Goal: Task Accomplishment & Management: Manage account settings

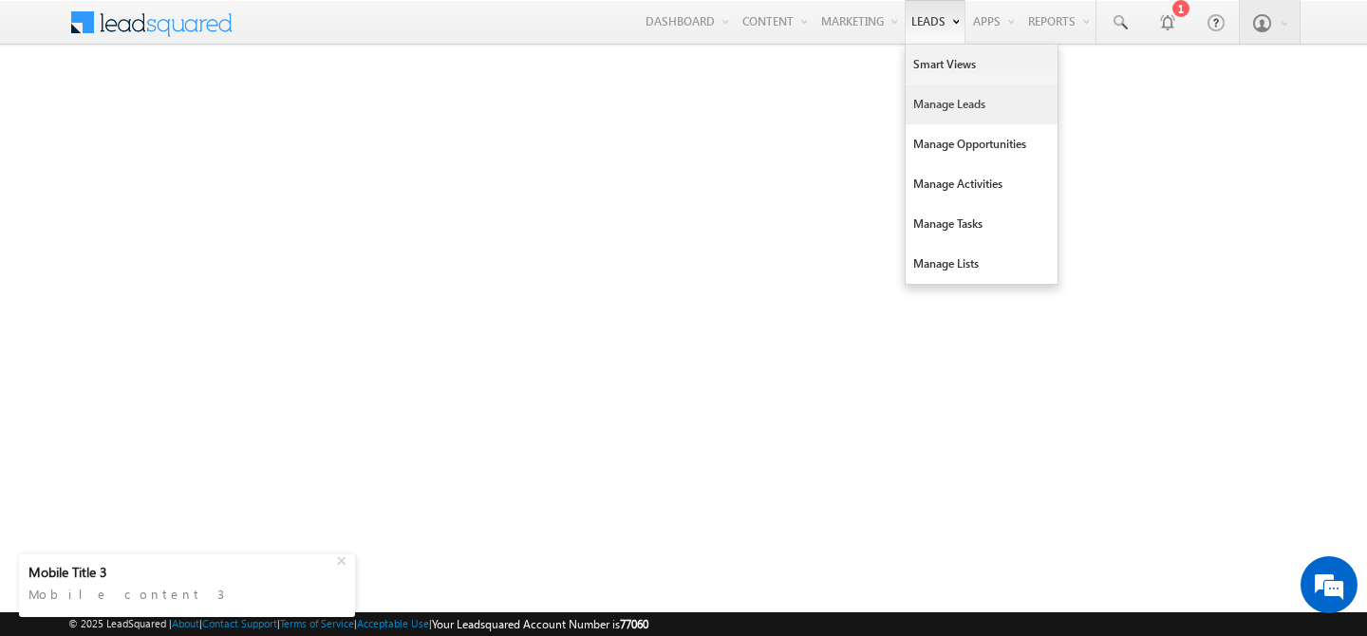
click at [937, 113] on link "Manage Leads" at bounding box center [982, 105] width 152 height 40
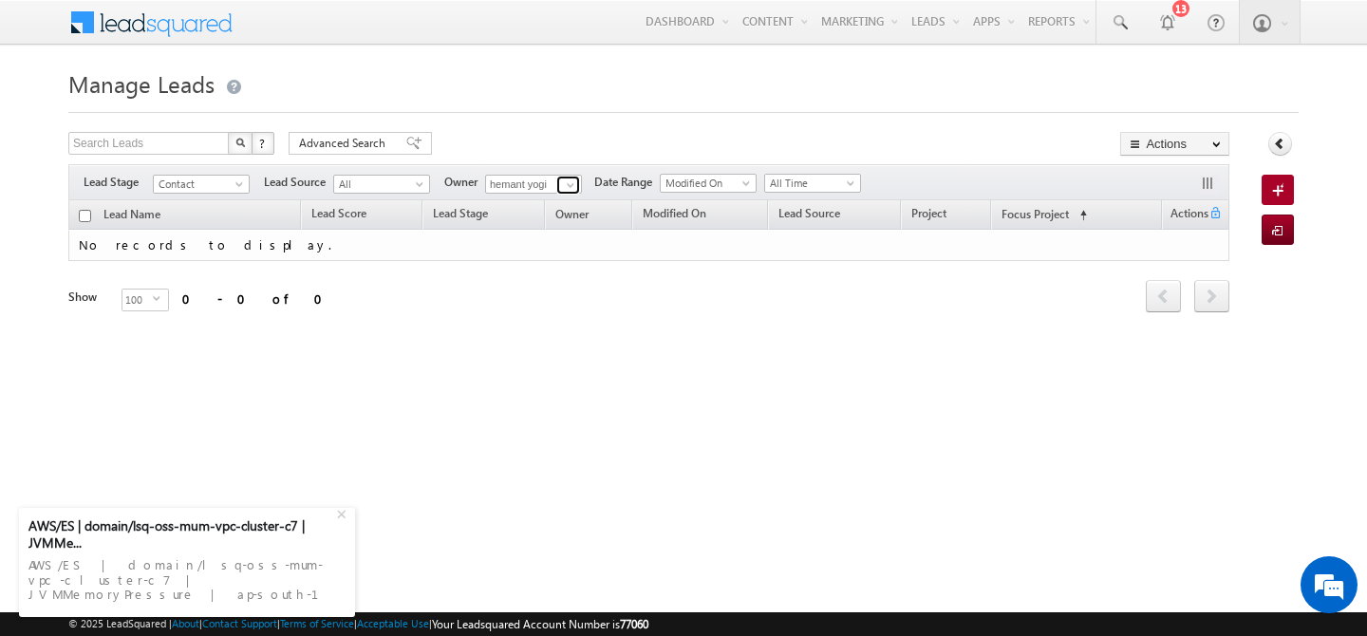
click at [574, 186] on span at bounding box center [570, 185] width 15 height 15
click at [536, 208] on link "[PERSON_NAME] [PERSON_NAME][EMAIL_ADDRESS][DOMAIN_NAME]" at bounding box center [580, 212] width 190 height 36
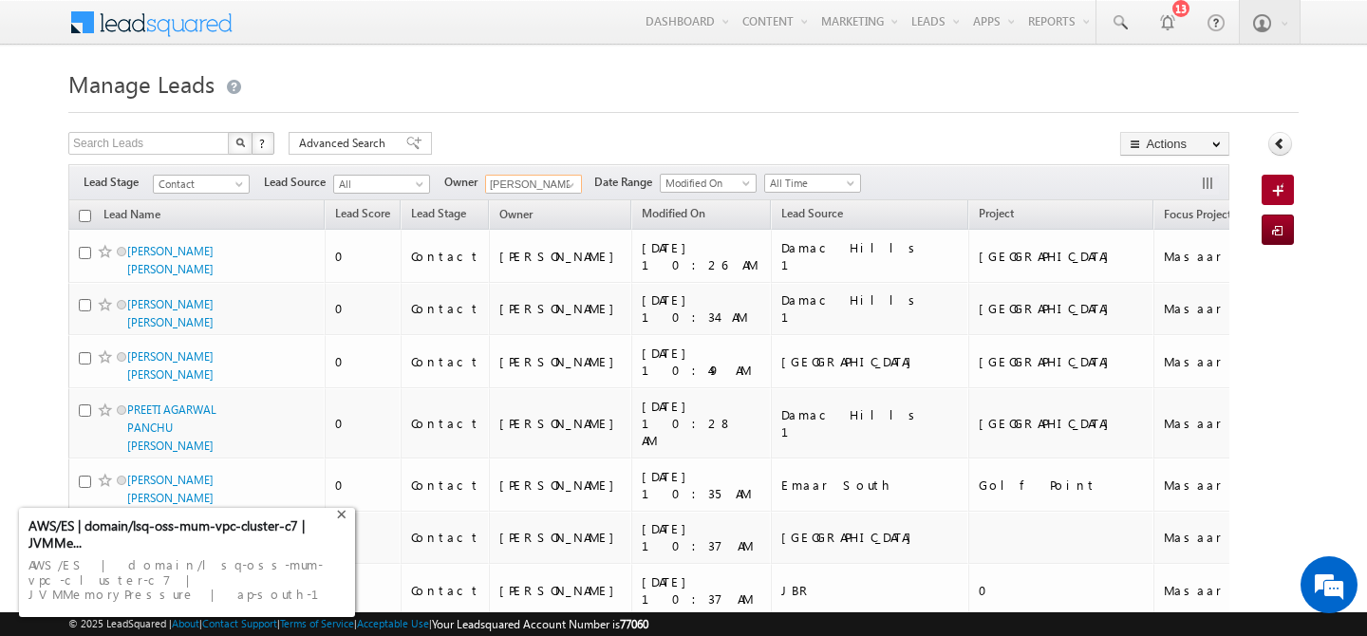
type input "[PERSON_NAME]"
click at [344, 524] on div "+" at bounding box center [343, 512] width 23 height 23
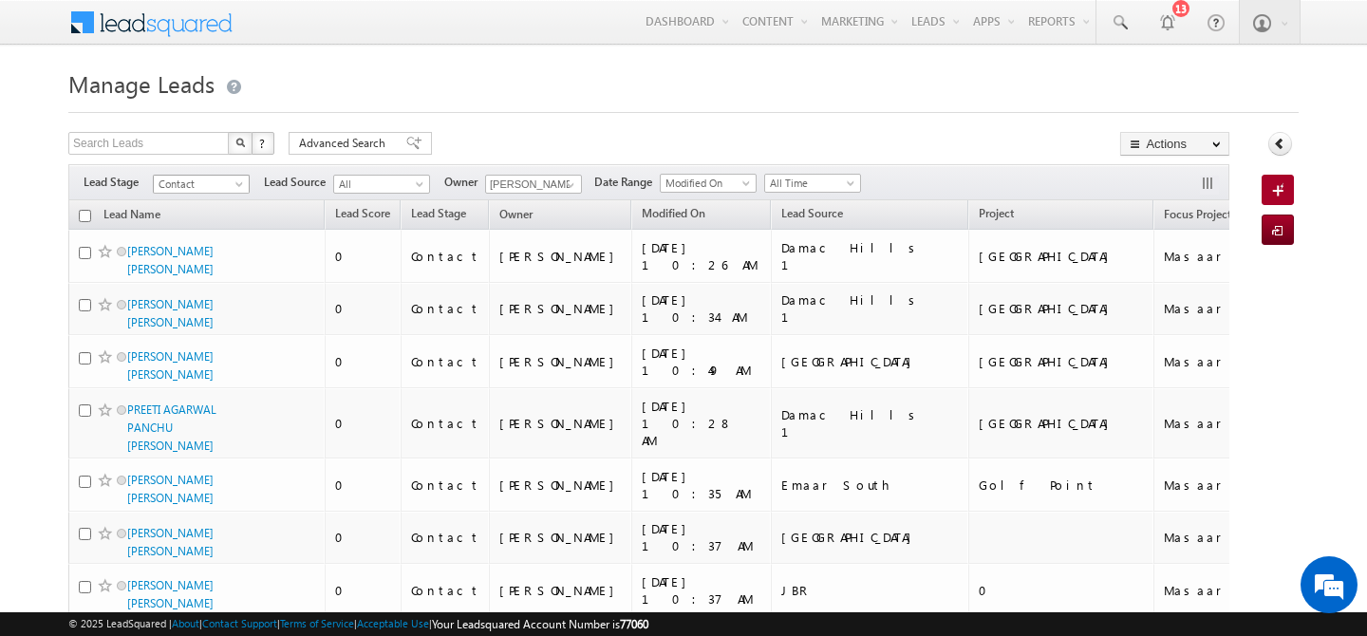
click at [244, 186] on span at bounding box center [241, 187] width 15 height 15
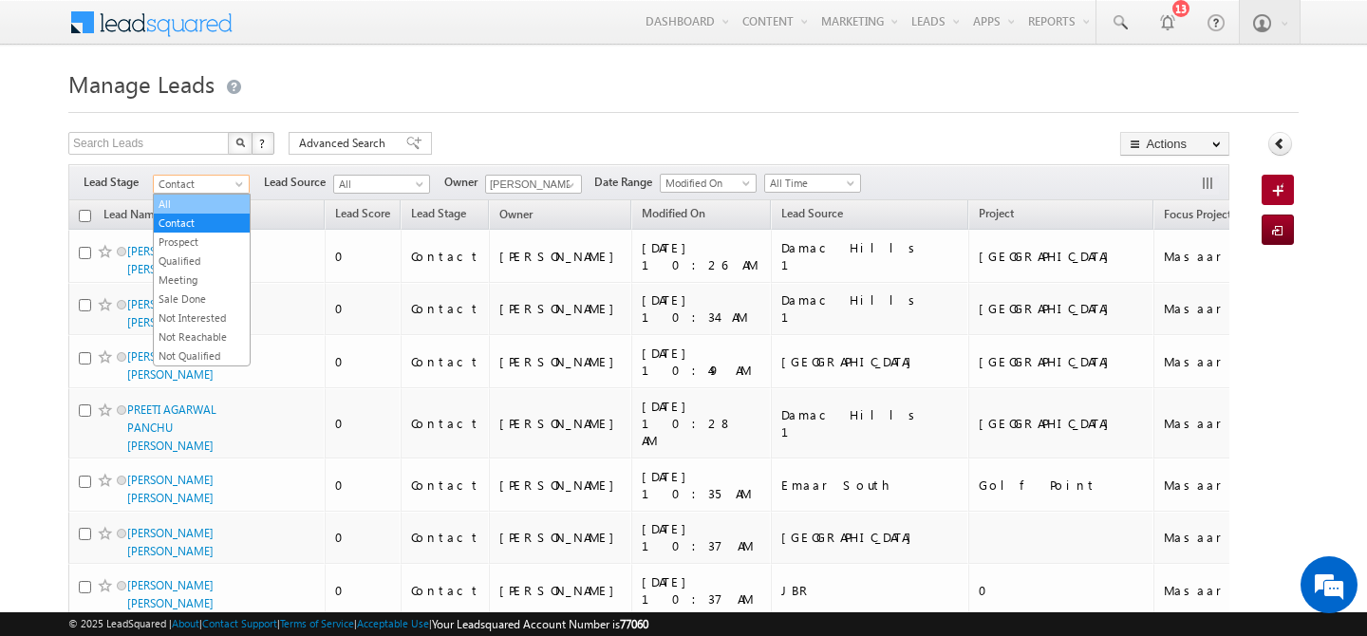
click at [195, 201] on link "All" at bounding box center [202, 204] width 96 height 17
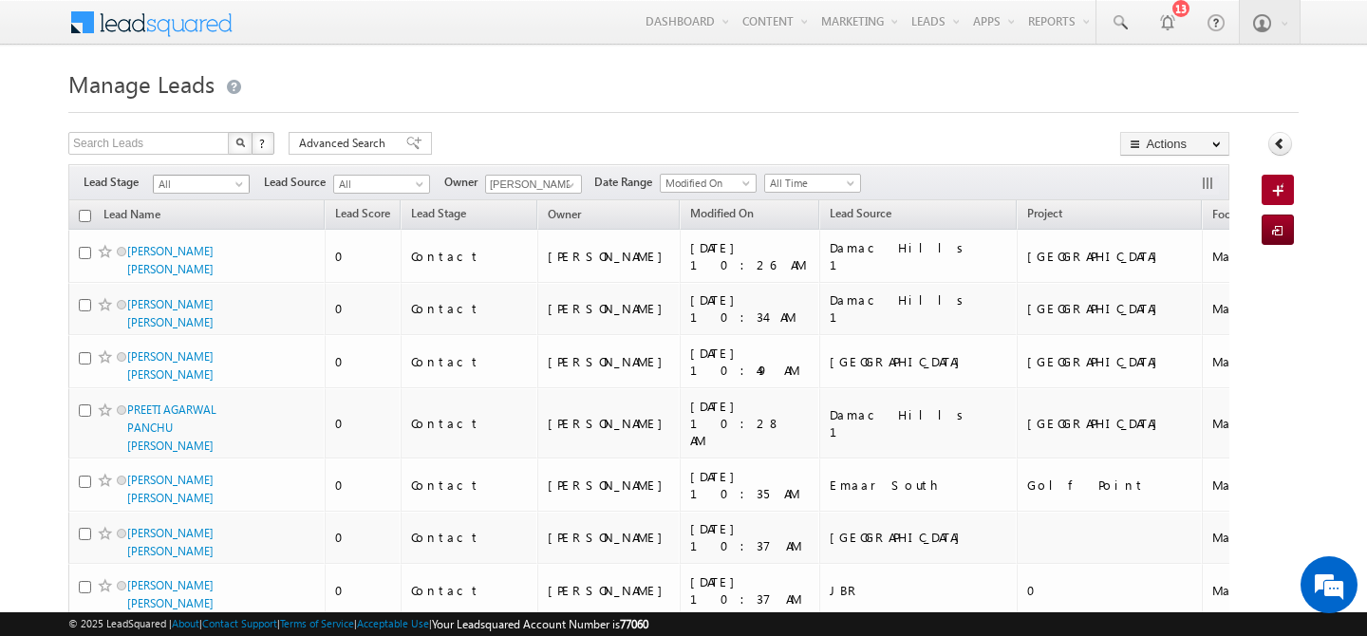
click at [244, 187] on span at bounding box center [241, 187] width 15 height 15
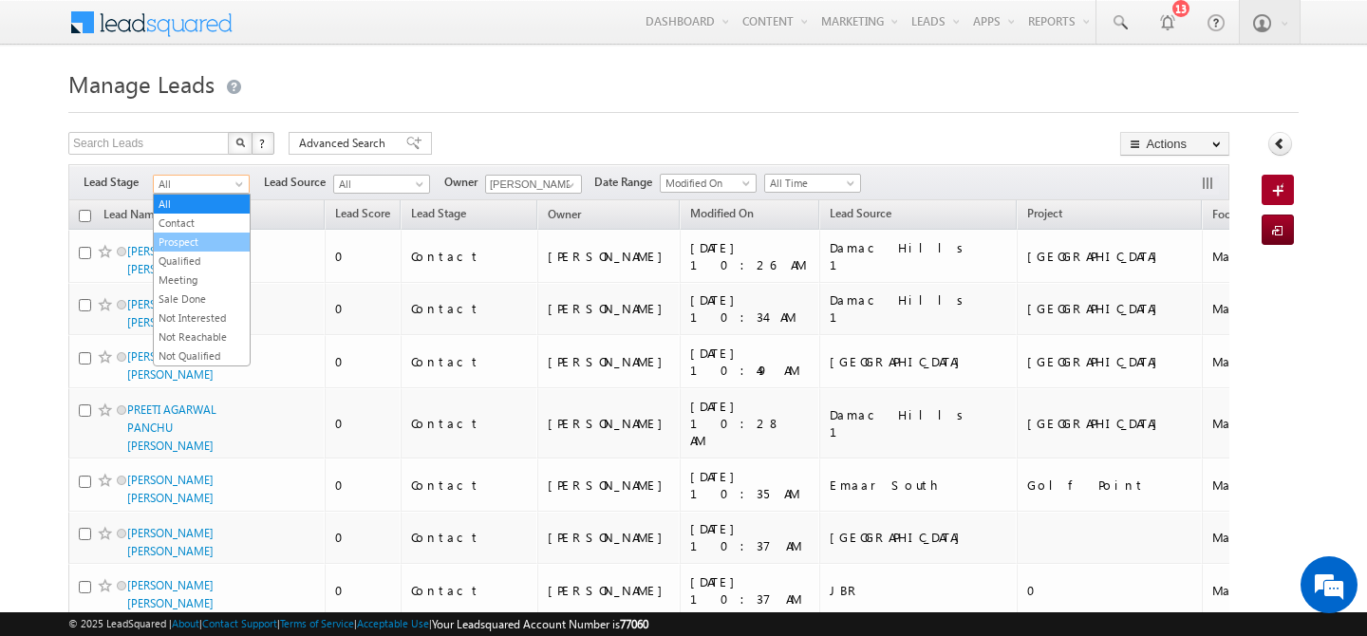
click at [189, 244] on link "Prospect" at bounding box center [202, 242] width 96 height 17
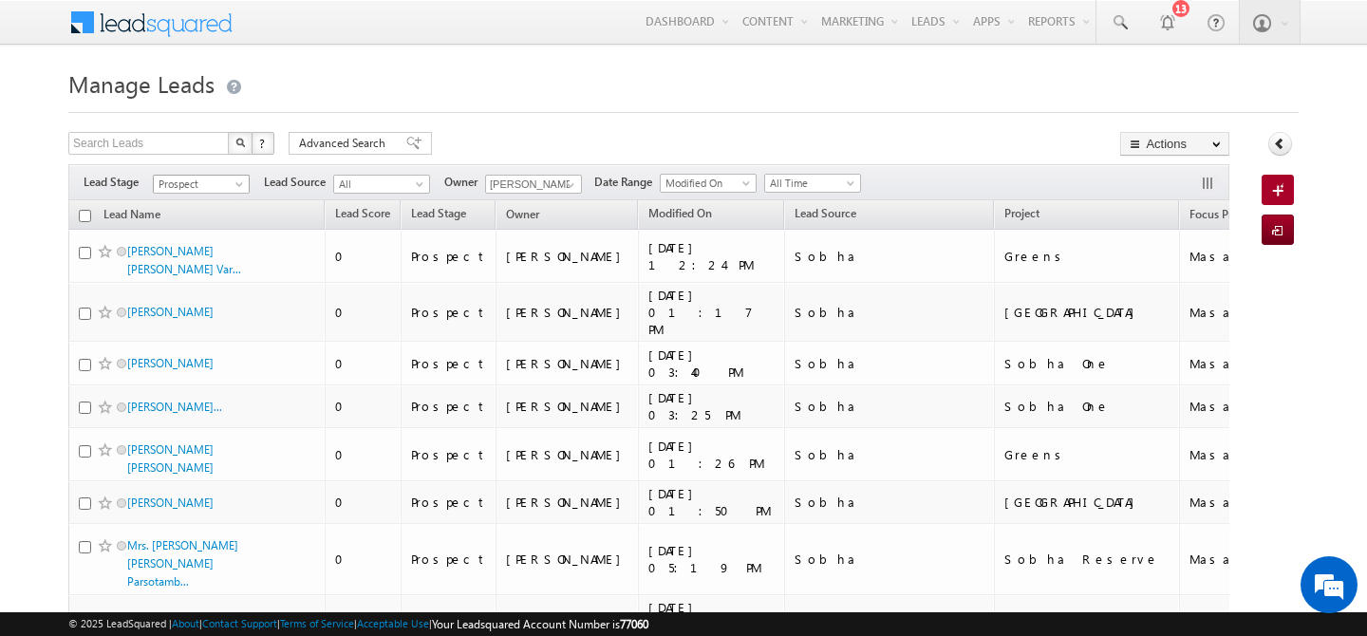
click at [237, 187] on span at bounding box center [241, 187] width 15 height 15
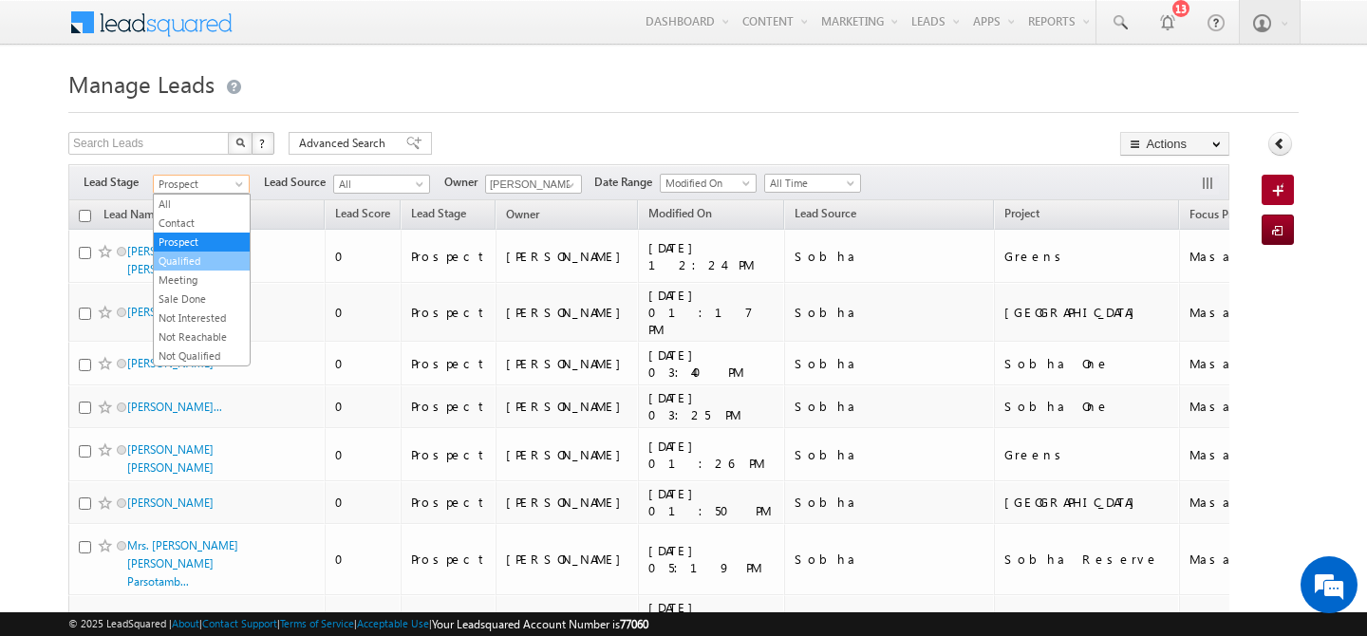
click at [198, 258] on link "Qualified" at bounding box center [202, 261] width 96 height 17
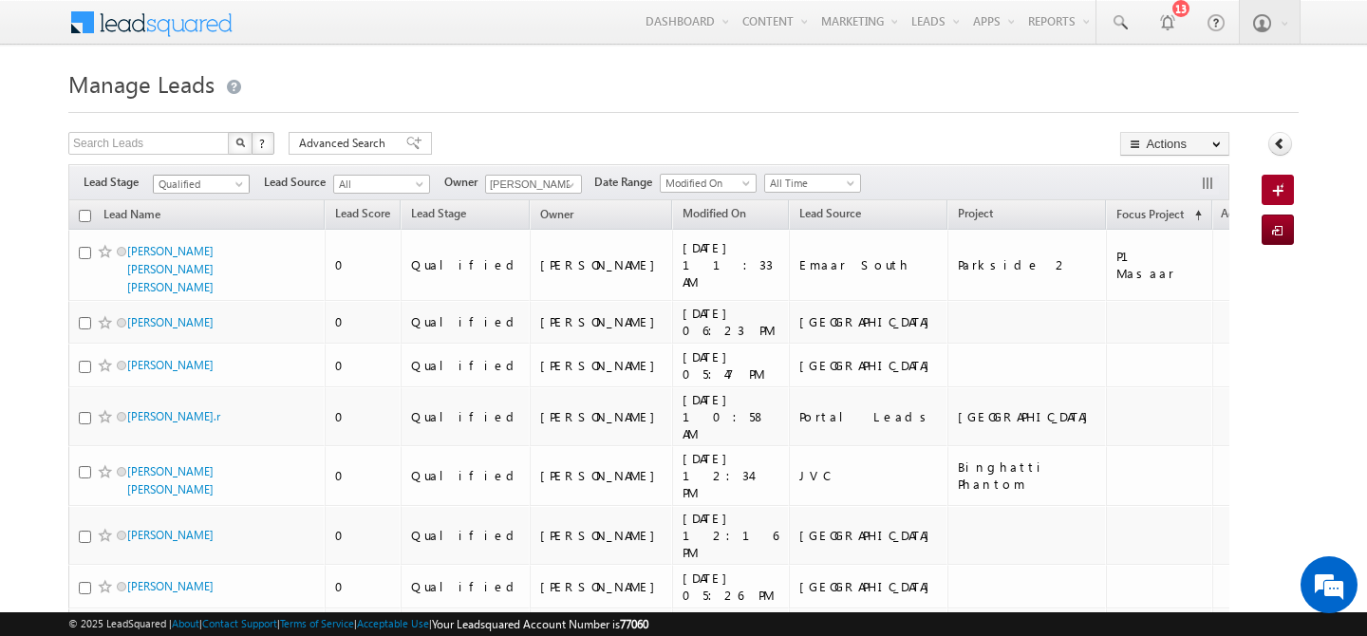
click at [235, 188] on span at bounding box center [241, 187] width 15 height 15
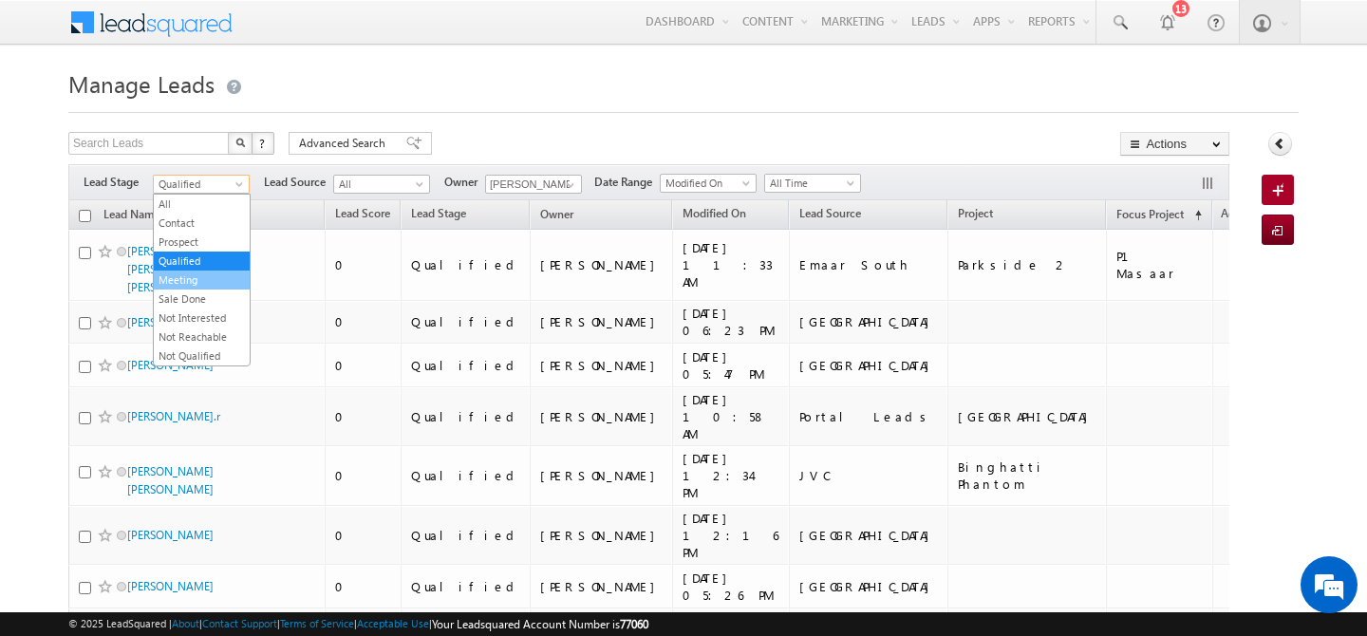
click at [200, 278] on link "Meeting" at bounding box center [202, 280] width 96 height 17
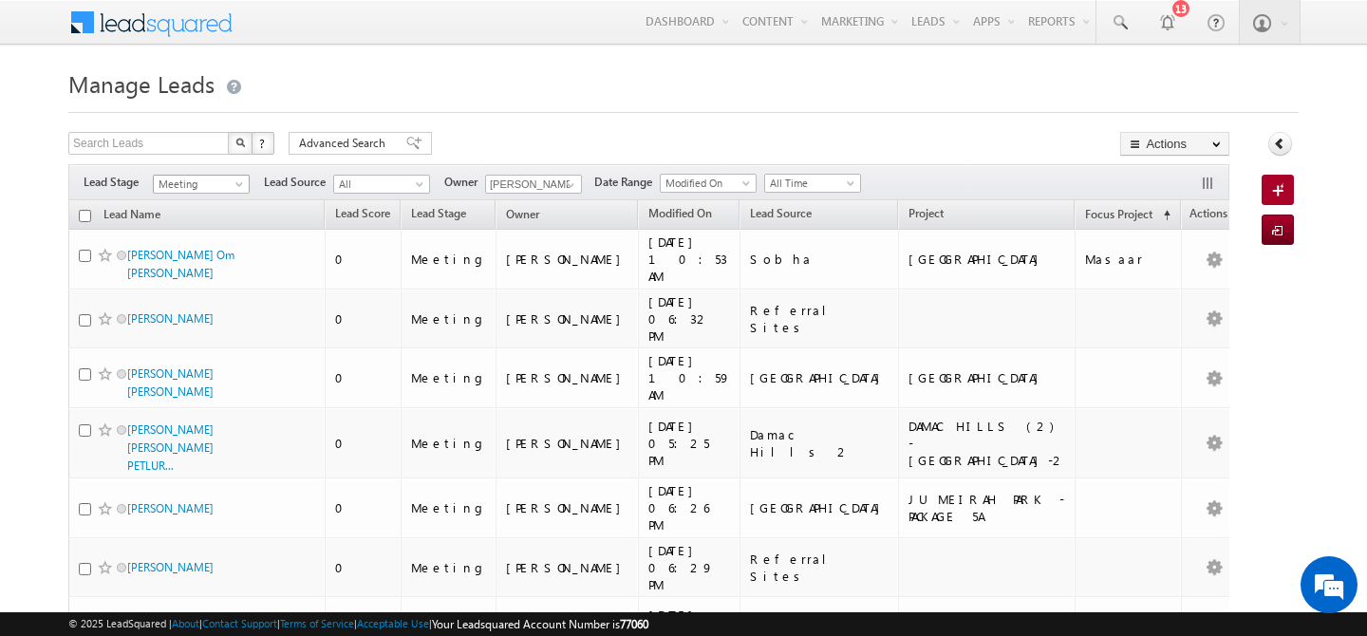
click at [239, 190] on span at bounding box center [241, 187] width 15 height 15
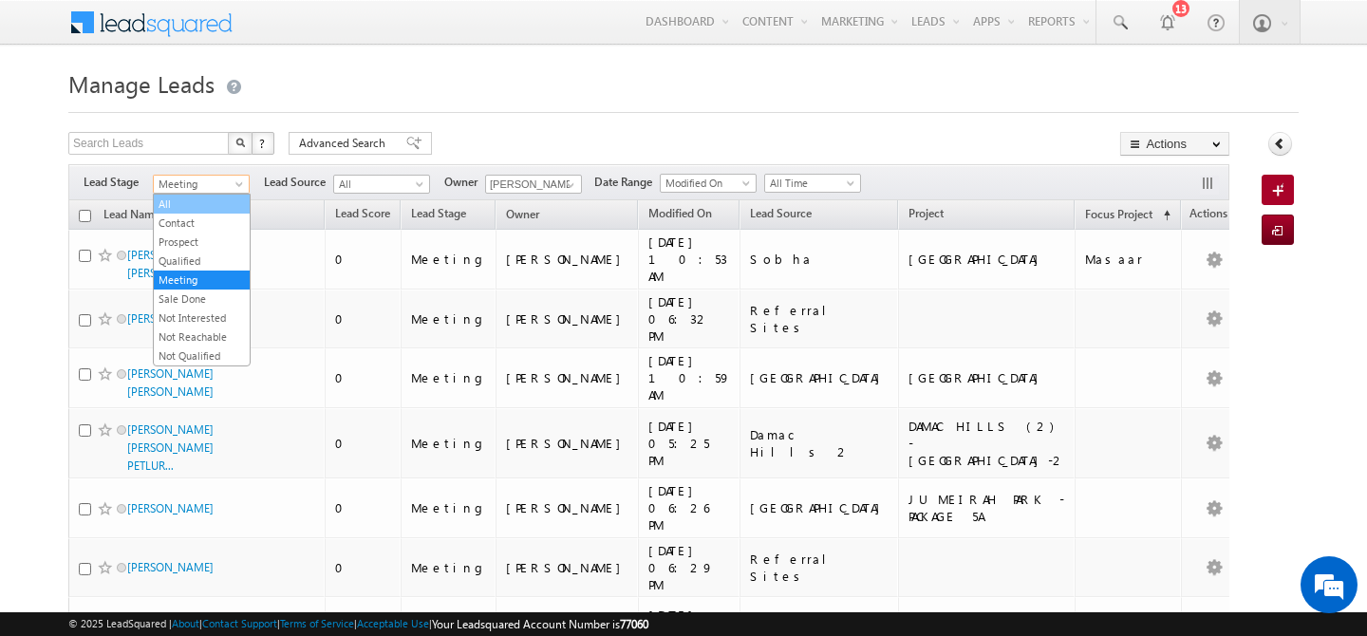
click at [194, 208] on link "All" at bounding box center [202, 204] width 96 height 17
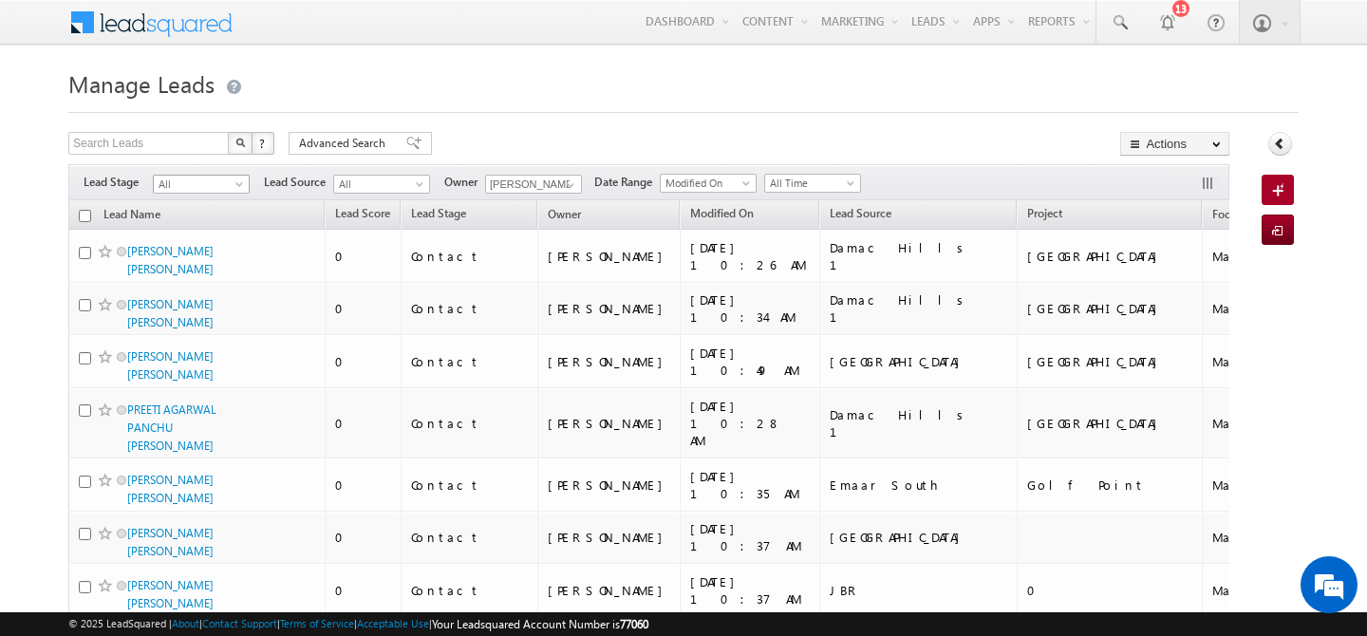
click at [232, 180] on span "All" at bounding box center [199, 184] width 90 height 17
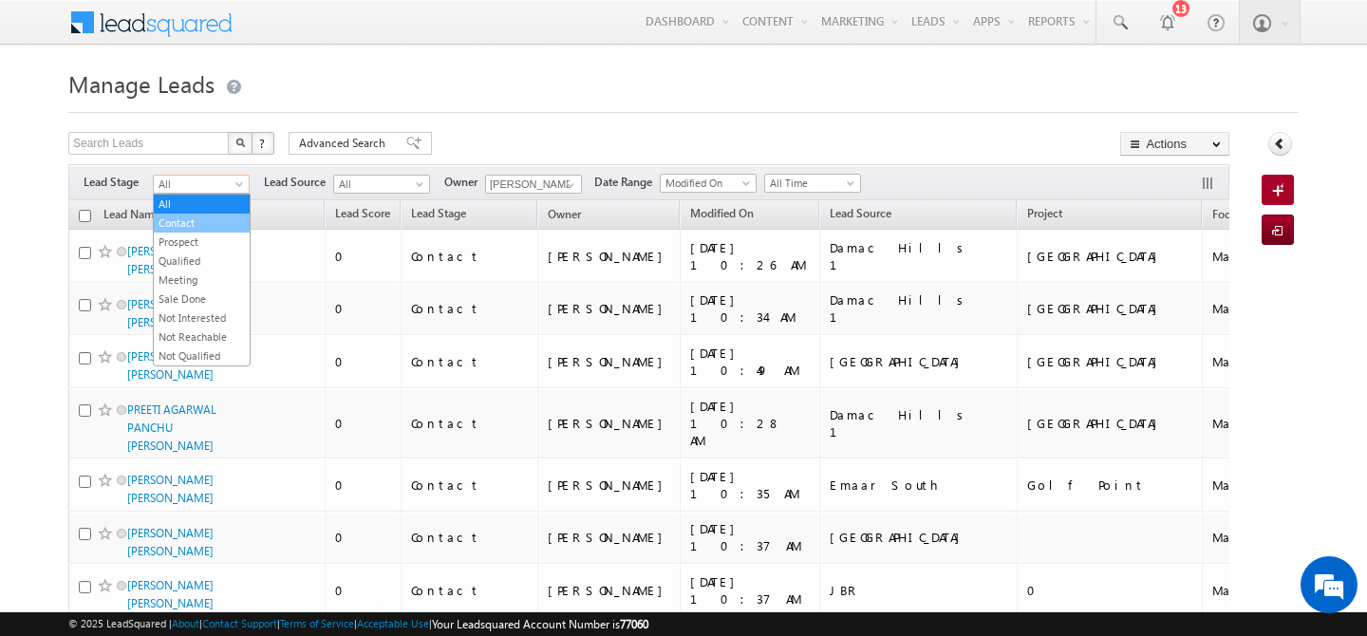
click at [210, 225] on link "Contact" at bounding box center [202, 223] width 96 height 17
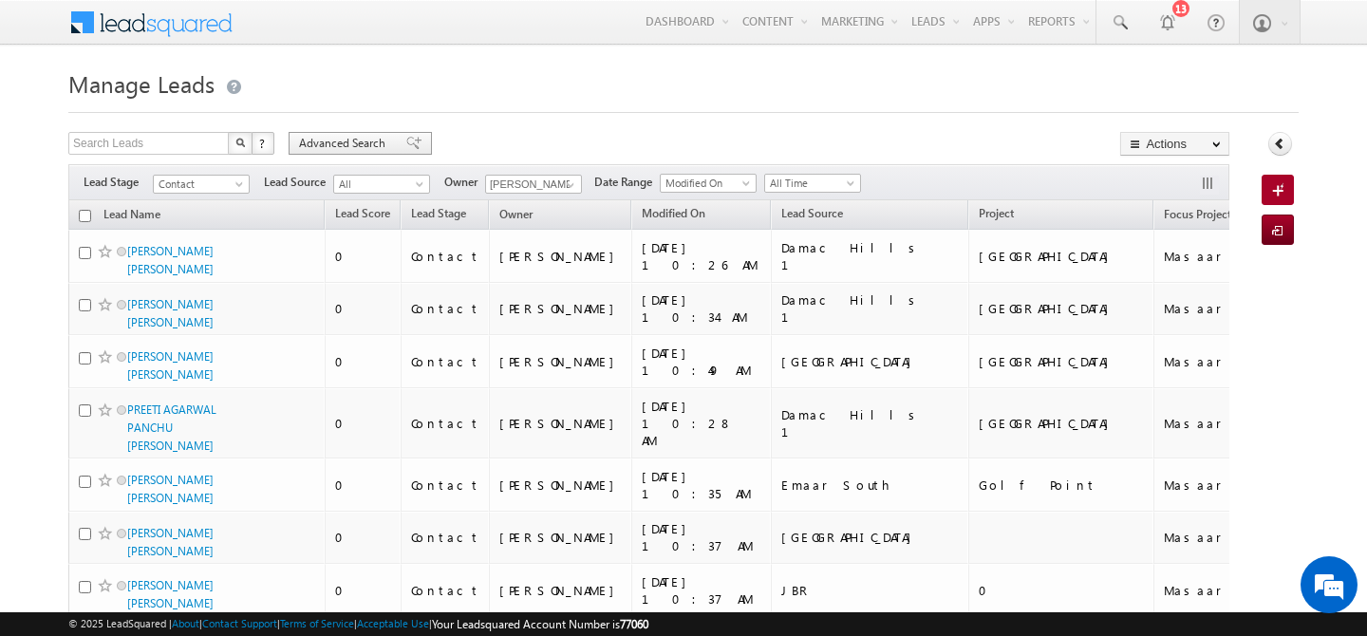
click at [336, 141] on span "Advanced Search" at bounding box center [345, 143] width 92 height 17
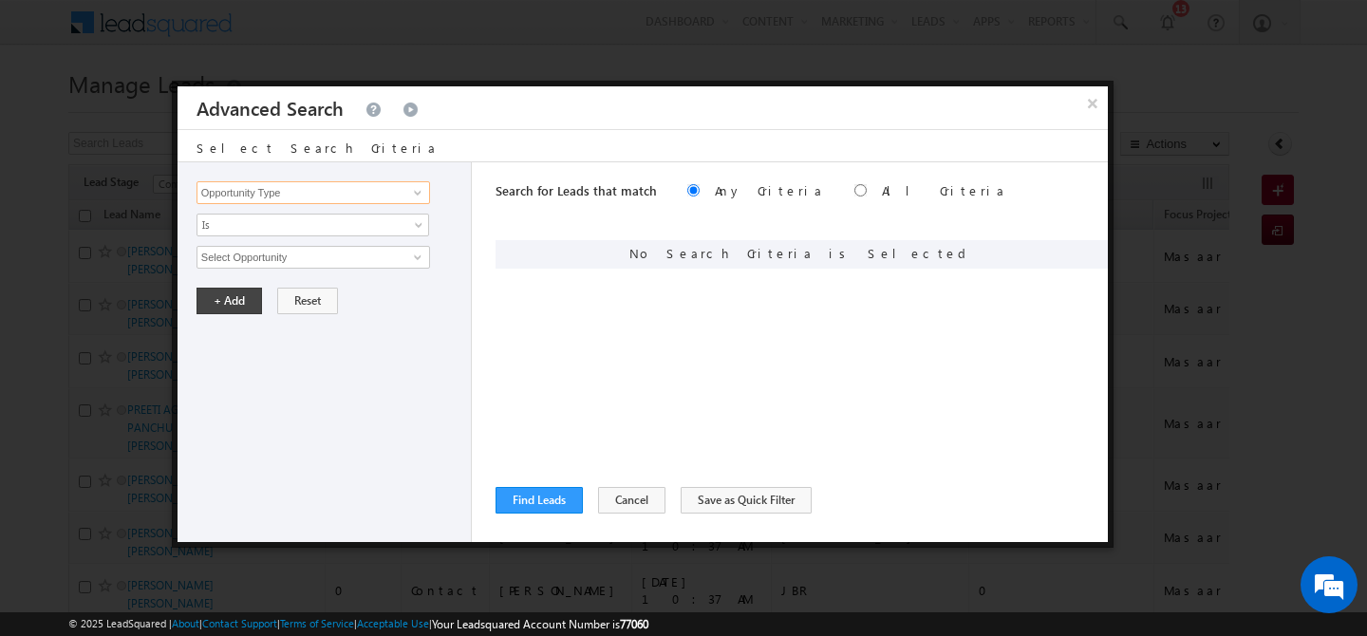
click at [347, 193] on input "Opportunity Type" at bounding box center [314, 192] width 234 height 23
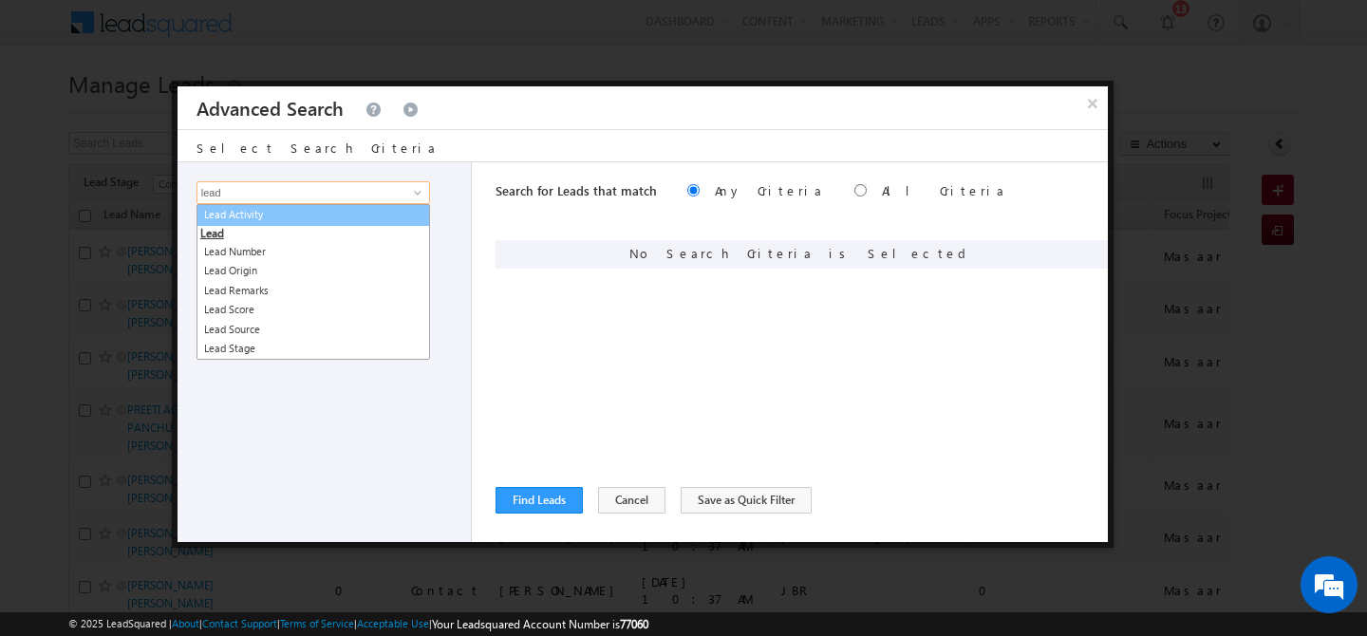
click at [369, 222] on link "Lead Activity" at bounding box center [314, 215] width 234 height 22
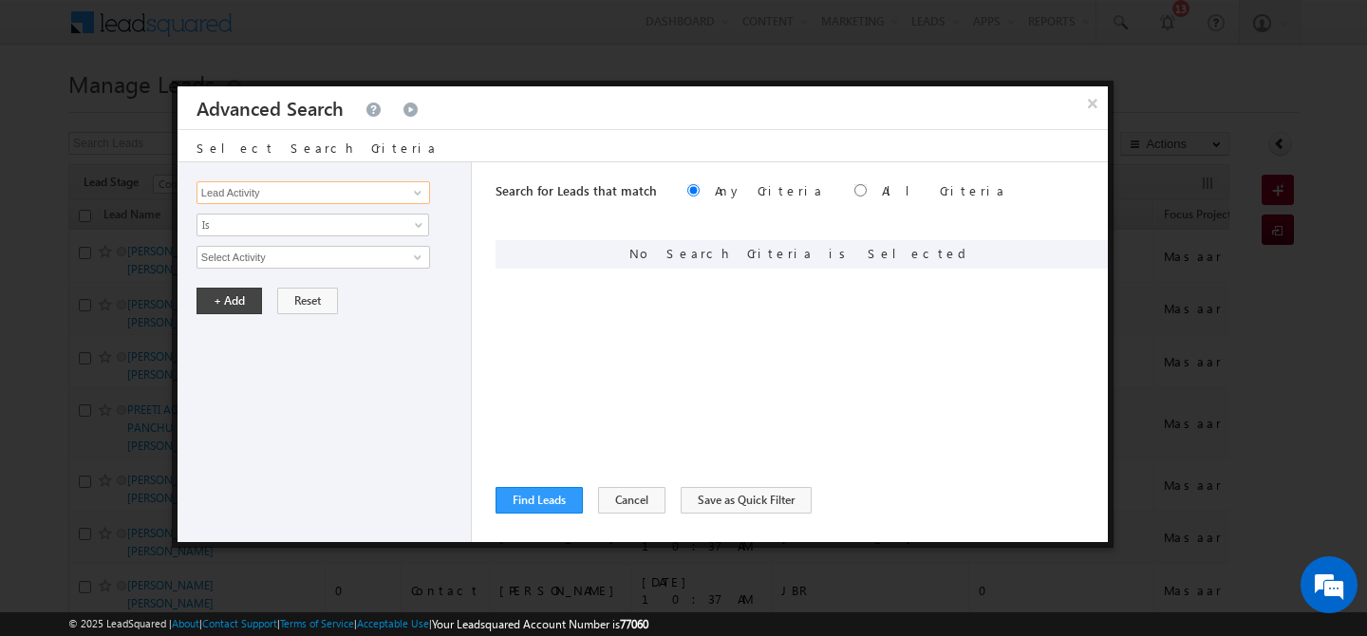
type input "Lead Activity"
click at [272, 260] on input "Select Activity" at bounding box center [314, 257] width 234 height 23
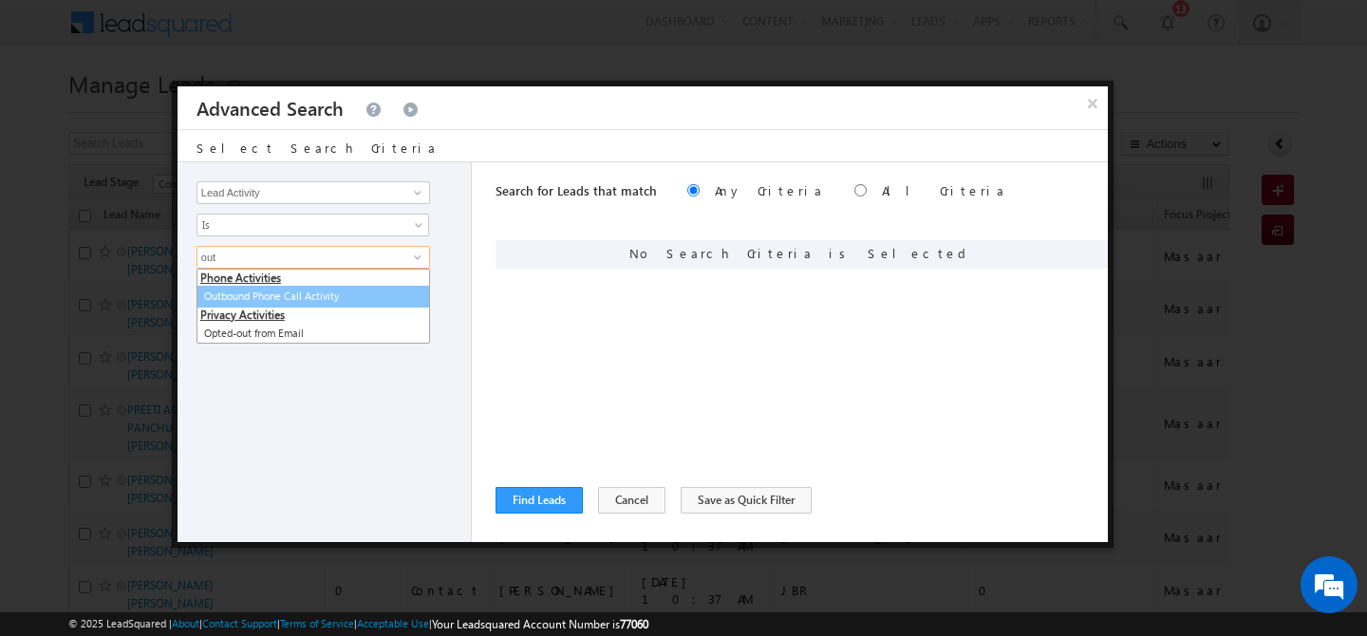
click at [350, 308] on li "Privacy Activities" at bounding box center [314, 305] width 232 height 37
click at [265, 299] on link "Outbound Phone Call Activity" at bounding box center [314, 297] width 234 height 22
type input "Outbound Phone Call Activity"
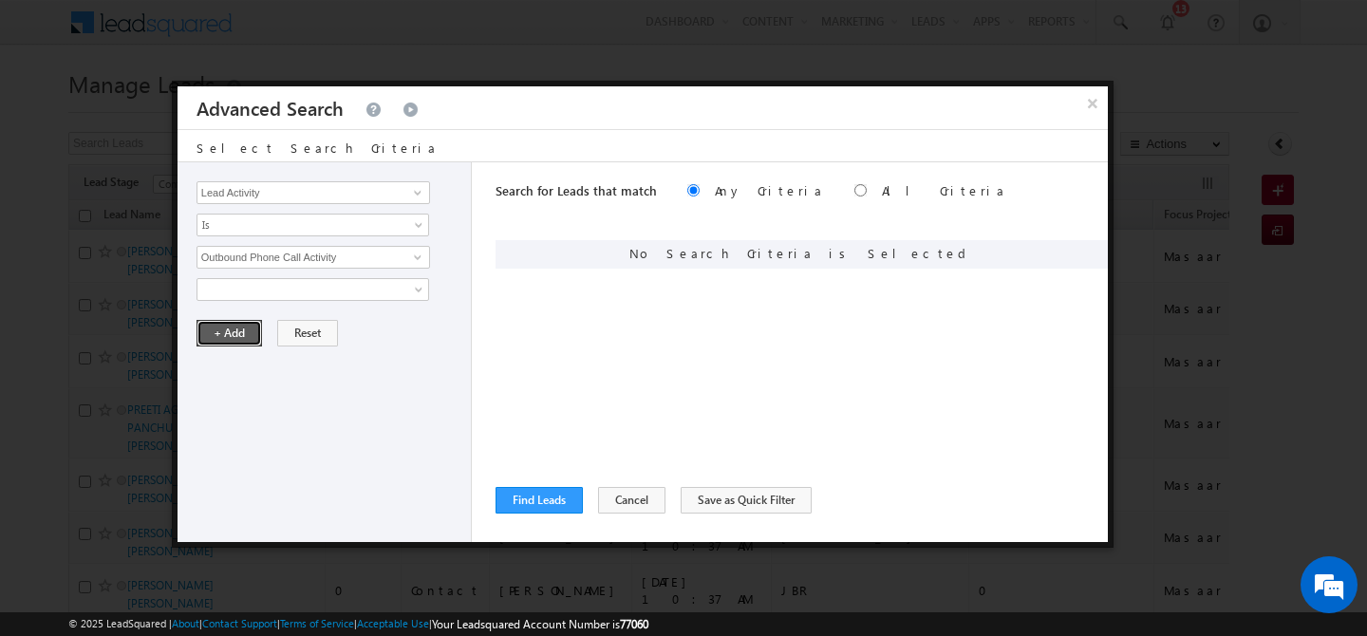
click at [235, 329] on button "+ Add" at bounding box center [230, 333] width 66 height 27
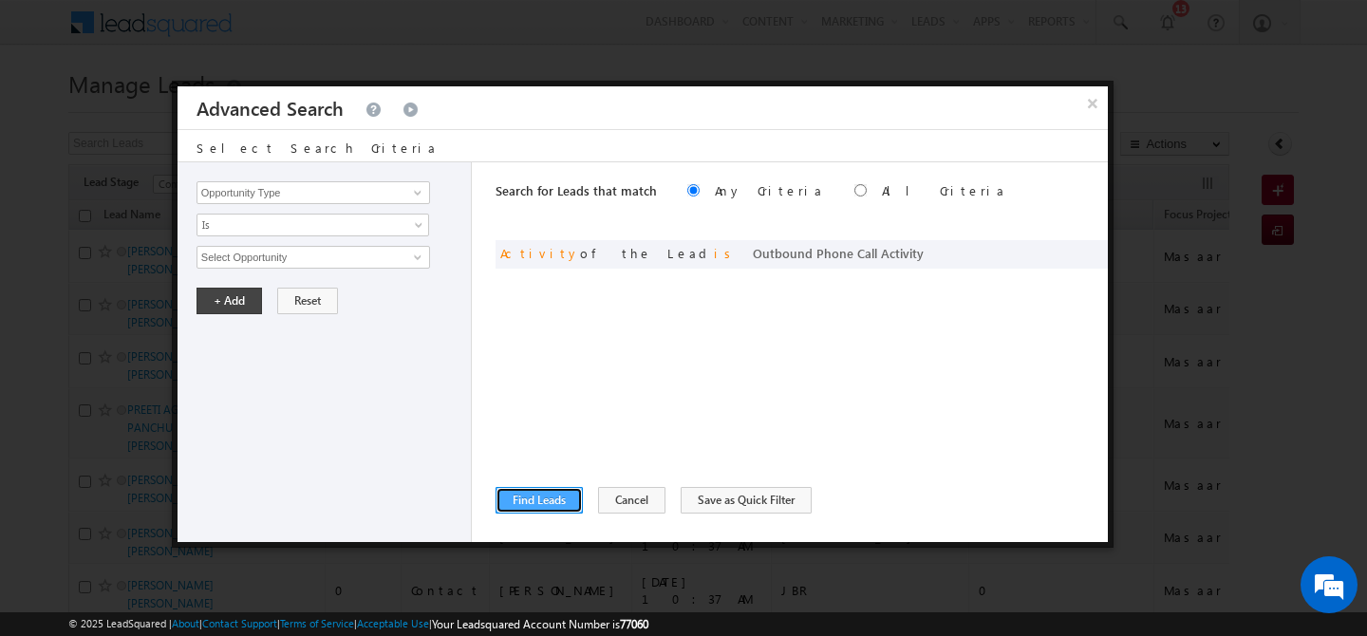
click at [534, 490] on button "Find Leads" at bounding box center [539, 500] width 87 height 27
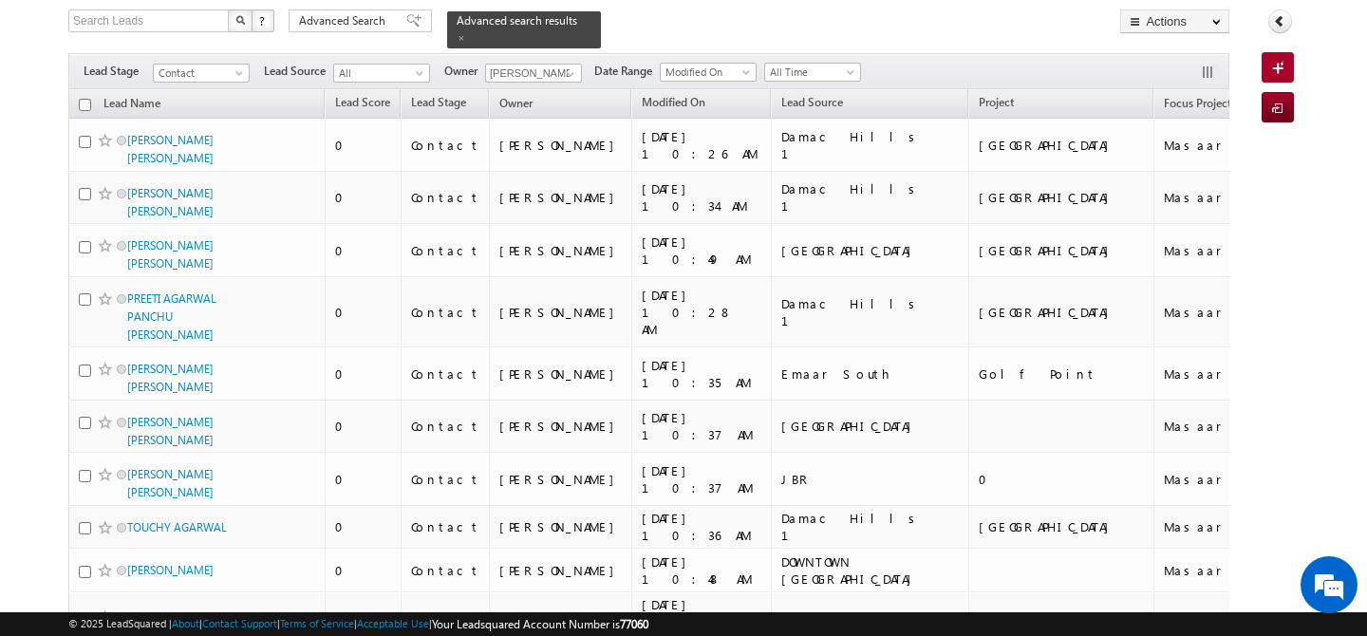
scroll to position [115, 0]
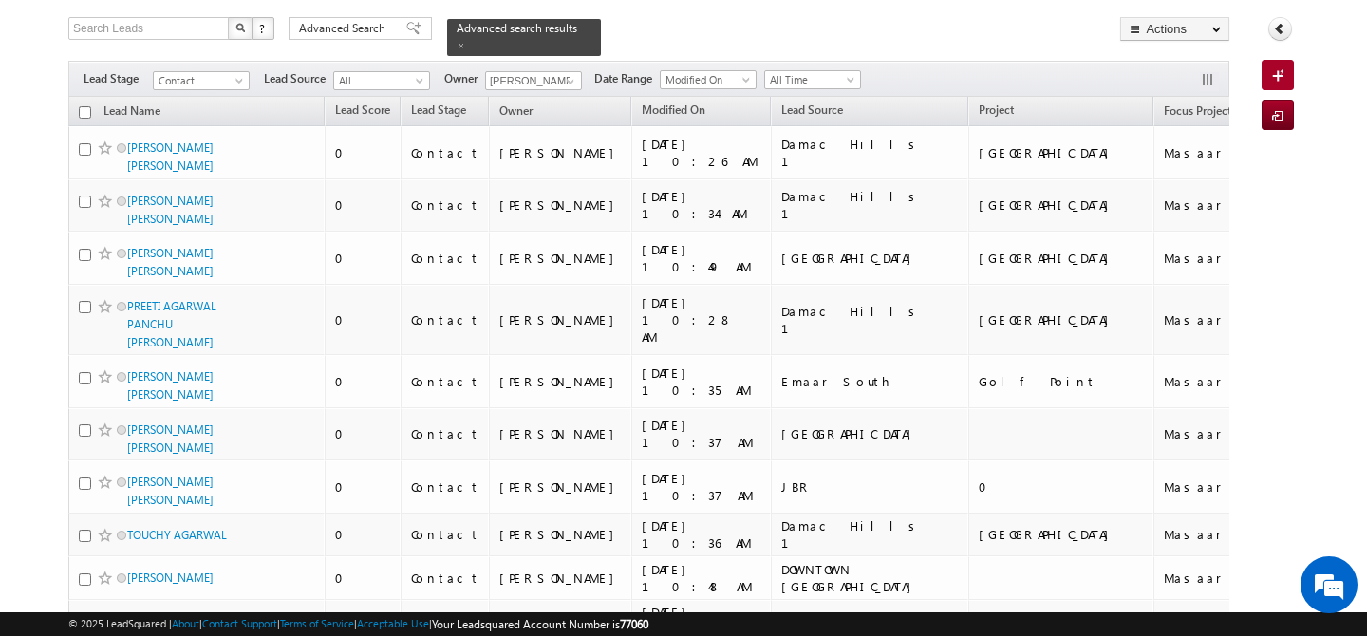
click at [85, 106] on input "checkbox" at bounding box center [85, 112] width 12 height 12
checkbox input "true"
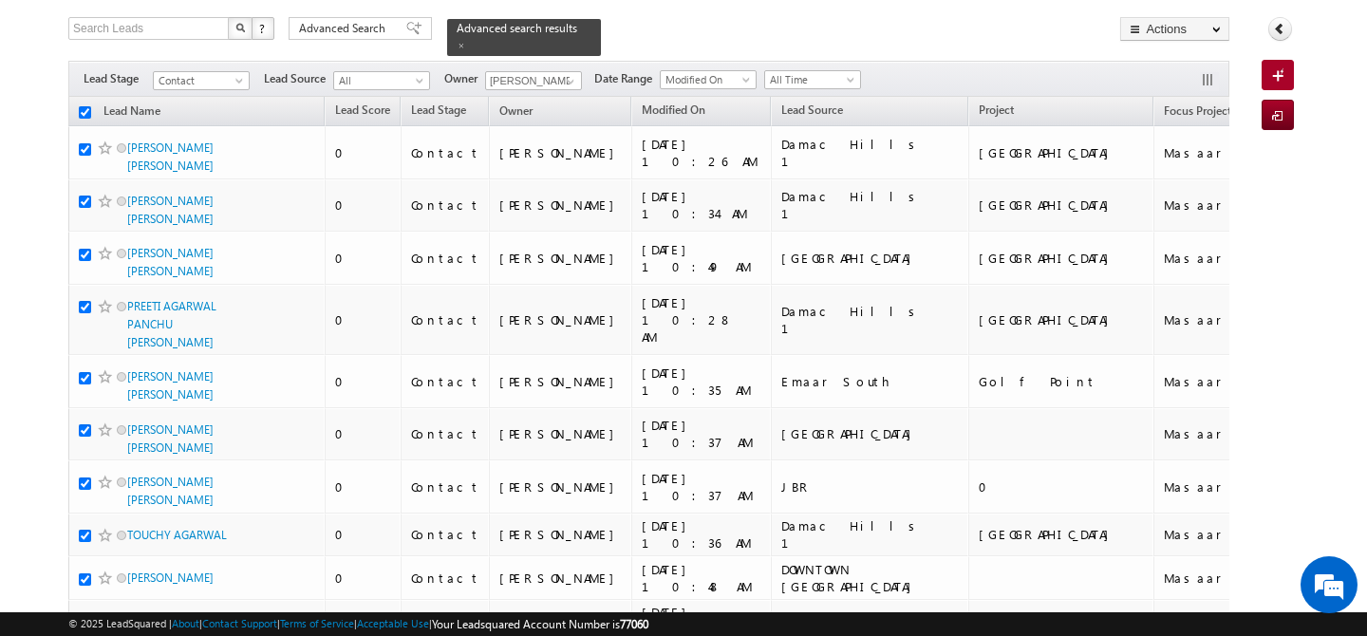
checkbox input "true"
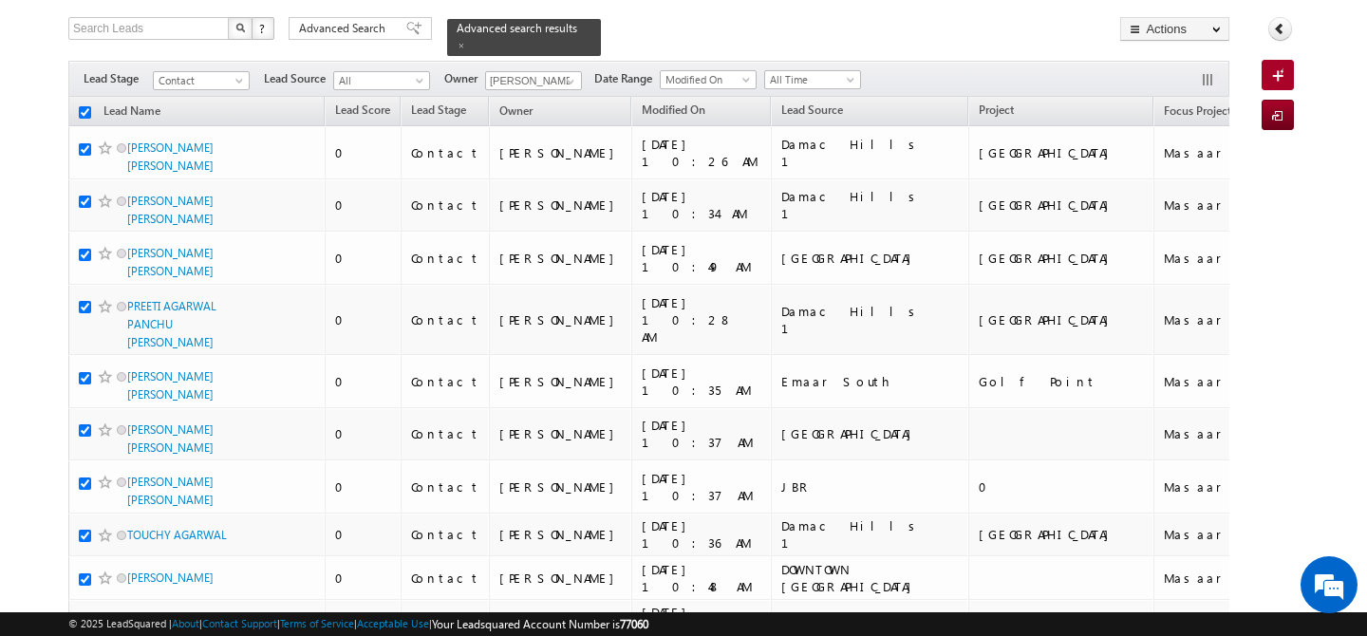
checkbox input "true"
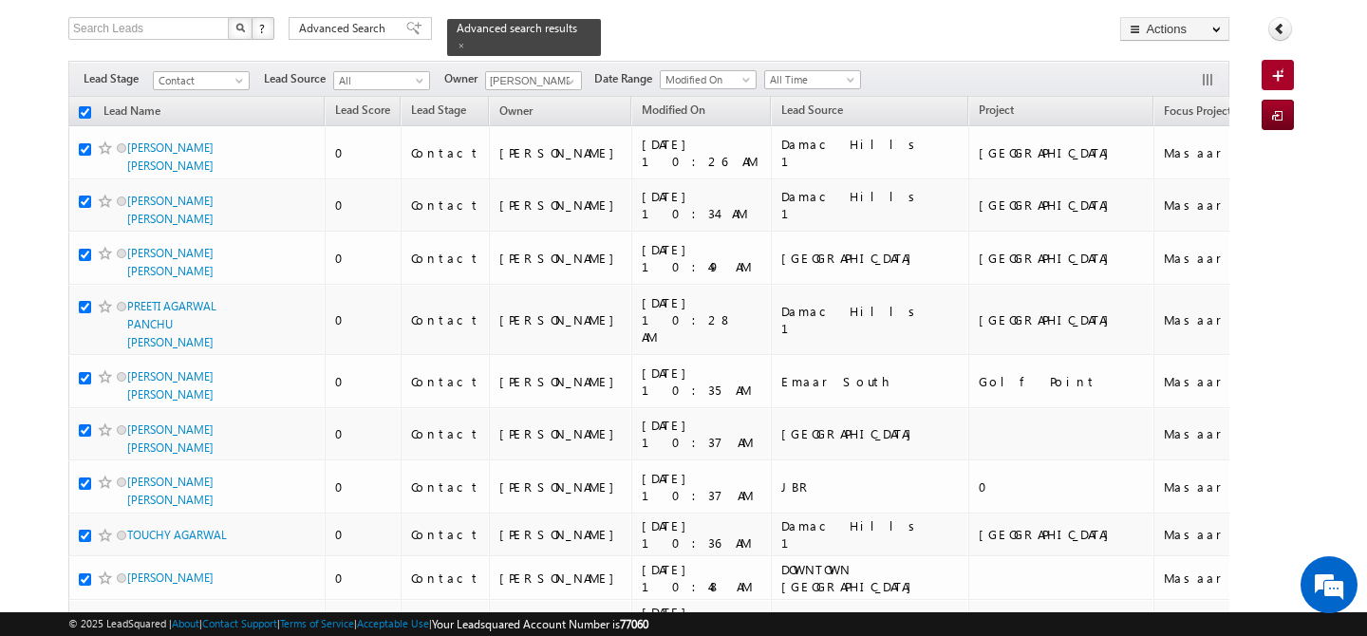
checkbox input "true"
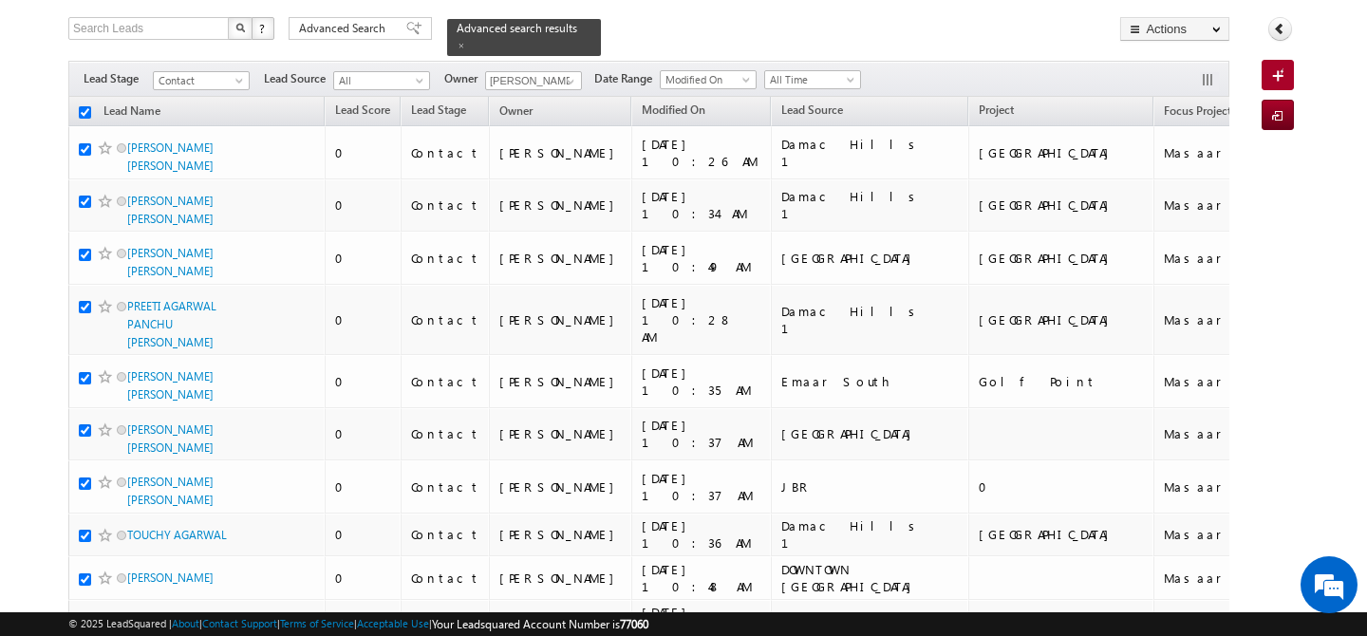
checkbox input "true"
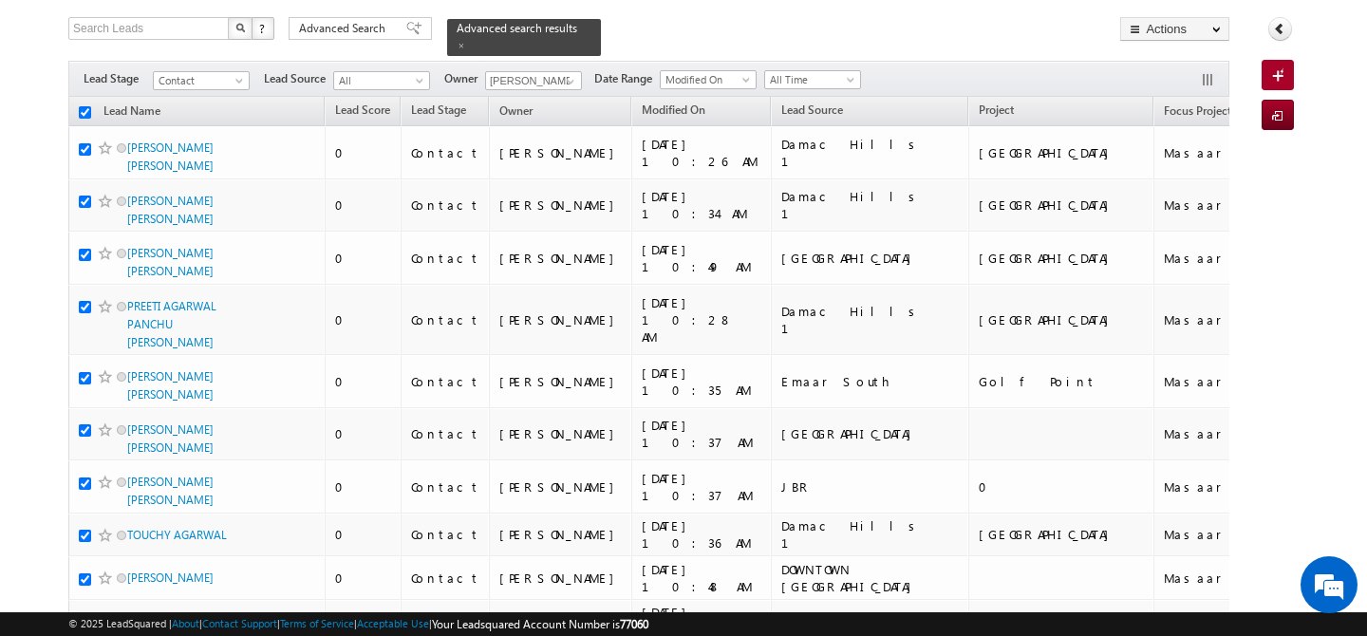
checkbox input "true"
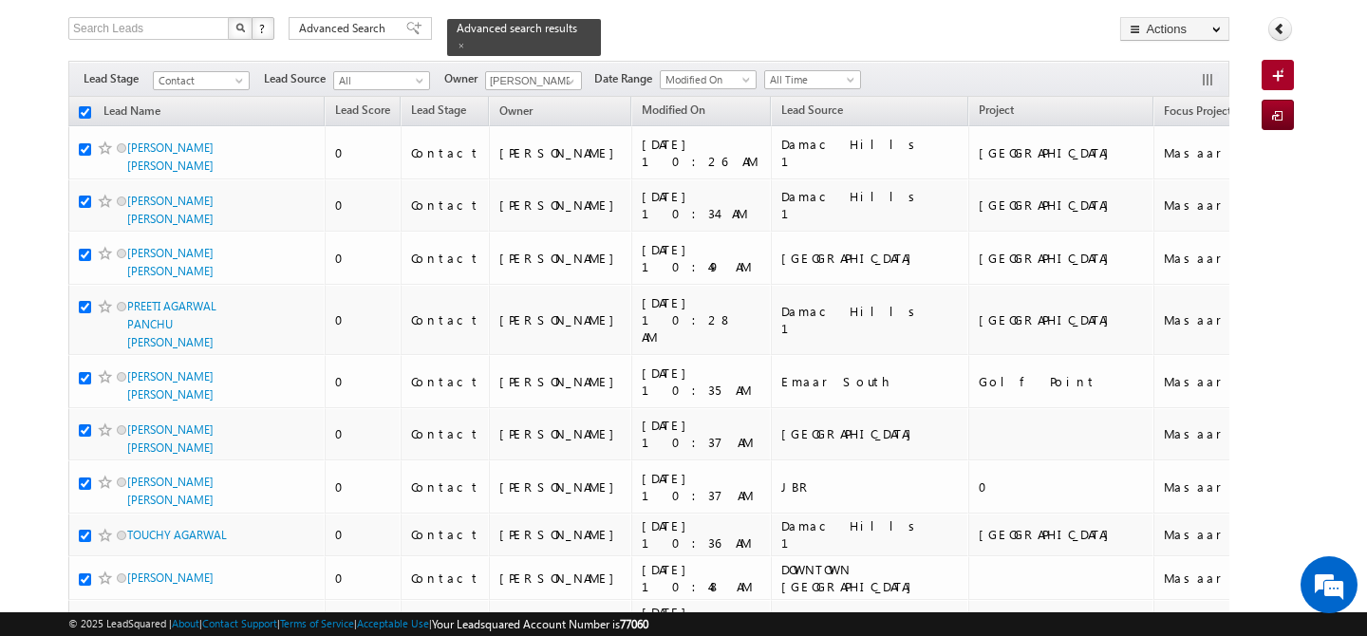
checkbox input "true"
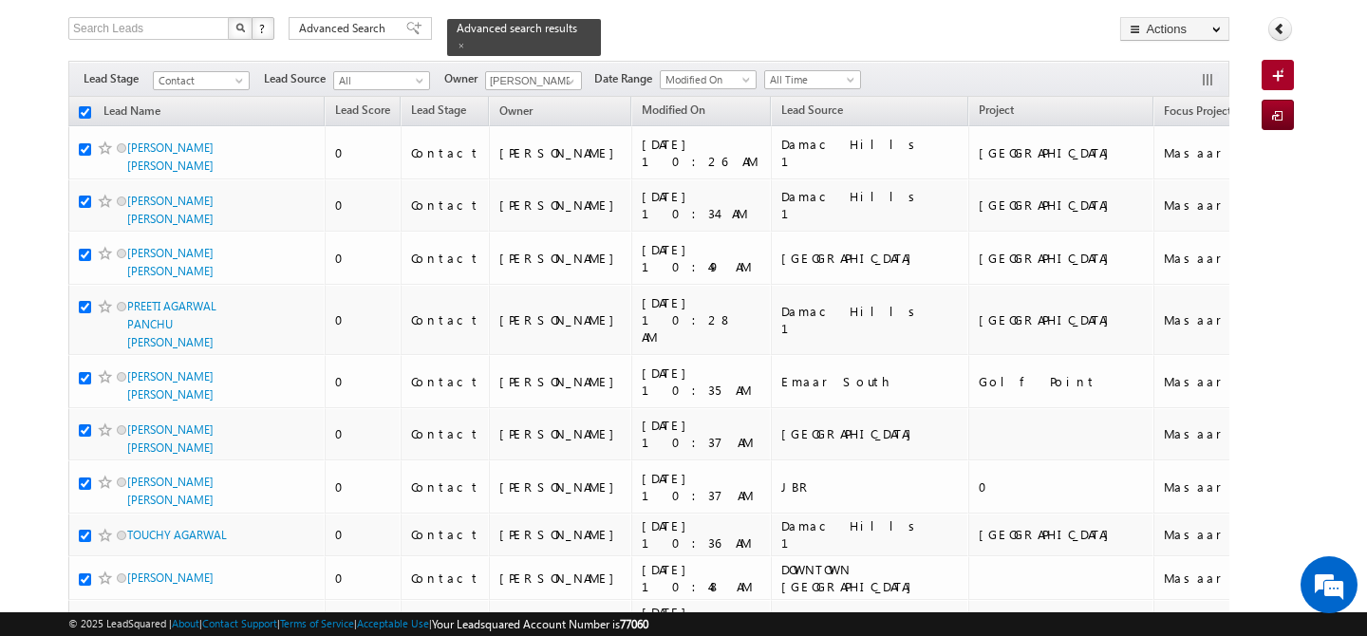
checkbox input "true"
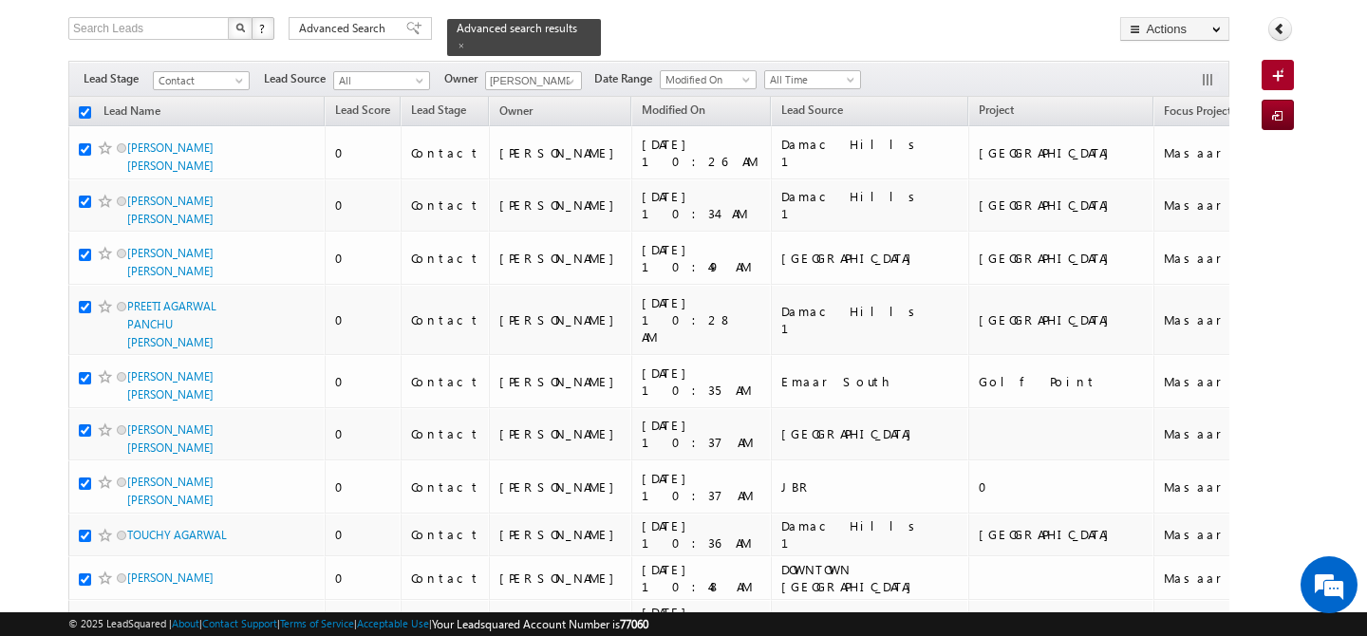
checkbox input "true"
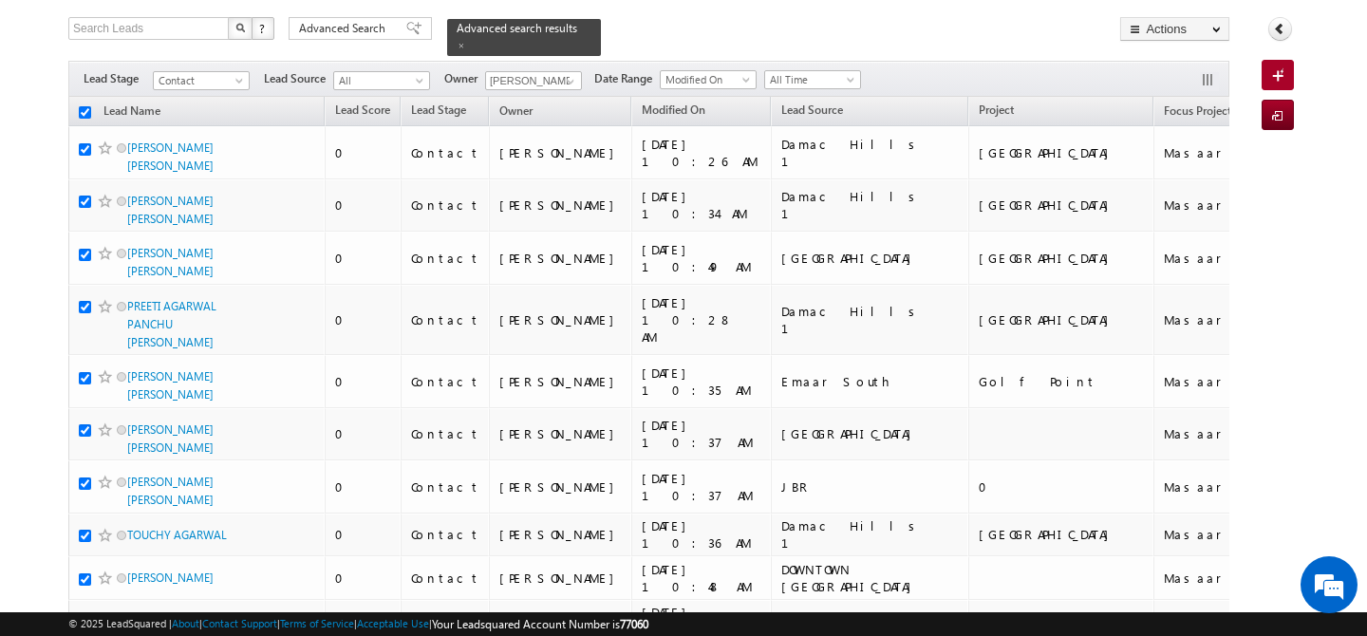
checkbox input "true"
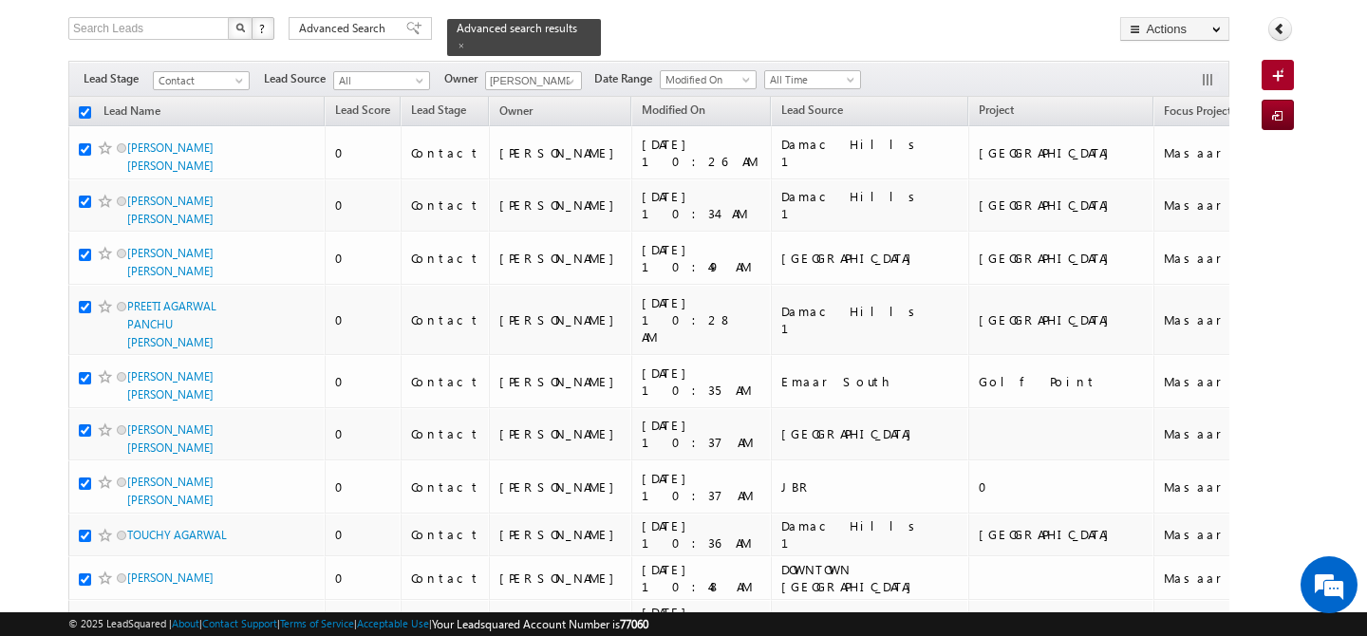
checkbox input "true"
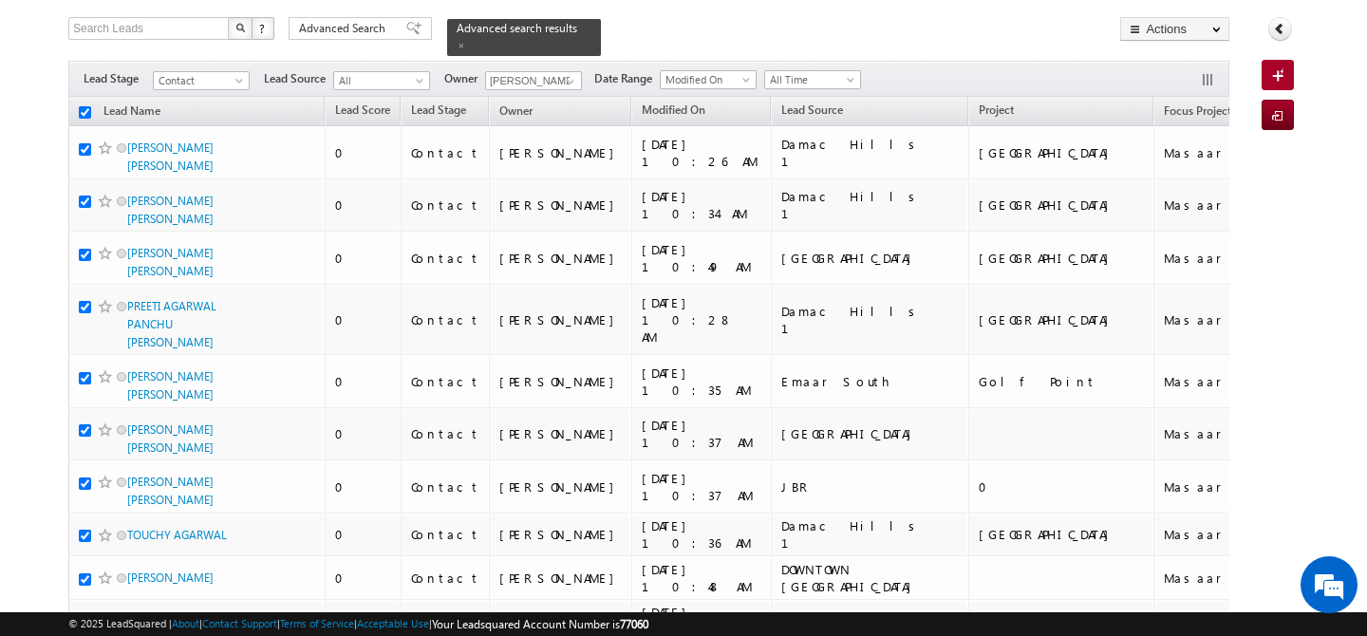
checkbox input "true"
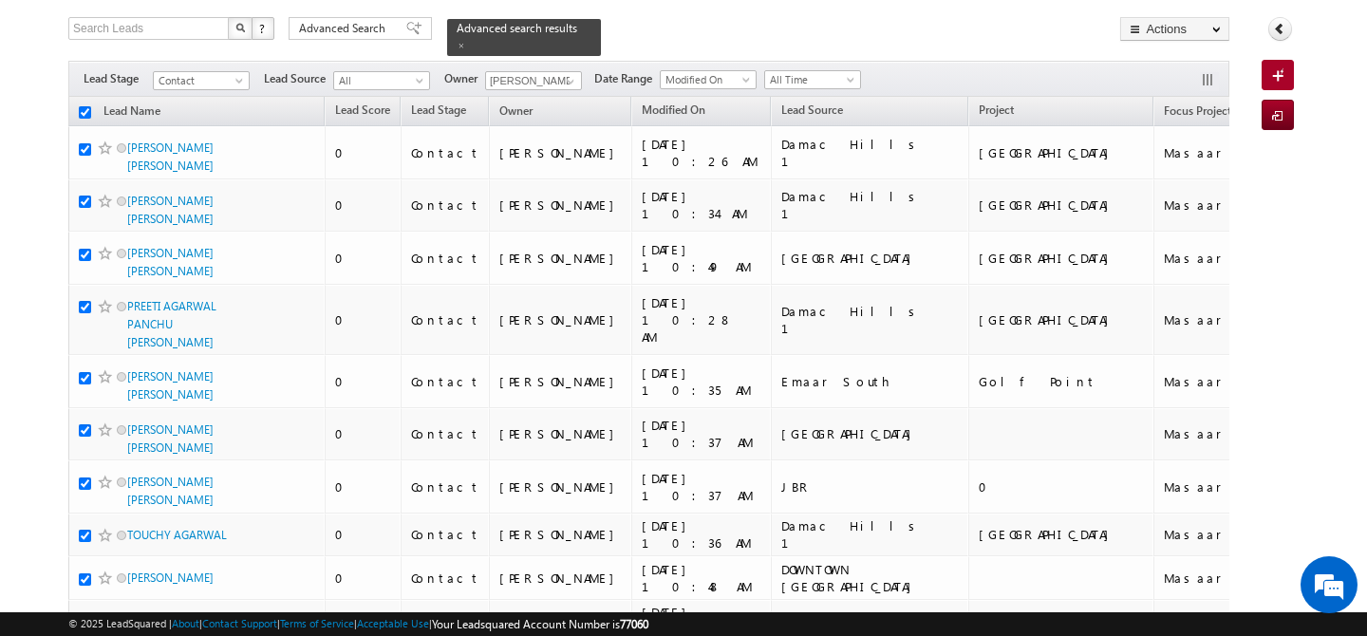
checkbox input "true"
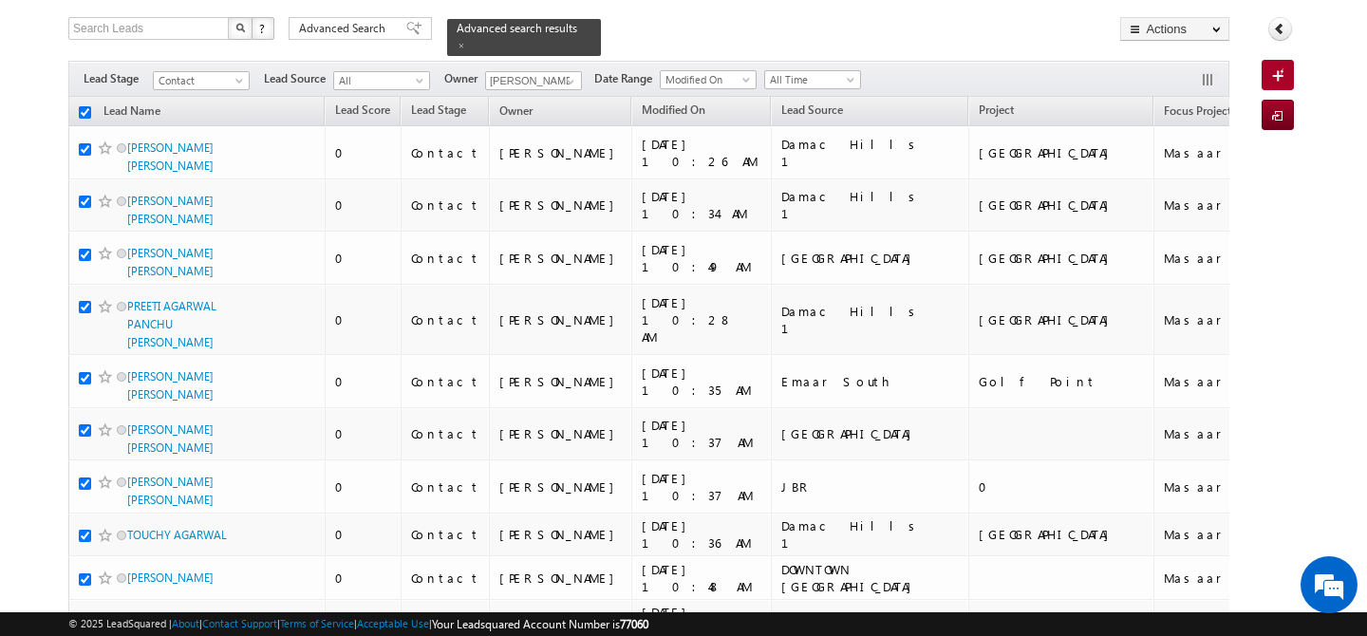
checkbox input "true"
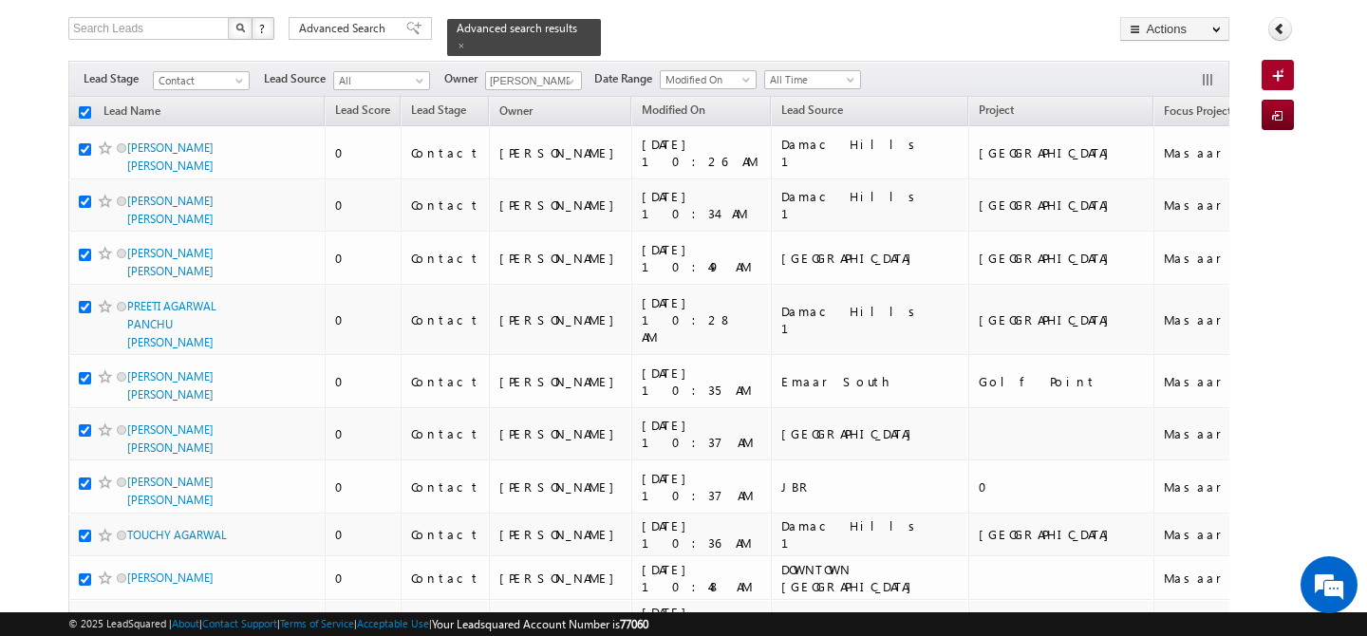
checkbox input "true"
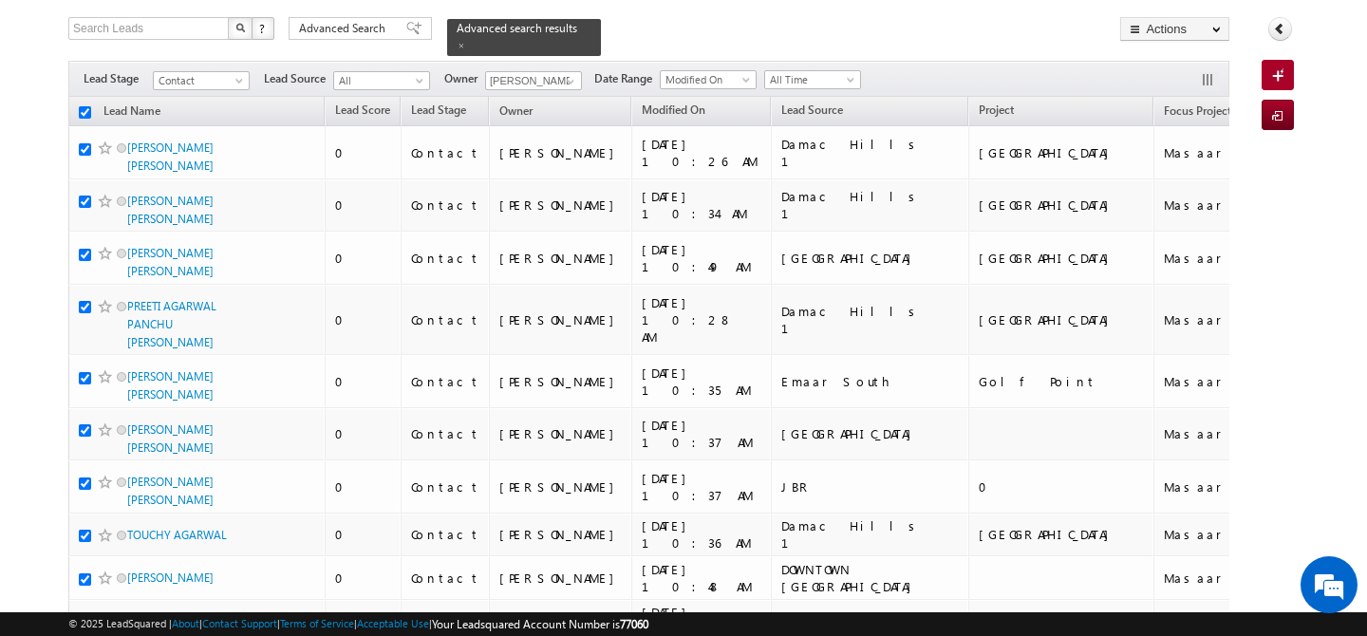
checkbox input "true"
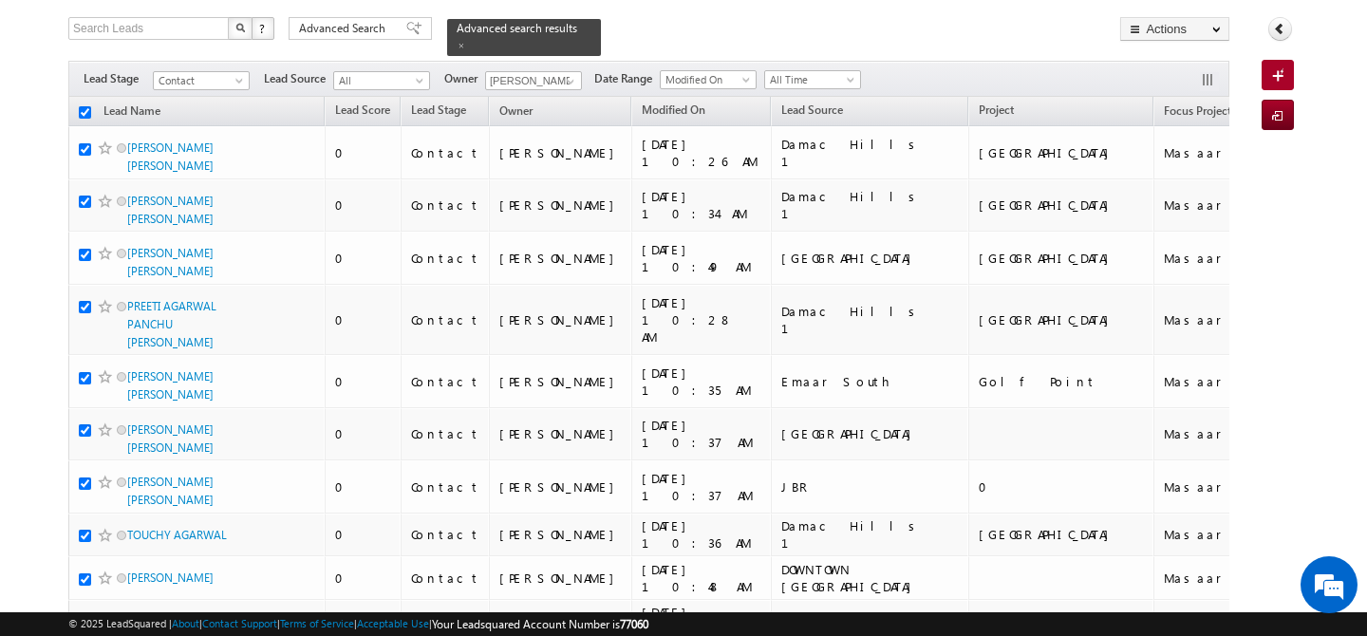
checkbox input "true"
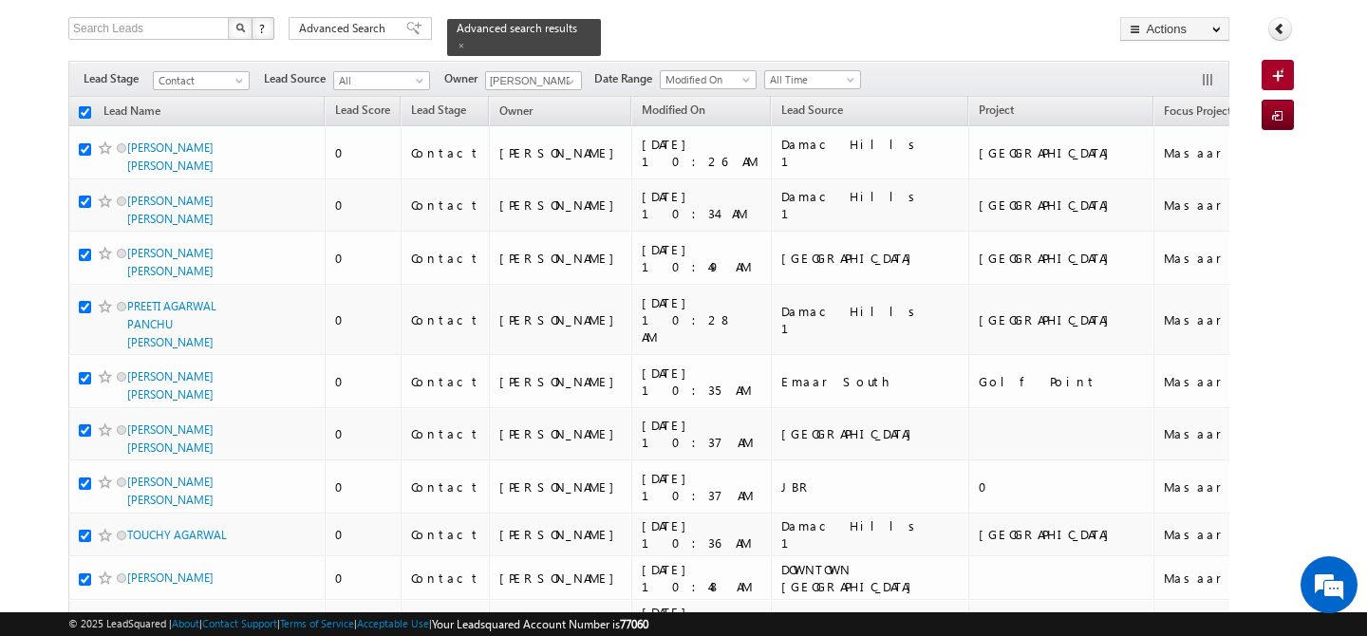
checkbox input "true"
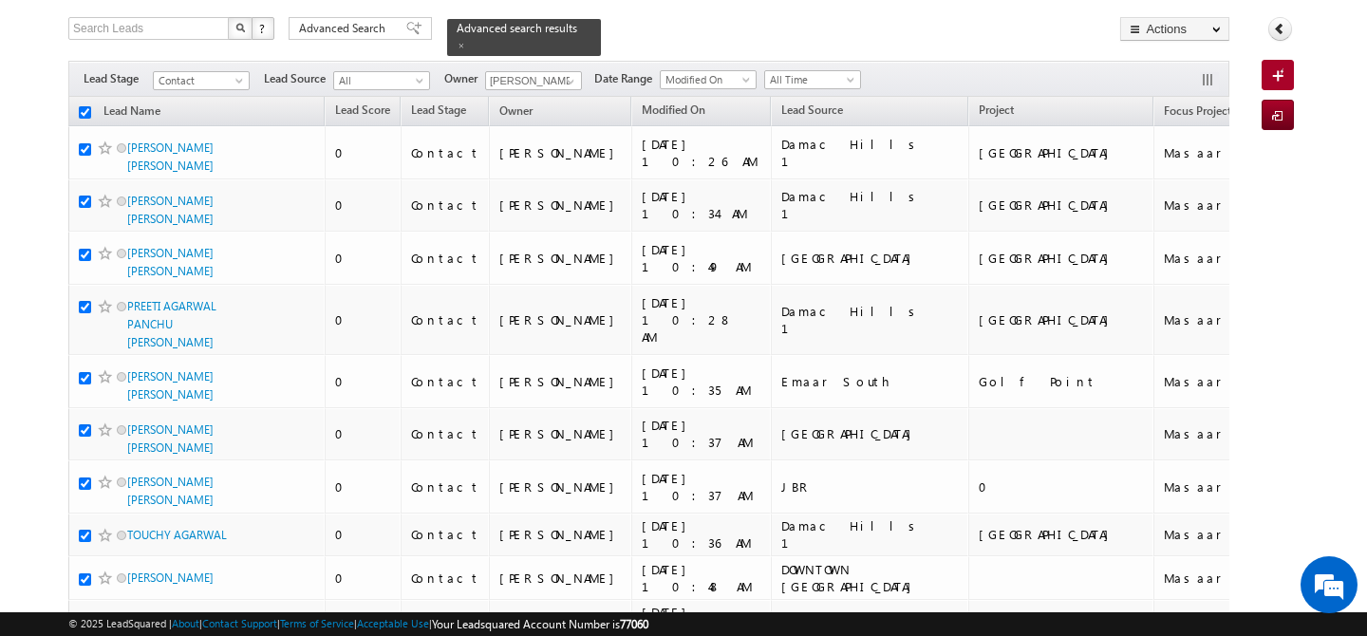
checkbox input "true"
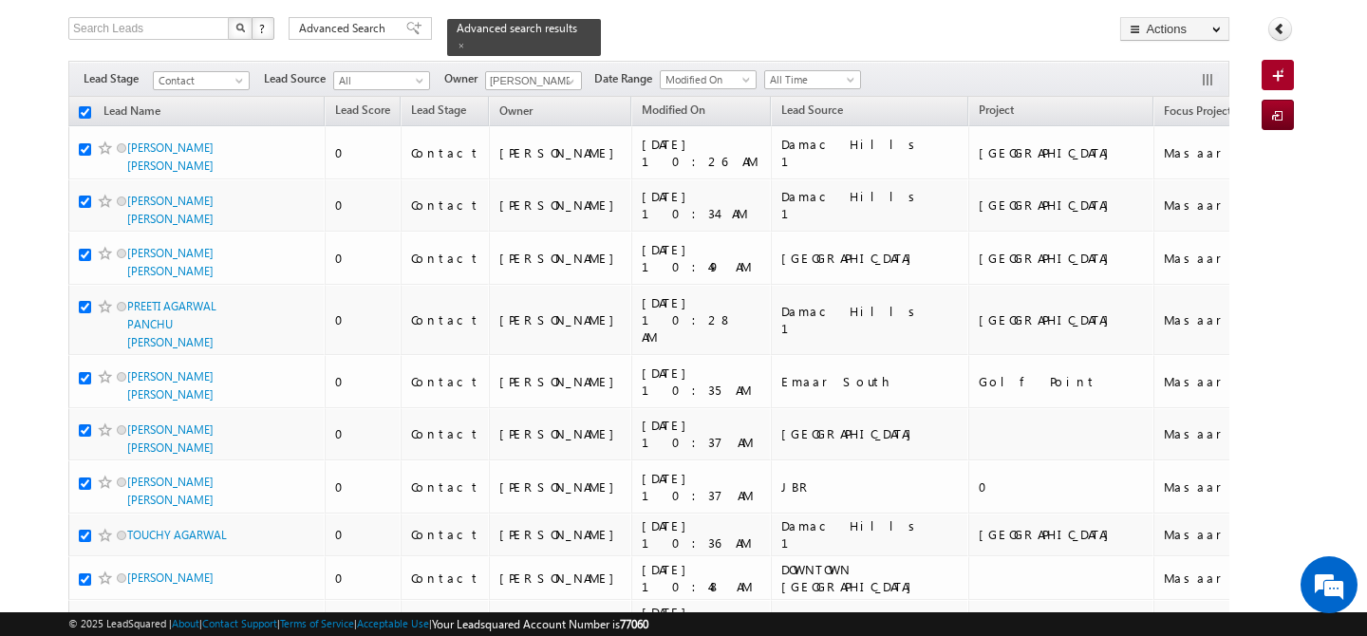
checkbox input "true"
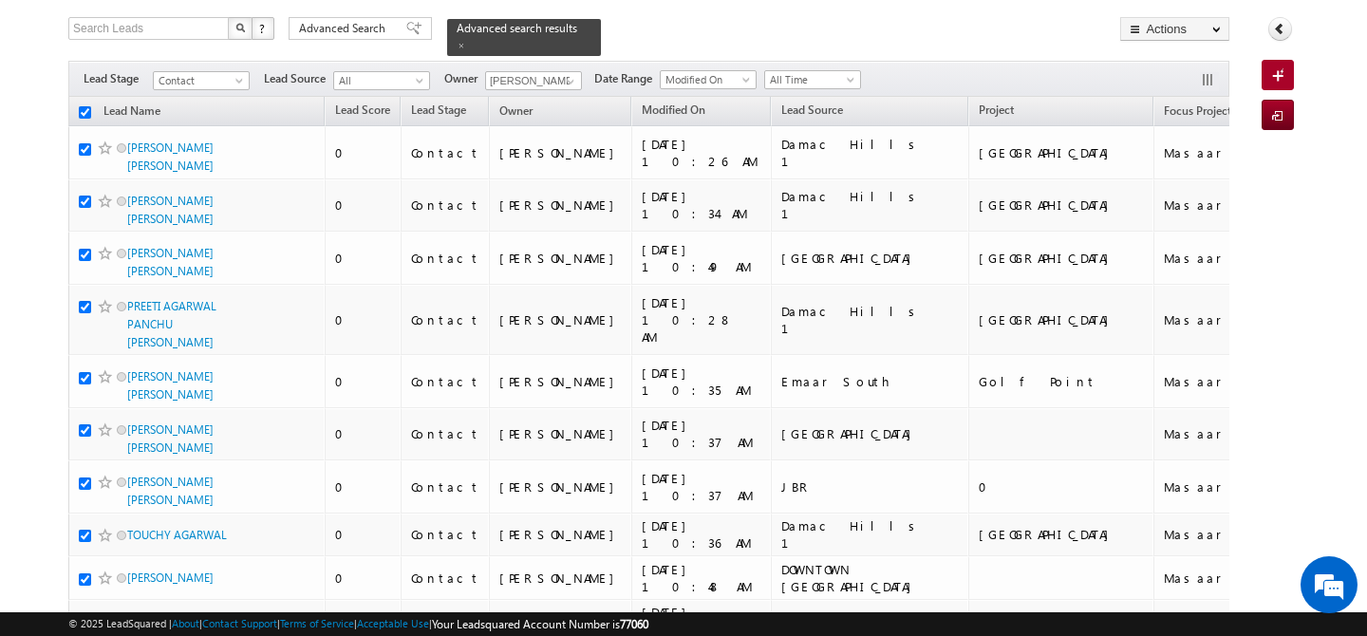
checkbox input "true"
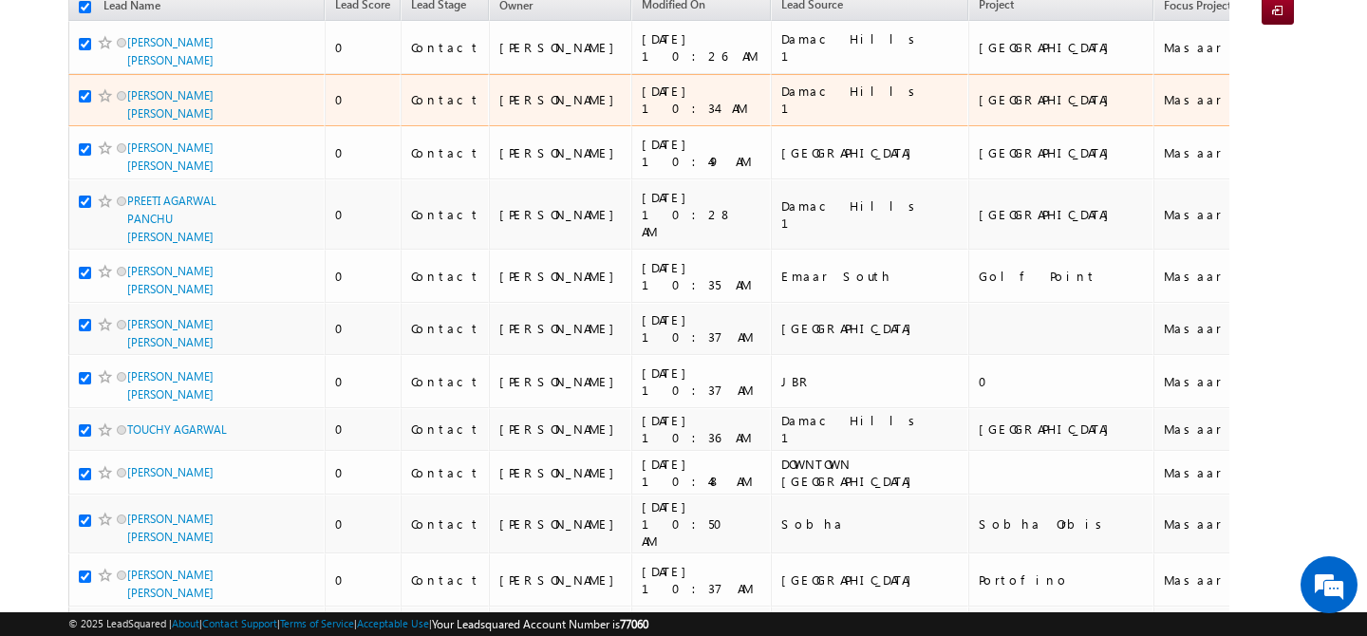
scroll to position [0, 0]
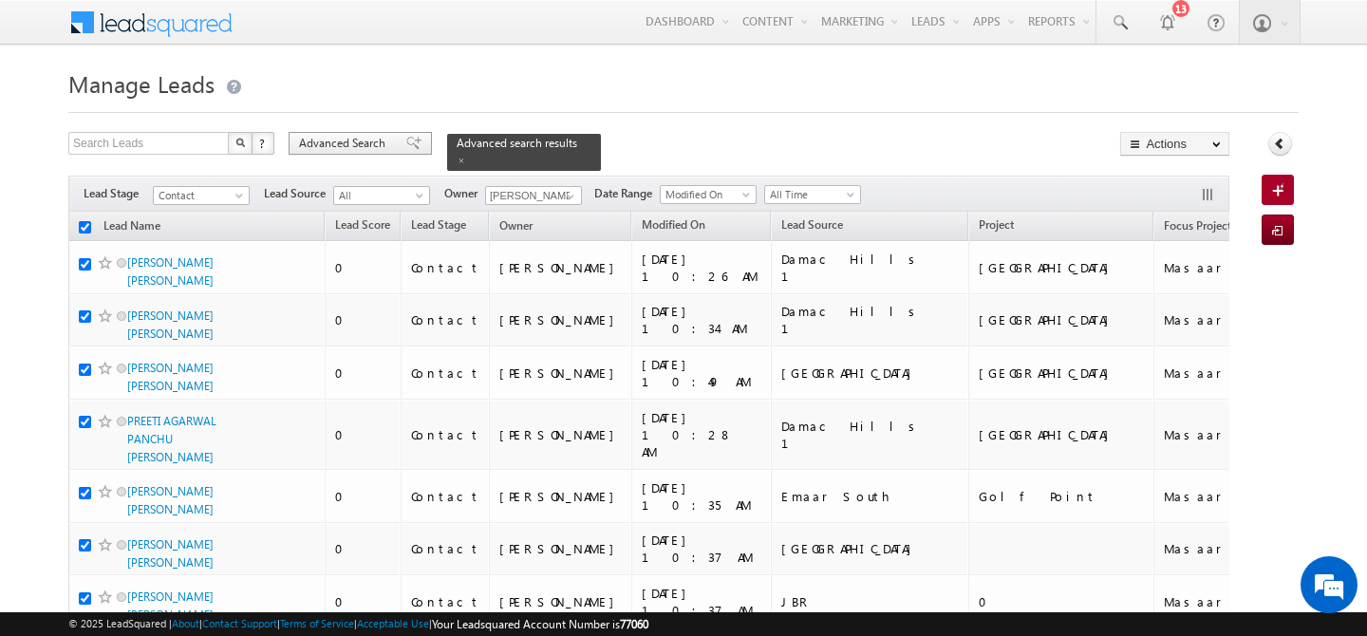
click at [334, 145] on span "Advanced Search" at bounding box center [345, 143] width 92 height 17
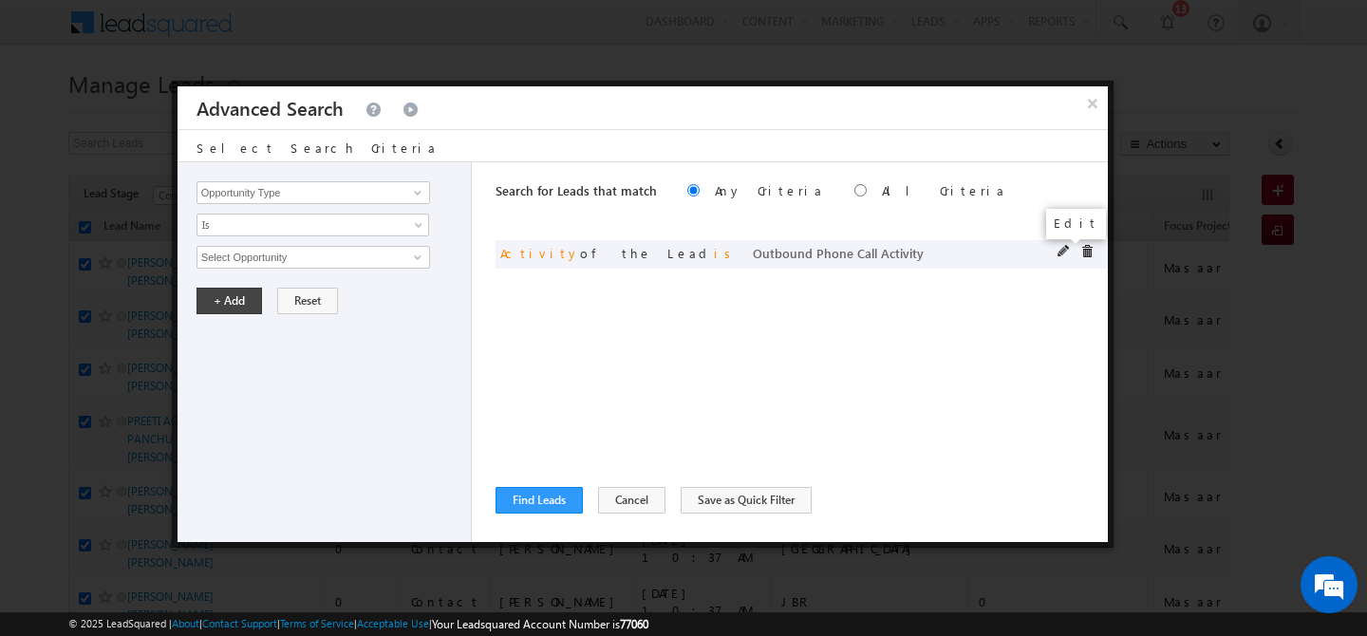
click at [1060, 252] on span at bounding box center [1064, 251] width 13 height 13
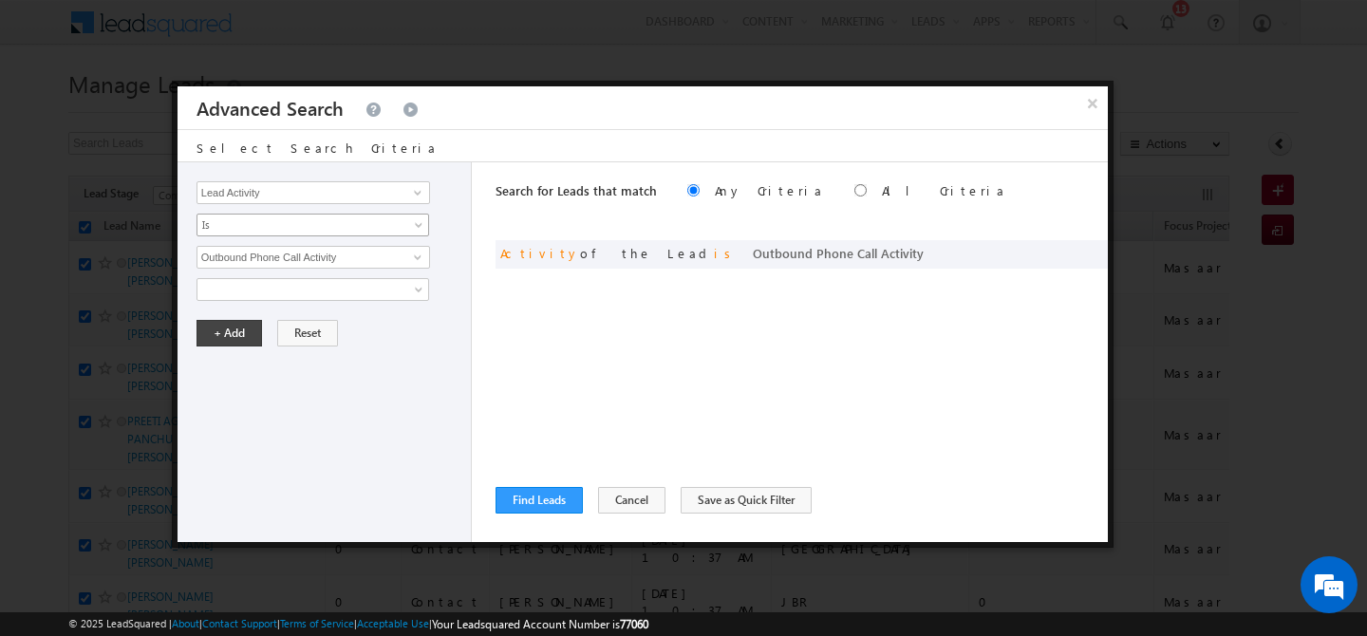
click at [232, 225] on span "Is" at bounding box center [301, 225] width 206 height 17
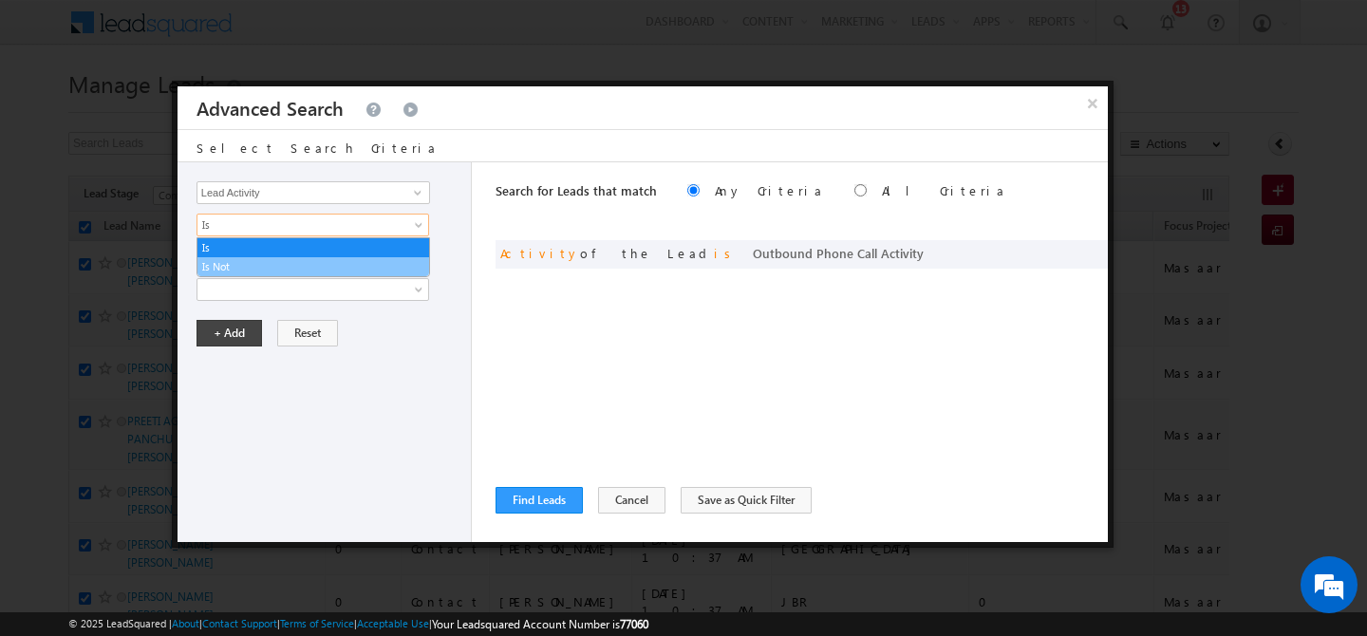
click at [230, 261] on link "Is Not" at bounding box center [314, 266] width 232 height 17
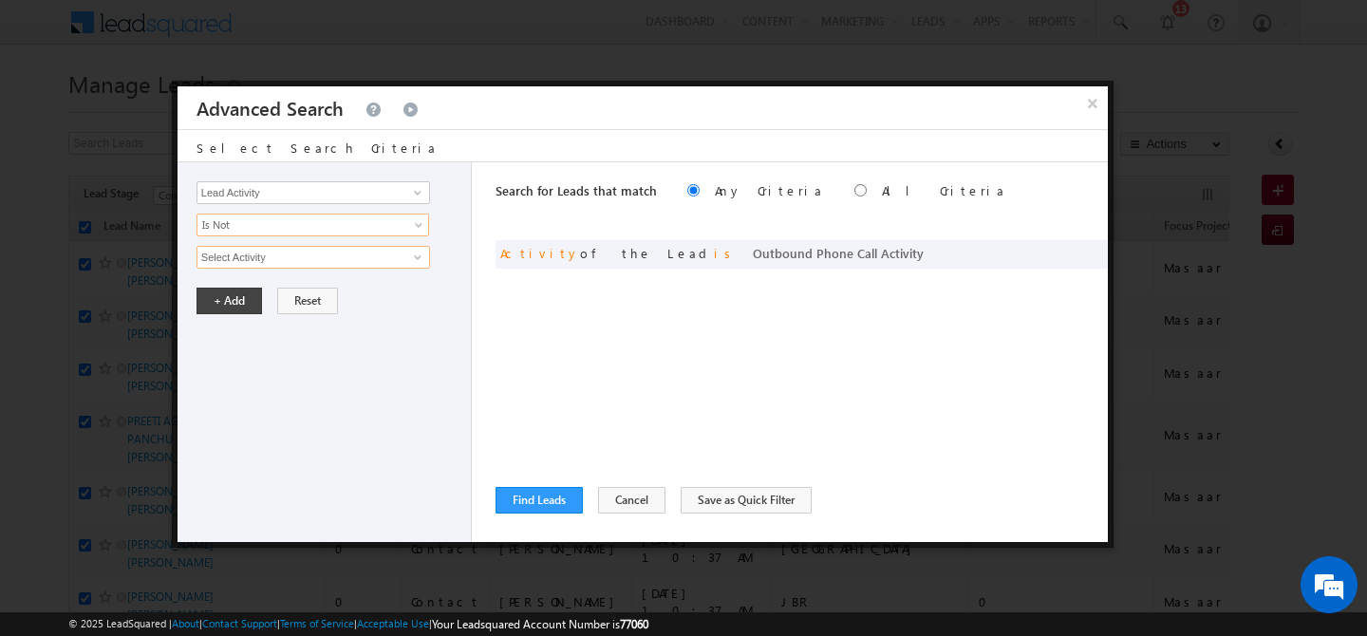
click at [251, 260] on input "Select Activity" at bounding box center [314, 257] width 234 height 23
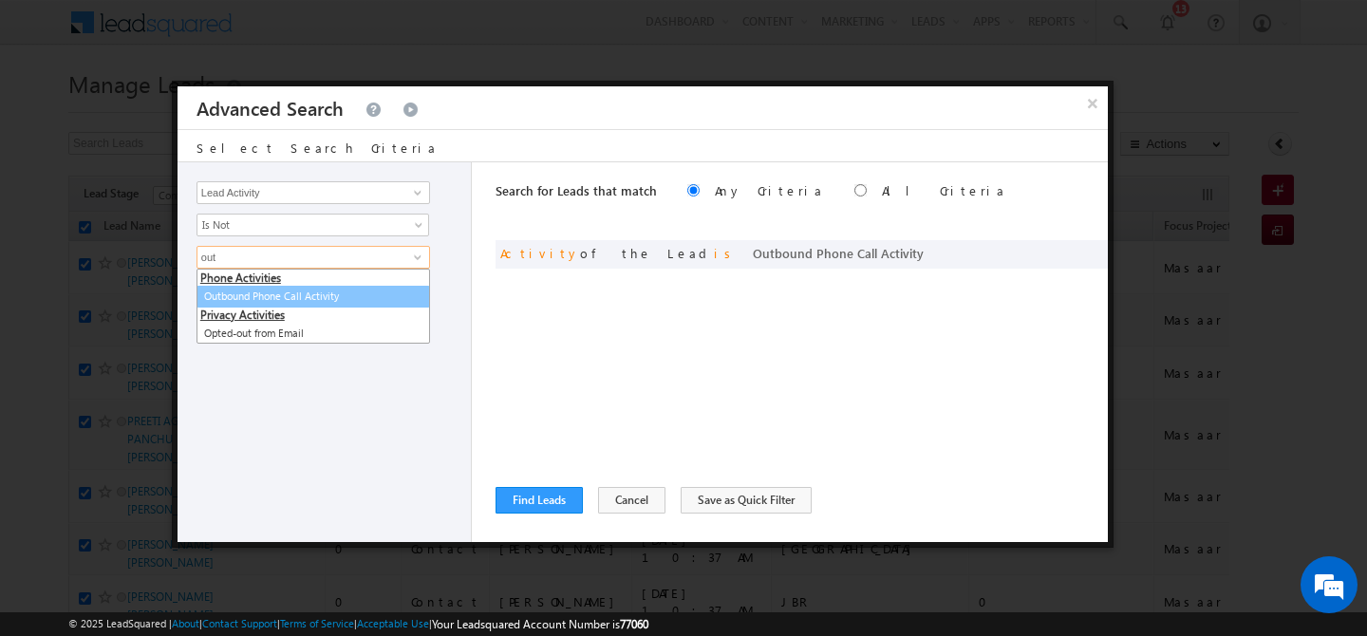
click at [266, 295] on link "Outbound Phone Call Activity" at bounding box center [314, 297] width 234 height 22
type input "Outbound Phone Call Activity"
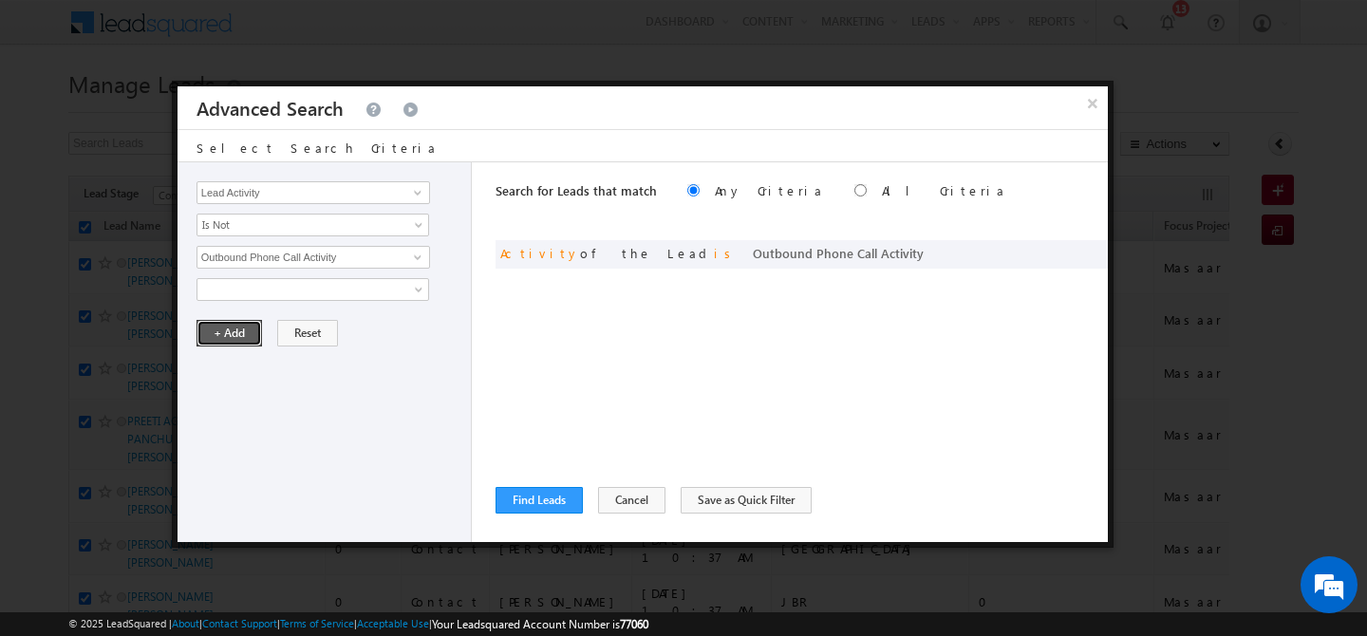
click at [227, 329] on button "+ Add" at bounding box center [230, 333] width 66 height 27
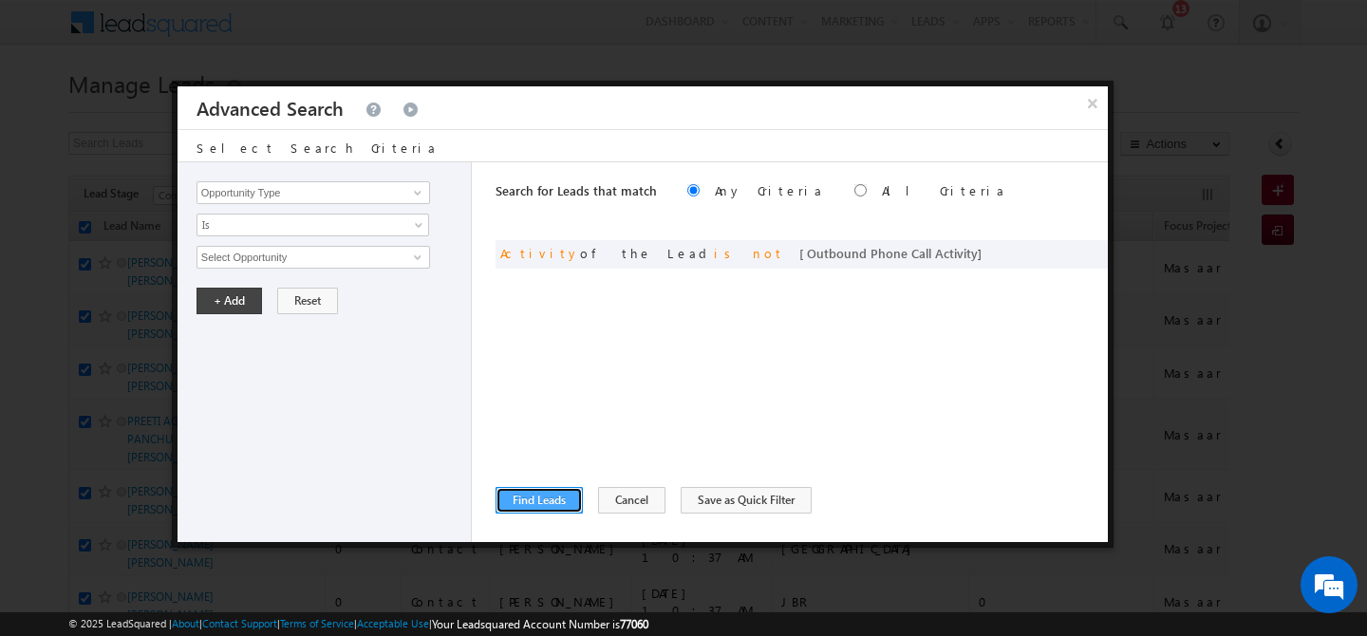
click at [531, 496] on button "Find Leads" at bounding box center [539, 500] width 87 height 27
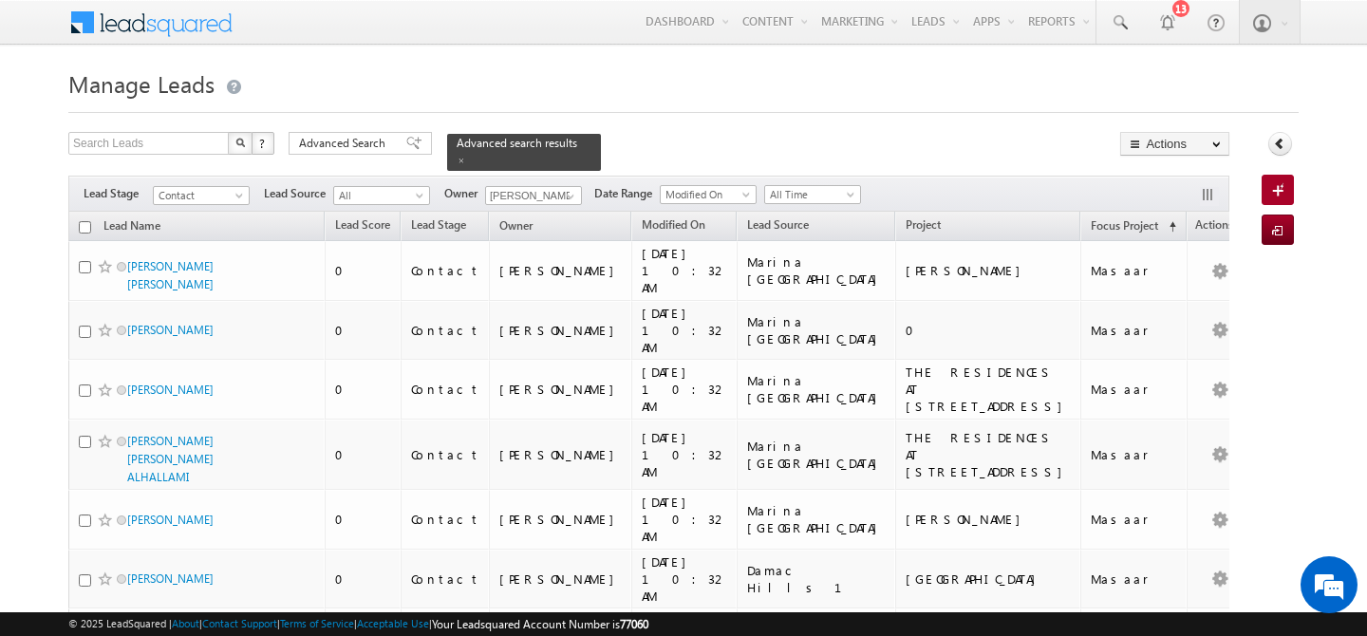
click at [87, 221] on input "checkbox" at bounding box center [85, 227] width 12 height 12
checkbox input "true"
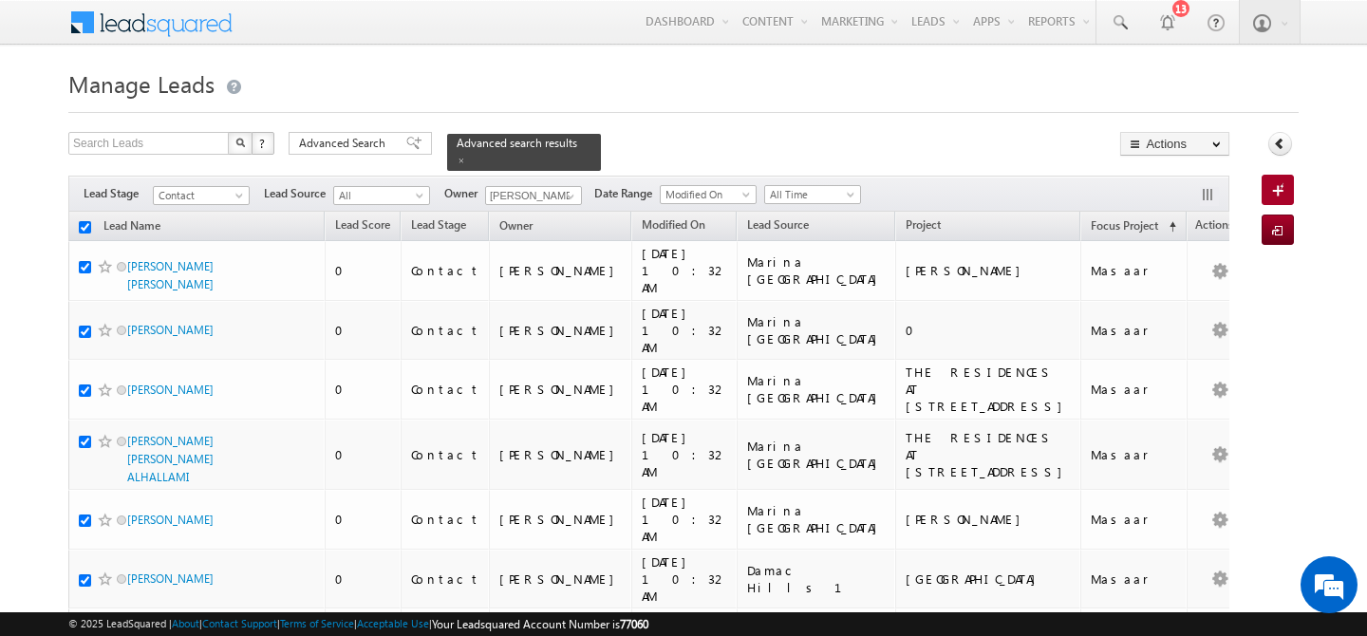
checkbox input "true"
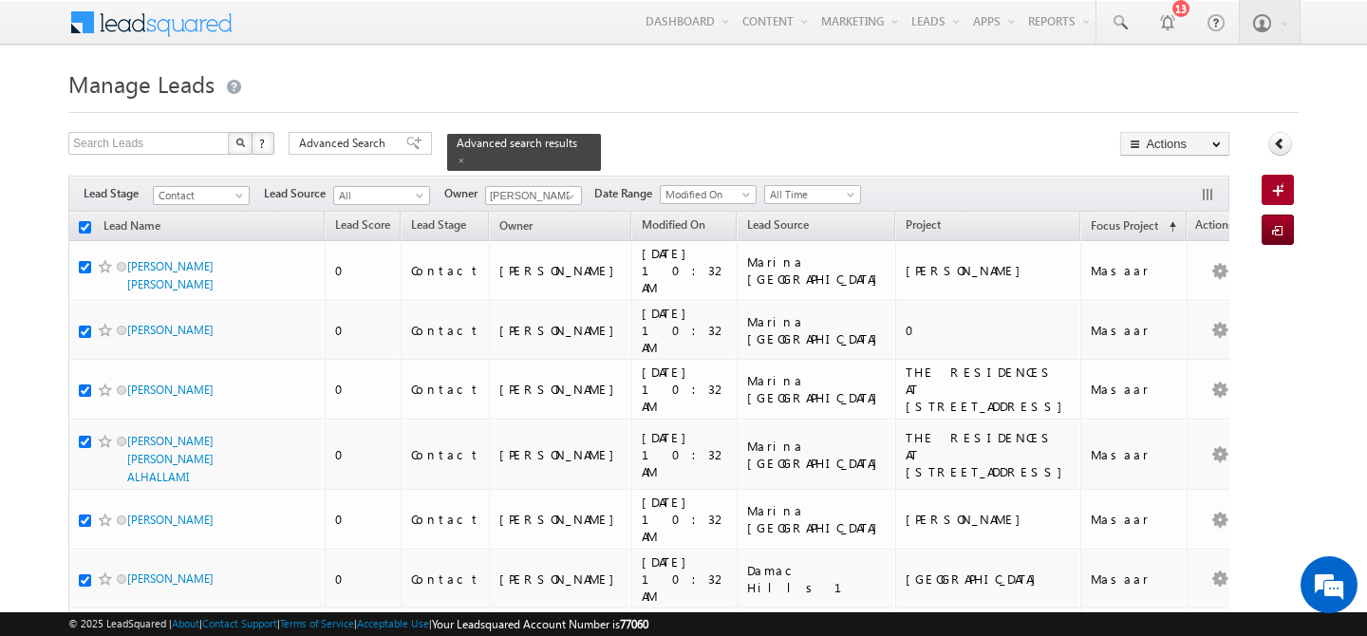
checkbox input "true"
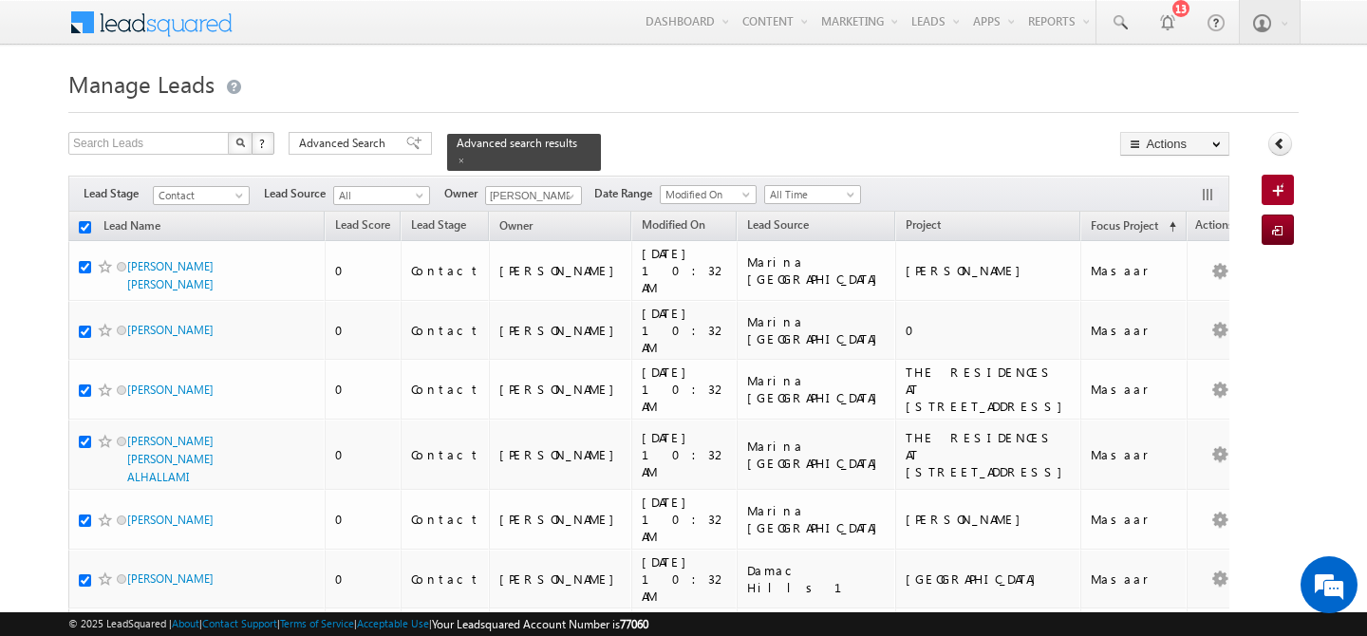
checkbox input "true"
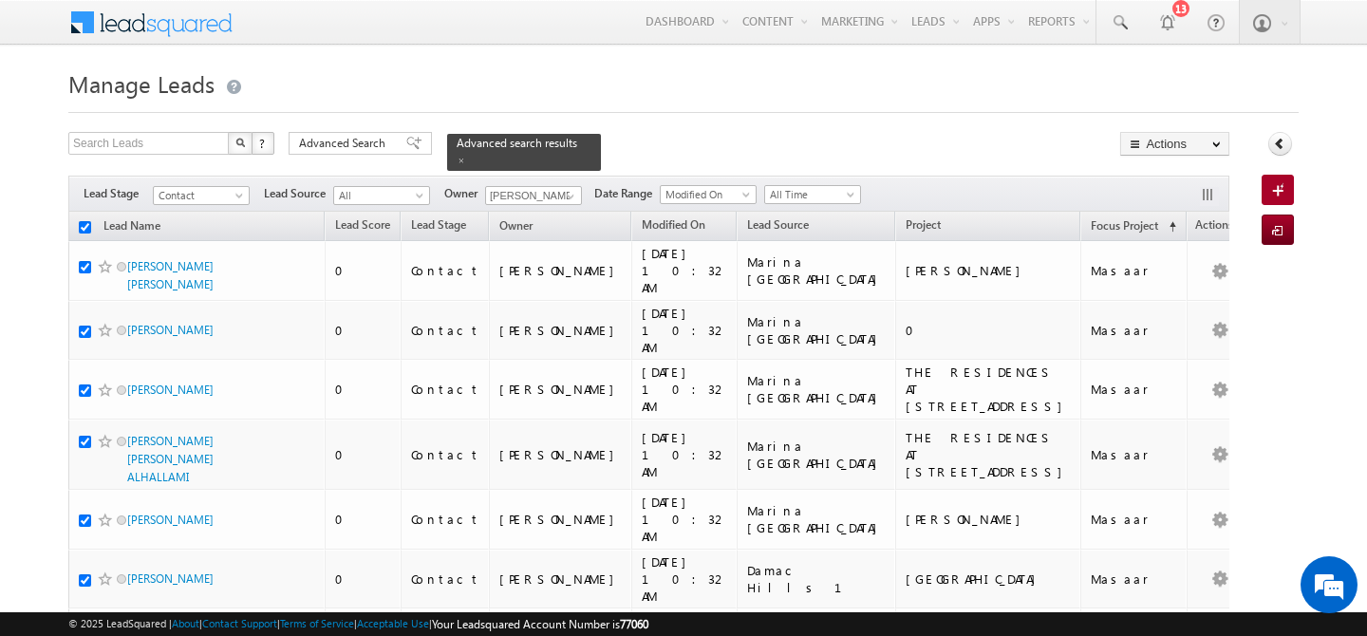
checkbox input "true"
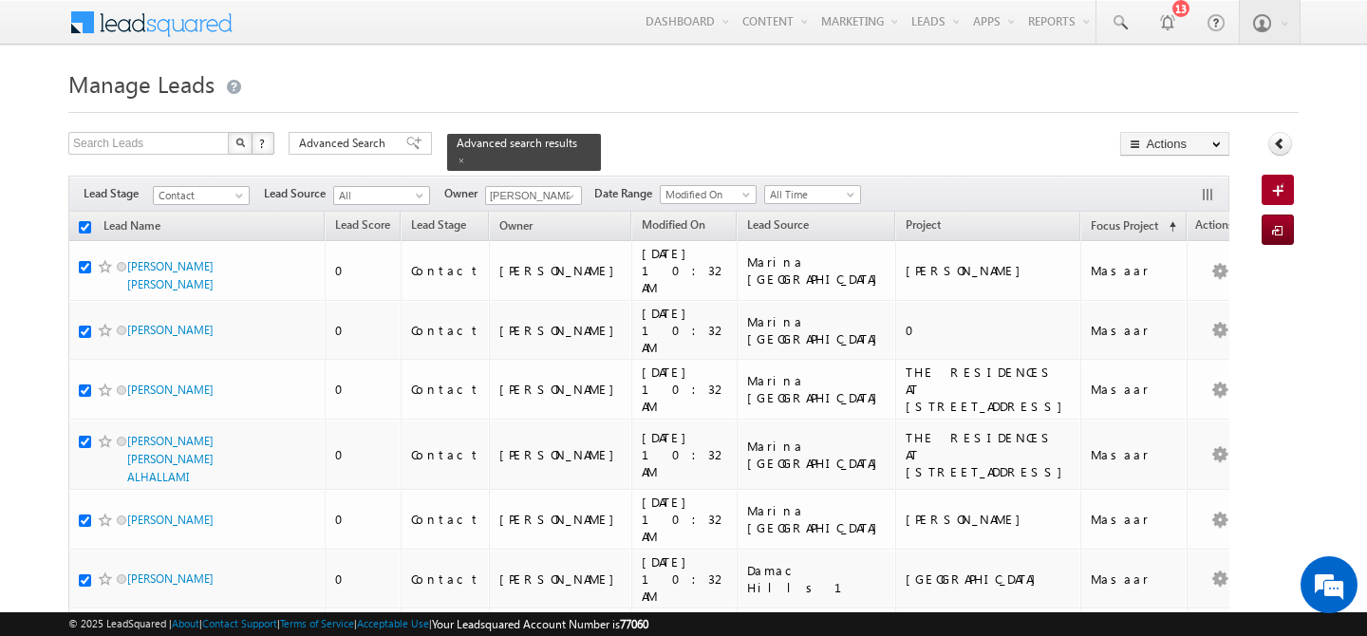
checkbox input "true"
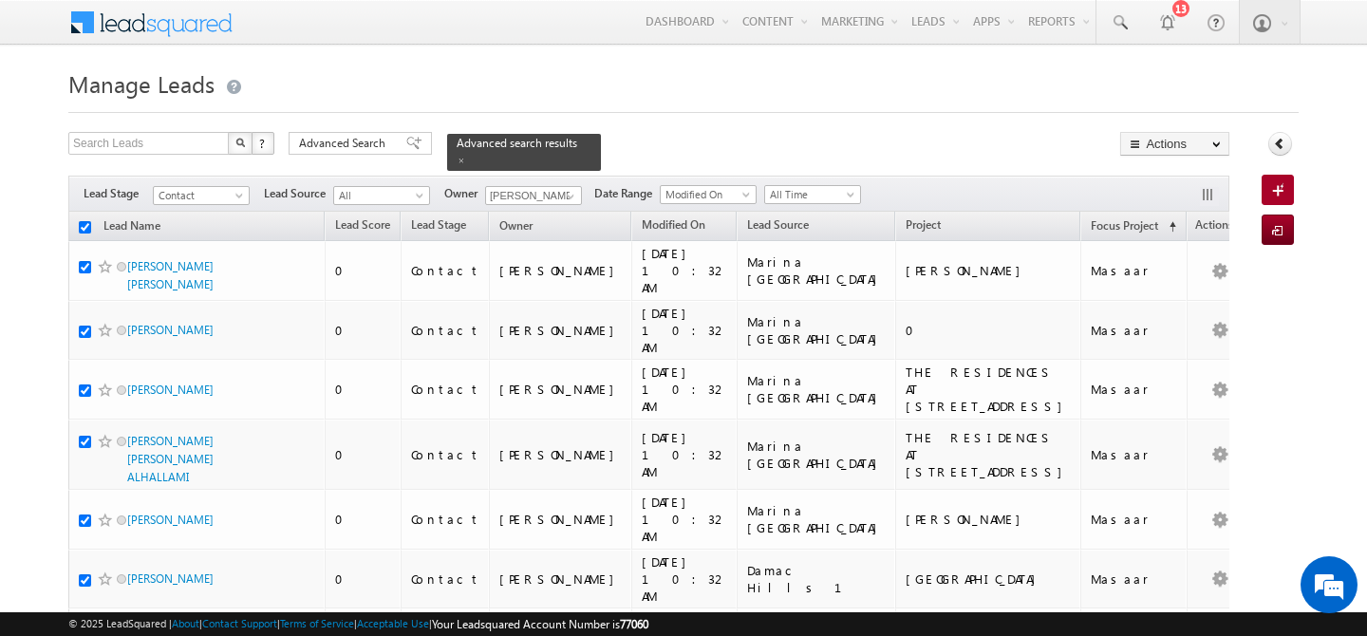
checkbox input "true"
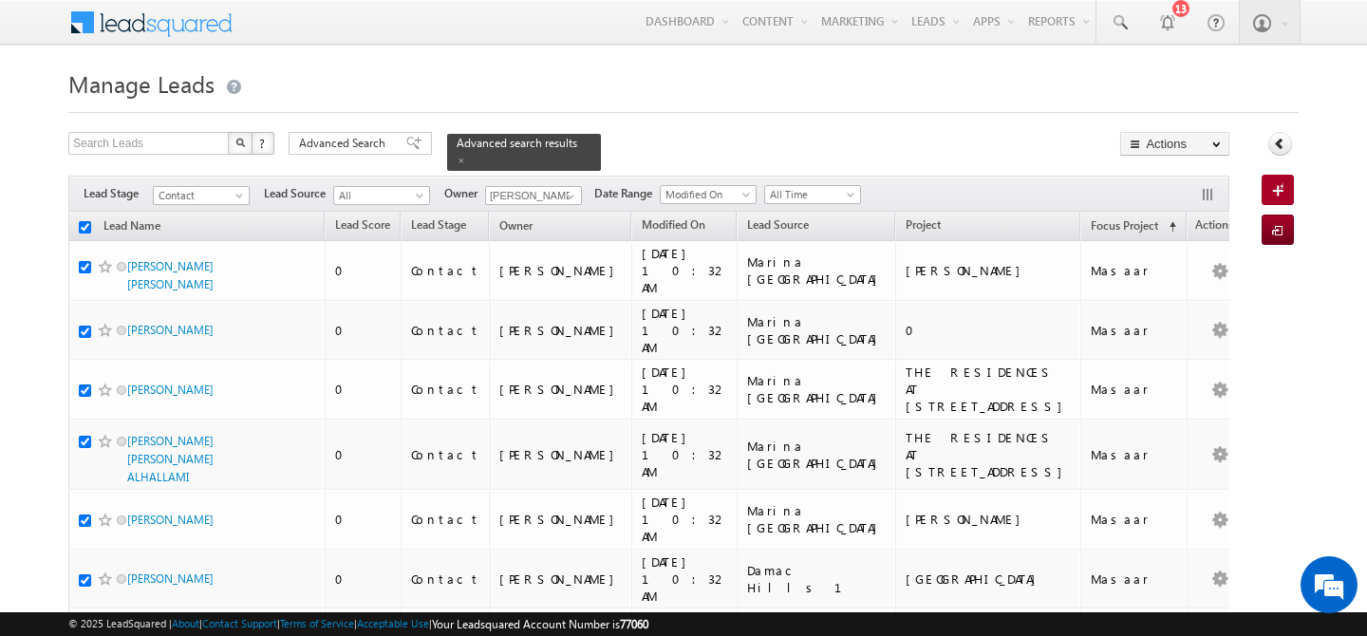
checkbox input "true"
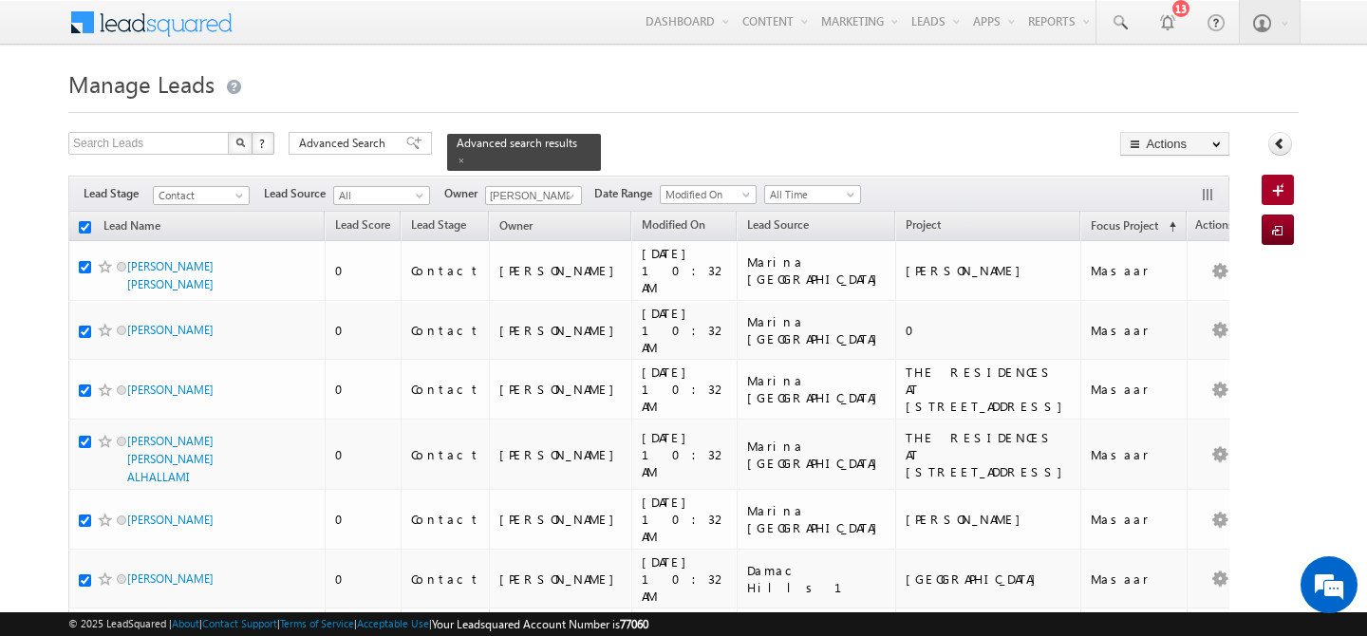
checkbox input "true"
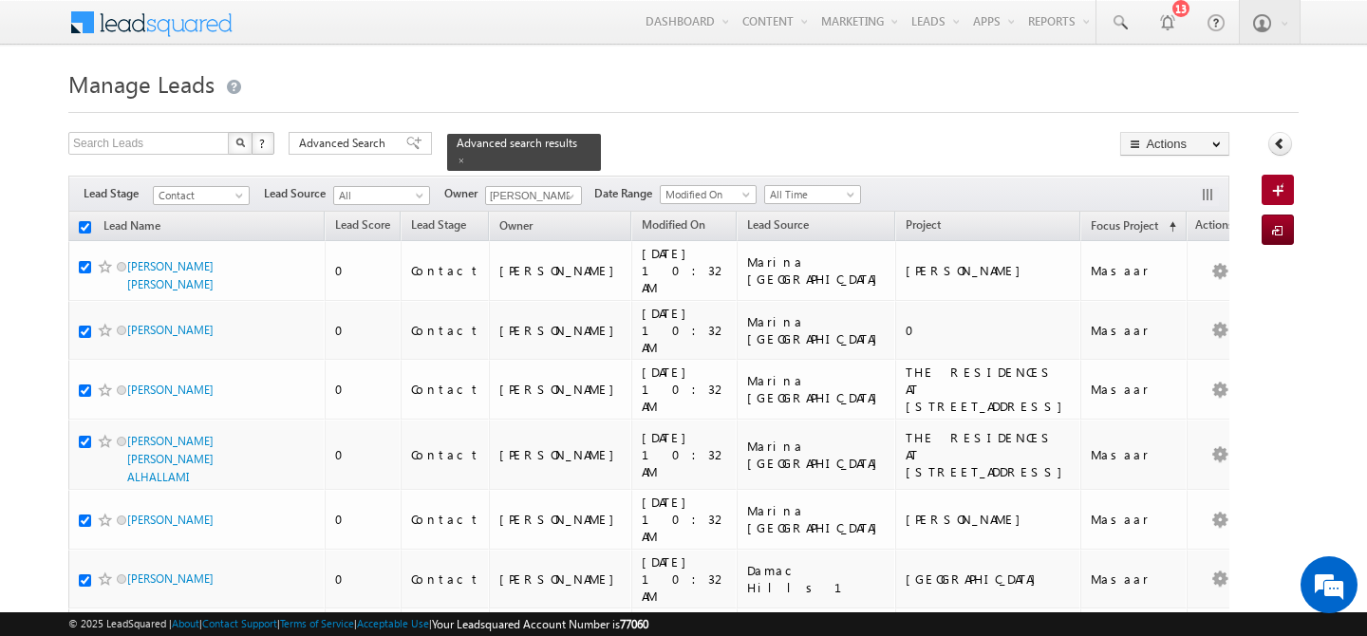
checkbox input "true"
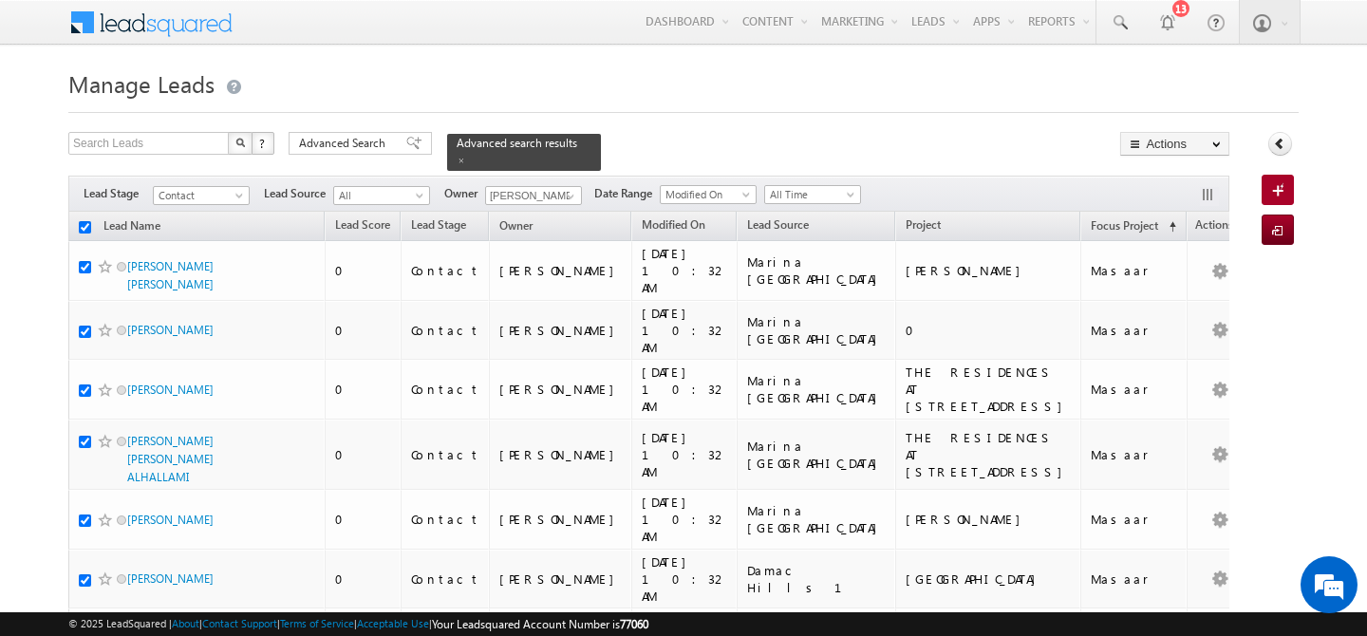
checkbox input "true"
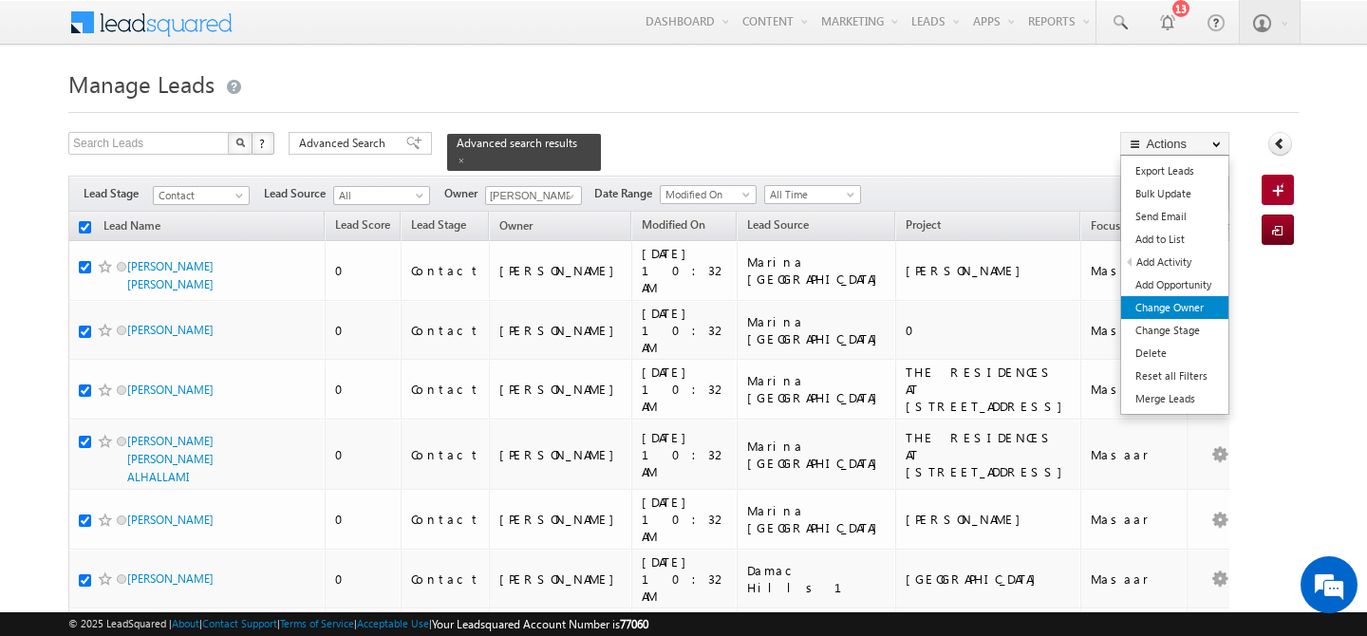
click at [1200, 306] on link "Change Owner" at bounding box center [1175, 307] width 107 height 23
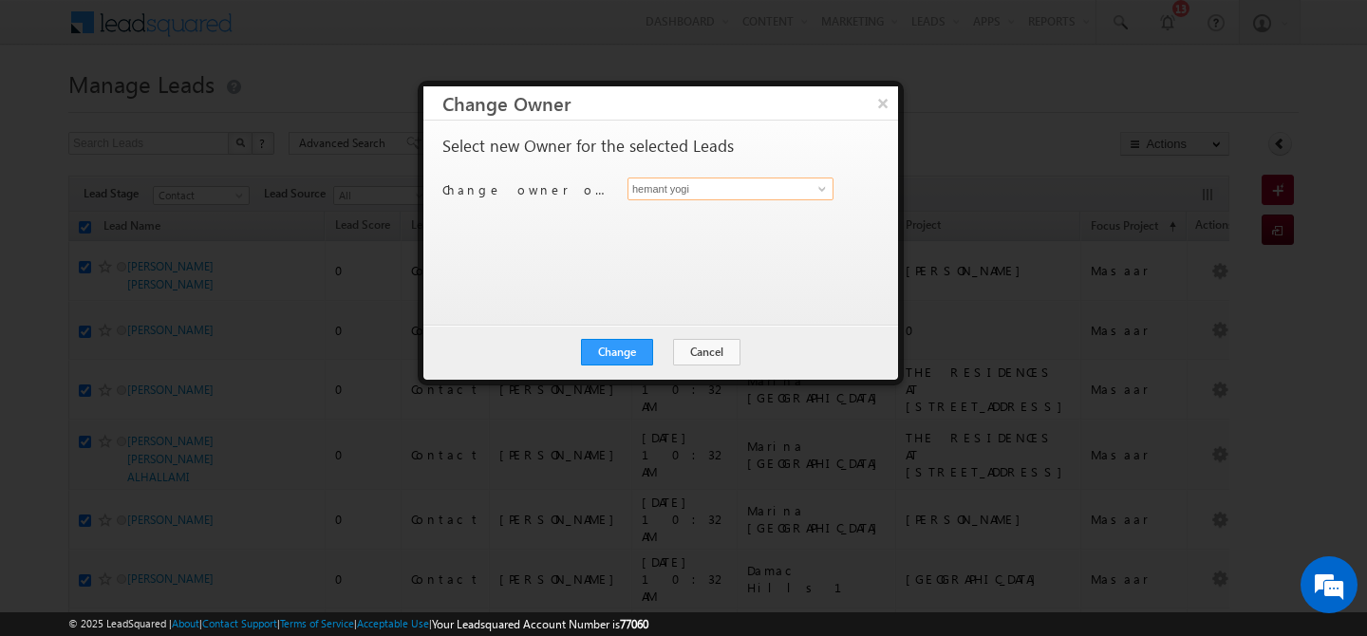
click at [690, 189] on input "hemant yogi" at bounding box center [731, 189] width 206 height 23
click at [708, 223] on span "[PERSON_NAME][EMAIL_ADDRESS][DOMAIN_NAME]" at bounding box center [720, 226] width 171 height 14
type input "[PERSON_NAME]"
click at [608, 347] on button "Change" at bounding box center [617, 352] width 72 height 27
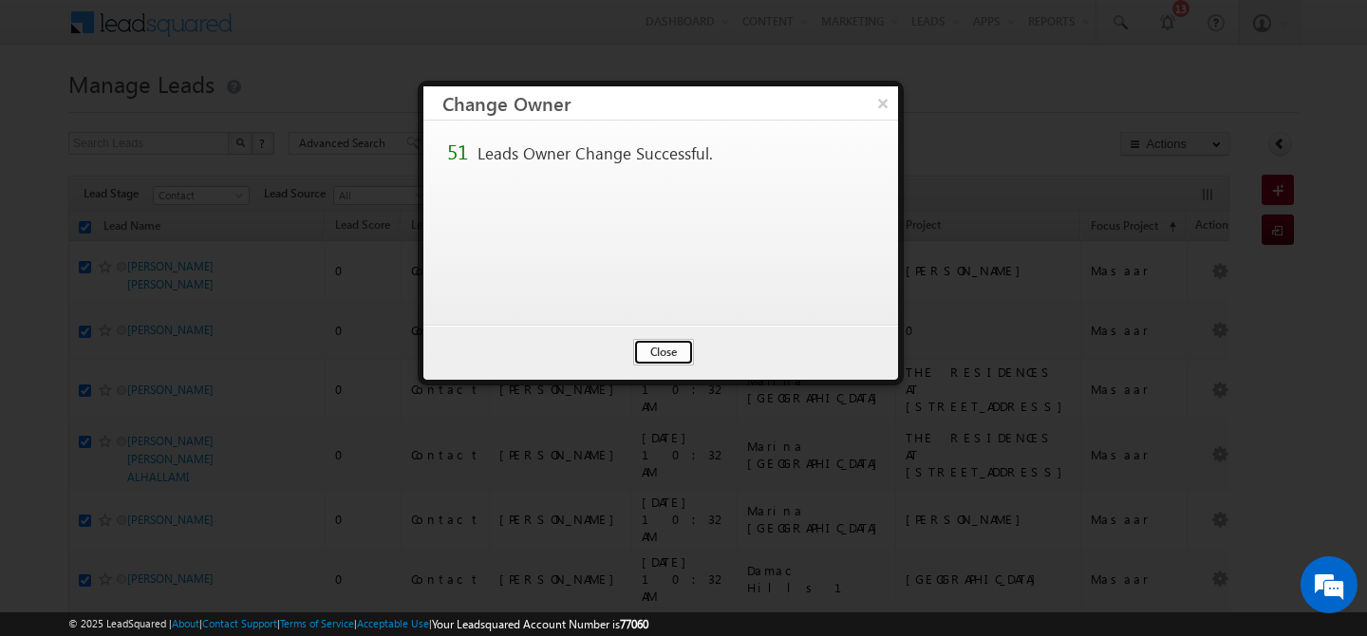
click at [681, 359] on button "Close" at bounding box center [663, 352] width 61 height 27
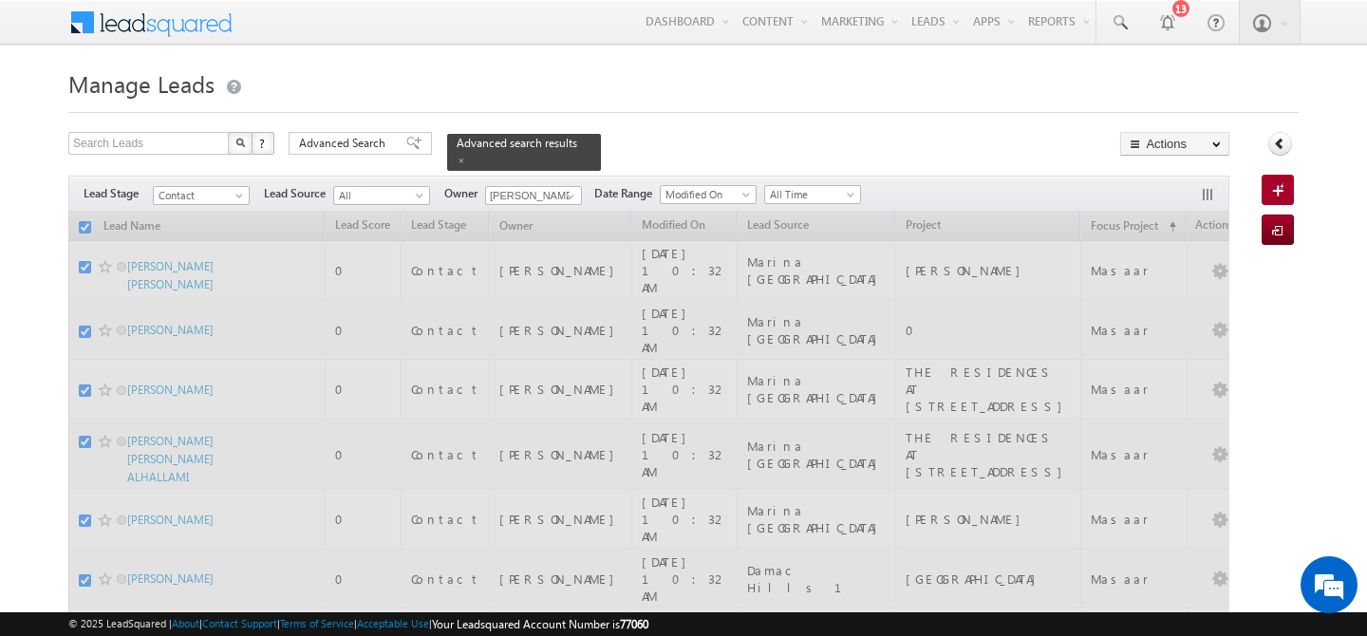
checkbox input "false"
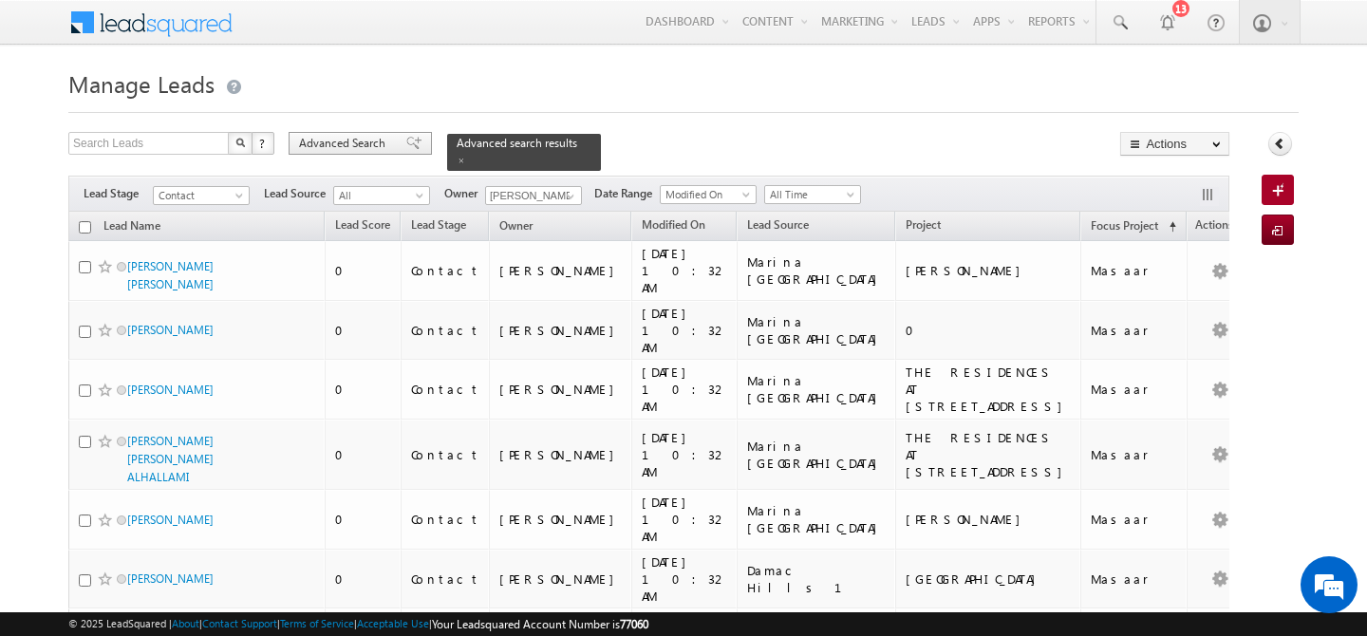
click at [337, 141] on span "Advanced Search" at bounding box center [345, 143] width 92 height 17
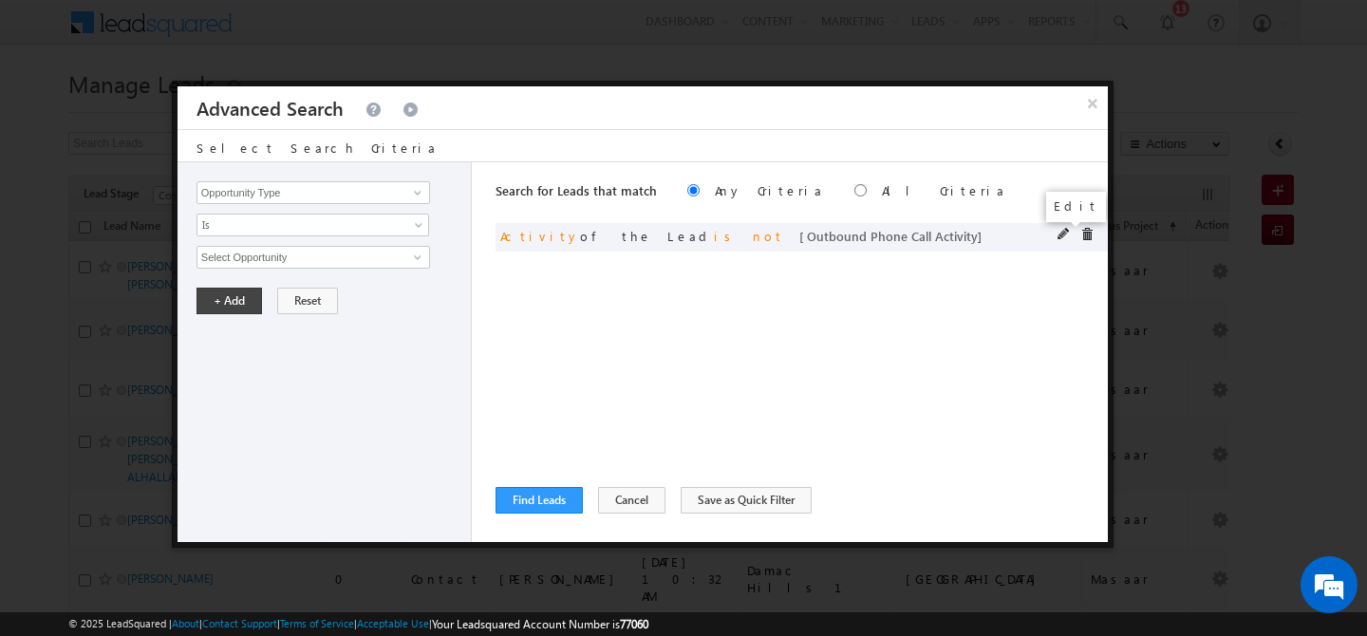
click at [1062, 239] on span at bounding box center [1064, 234] width 13 height 13
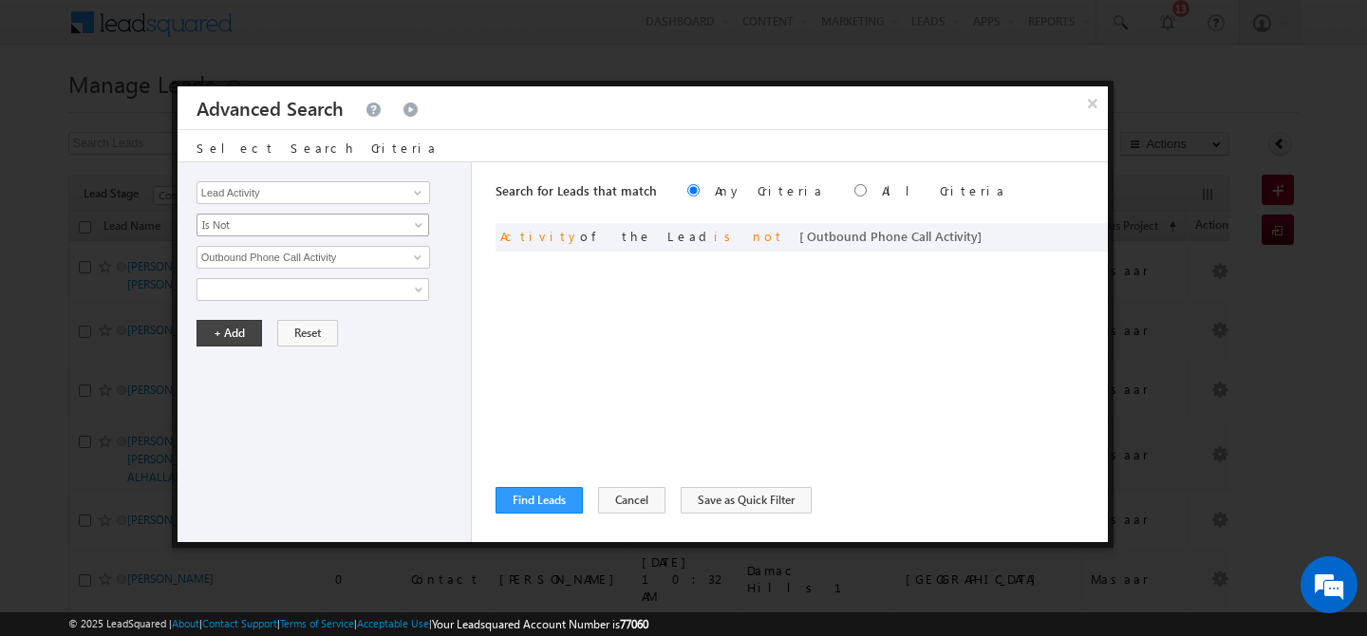
click at [310, 222] on span "Is Not" at bounding box center [301, 225] width 206 height 17
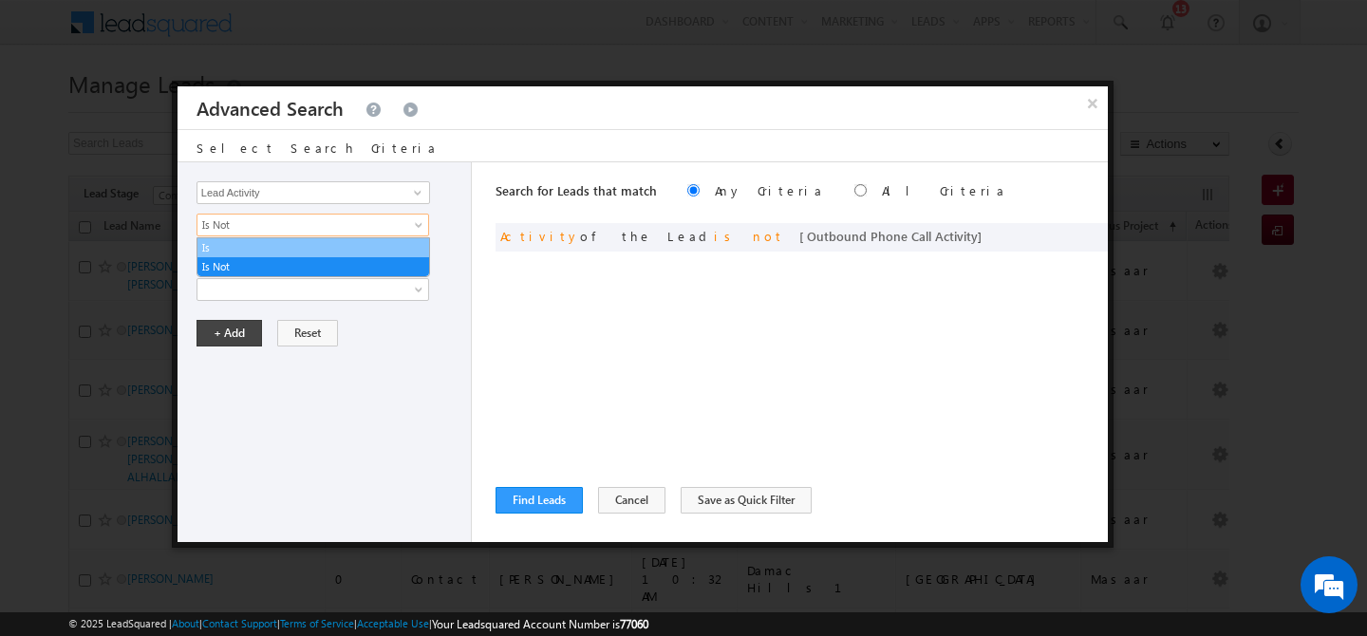
click at [272, 245] on link "Is" at bounding box center [314, 247] width 232 height 17
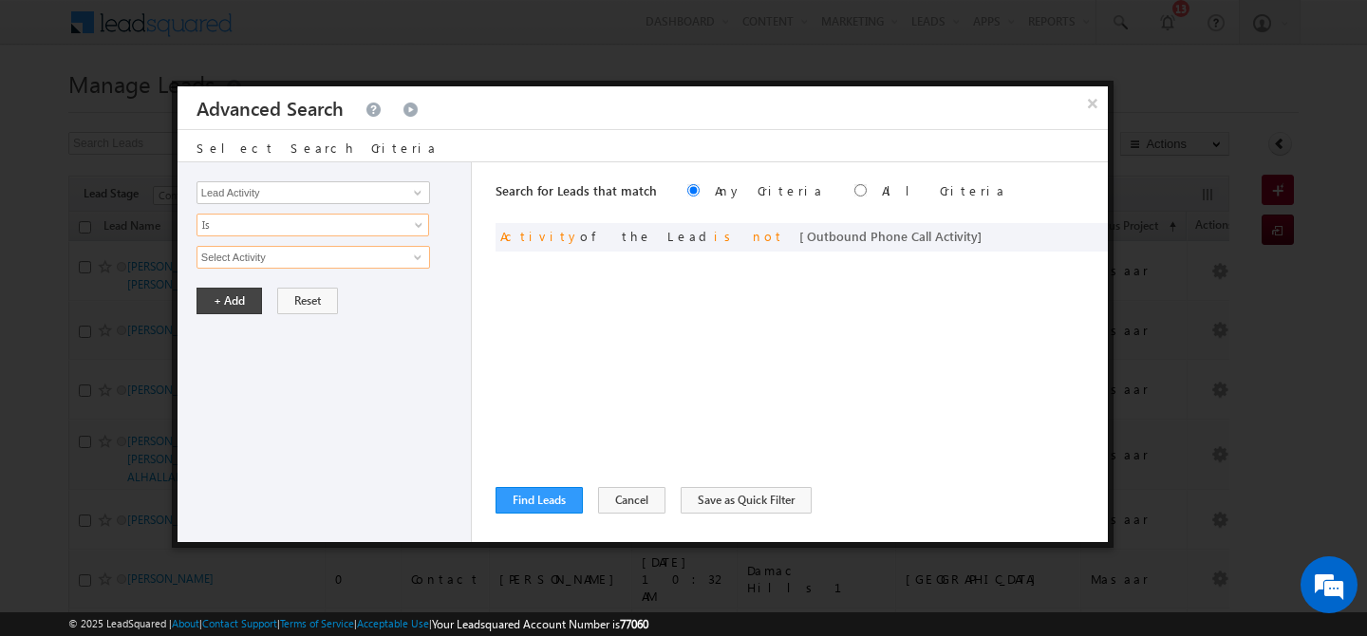
click at [259, 255] on input "Select Activity" at bounding box center [314, 257] width 234 height 23
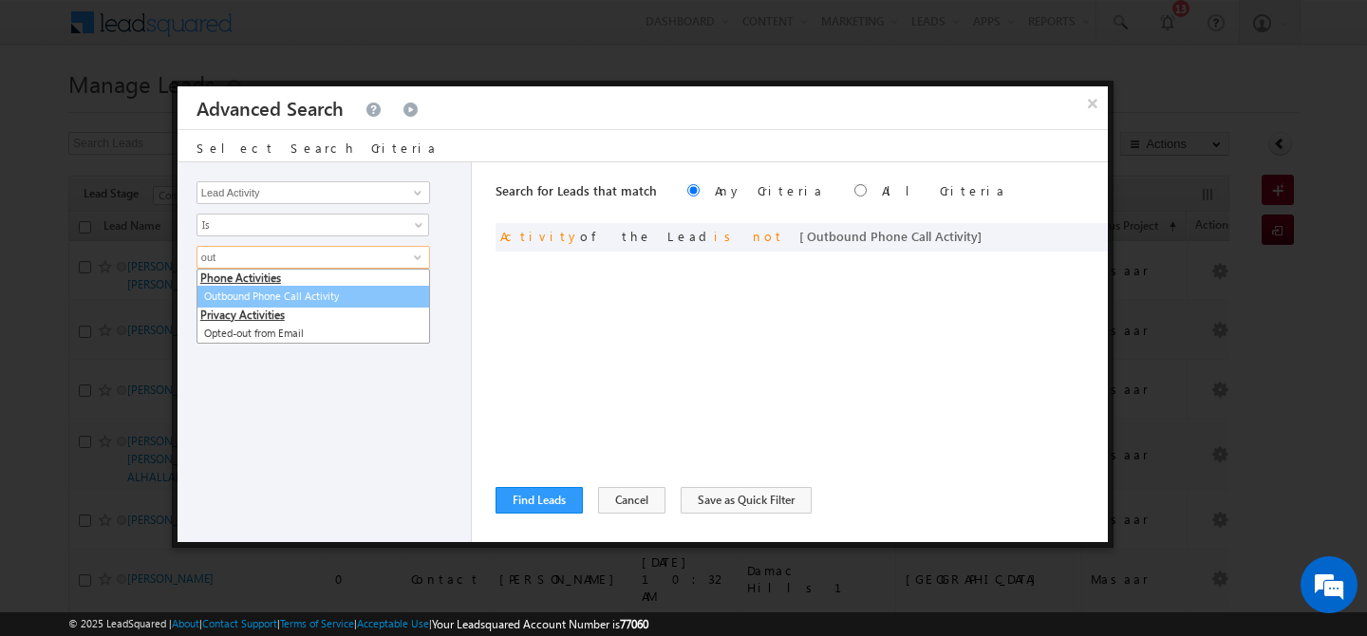
click at [273, 303] on link "Outbound Phone Call Activity" at bounding box center [314, 297] width 234 height 22
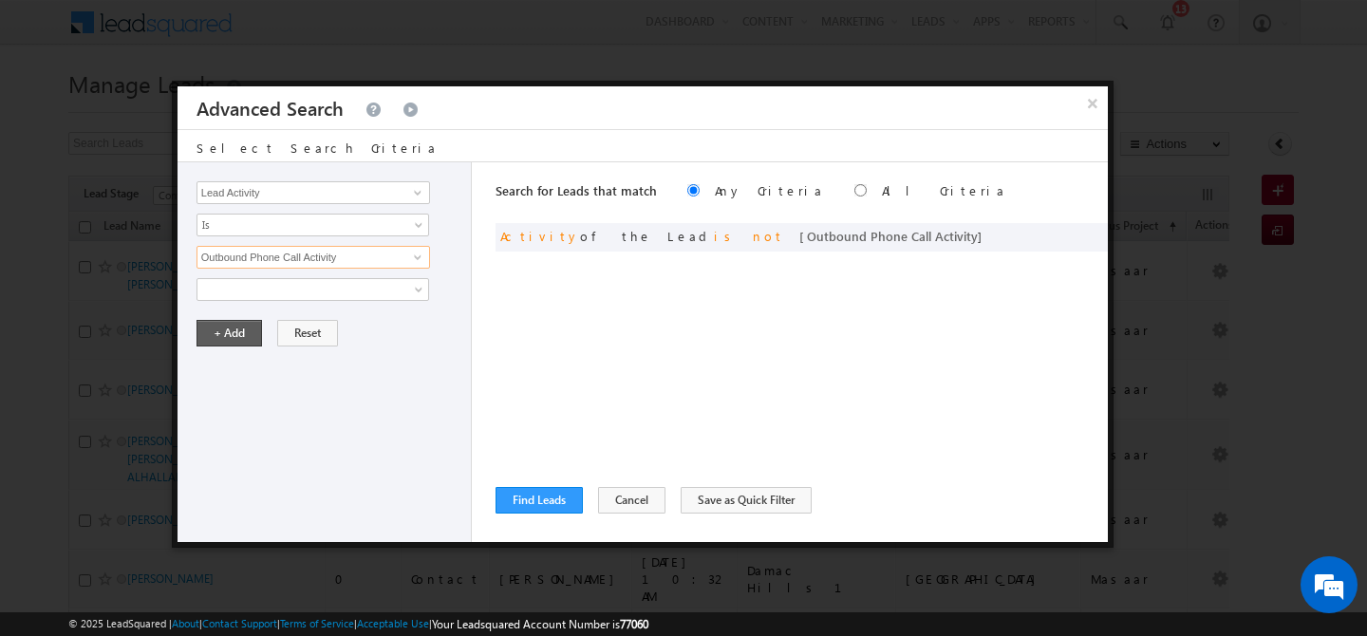
type input "Outbound Phone Call Activity"
click at [238, 336] on button "+ Add" at bounding box center [230, 333] width 66 height 27
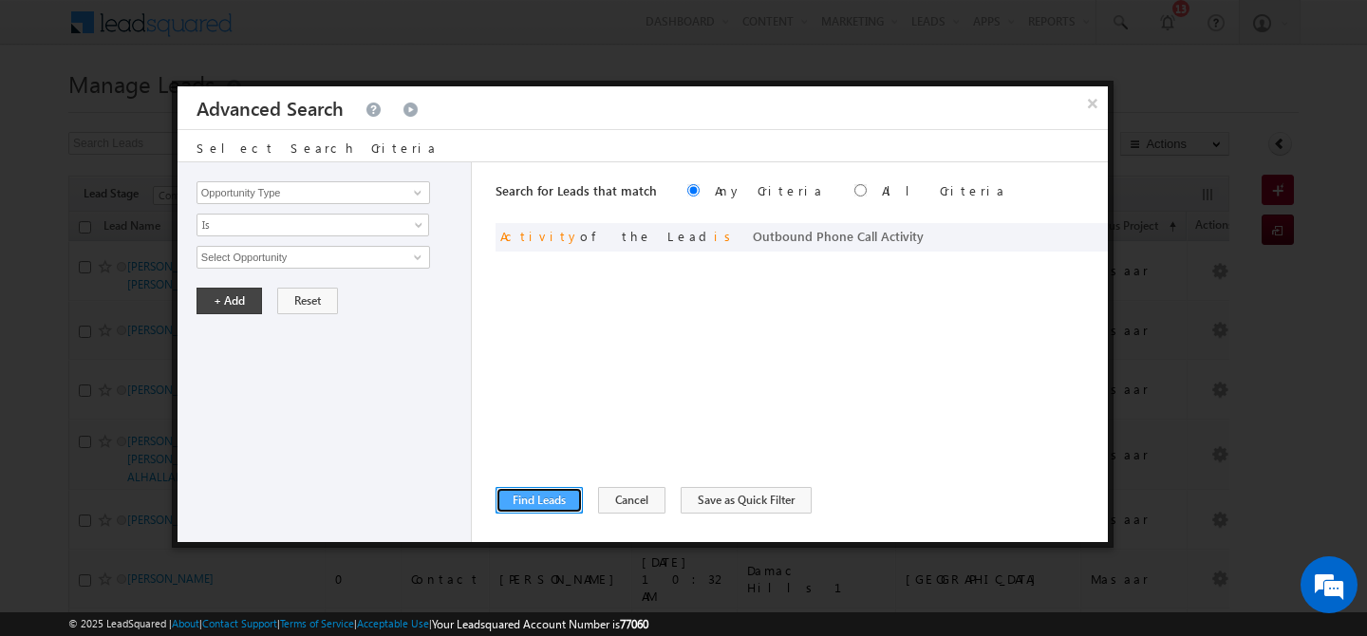
click at [533, 505] on button "Find Leads" at bounding box center [539, 500] width 87 height 27
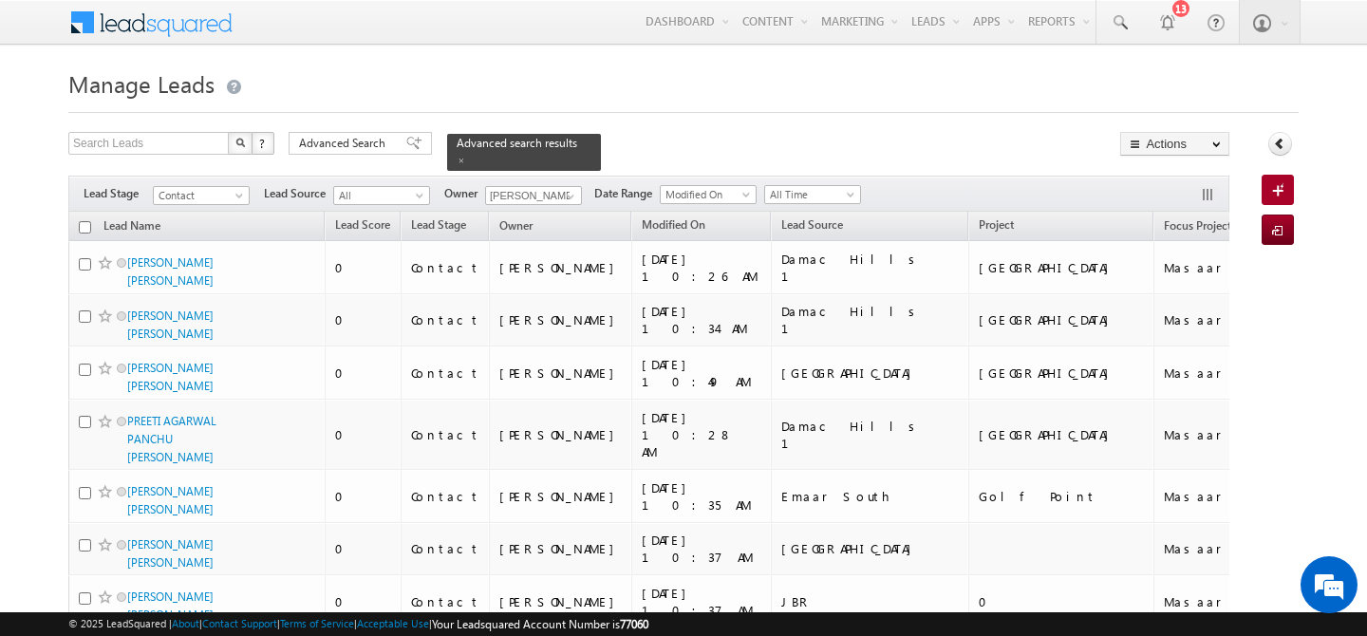
click at [86, 221] on input "checkbox" at bounding box center [85, 227] width 12 height 12
checkbox input "true"
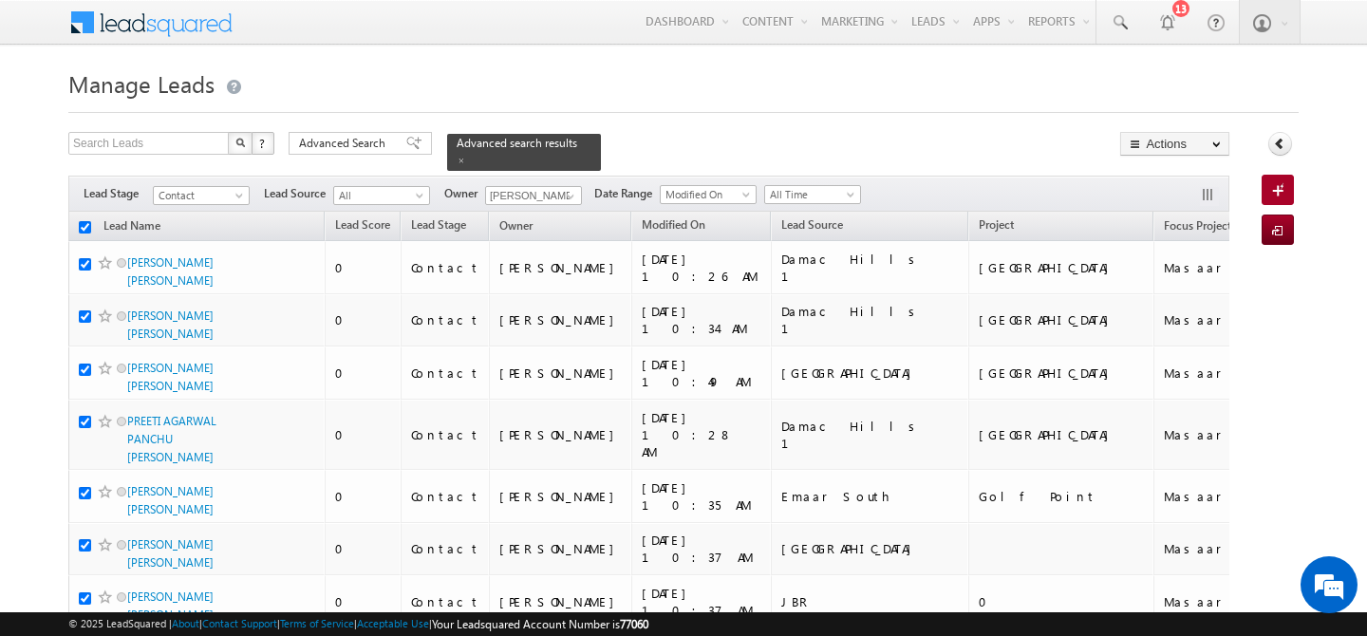
checkbox input "true"
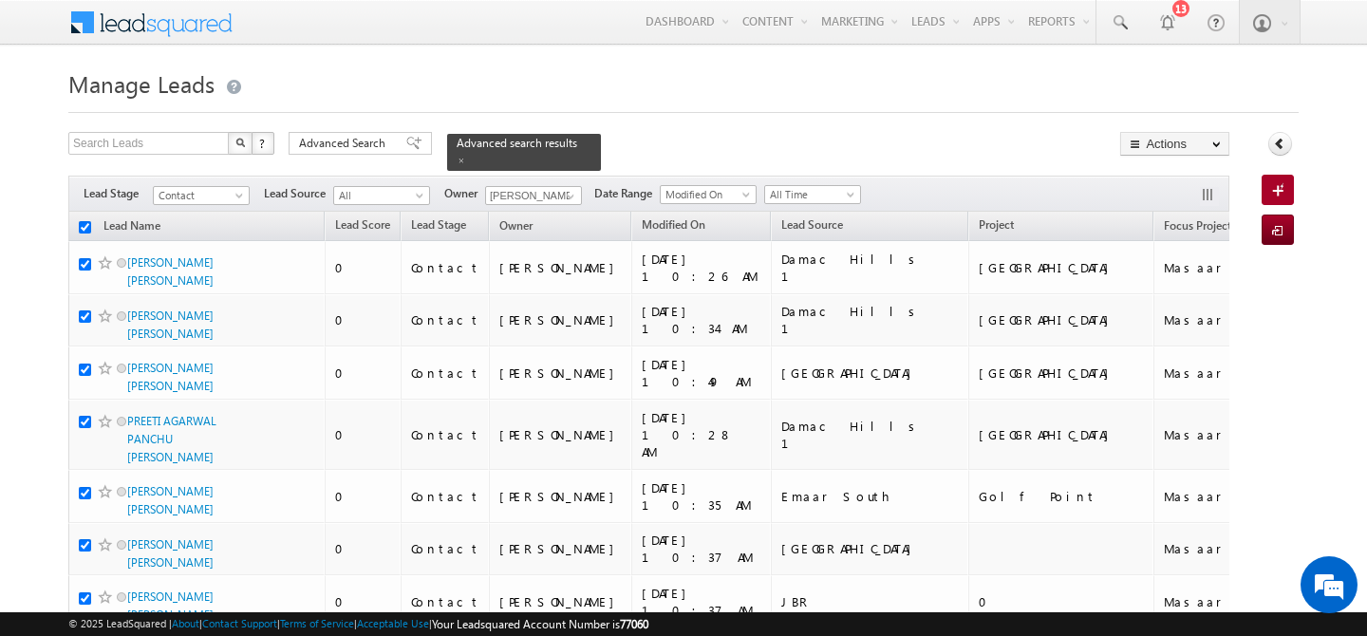
checkbox input "true"
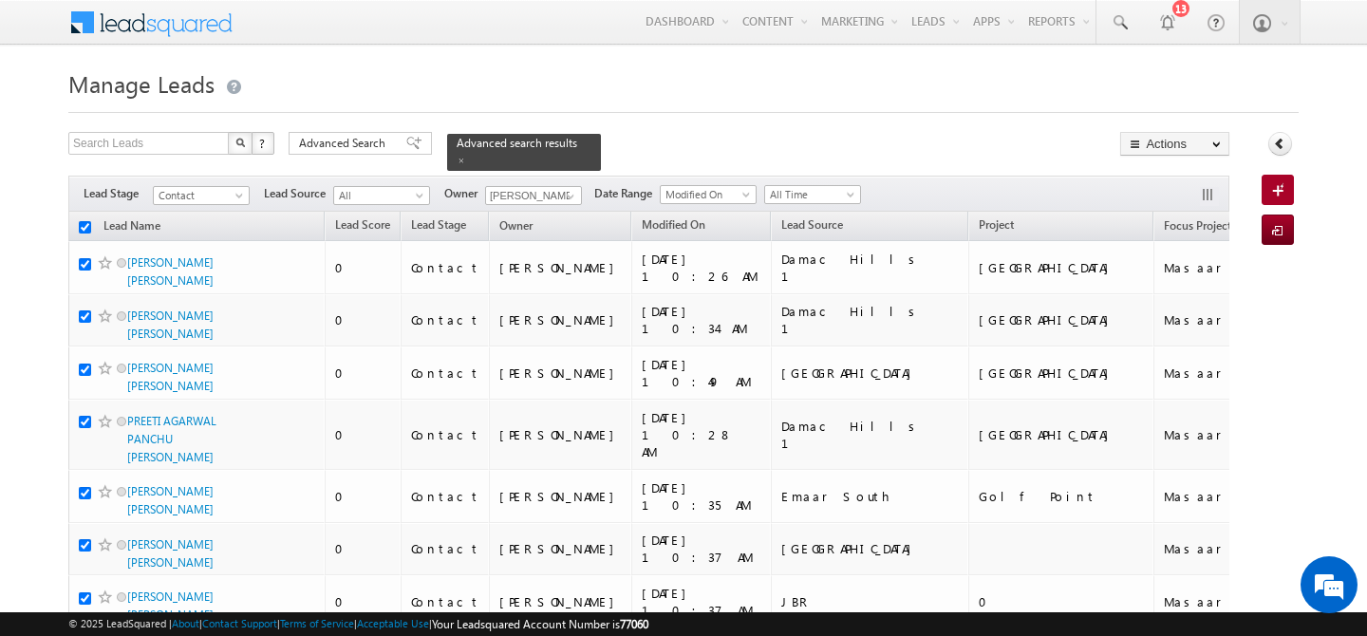
checkbox input "true"
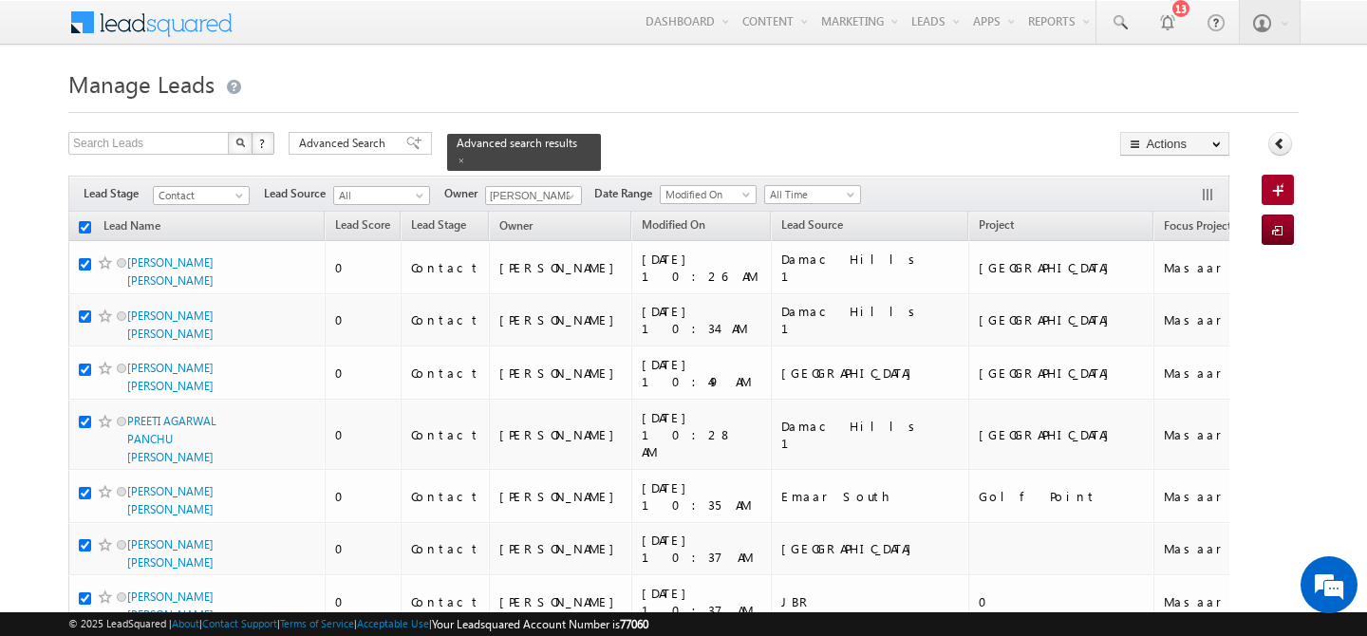
checkbox input "true"
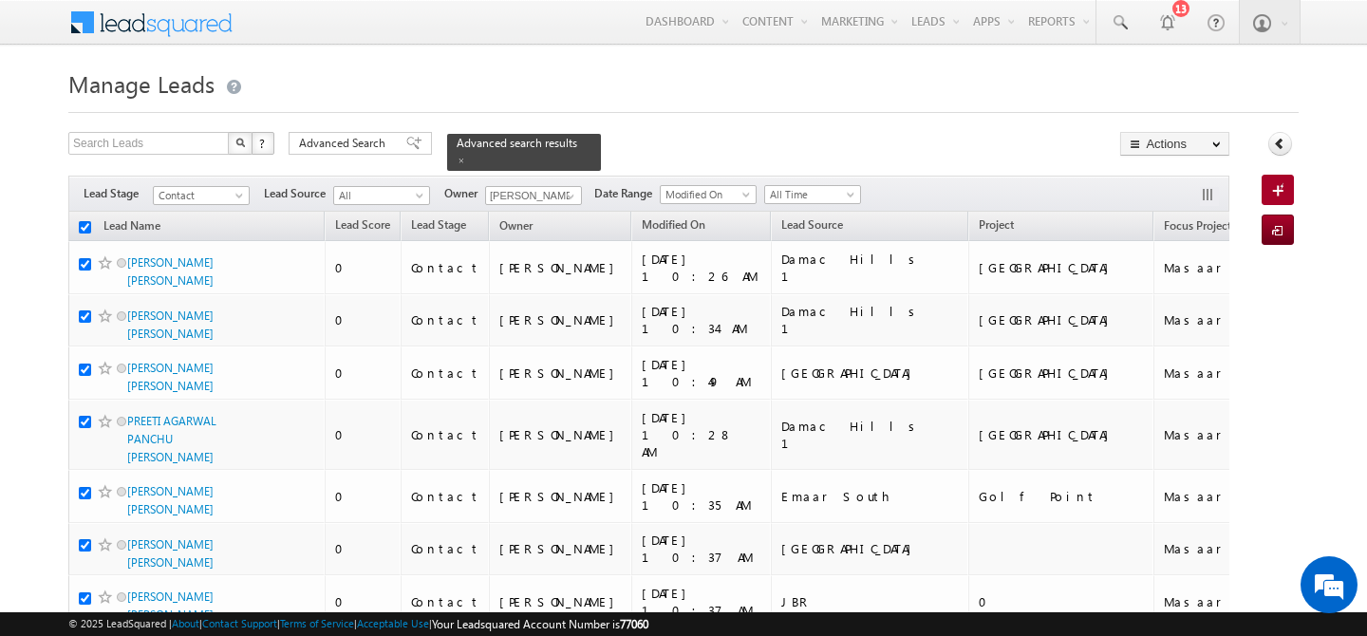
checkbox input "true"
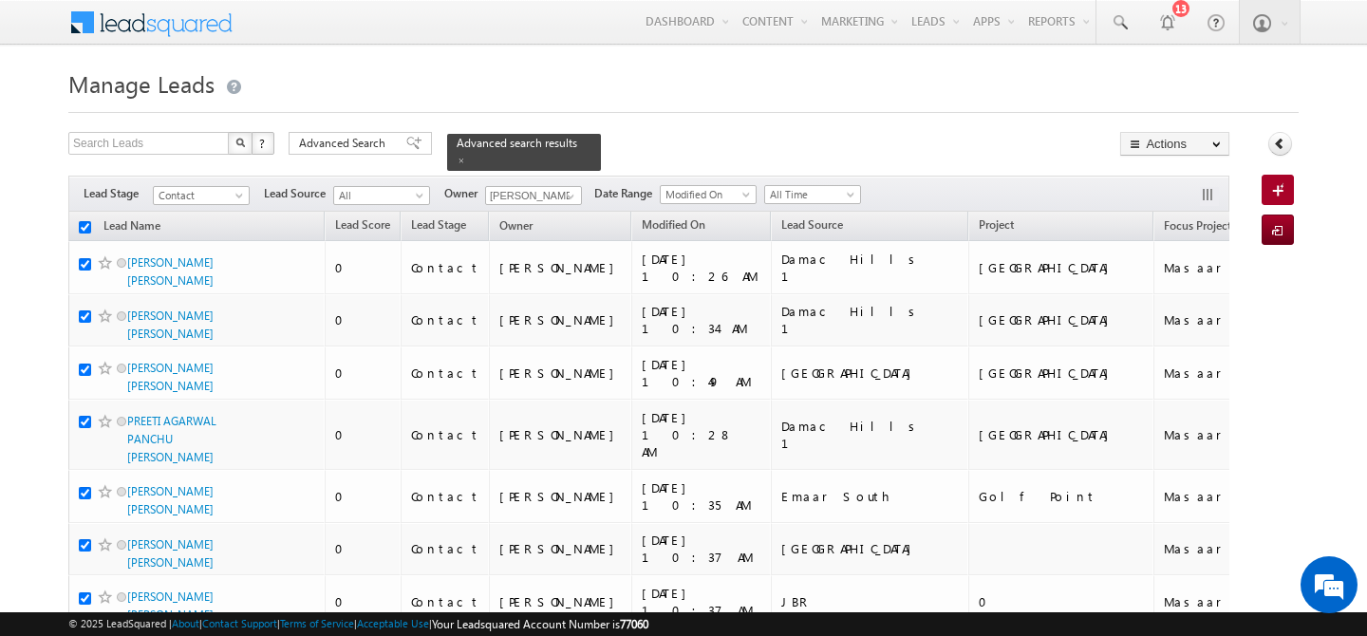
checkbox input "true"
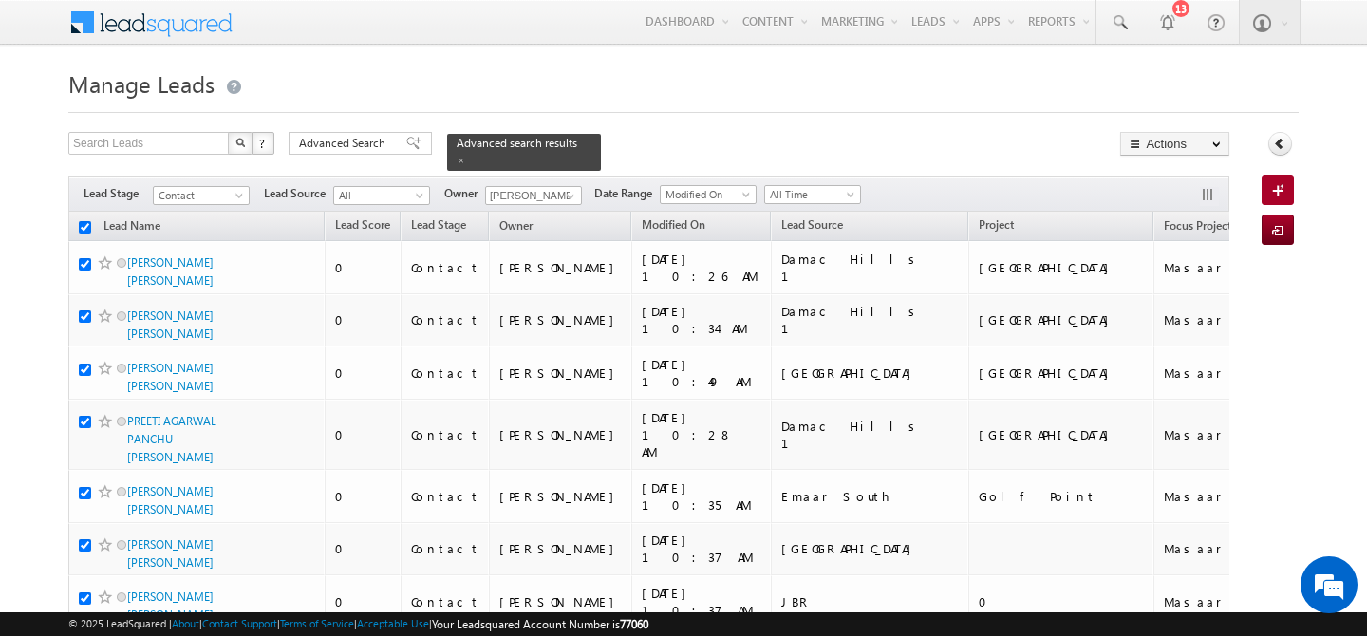
checkbox input "true"
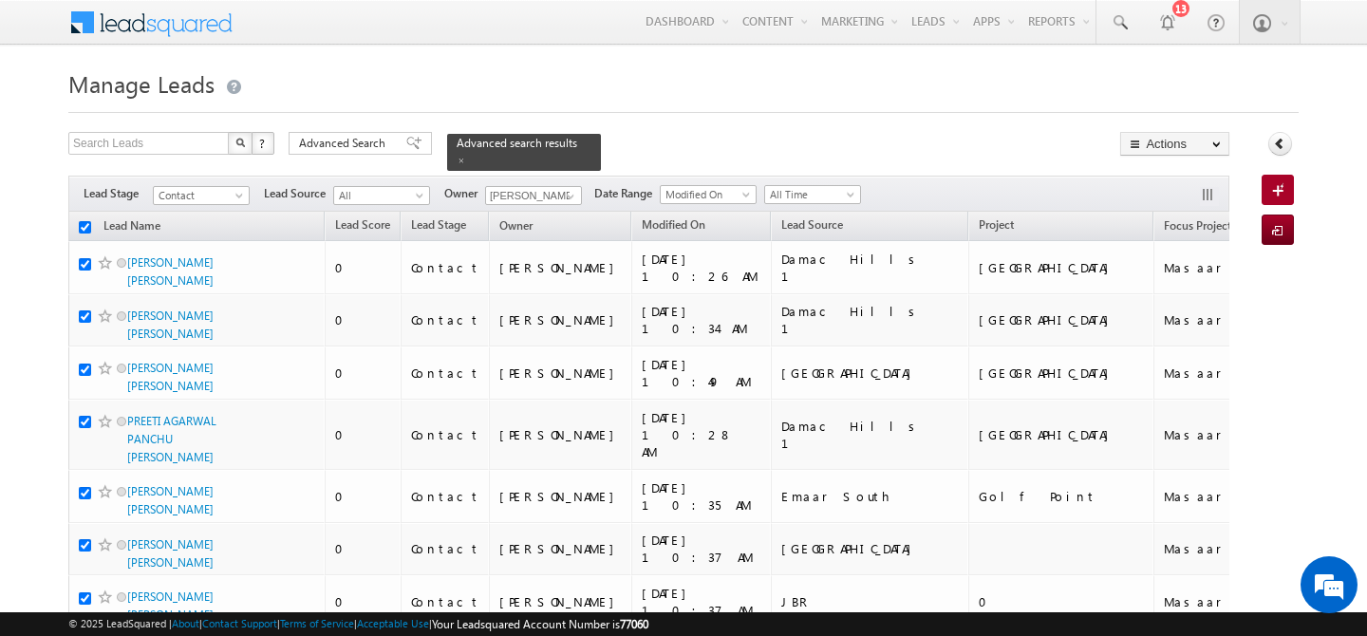
checkbox input "true"
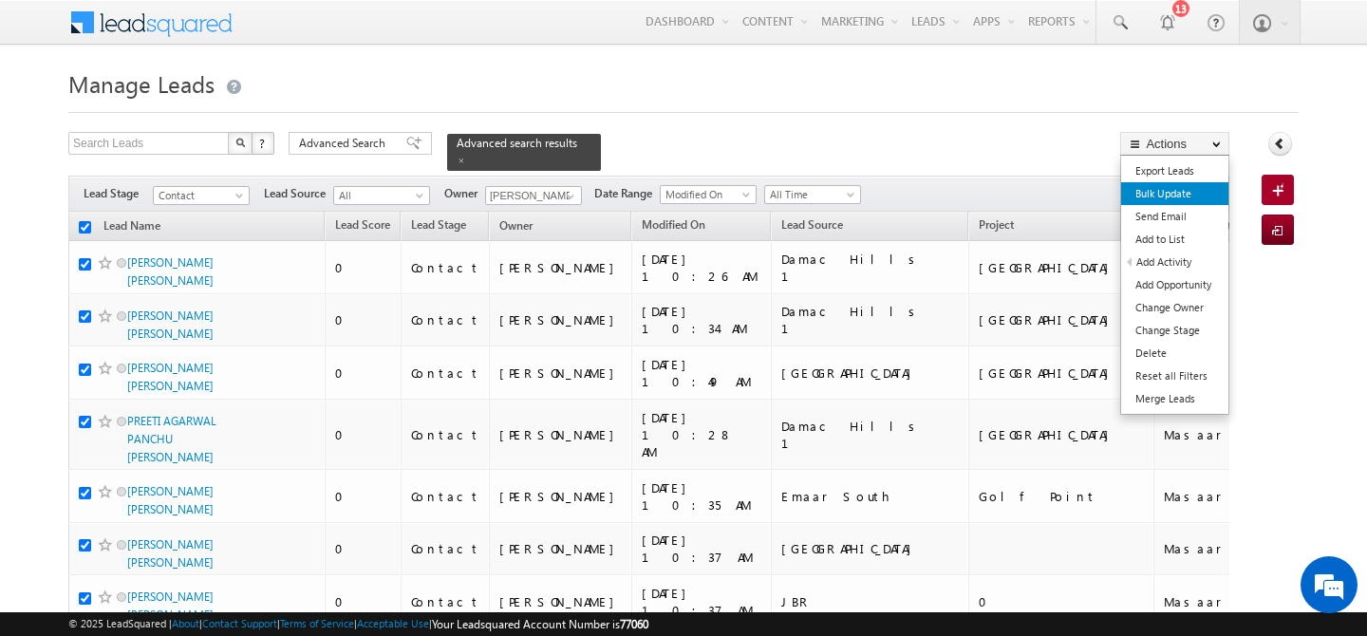
click at [1193, 198] on link "Bulk Update" at bounding box center [1175, 193] width 107 height 23
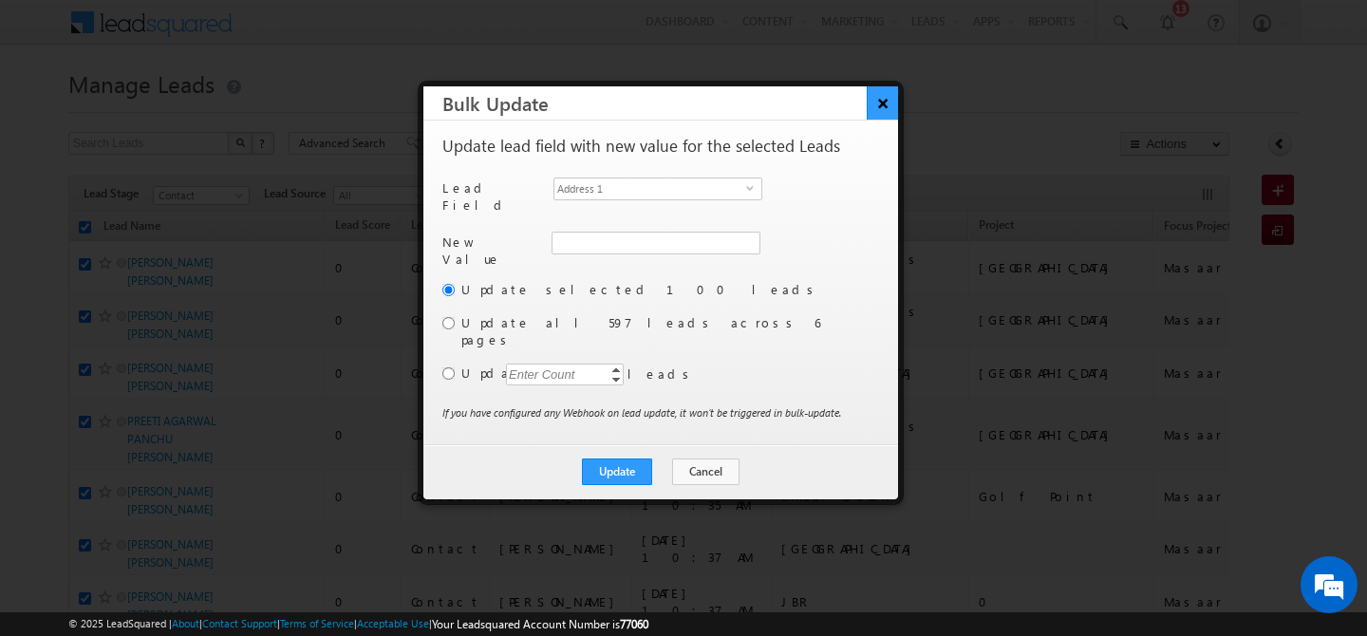
click at [889, 112] on button "×" at bounding box center [882, 102] width 31 height 33
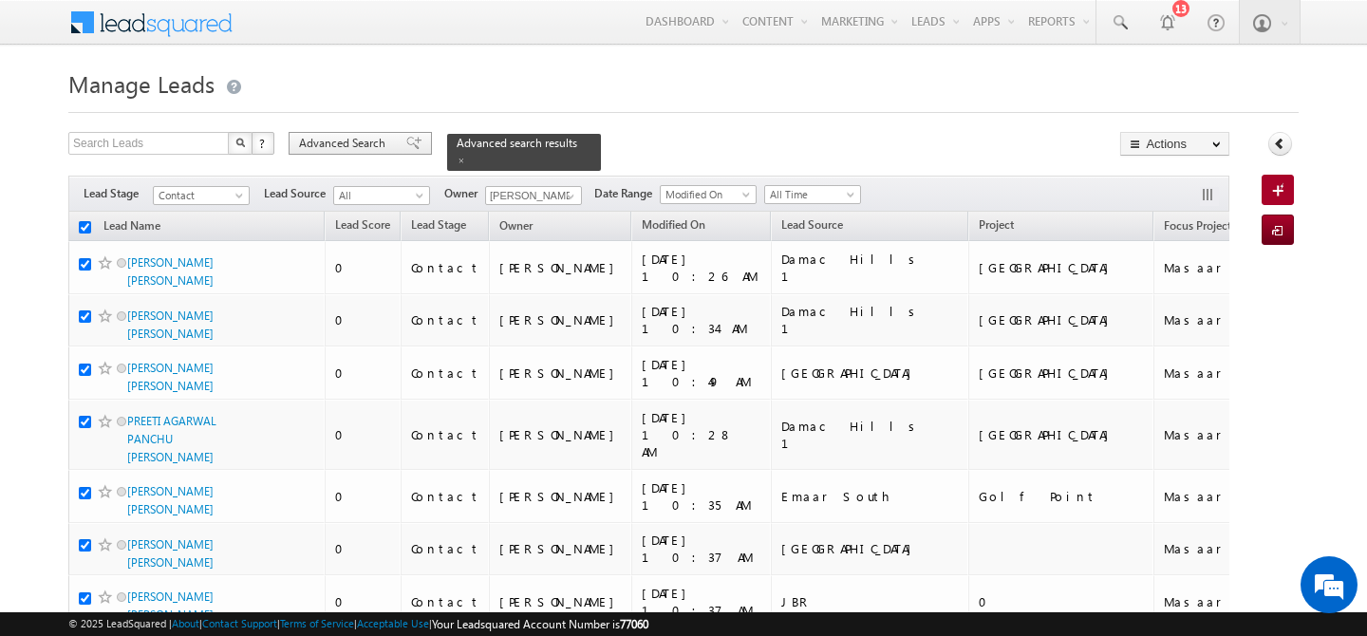
click at [352, 151] on span "Advanced Search" at bounding box center [345, 143] width 92 height 17
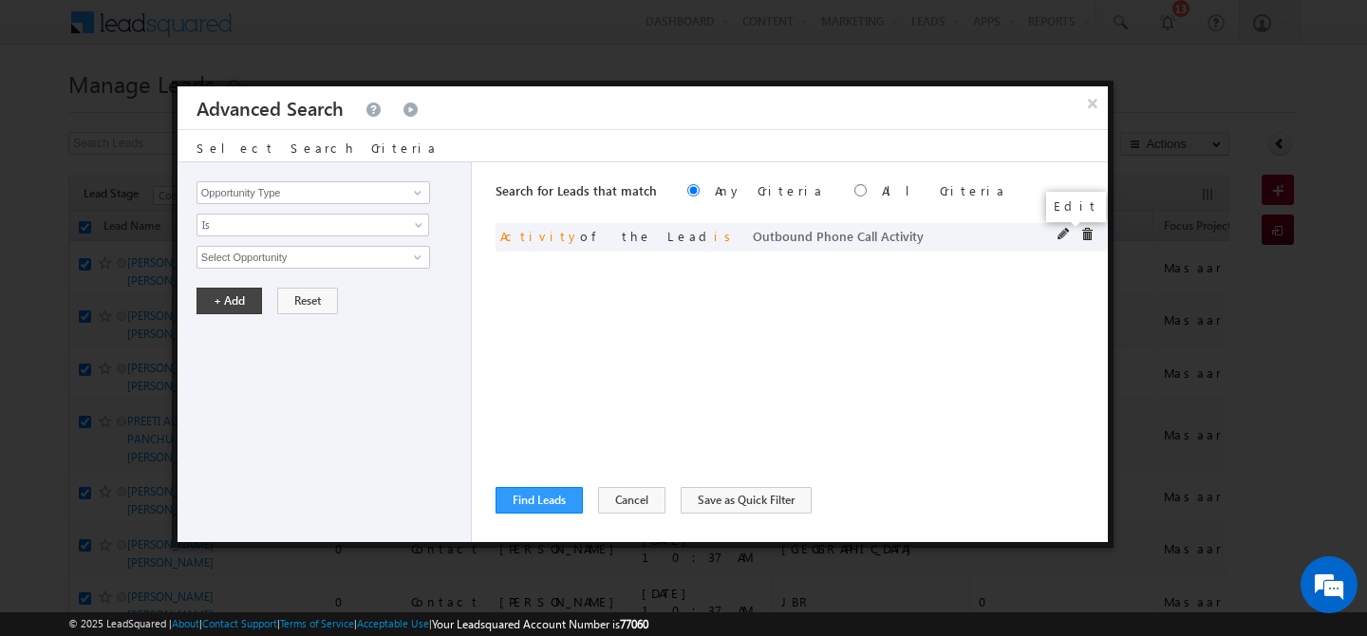
click at [1062, 231] on span at bounding box center [1064, 234] width 13 height 13
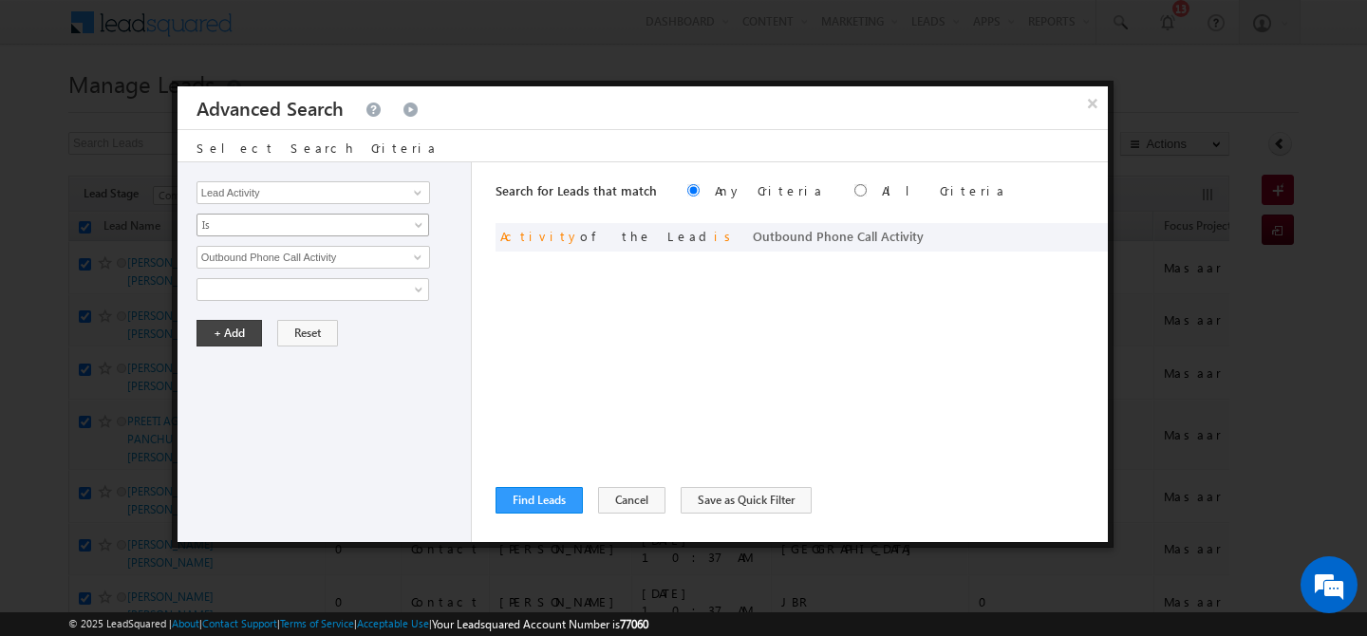
click at [257, 231] on span "Is" at bounding box center [301, 225] width 206 height 17
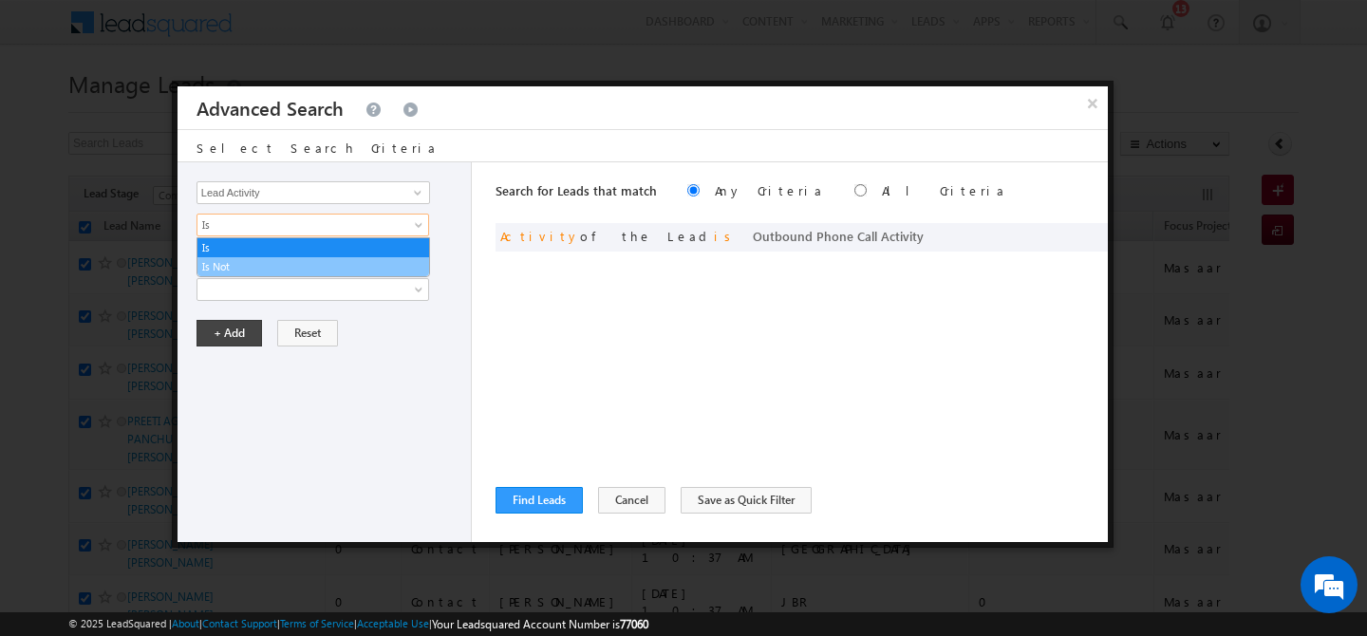
click at [251, 273] on link "Is Not" at bounding box center [314, 266] width 232 height 17
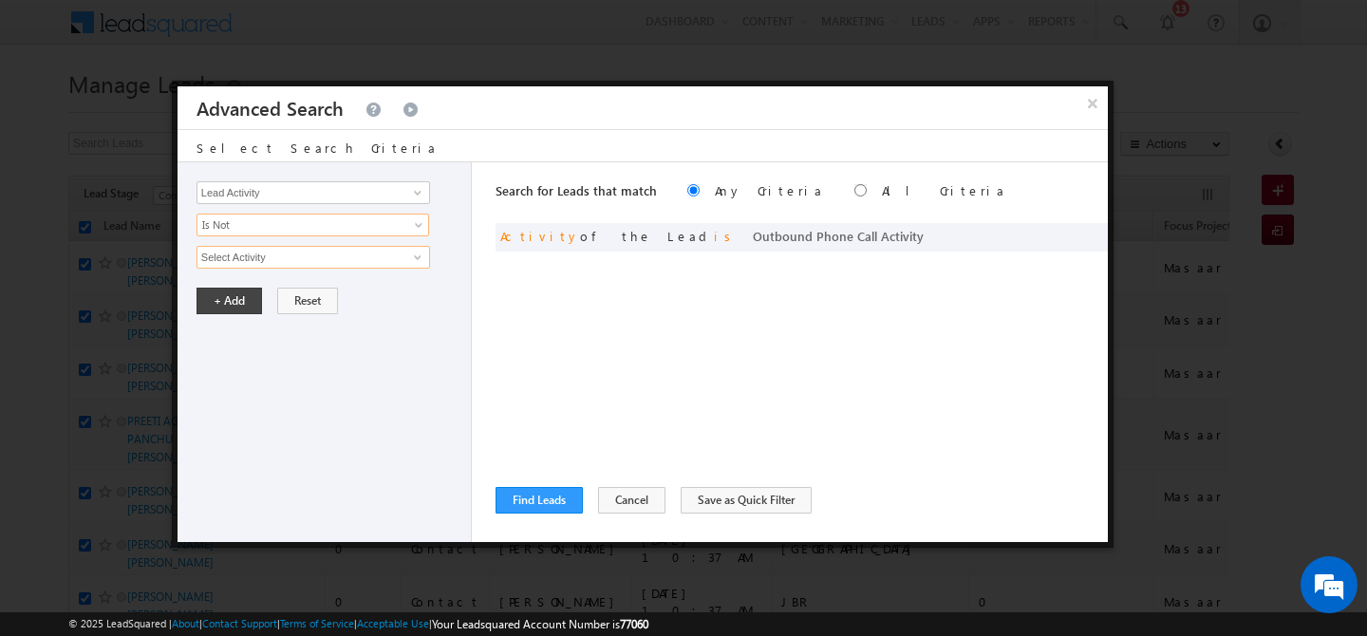
click at [276, 252] on input "Select Activity" at bounding box center [314, 257] width 234 height 23
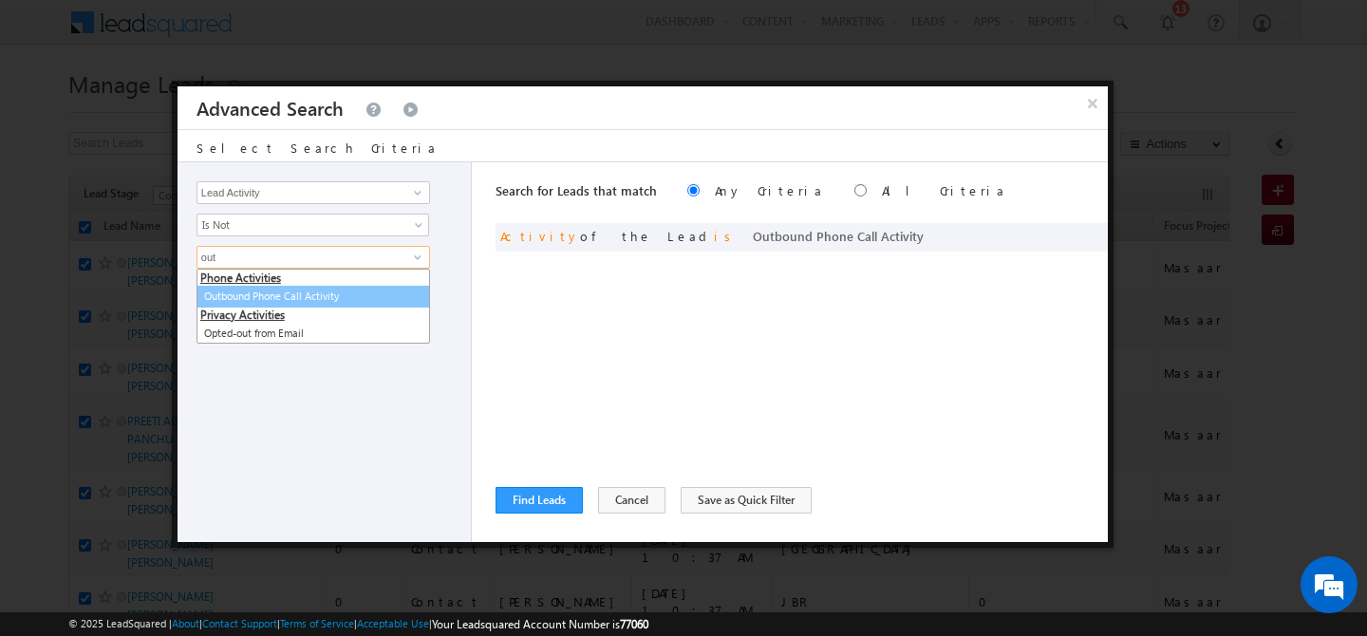
click at [285, 295] on link "Outbound Phone Call Activity" at bounding box center [314, 297] width 234 height 22
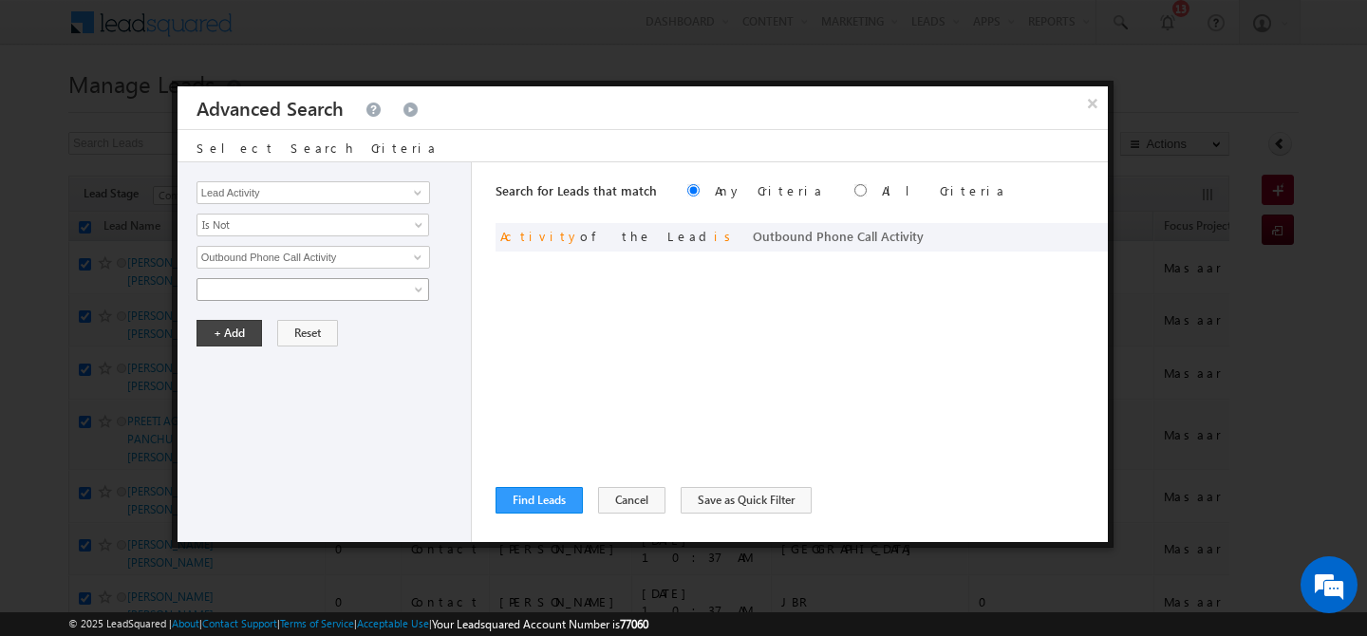
click at [302, 292] on span at bounding box center [301, 289] width 206 height 17
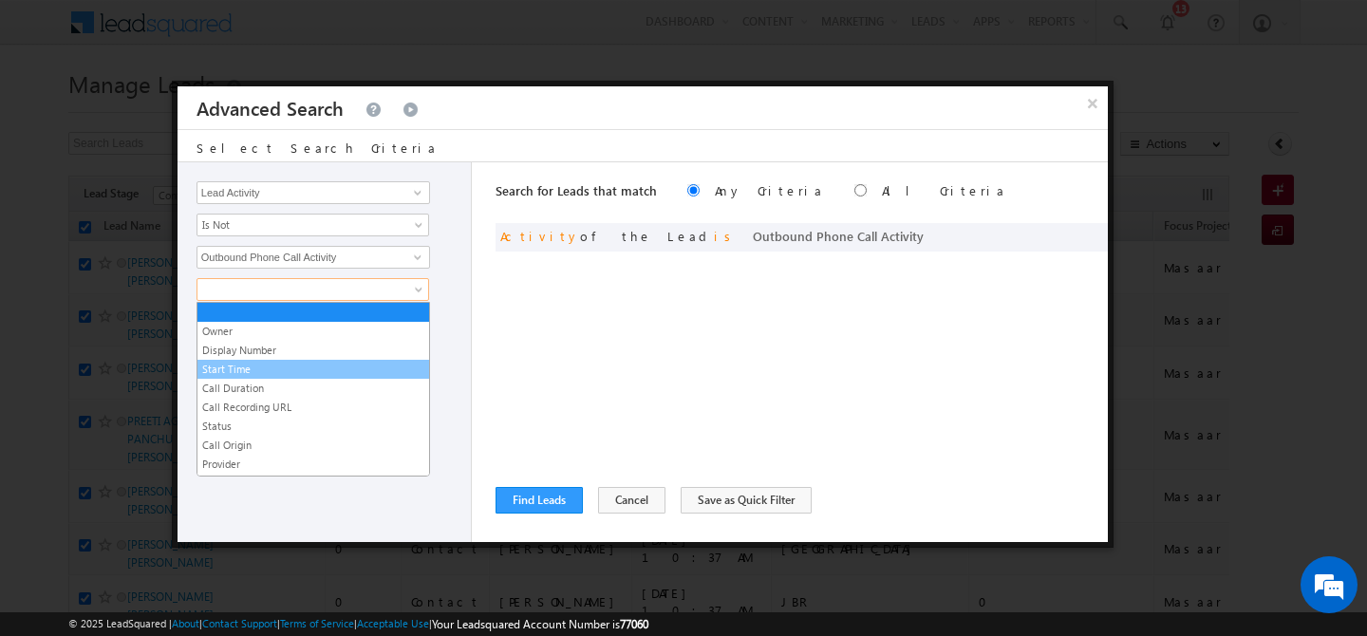
click at [285, 365] on link "Start Time" at bounding box center [314, 369] width 232 height 17
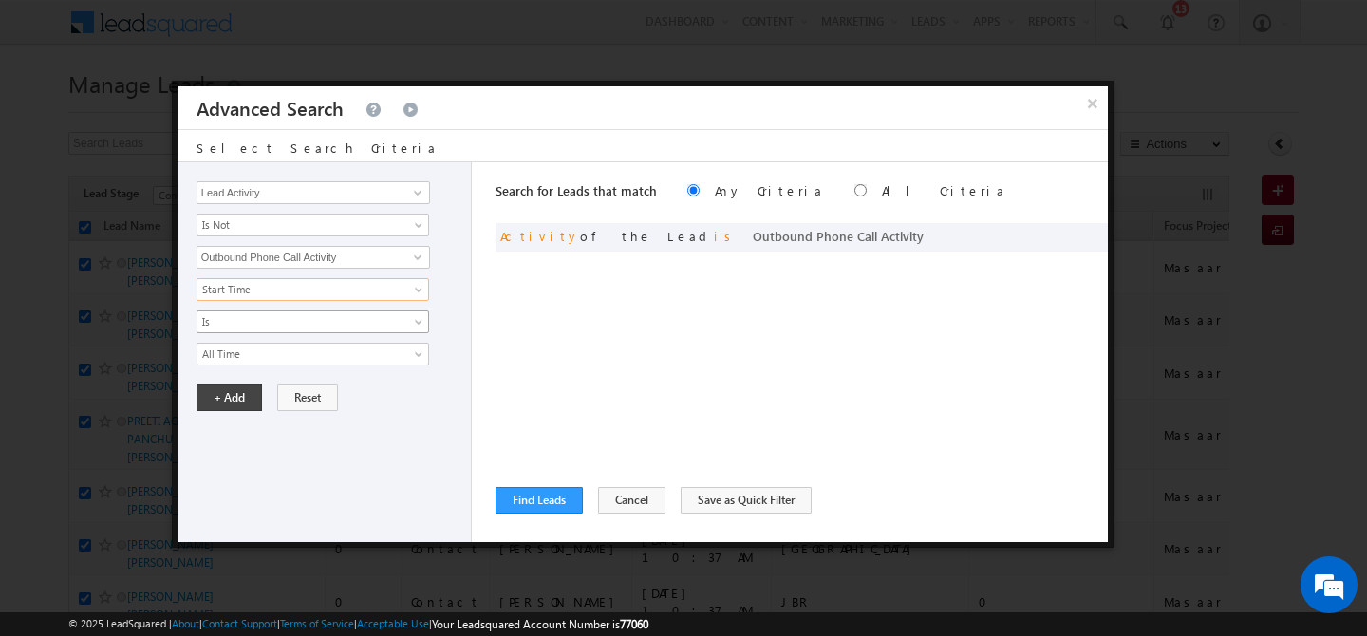
click at [285, 319] on span "Is" at bounding box center [301, 321] width 206 height 17
click at [350, 327] on span "Is" at bounding box center [301, 321] width 206 height 17
click at [281, 351] on span "All Time" at bounding box center [301, 354] width 206 height 17
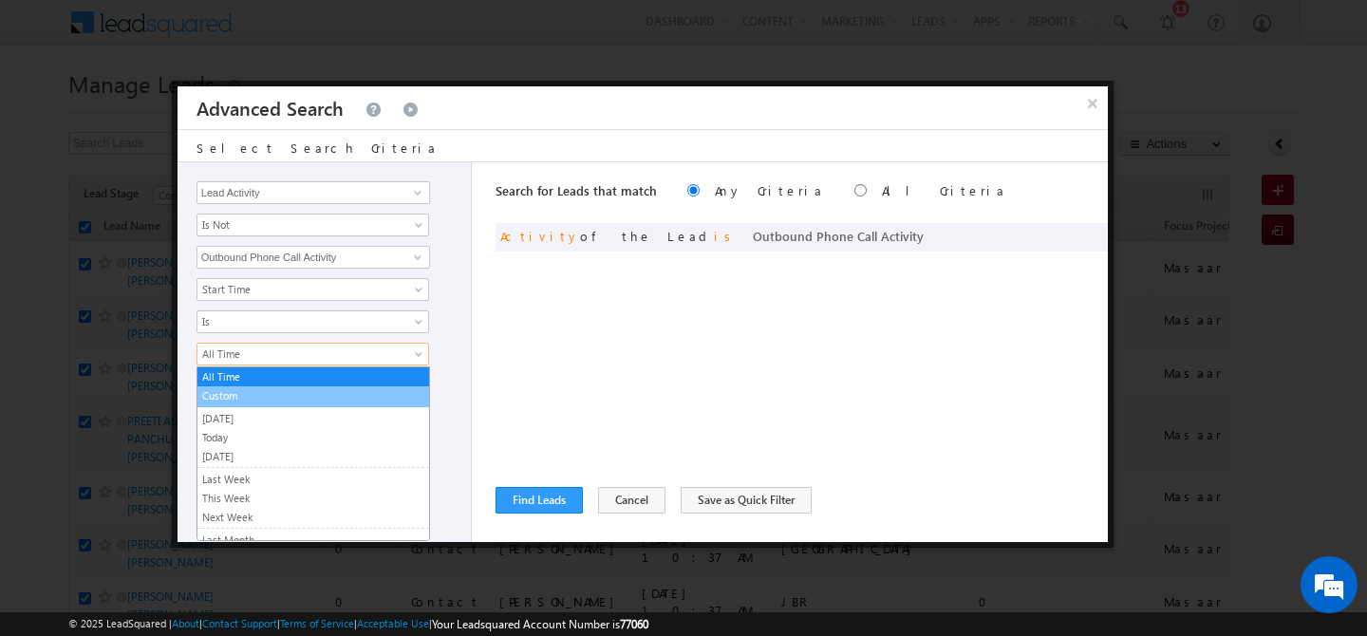
click at [274, 401] on link "Custom" at bounding box center [314, 395] width 232 height 17
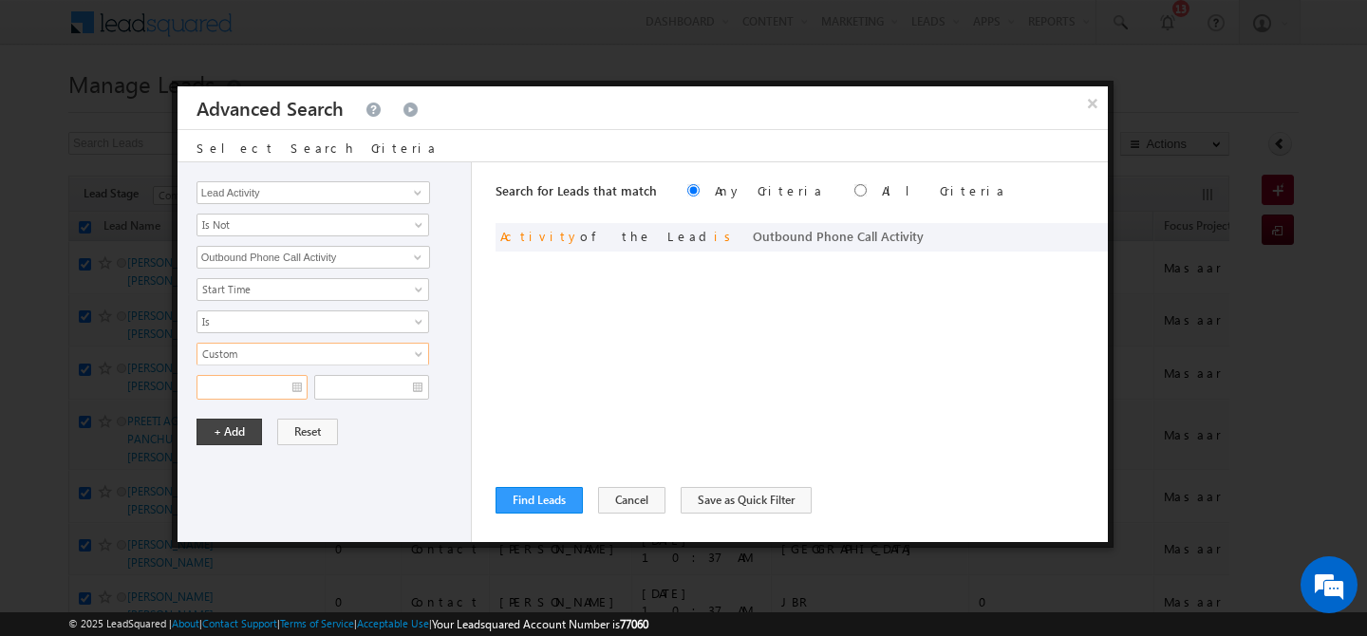
click at [292, 390] on input "text" at bounding box center [252, 387] width 111 height 25
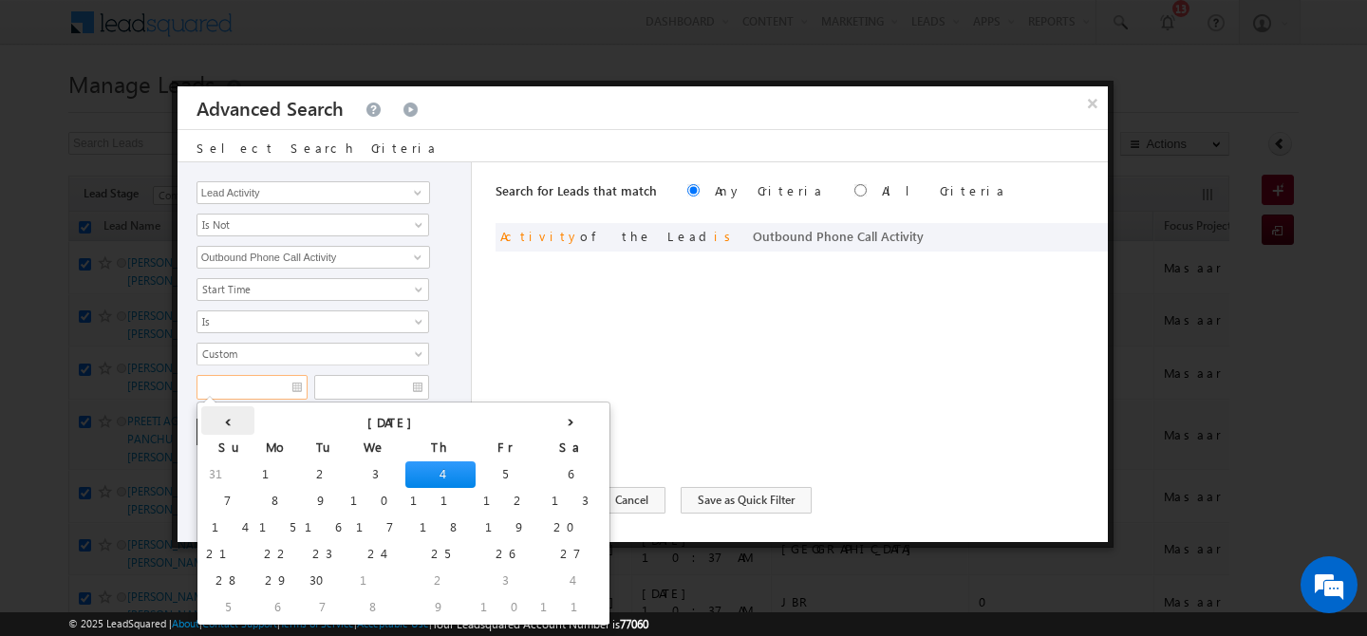
click at [211, 416] on th "‹" at bounding box center [227, 420] width 53 height 28
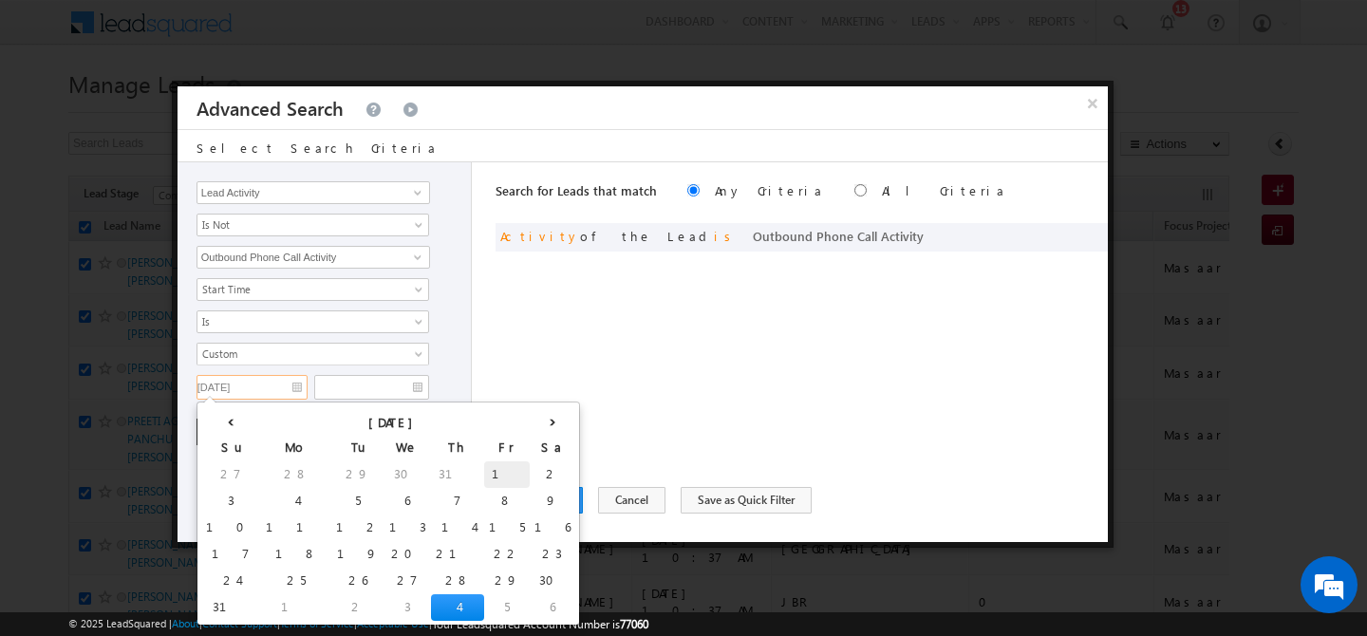
click at [484, 481] on td "1" at bounding box center [507, 475] width 46 height 27
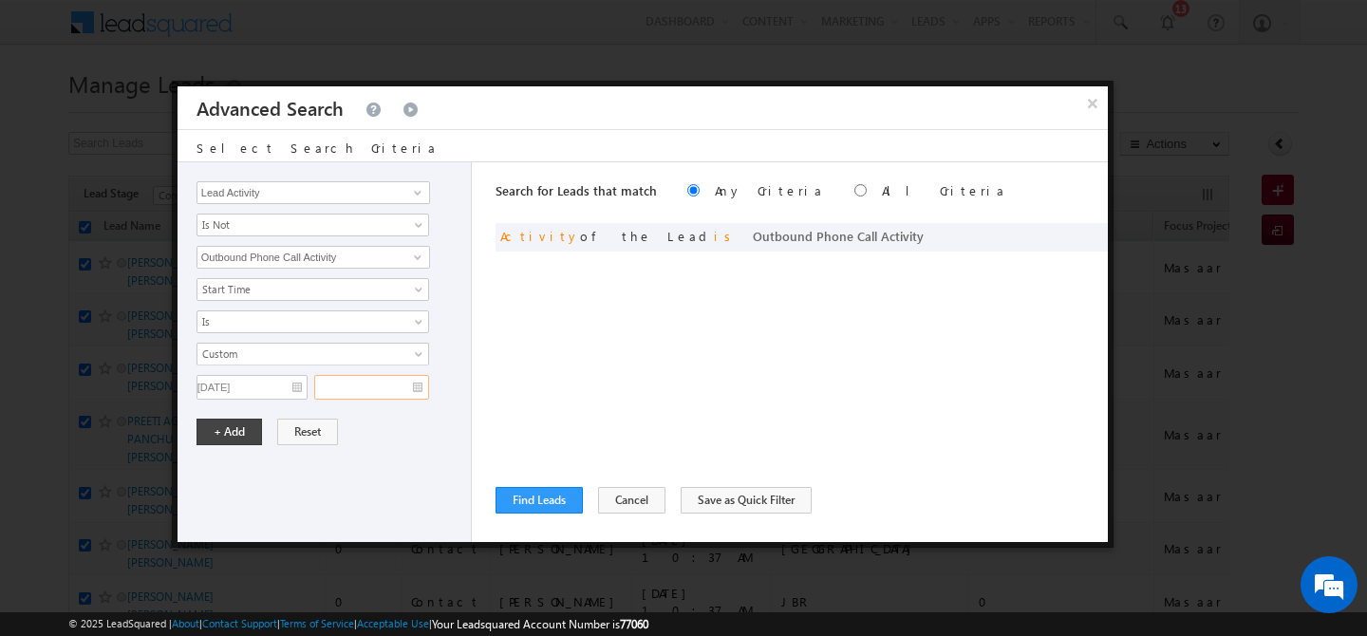
click at [417, 388] on input "text" at bounding box center [371, 387] width 115 height 25
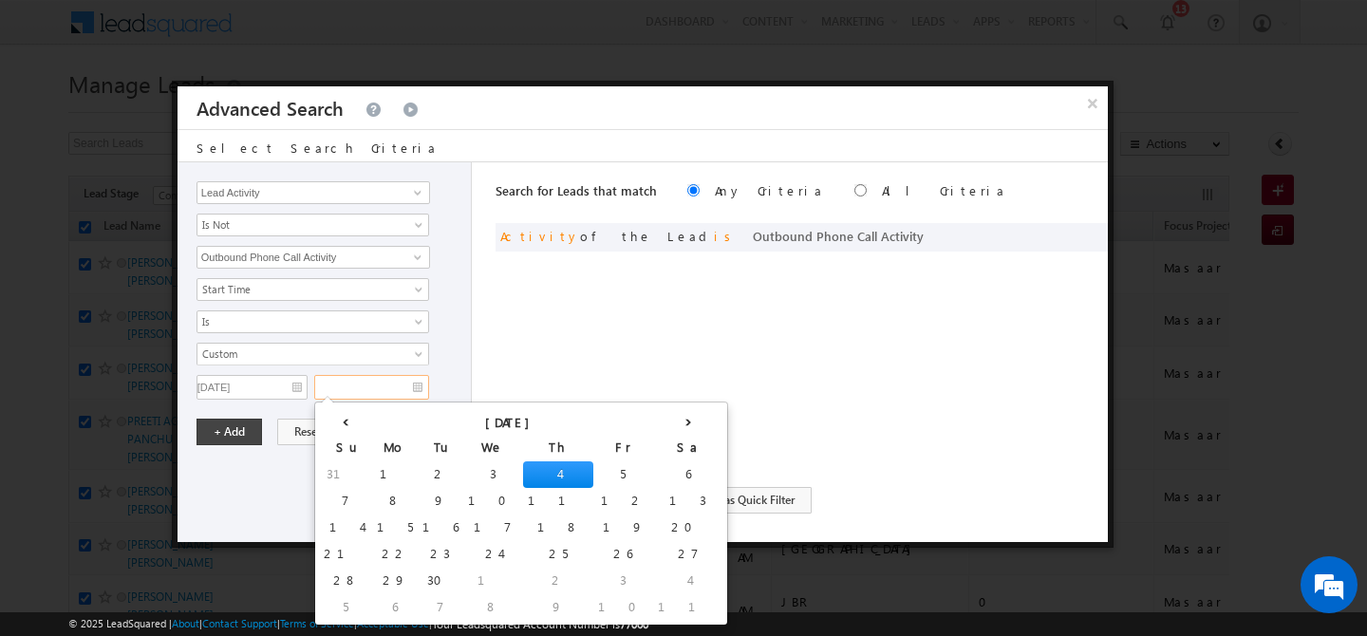
click at [523, 465] on td "4" at bounding box center [558, 475] width 70 height 27
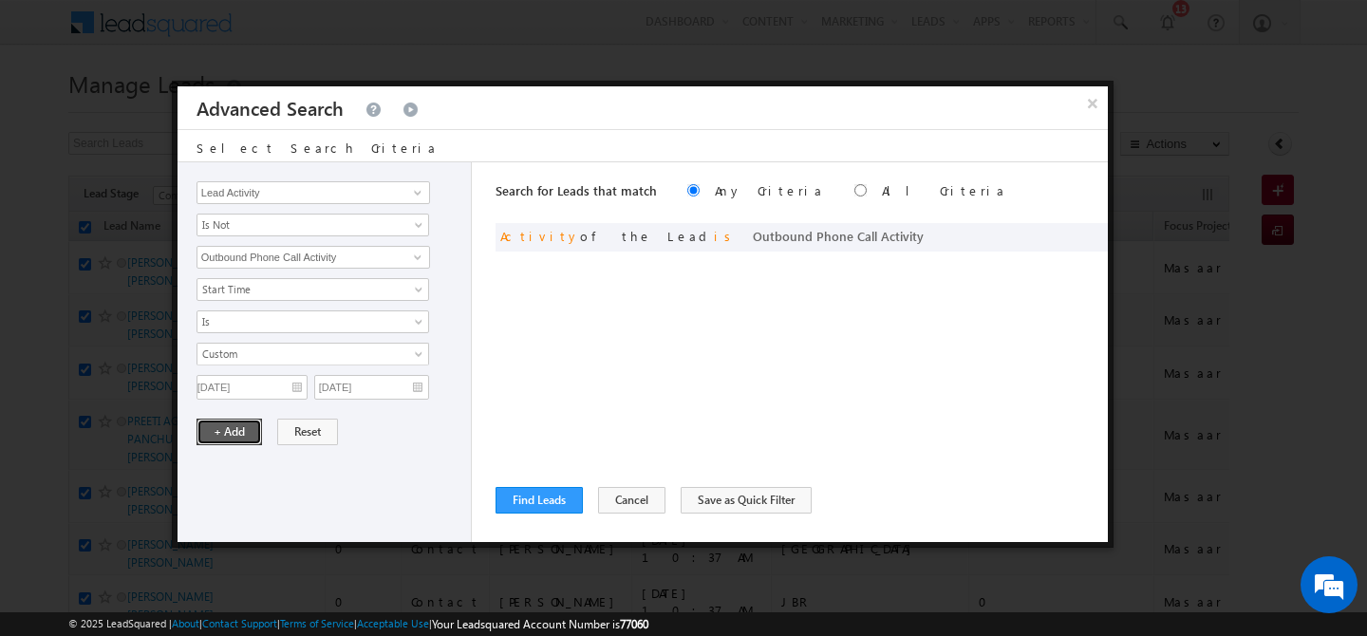
click at [238, 431] on button "+ Add" at bounding box center [230, 432] width 66 height 27
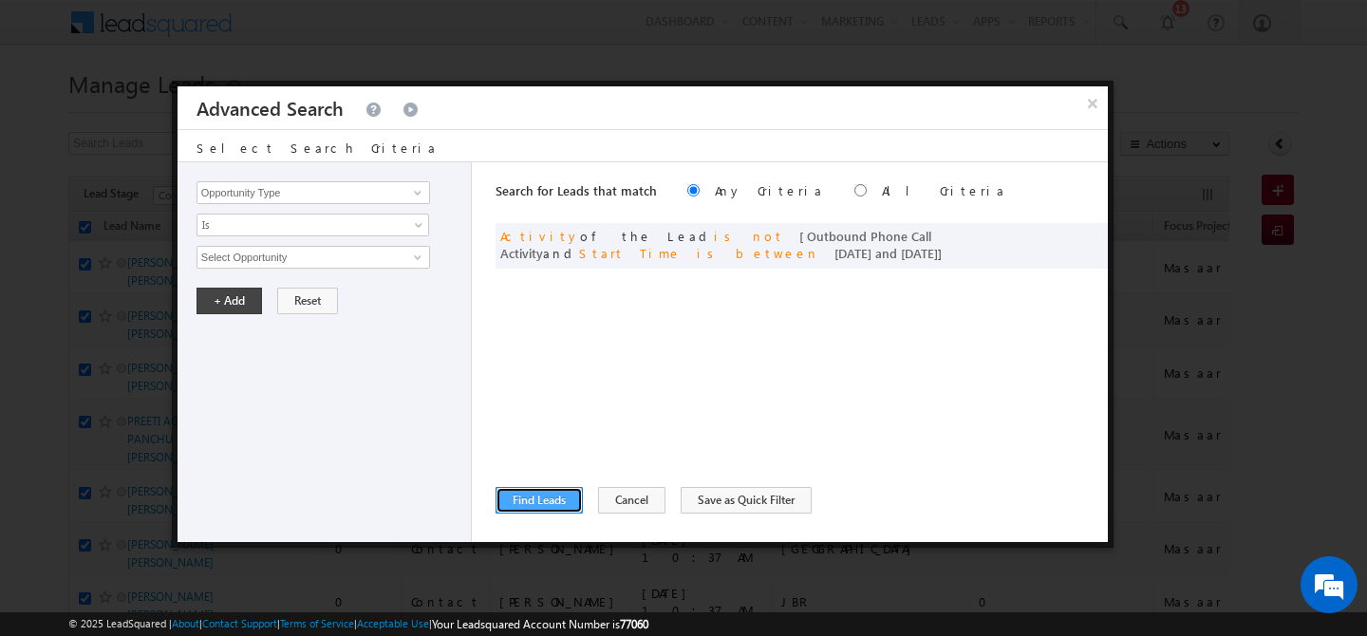
click at [539, 500] on button "Find Leads" at bounding box center [539, 500] width 87 height 27
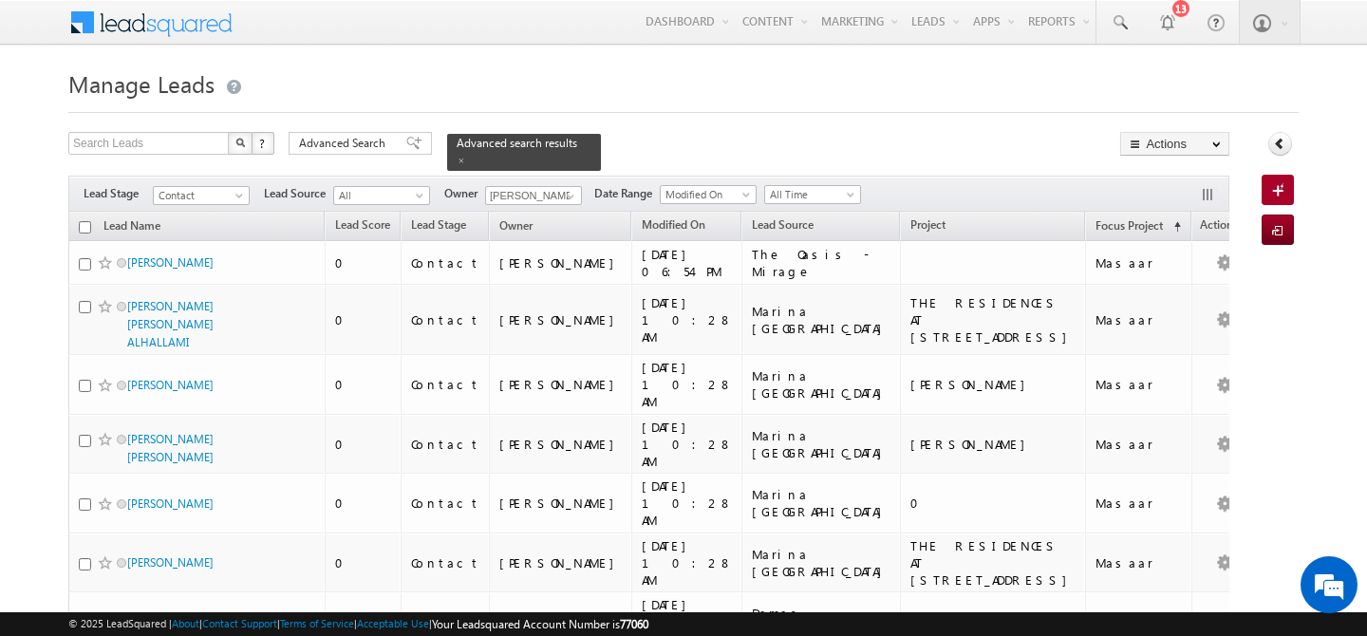
click at [84, 221] on input "checkbox" at bounding box center [85, 227] width 12 height 12
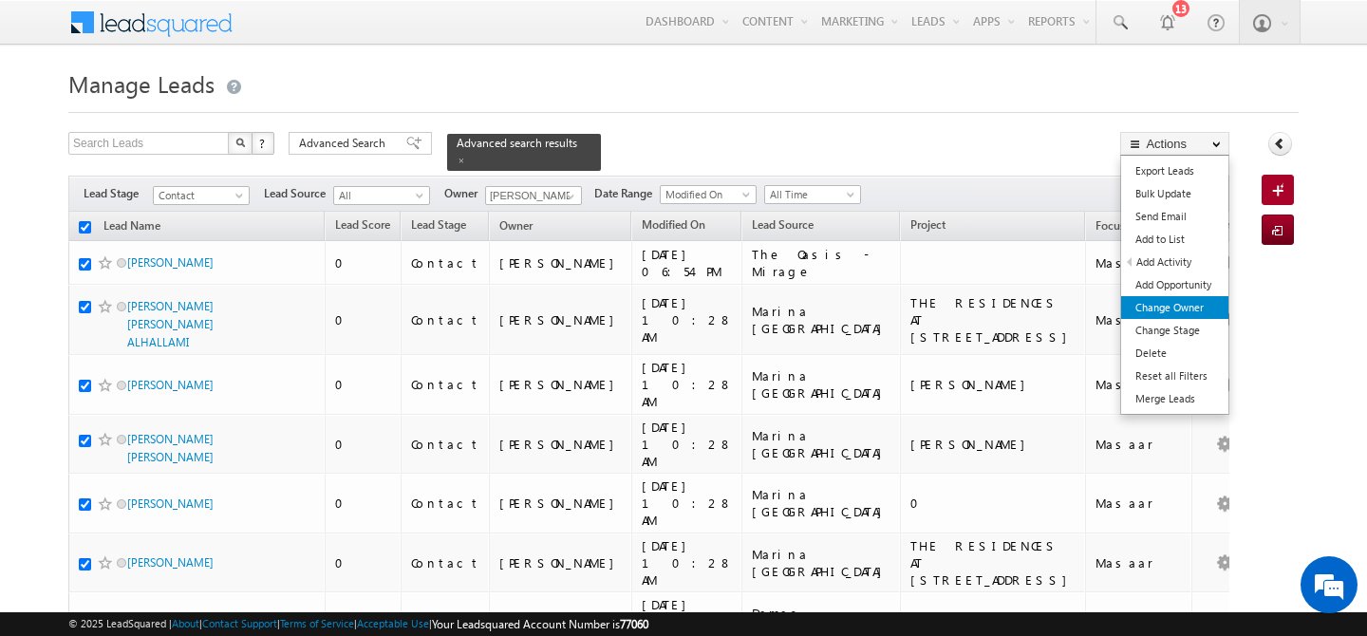
click at [1197, 310] on link "Change Owner" at bounding box center [1175, 307] width 107 height 23
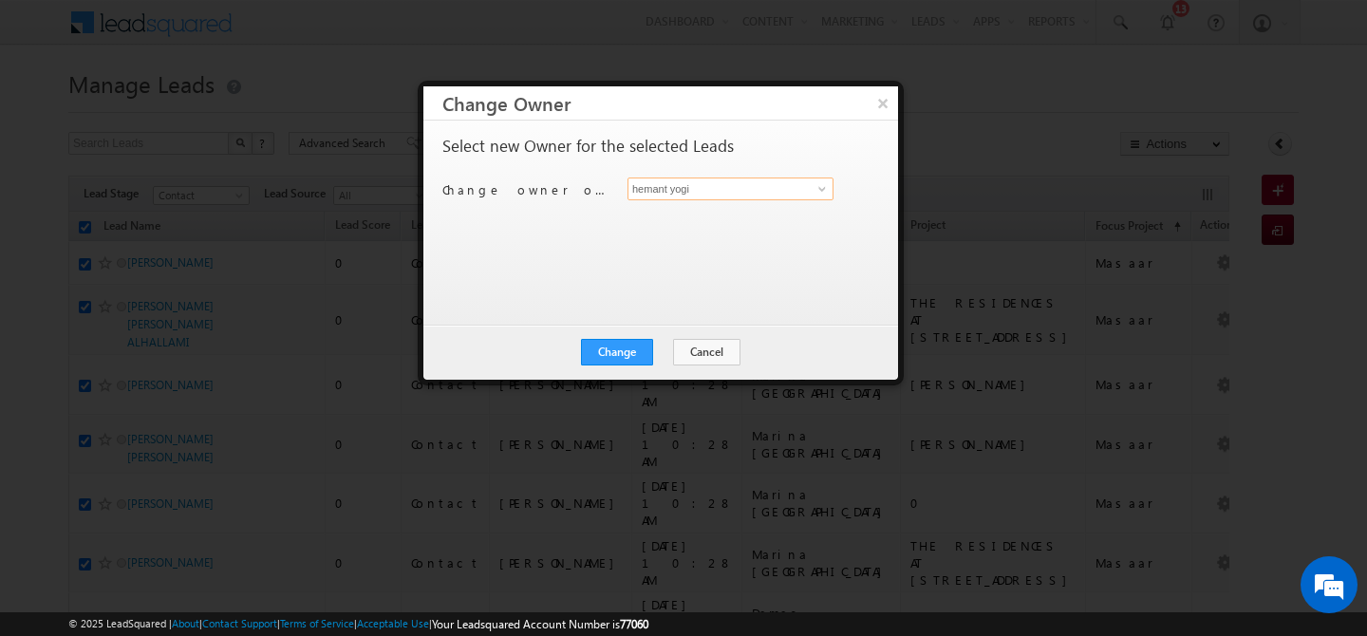
click at [723, 184] on input "hemant yogi" at bounding box center [731, 189] width 206 height 23
click at [722, 230] on span "[PERSON_NAME][EMAIL_ADDRESS][DOMAIN_NAME]" at bounding box center [720, 226] width 171 height 14
click at [614, 349] on button "Change" at bounding box center [617, 352] width 72 height 27
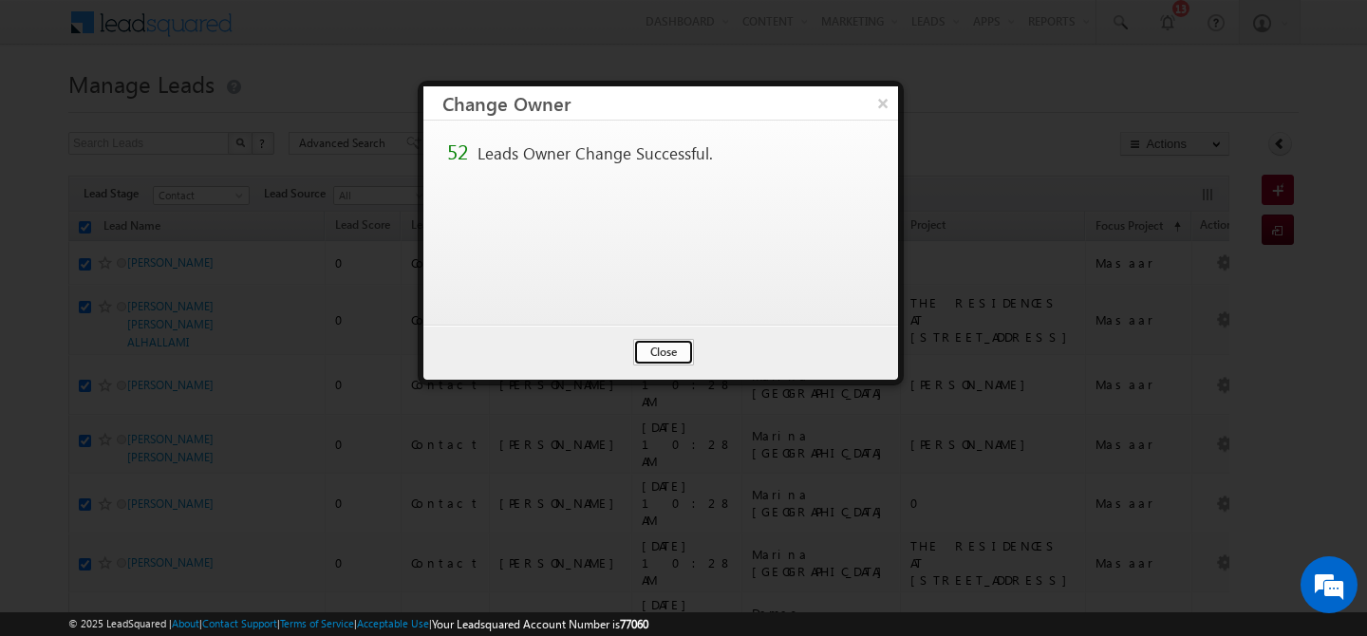
click at [657, 349] on button "Close" at bounding box center [663, 352] width 61 height 27
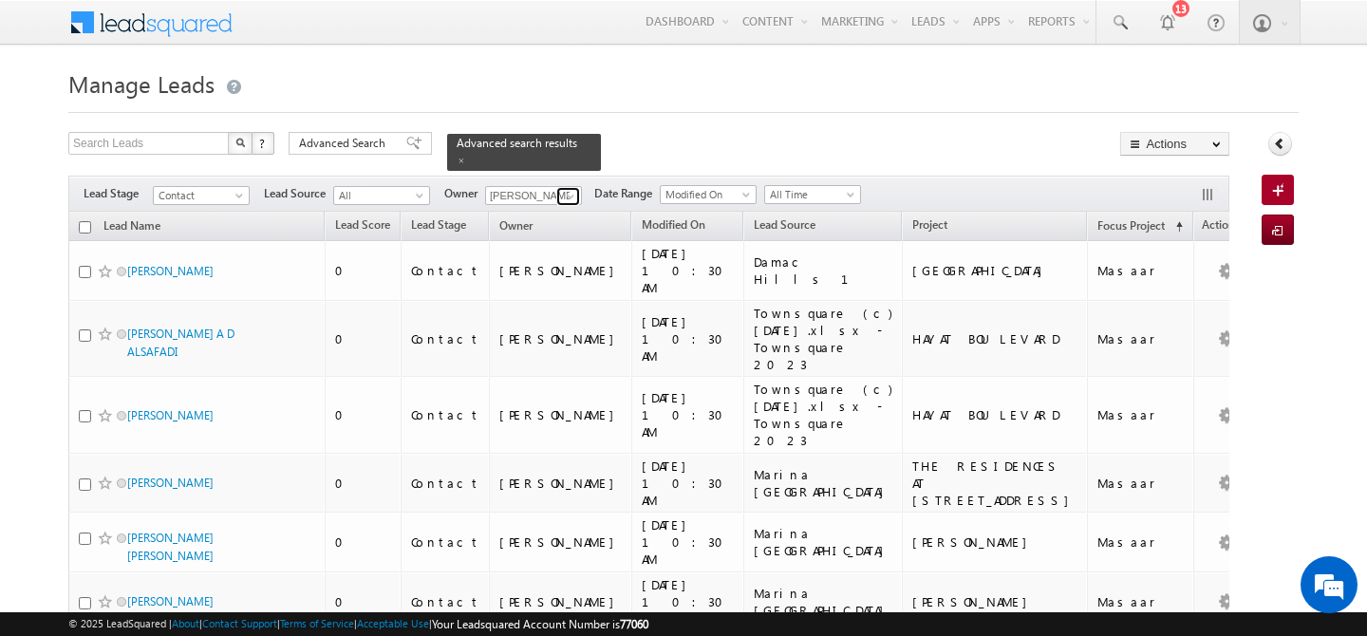
click at [573, 189] on span at bounding box center [570, 196] width 15 height 15
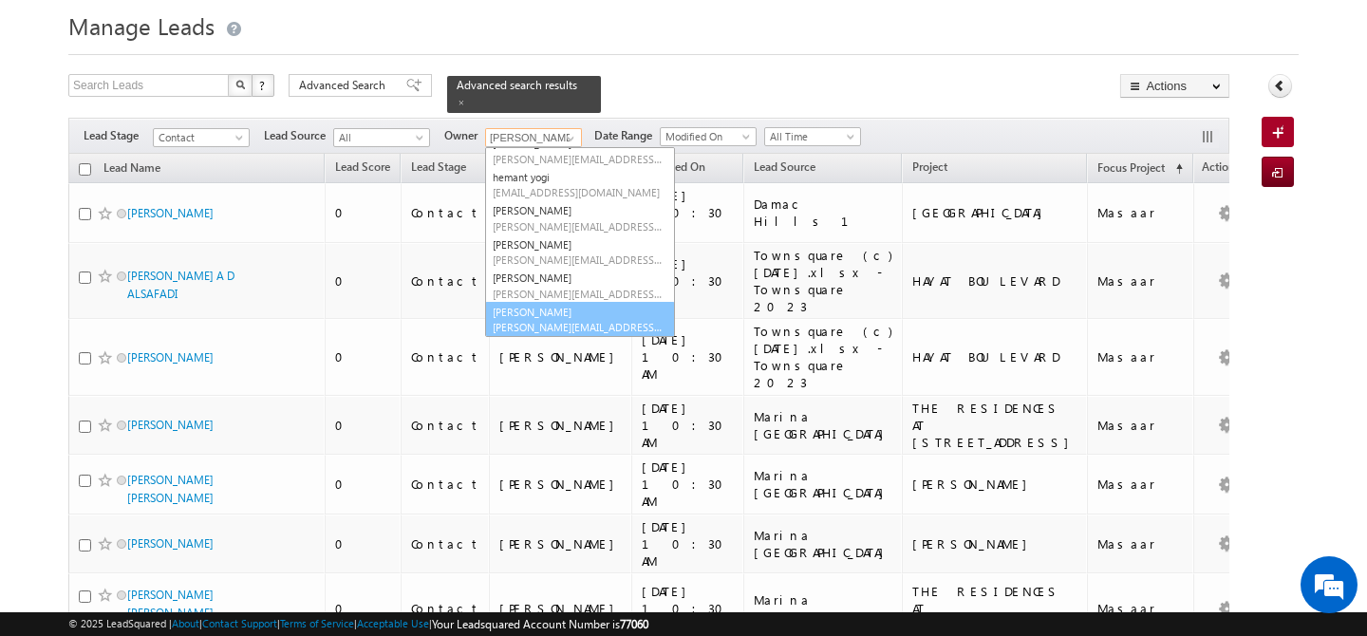
scroll to position [290, 0]
click at [565, 319] on span "[PERSON_NAME][EMAIL_ADDRESS][DOMAIN_NAME]" at bounding box center [578, 326] width 171 height 14
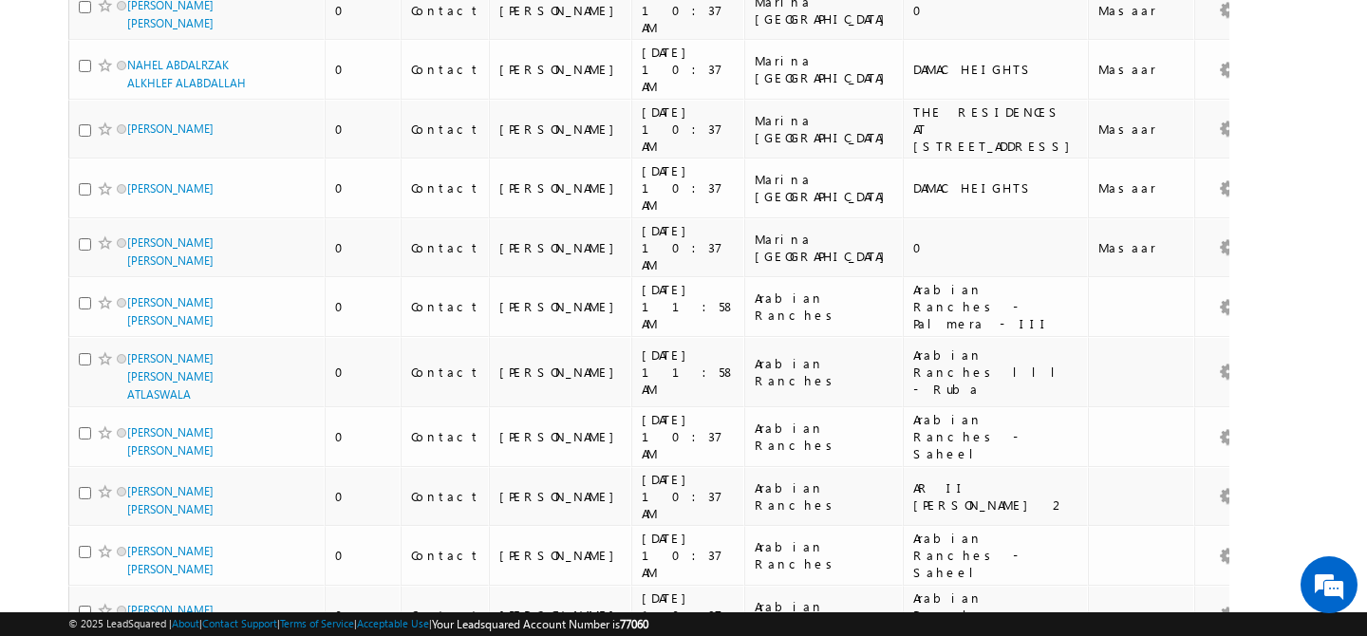
scroll to position [0, 0]
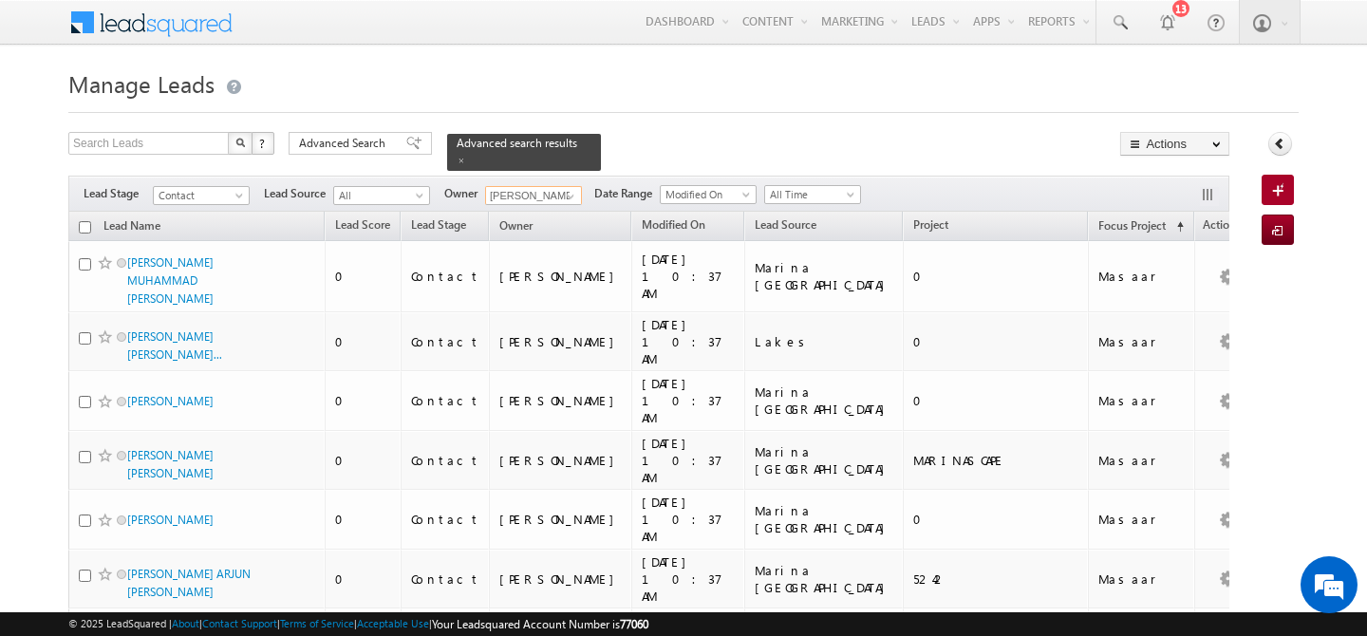
click at [85, 221] on input "checkbox" at bounding box center [85, 227] width 12 height 12
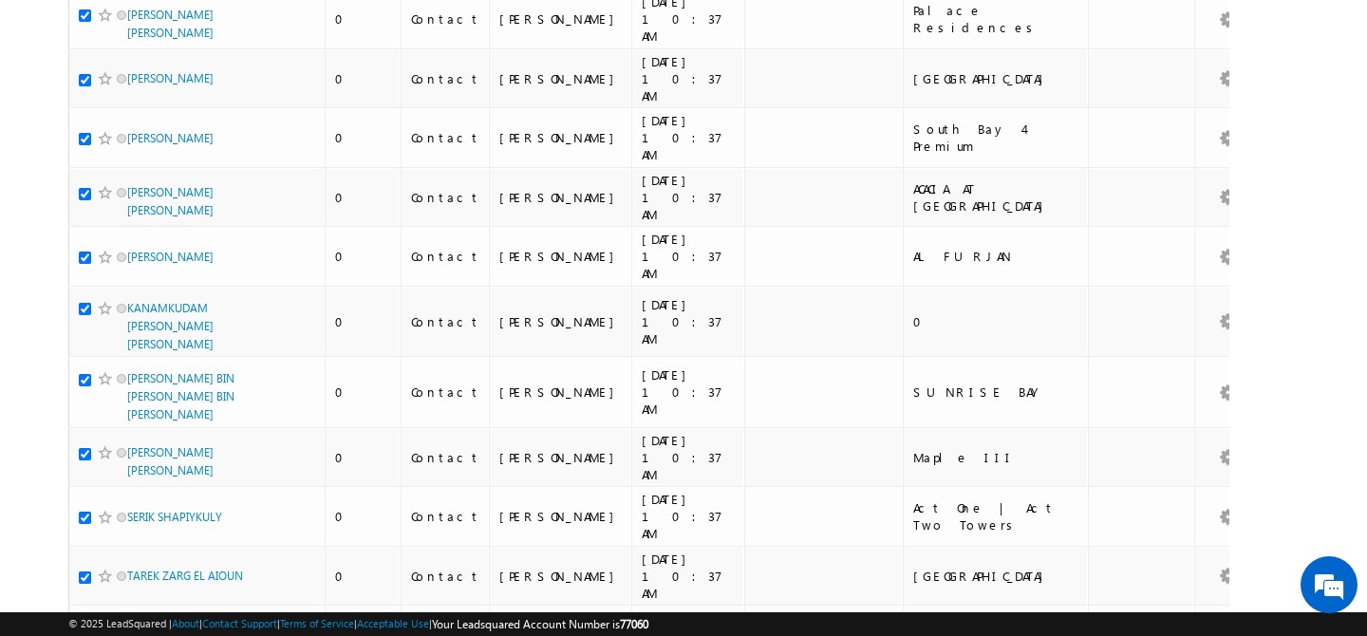
scroll to position [4743, 0]
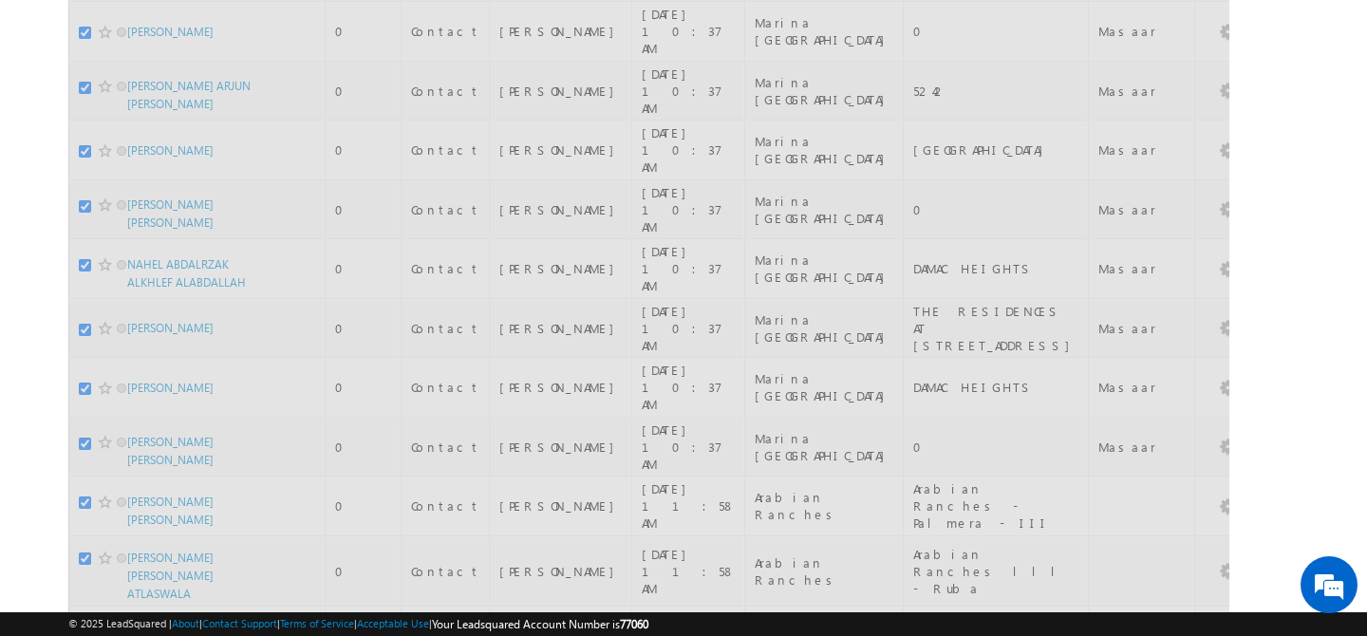
scroll to position [0, 0]
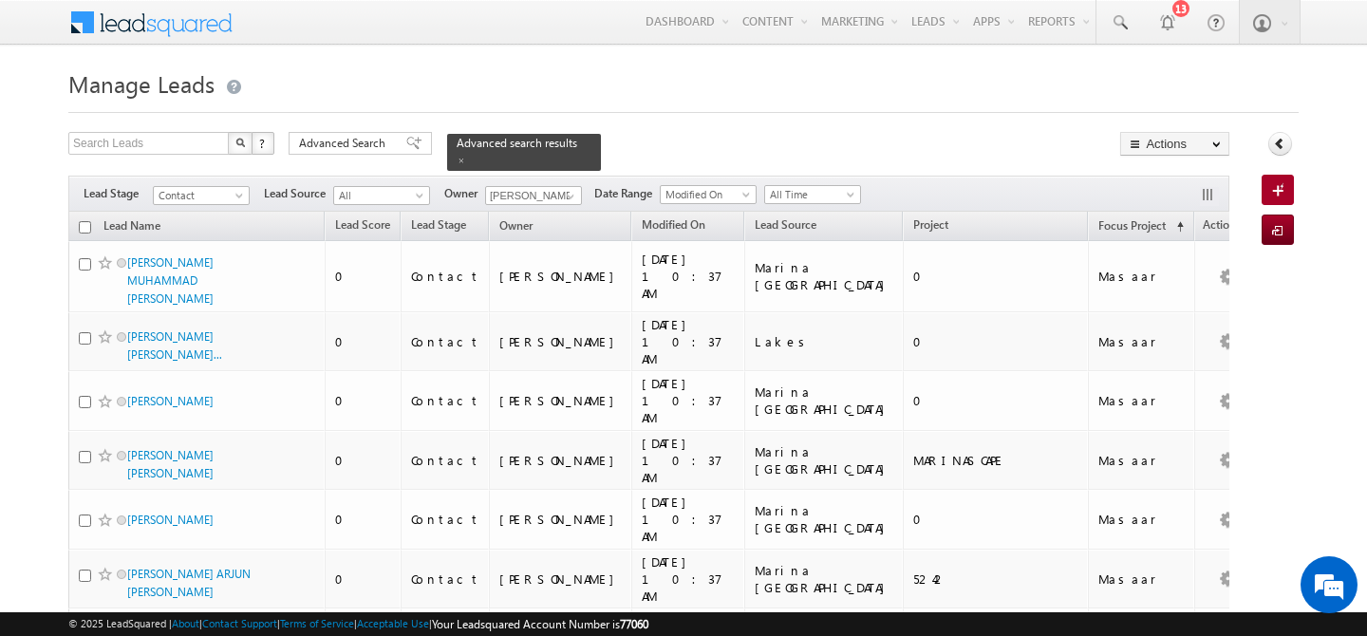
click at [84, 221] on input "checkbox" at bounding box center [85, 227] width 12 height 12
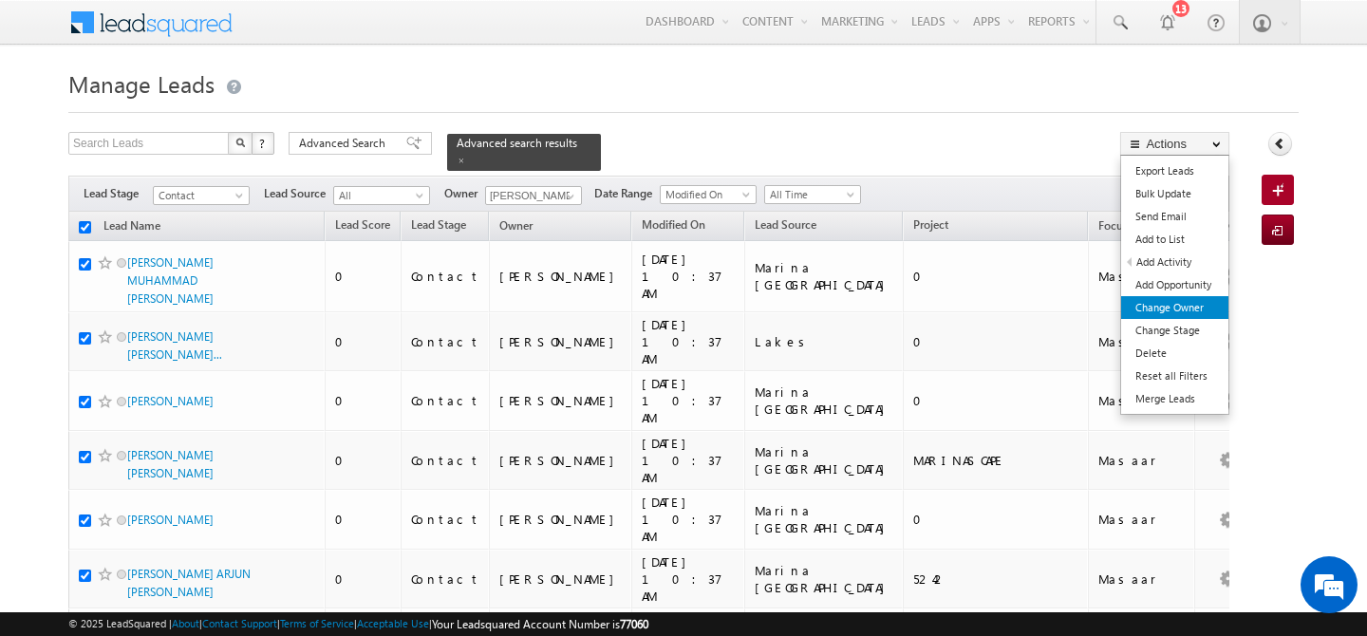
click at [1187, 305] on link "Change Owner" at bounding box center [1175, 307] width 107 height 23
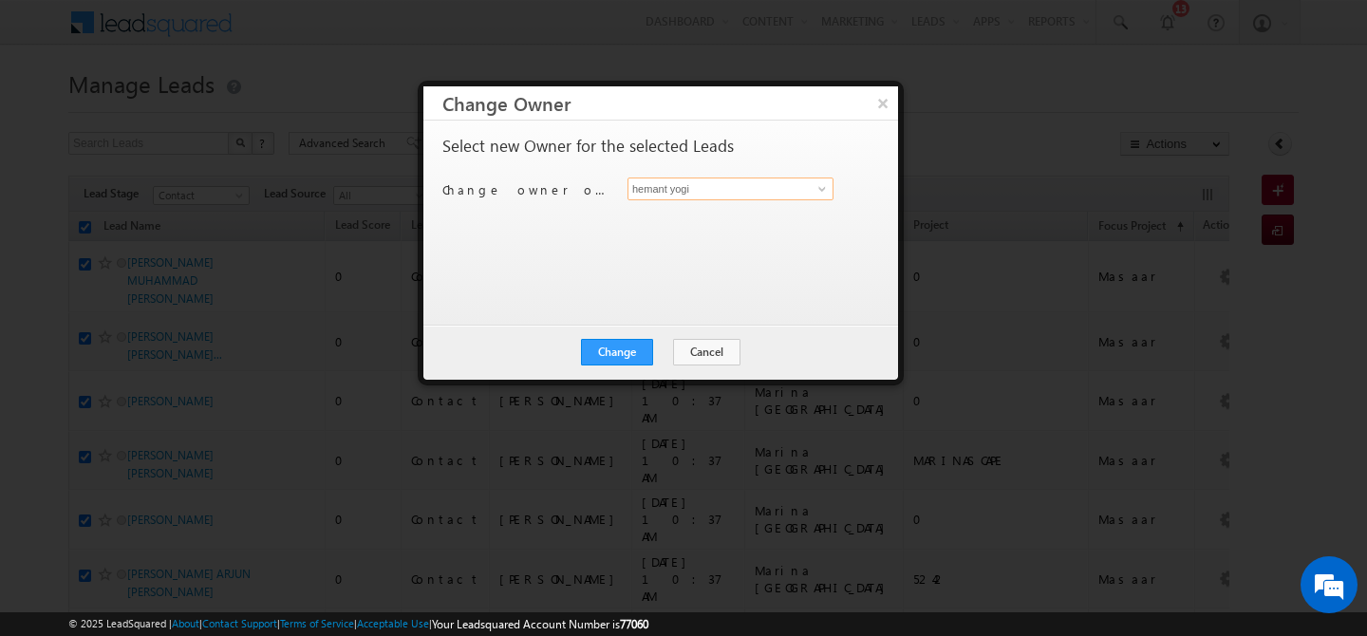
click at [712, 195] on input "hemant yogi" at bounding box center [731, 189] width 206 height 23
click at [723, 211] on link "[PERSON_NAME] [PERSON_NAME][EMAIL_ADDRESS][DOMAIN_NAME]" at bounding box center [731, 218] width 206 height 36
click at [619, 362] on button "Change" at bounding box center [617, 352] width 72 height 27
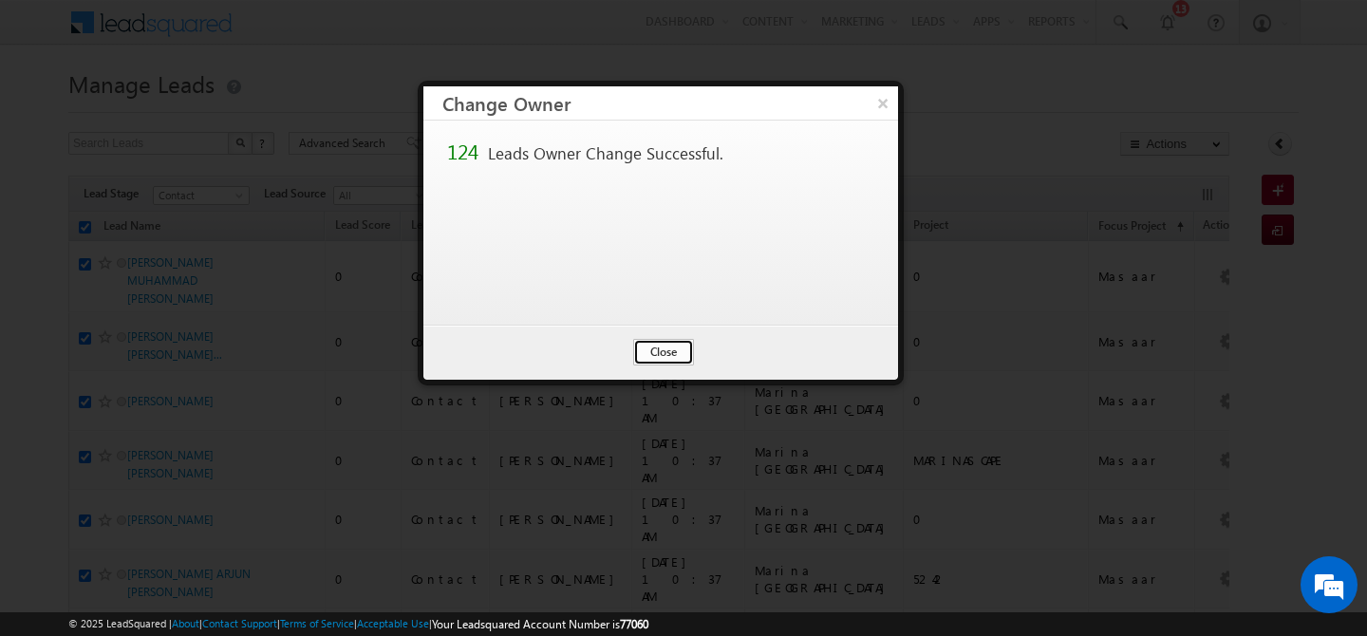
click at [663, 356] on button "Close" at bounding box center [663, 352] width 61 height 27
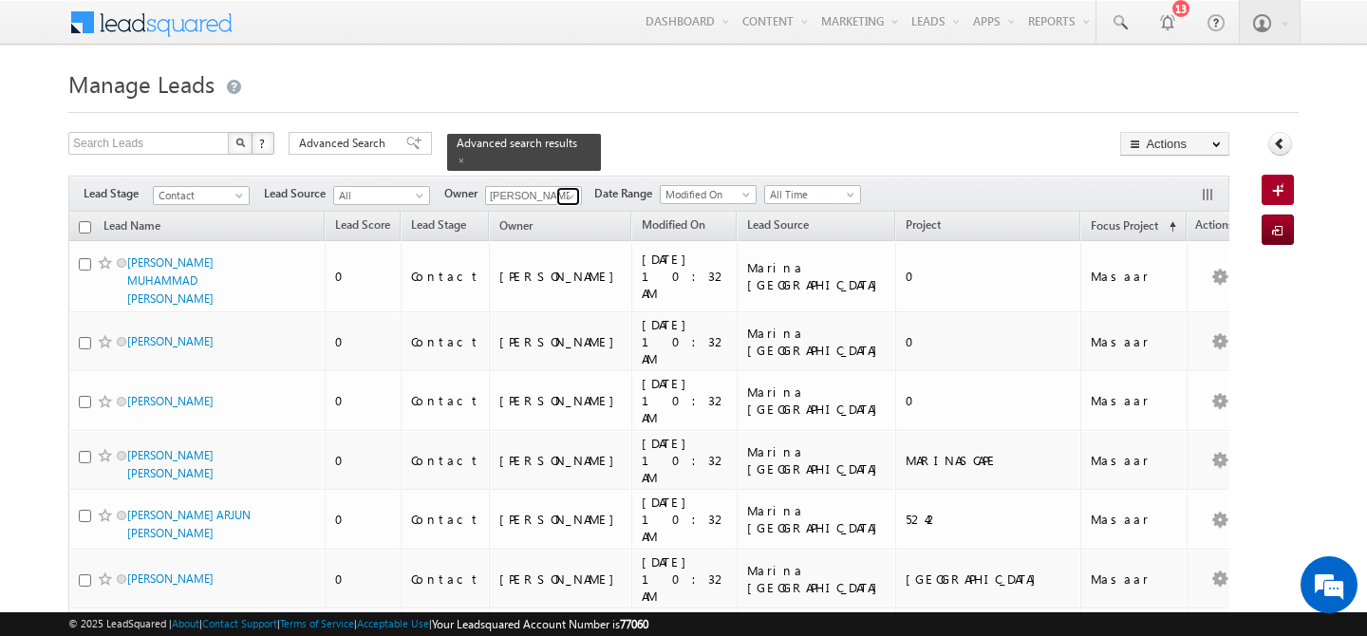
click at [575, 189] on span at bounding box center [570, 196] width 15 height 15
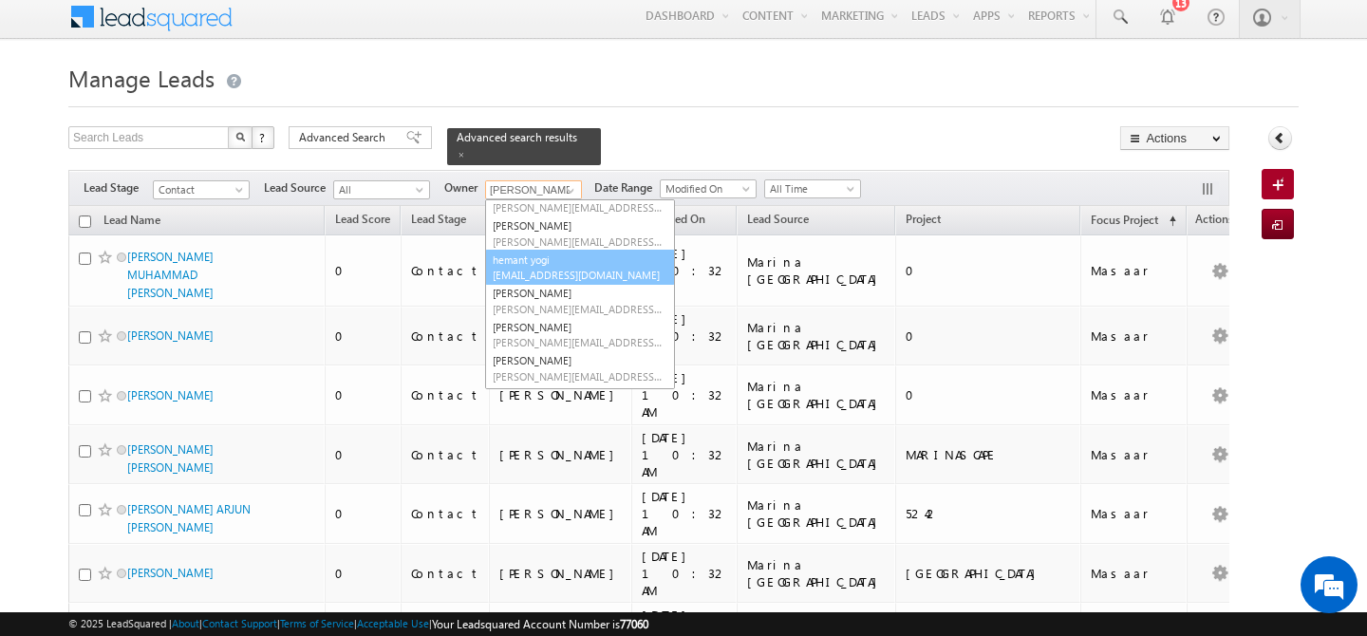
scroll to position [247, 0]
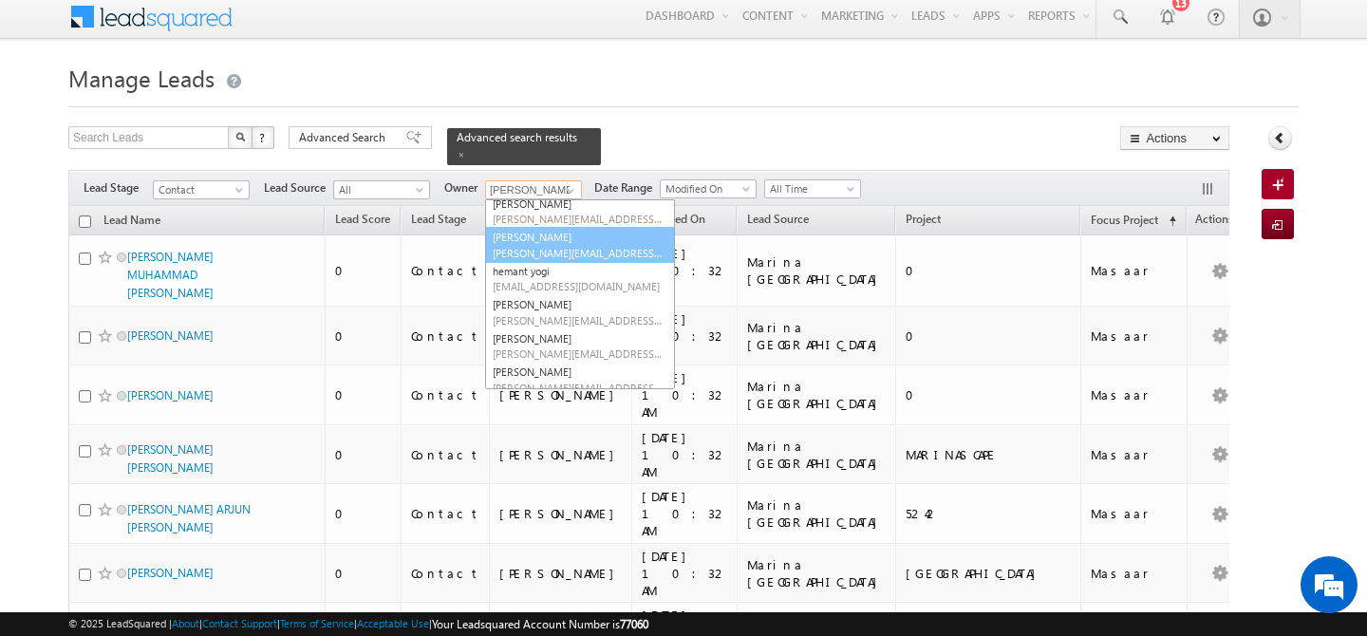
click at [575, 246] on span "[PERSON_NAME][EMAIL_ADDRESS][PERSON_NAME][DOMAIN_NAME]" at bounding box center [578, 253] width 171 height 14
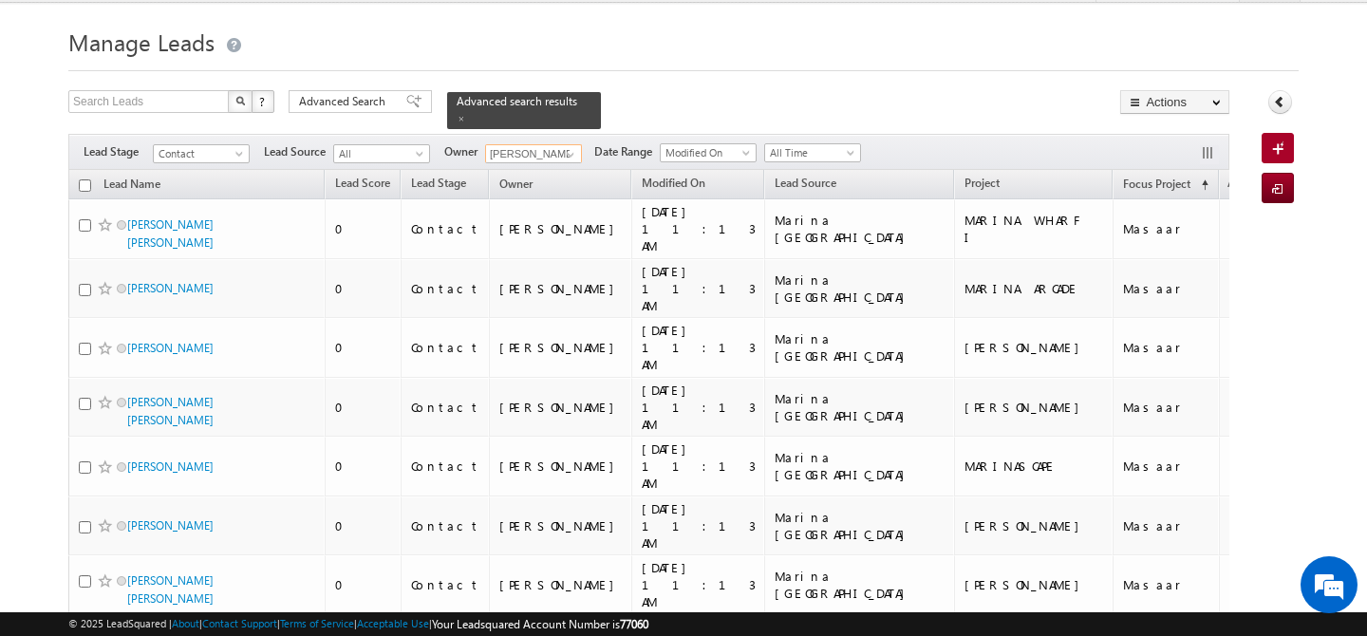
scroll to position [0, 0]
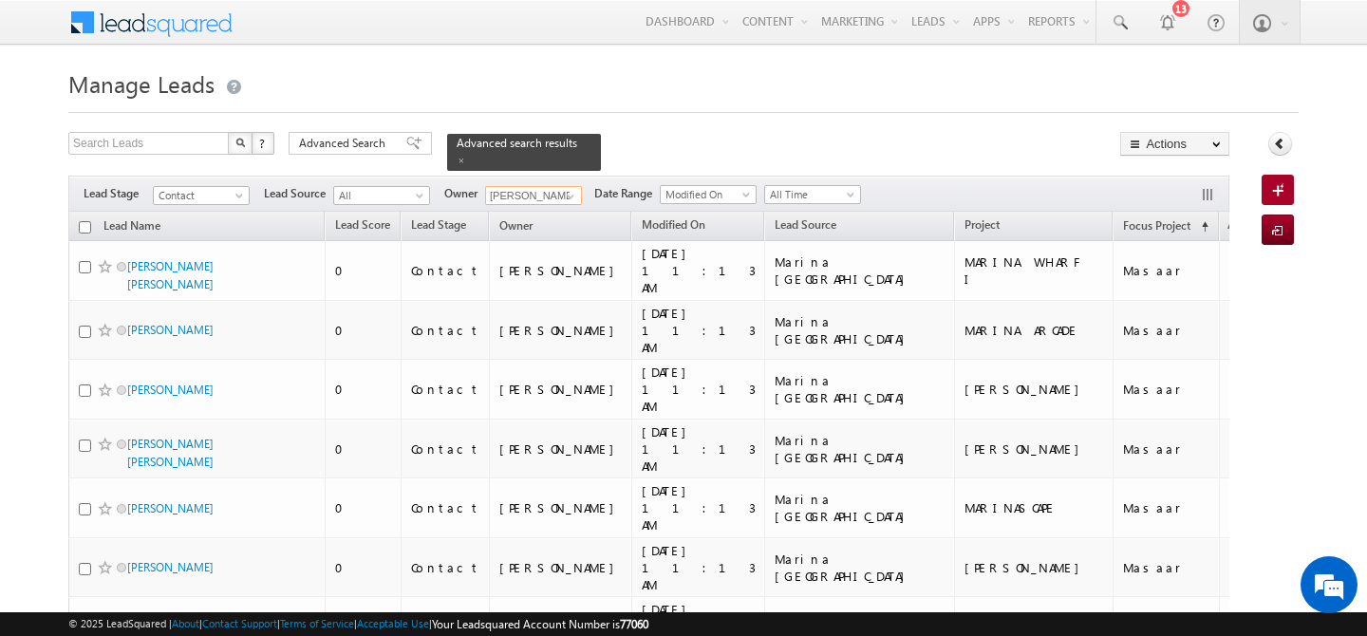
click at [87, 221] on input "checkbox" at bounding box center [85, 227] width 12 height 12
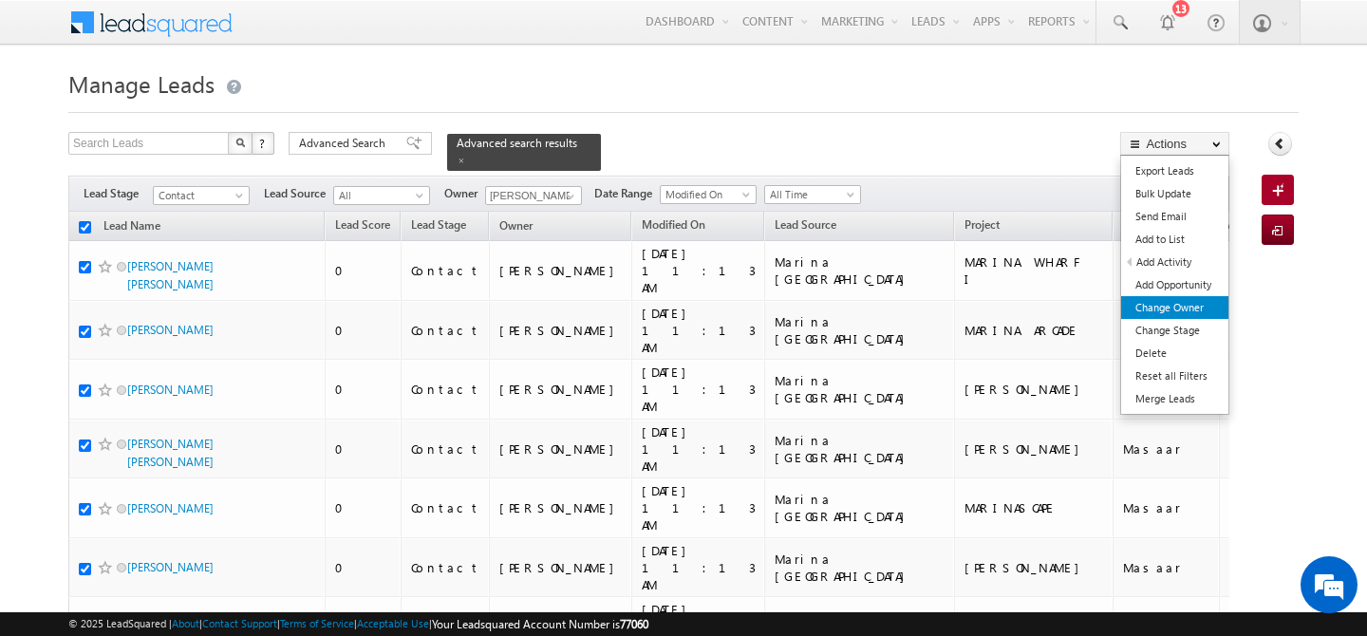
click at [1203, 312] on link "Change Owner" at bounding box center [1175, 307] width 107 height 23
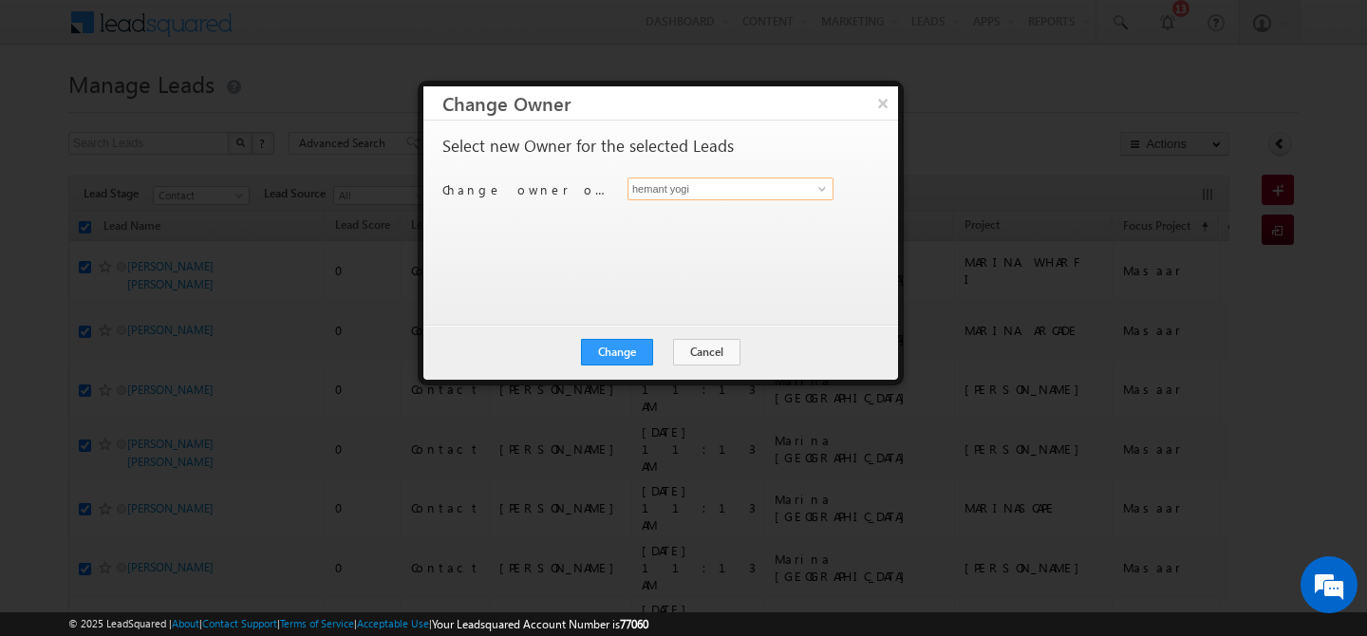
click at [743, 193] on input "hemant yogi" at bounding box center [731, 189] width 206 height 23
click at [725, 222] on span "[PERSON_NAME][EMAIL_ADDRESS][PERSON_NAME][DOMAIN_NAME]" at bounding box center [720, 226] width 171 height 14
click at [627, 349] on button "Change" at bounding box center [617, 352] width 72 height 27
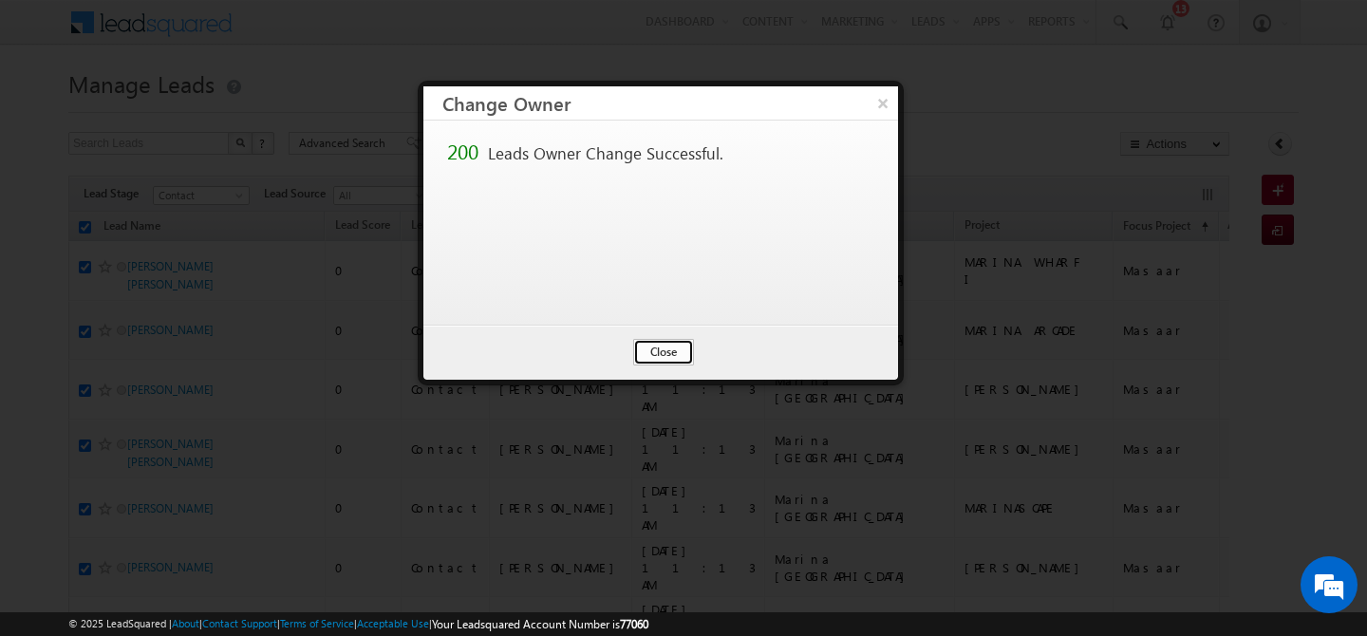
click at [659, 358] on button "Close" at bounding box center [663, 352] width 61 height 27
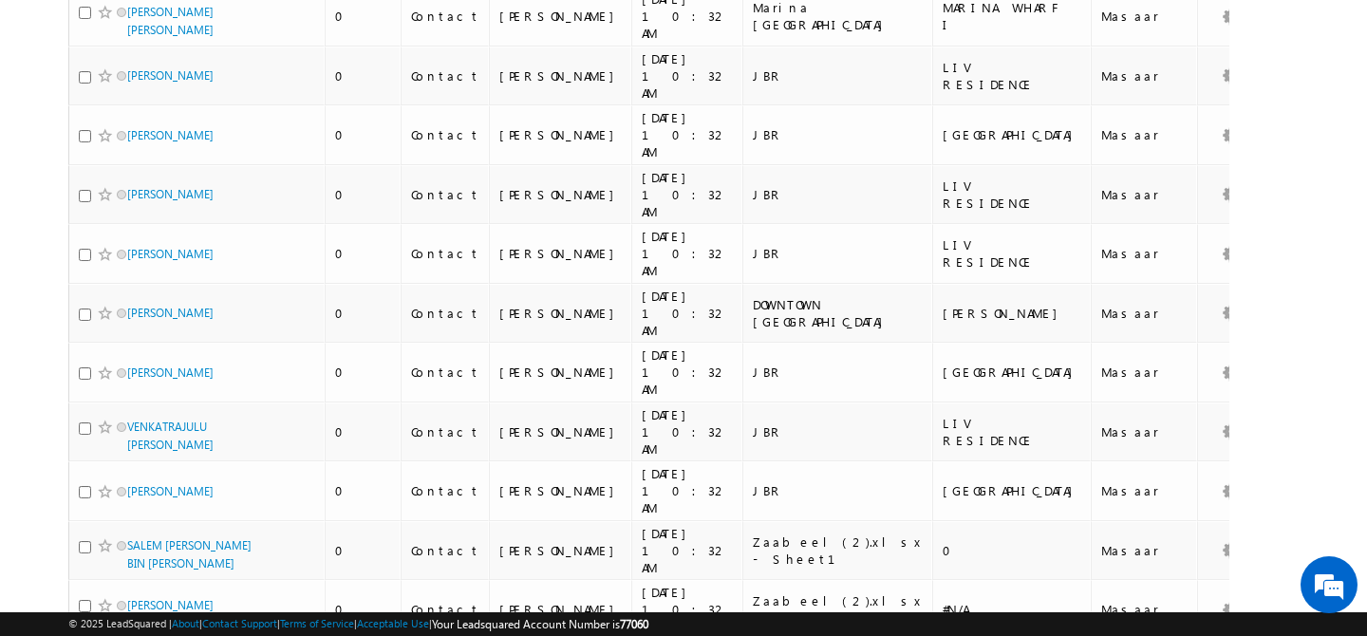
scroll to position [9712, 0]
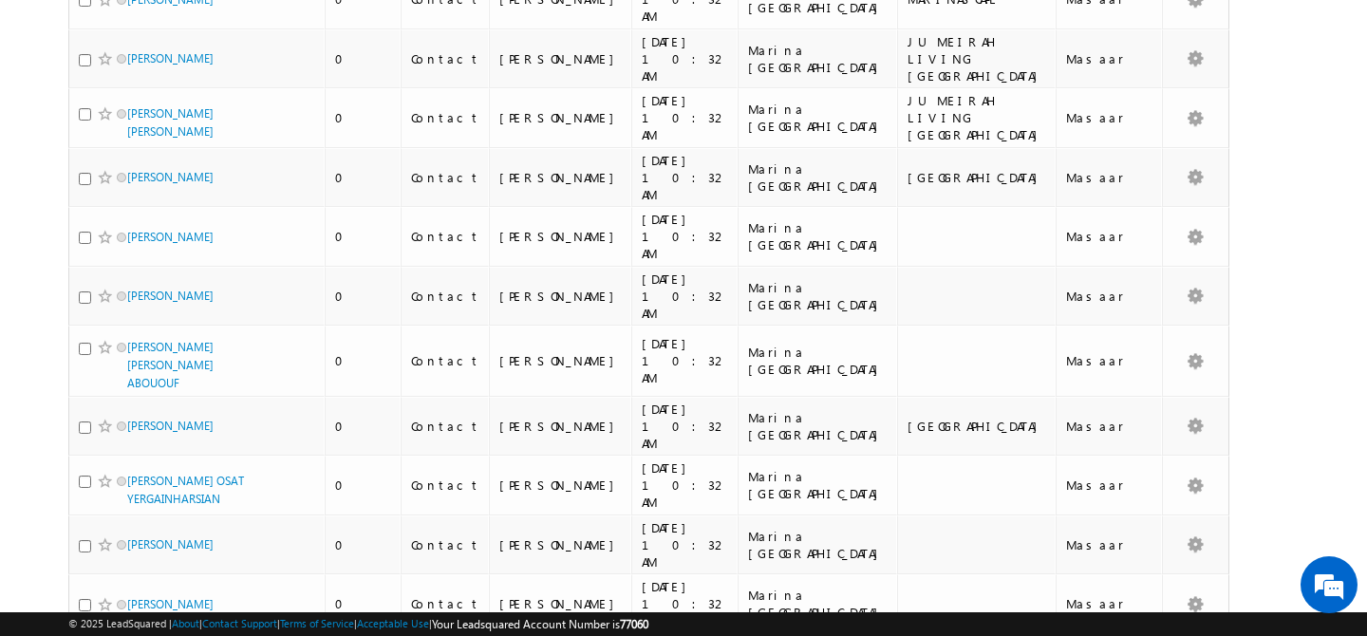
scroll to position [0, 0]
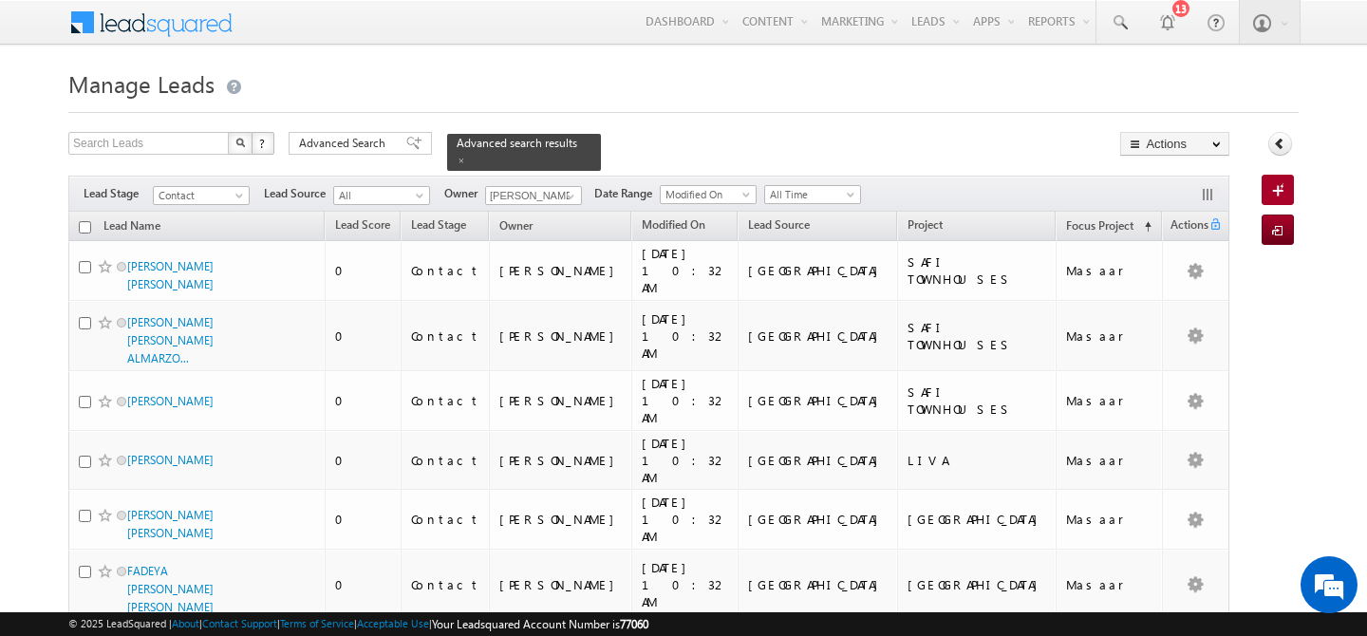
click at [81, 221] on input "checkbox" at bounding box center [85, 227] width 12 height 12
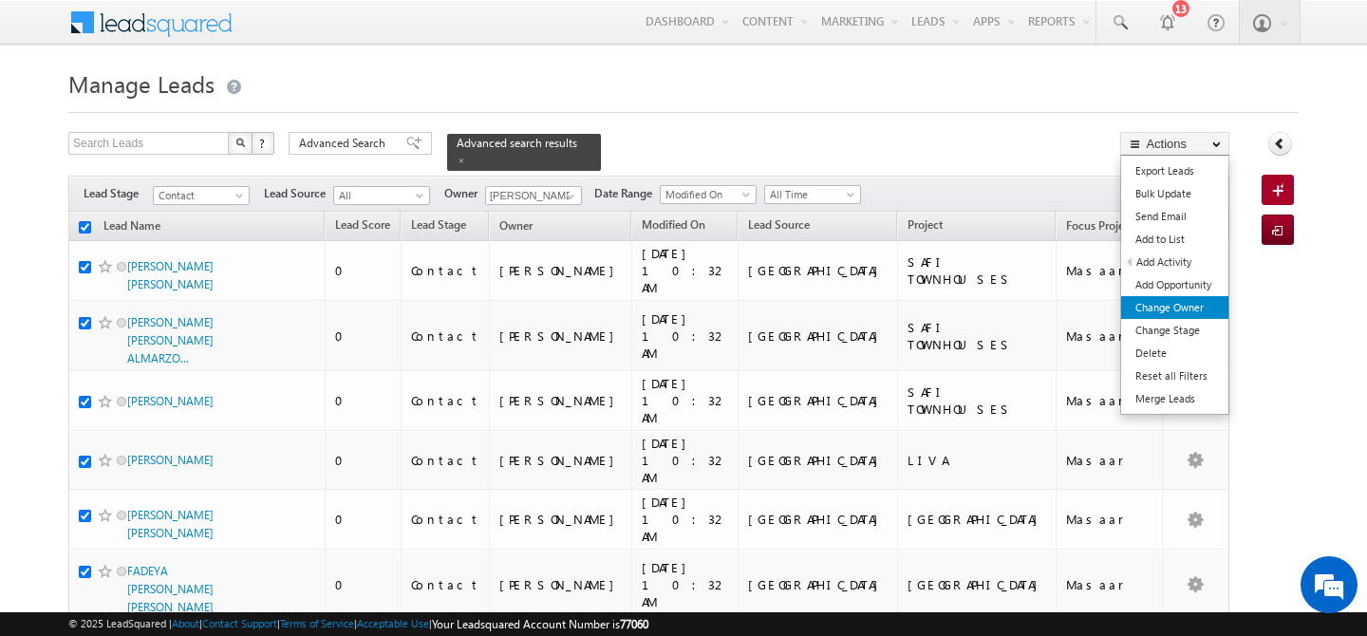
click at [1185, 301] on link "Change Owner" at bounding box center [1175, 307] width 107 height 23
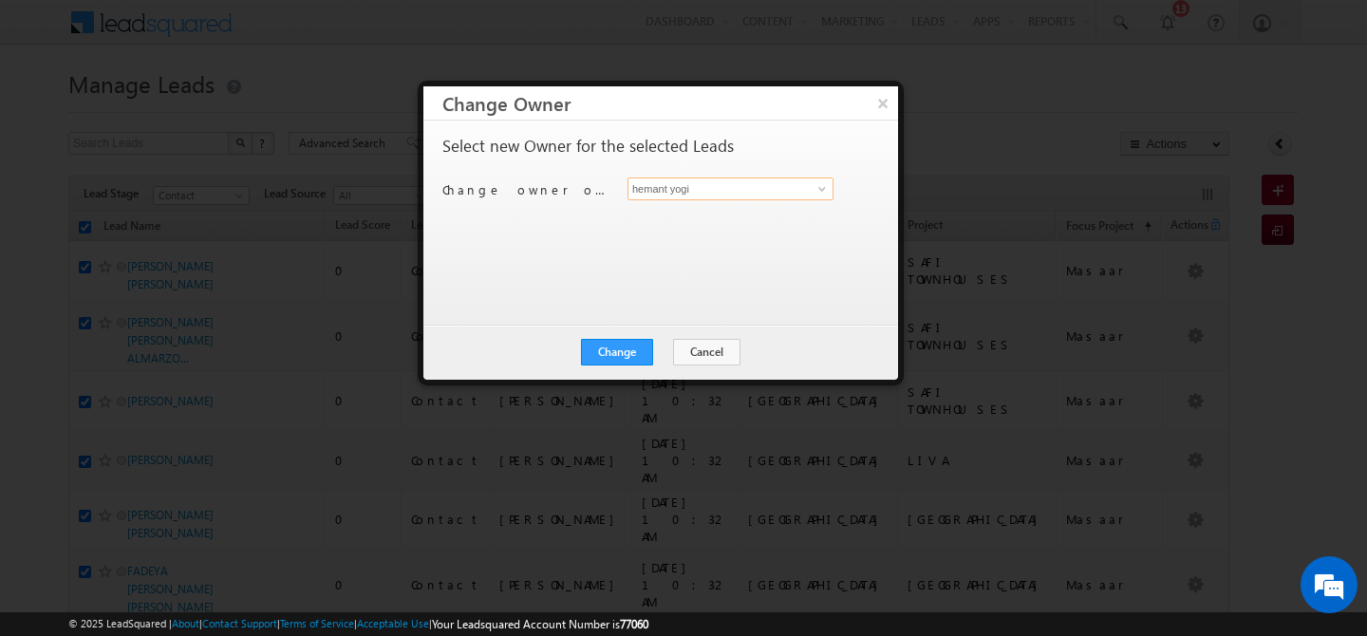
click at [764, 198] on input "hemant yogi" at bounding box center [731, 189] width 206 height 23
click at [769, 224] on span "[PERSON_NAME][EMAIL_ADDRESS][PERSON_NAME][DOMAIN_NAME]" at bounding box center [720, 226] width 171 height 14
click at [614, 358] on button "Change" at bounding box center [617, 352] width 72 height 27
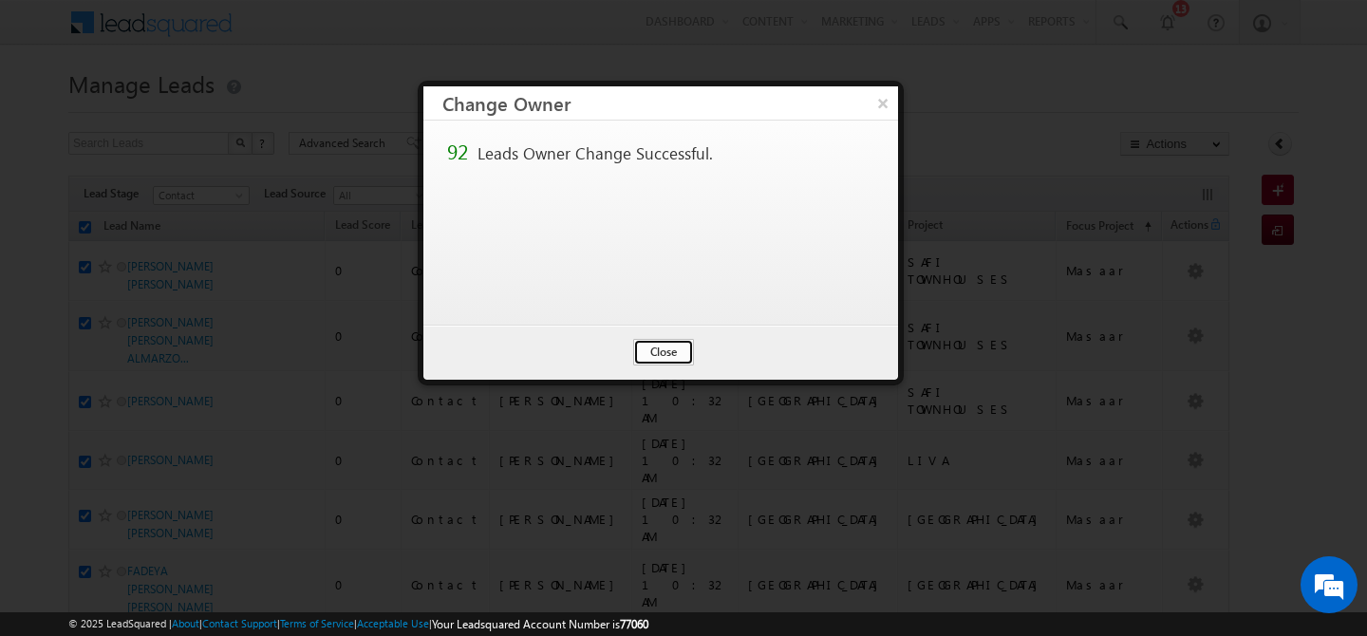
click at [665, 363] on button "Close" at bounding box center [663, 352] width 61 height 27
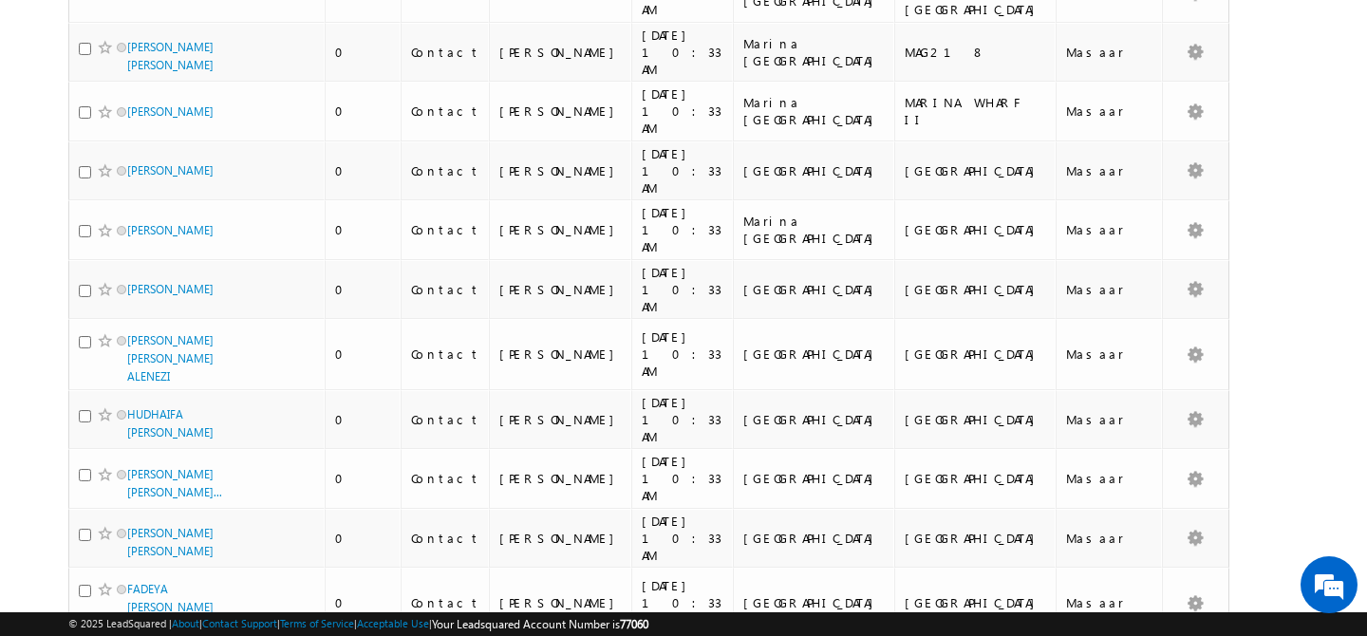
scroll to position [4198, 0]
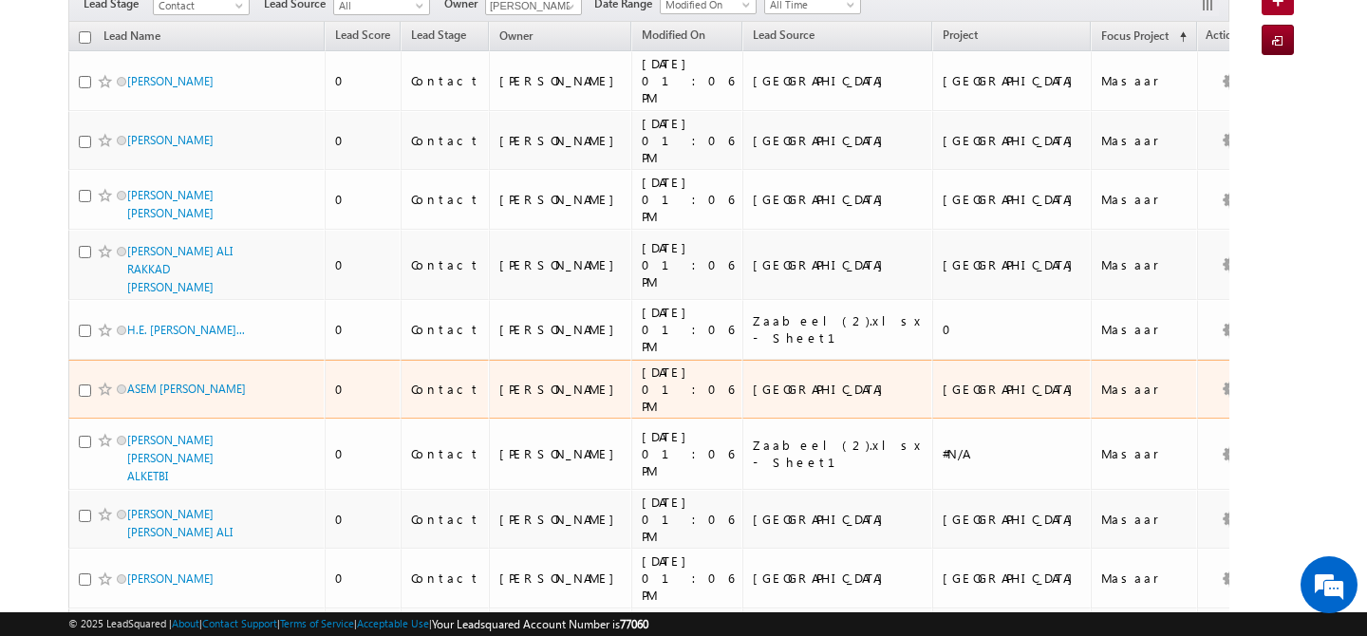
scroll to position [0, 0]
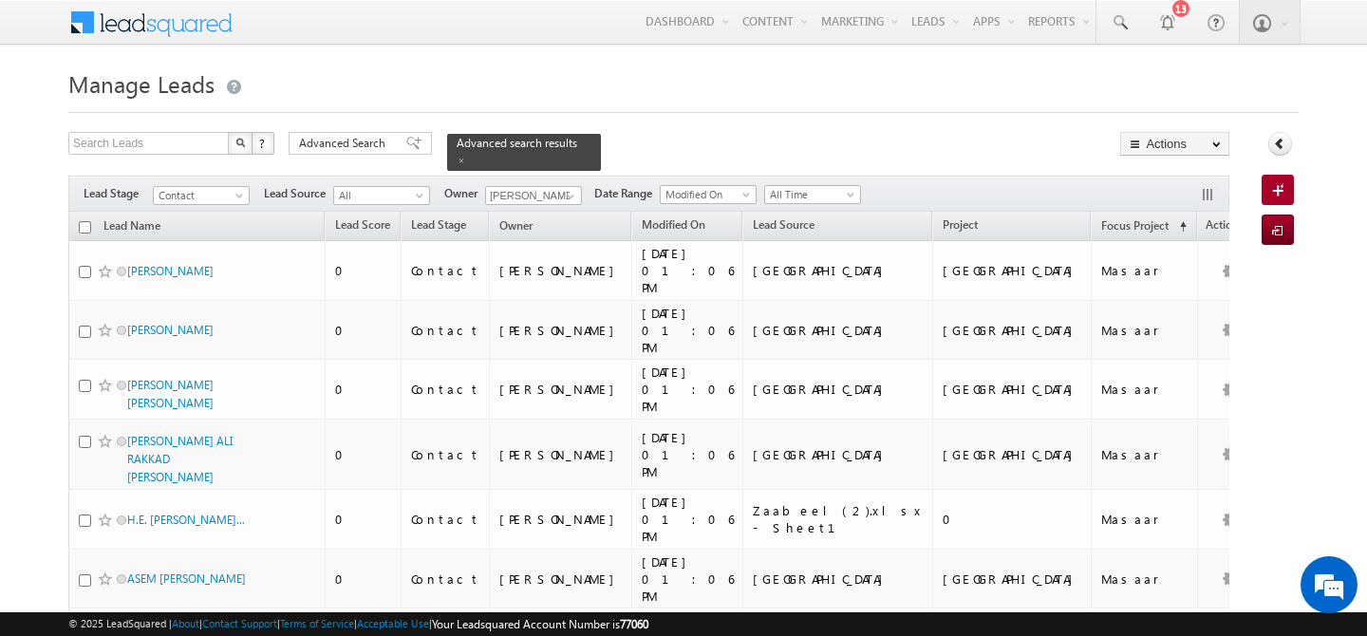
click at [85, 221] on input "checkbox" at bounding box center [85, 227] width 12 height 12
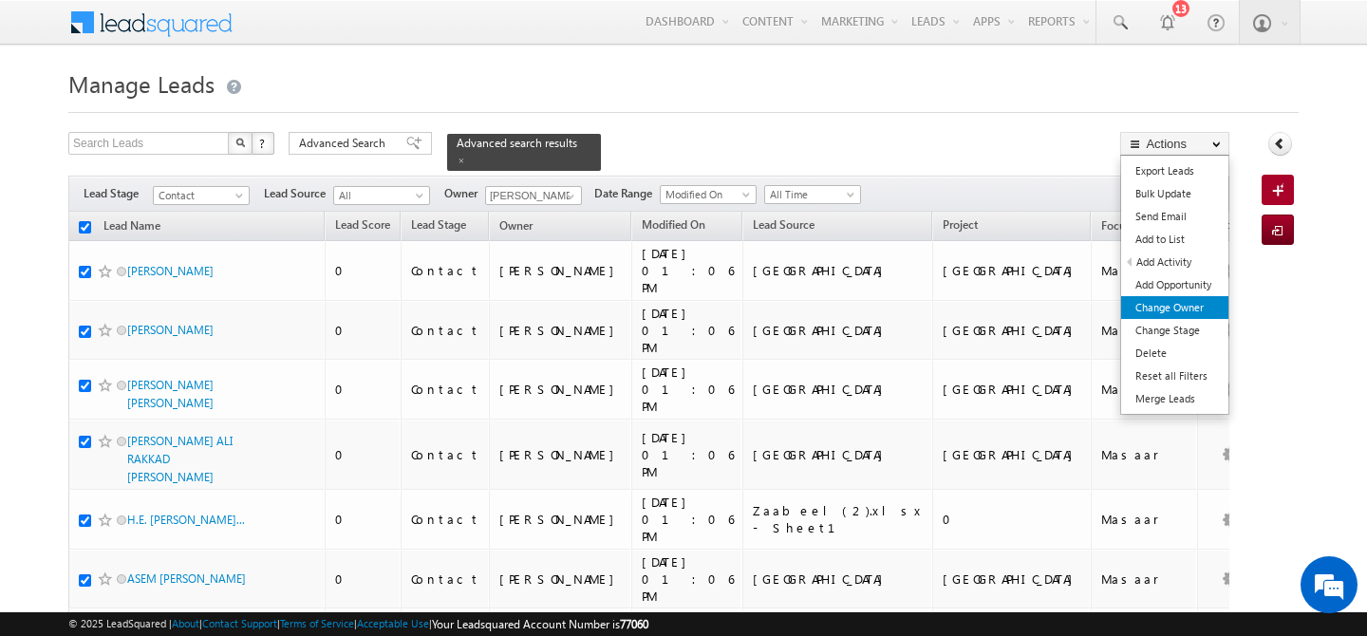
click at [1195, 307] on link "Change Owner" at bounding box center [1175, 307] width 107 height 23
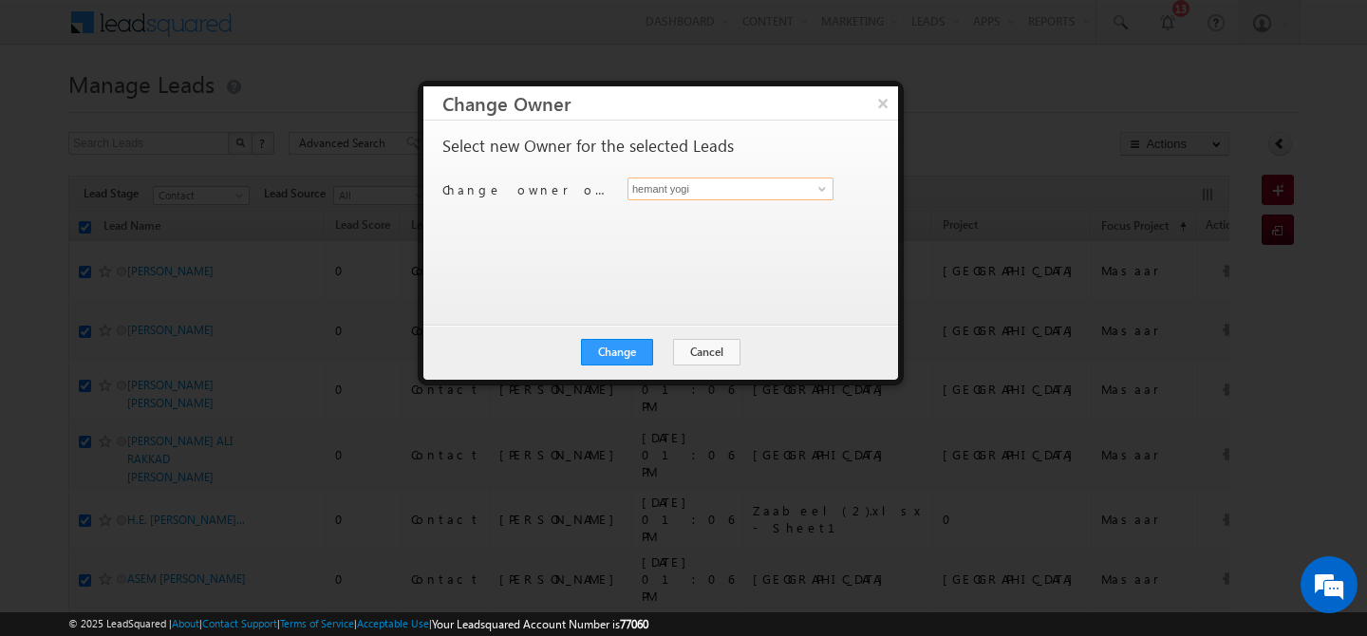
click at [743, 196] on input "hemant yogi" at bounding box center [731, 189] width 206 height 23
click at [765, 210] on link "[PERSON_NAME] [PERSON_NAME][EMAIL_ADDRESS][PERSON_NAME][DOMAIN_NAME]" at bounding box center [731, 218] width 206 height 36
click at [606, 355] on button "Change" at bounding box center [617, 352] width 72 height 27
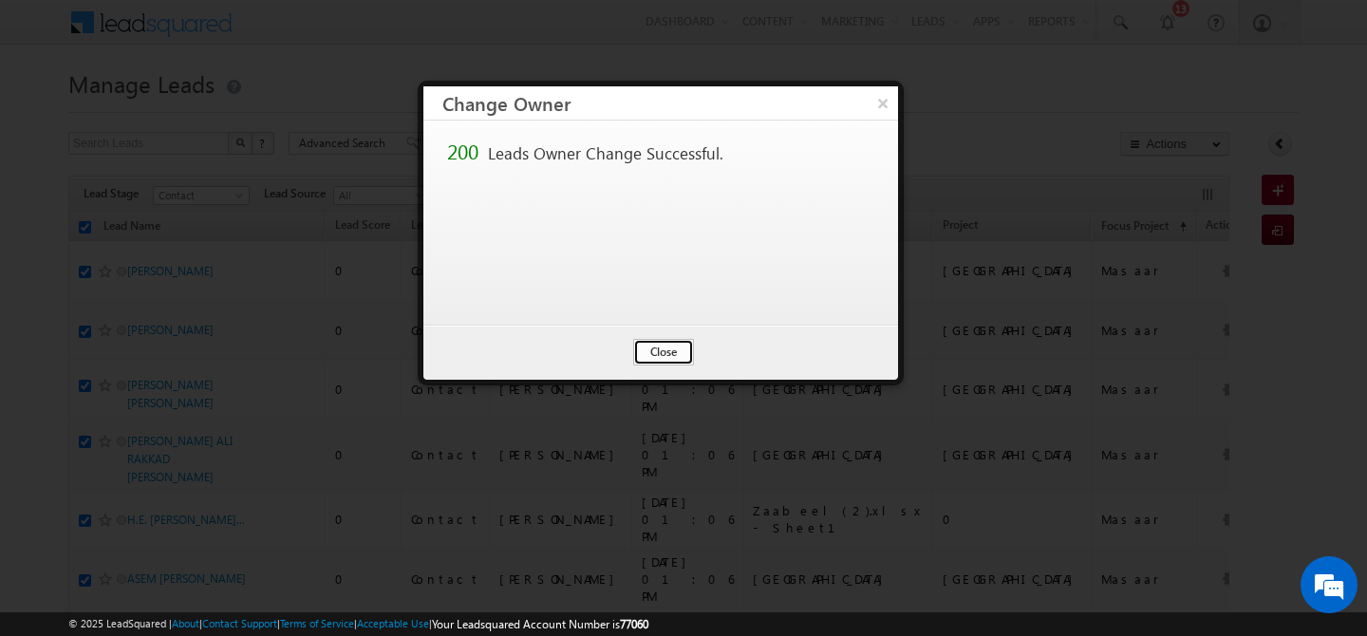
click at [662, 353] on button "Close" at bounding box center [663, 352] width 61 height 27
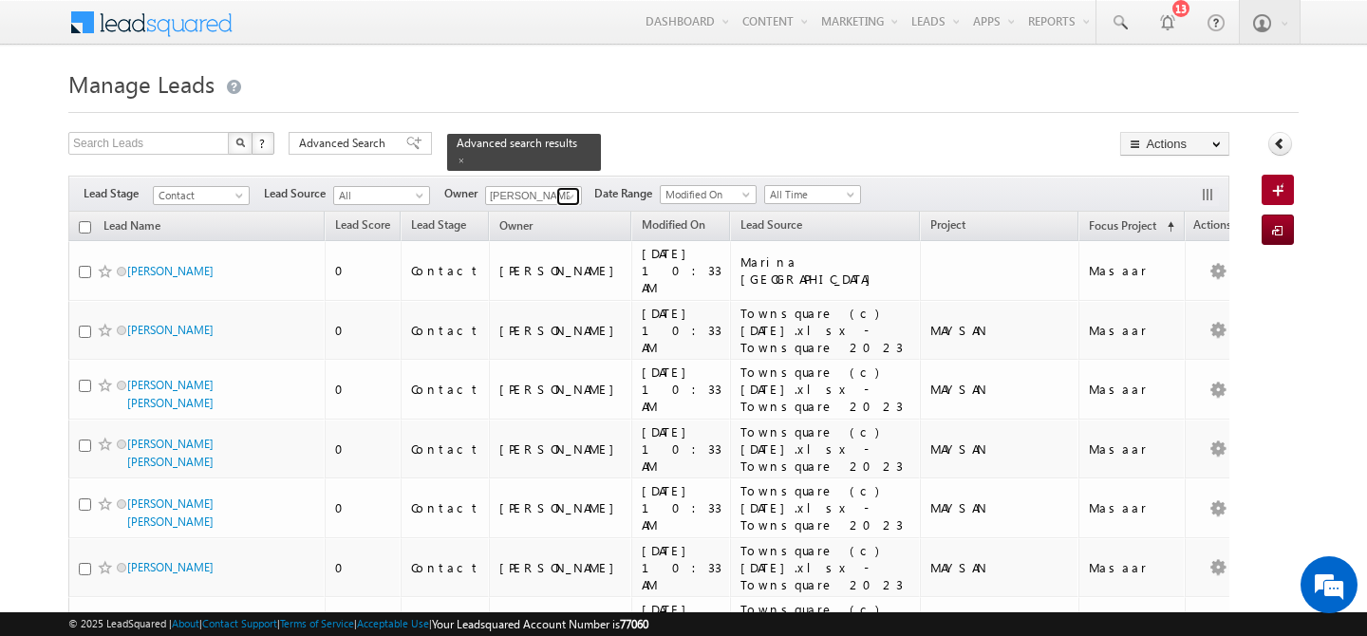
click at [575, 189] on span at bounding box center [570, 196] width 15 height 15
click at [582, 206] on link "[PERSON_NAME] [PERSON_NAME][EMAIL_ADDRESS][PERSON_NAME][DOMAIN_NAME]" at bounding box center [580, 223] width 190 height 36
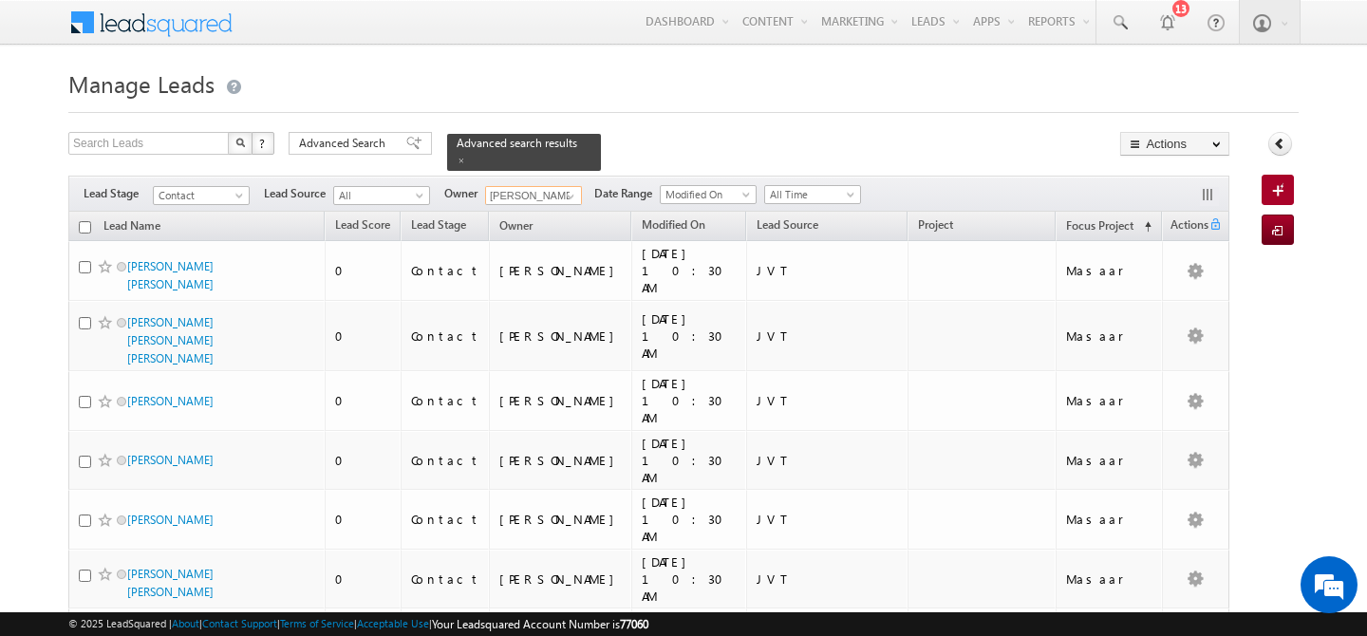
click at [84, 224] on th "Lead Name" at bounding box center [196, 226] width 256 height 29
click at [81, 221] on input "checkbox" at bounding box center [85, 227] width 12 height 12
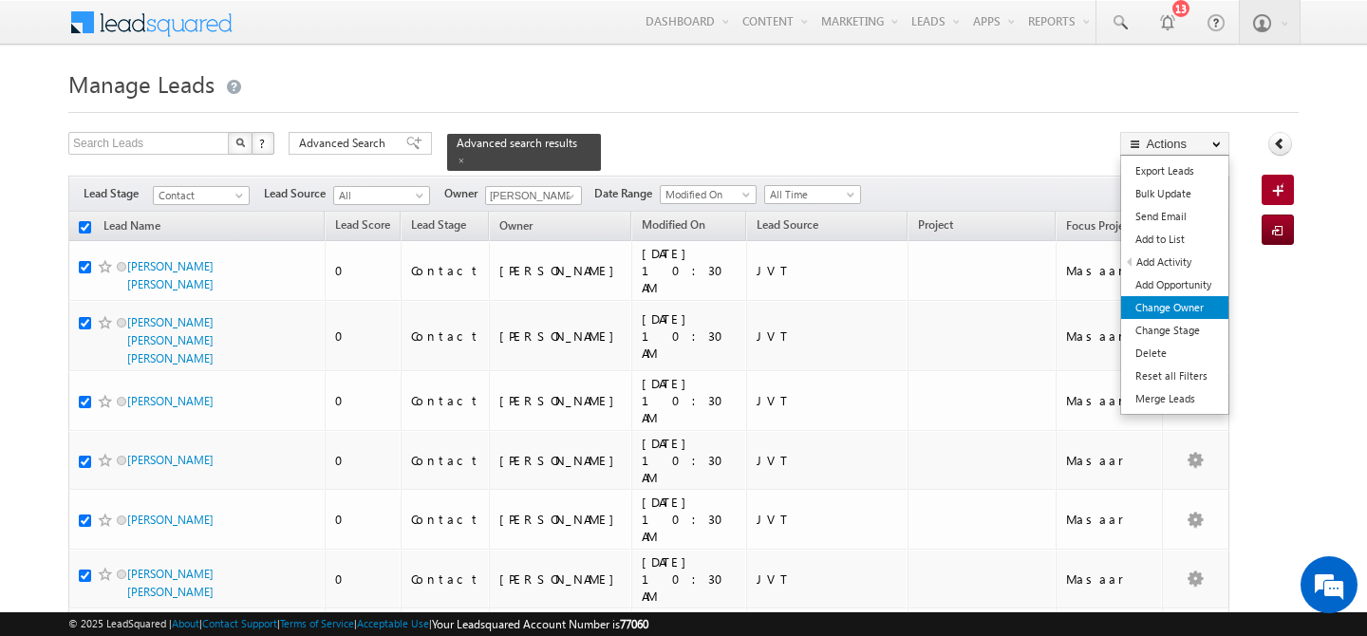
click at [1216, 311] on link "Change Owner" at bounding box center [1175, 307] width 107 height 23
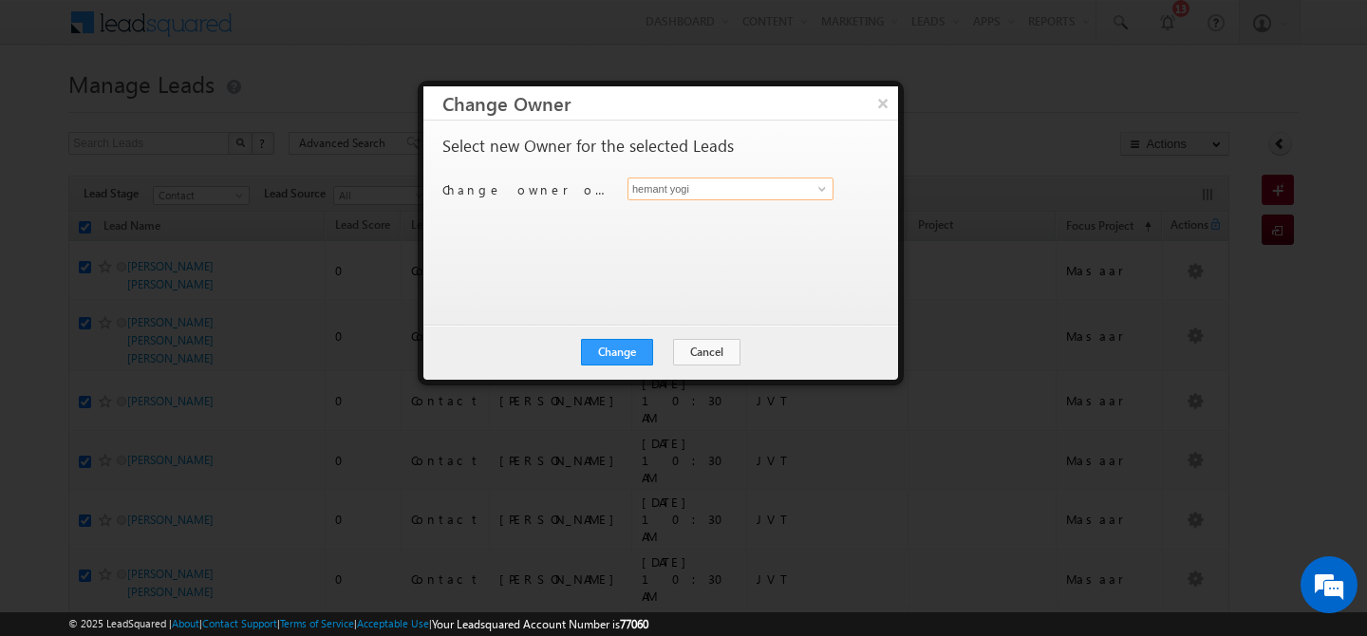
click at [740, 193] on input "hemant yogi" at bounding box center [731, 189] width 206 height 23
click at [767, 206] on link "[PERSON_NAME] [PERSON_NAME][EMAIL_ADDRESS][PERSON_NAME][DOMAIN_NAME]" at bounding box center [731, 218] width 206 height 36
click at [609, 355] on button "Change" at bounding box center [617, 352] width 72 height 27
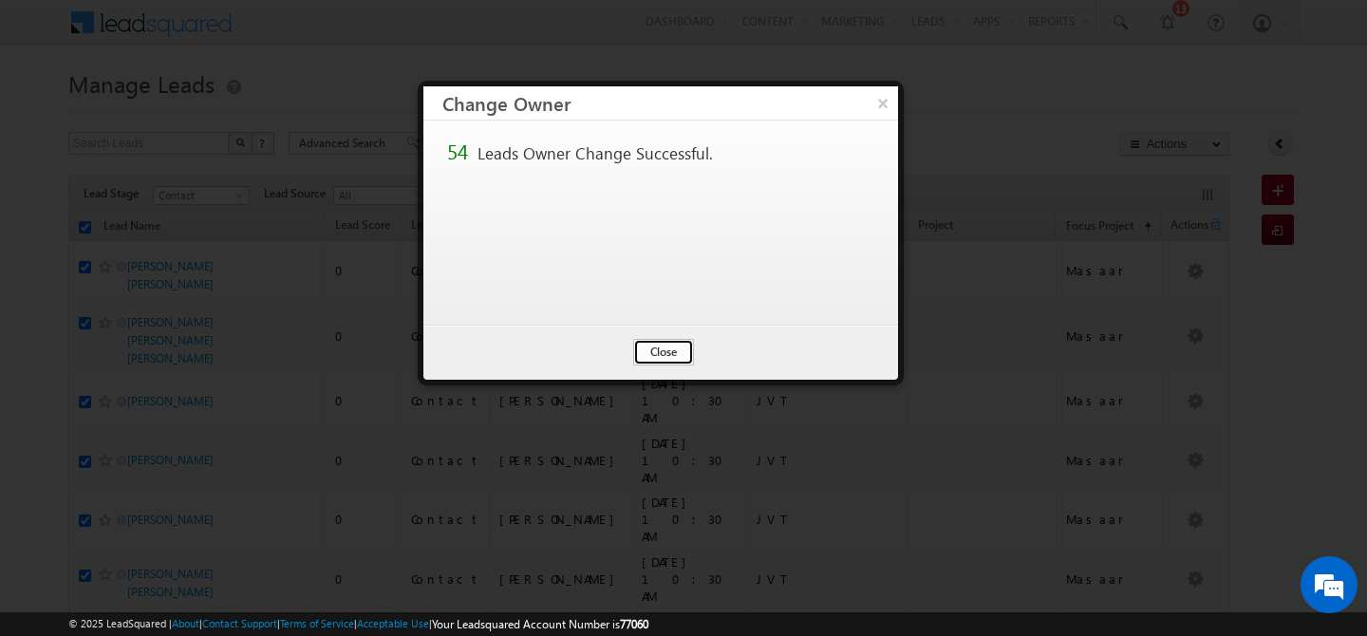
click at [648, 349] on button "Close" at bounding box center [663, 352] width 61 height 27
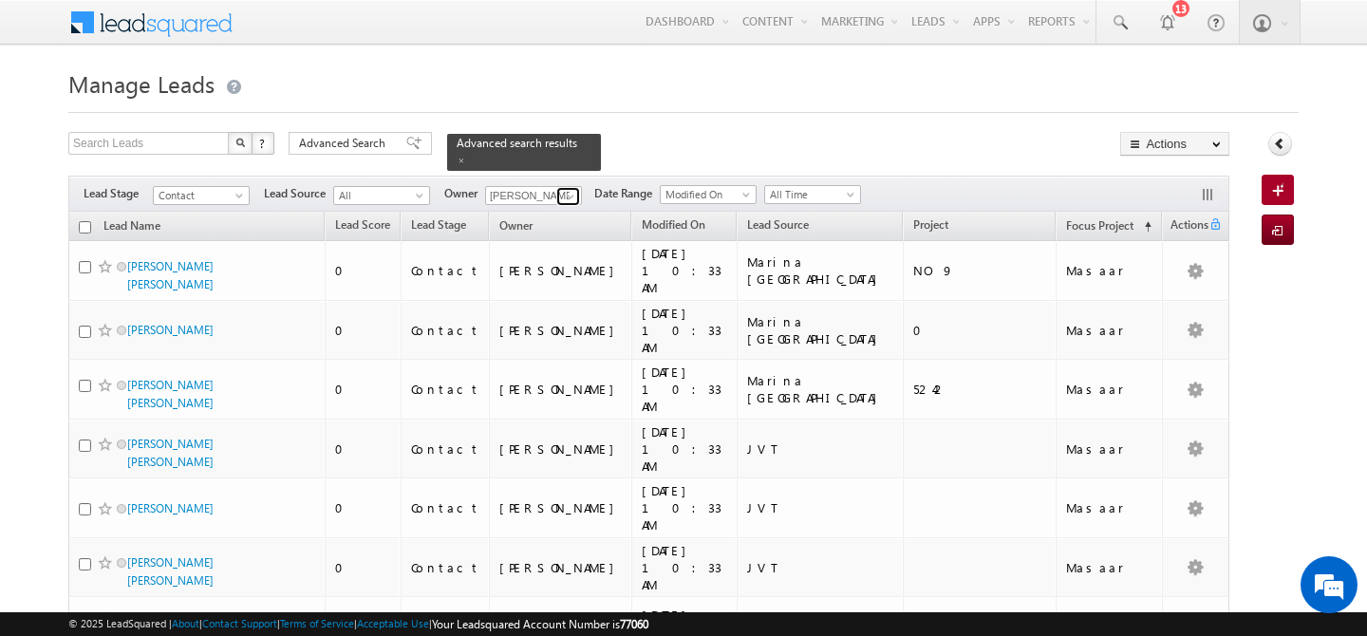
click at [572, 189] on span at bounding box center [570, 196] width 15 height 15
click at [573, 209] on link "[PERSON_NAME] [PERSON_NAME][EMAIL_ADDRESS][DOMAIN_NAME]" at bounding box center [580, 223] width 190 height 36
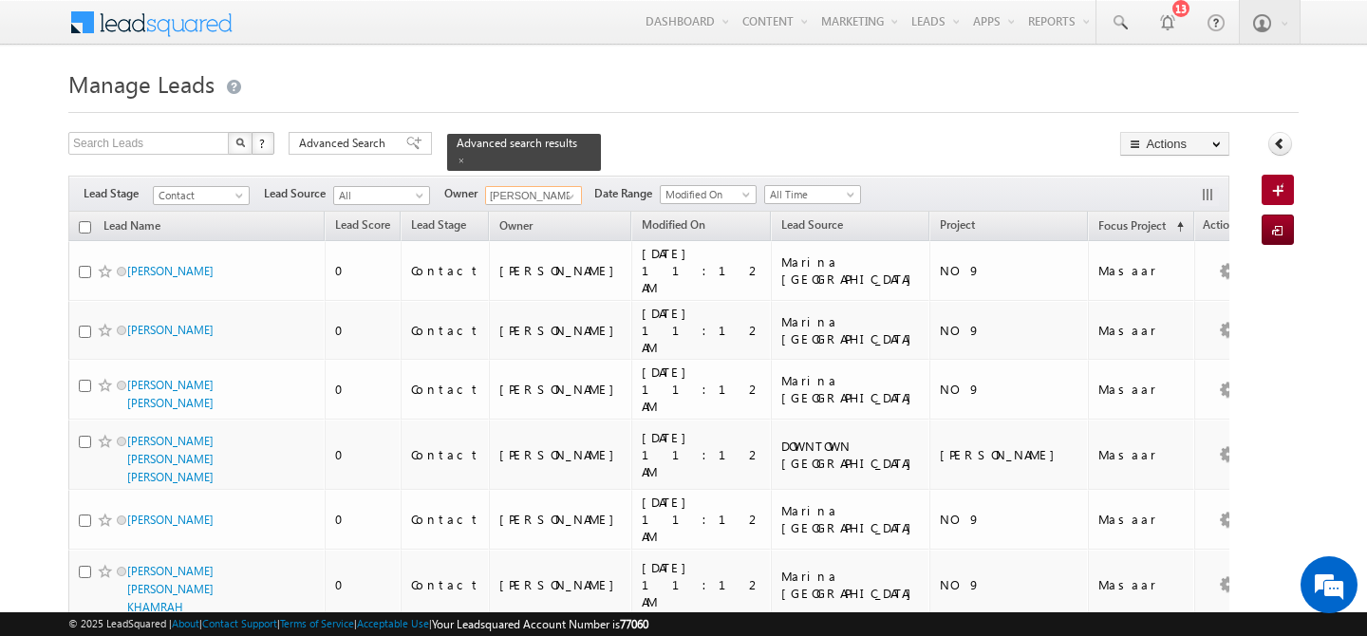
click at [83, 221] on input "checkbox" at bounding box center [85, 227] width 12 height 12
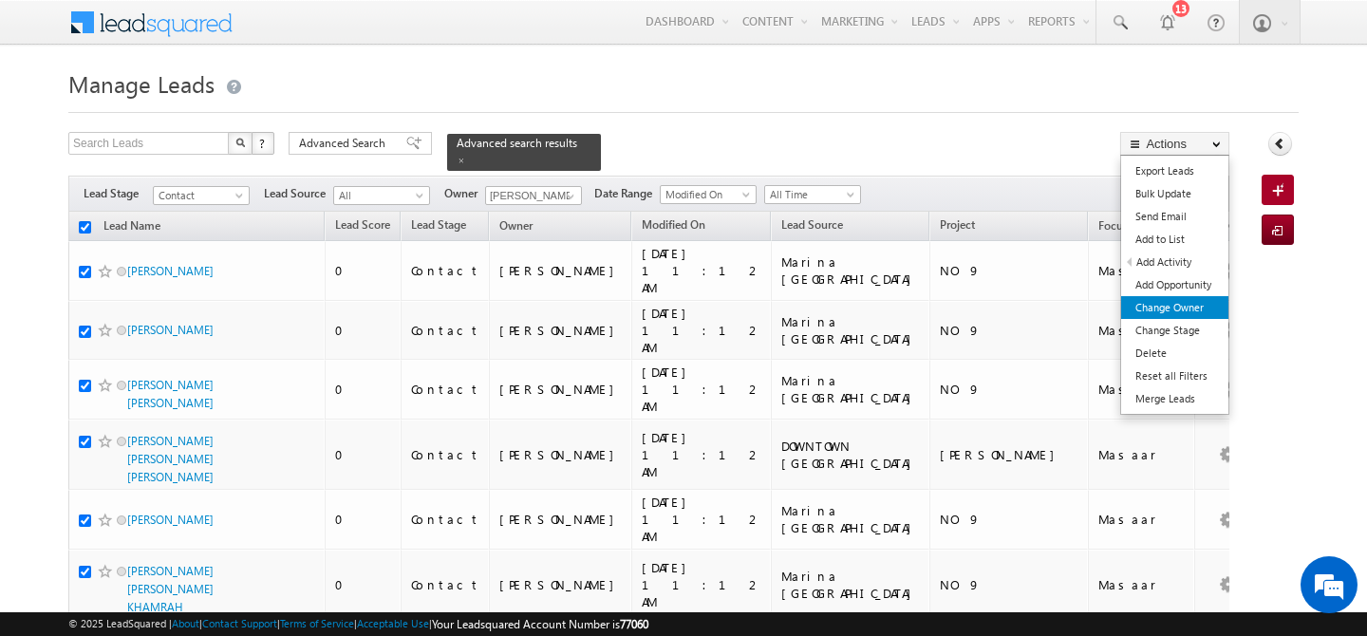
click at [1184, 311] on link "Change Owner" at bounding box center [1175, 307] width 107 height 23
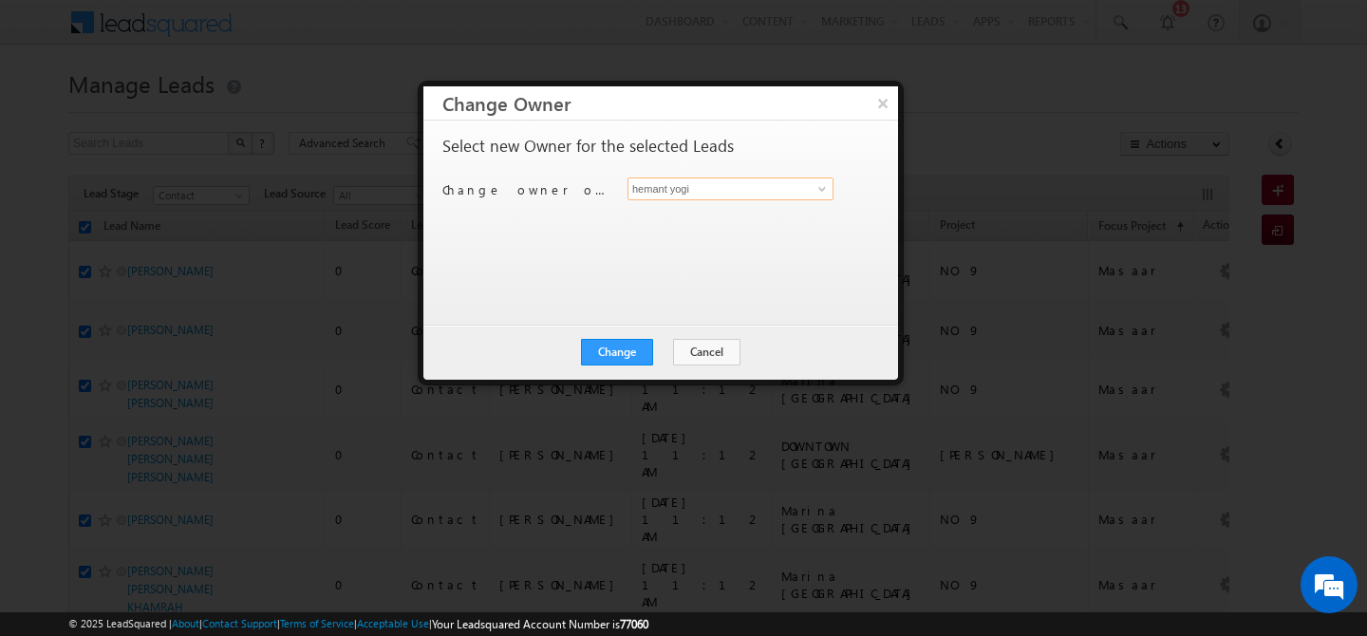
click at [679, 190] on input "hemant yogi" at bounding box center [731, 189] width 206 height 23
click at [690, 222] on span "[EMAIL_ADDRESS][DOMAIN_NAME]" at bounding box center [720, 226] width 171 height 14
click at [620, 349] on button "Change" at bounding box center [617, 352] width 72 height 27
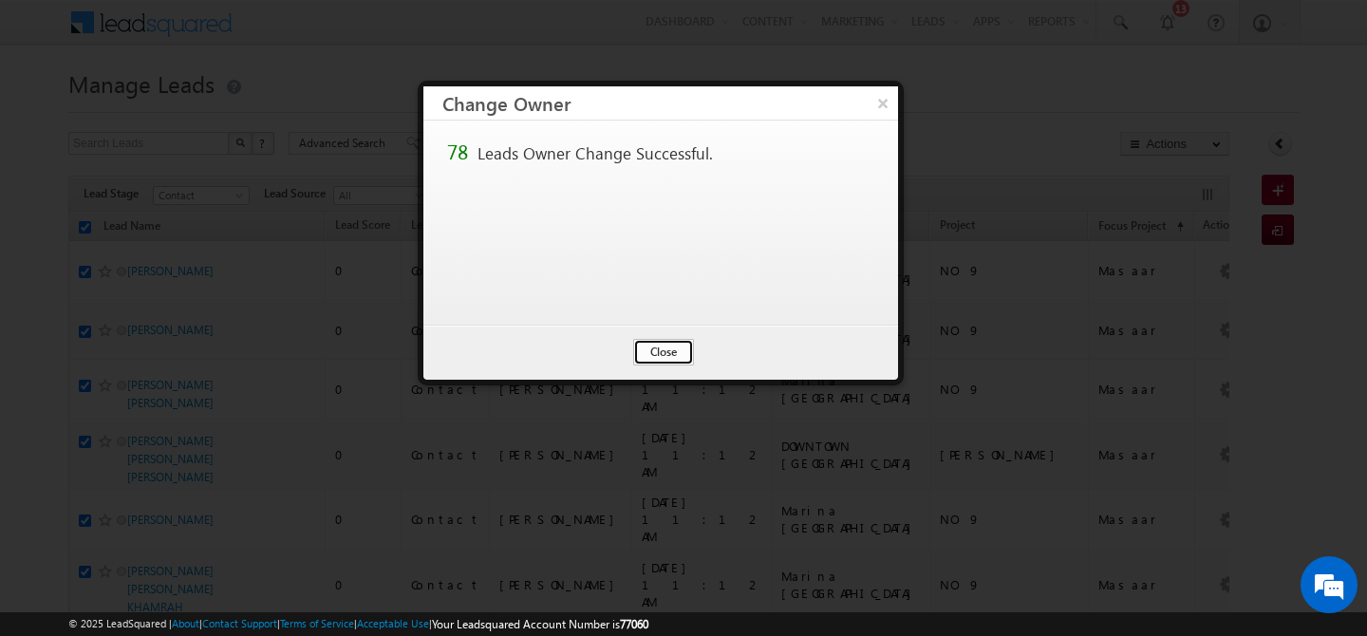
click at [658, 347] on button "Close" at bounding box center [663, 352] width 61 height 27
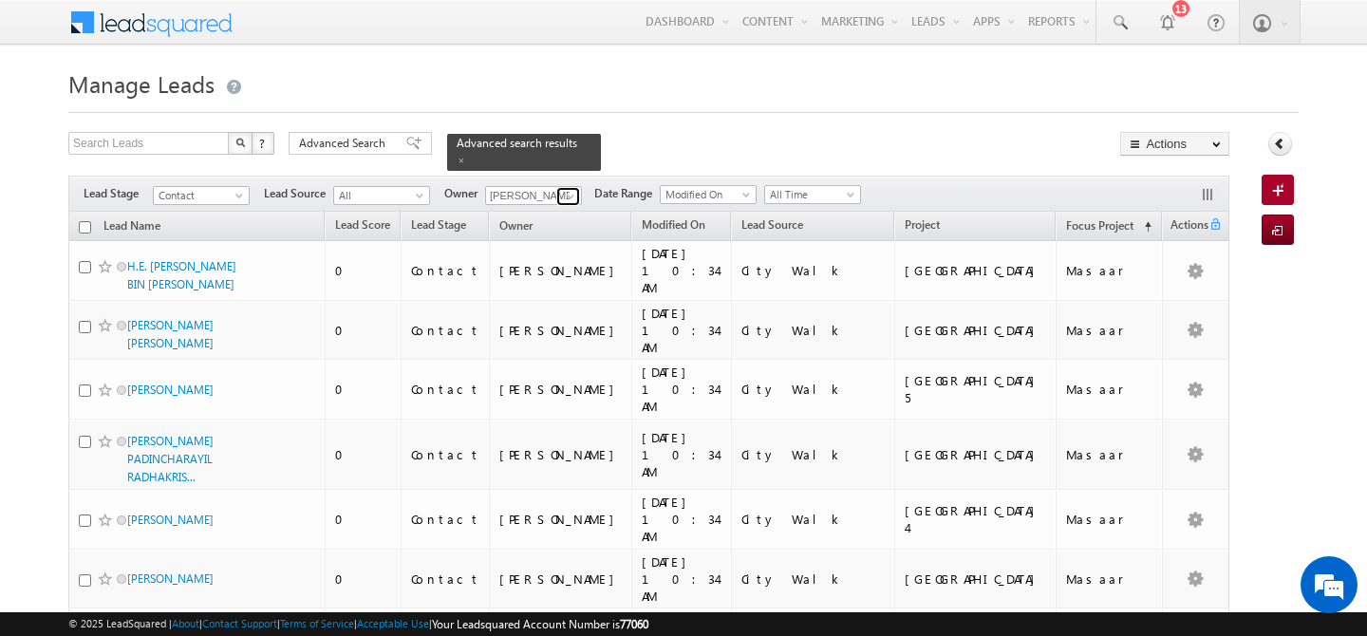
click at [575, 189] on span at bounding box center [570, 196] width 15 height 15
click at [572, 223] on span "[EMAIL_ADDRESS][DOMAIN_NAME]" at bounding box center [578, 230] width 171 height 14
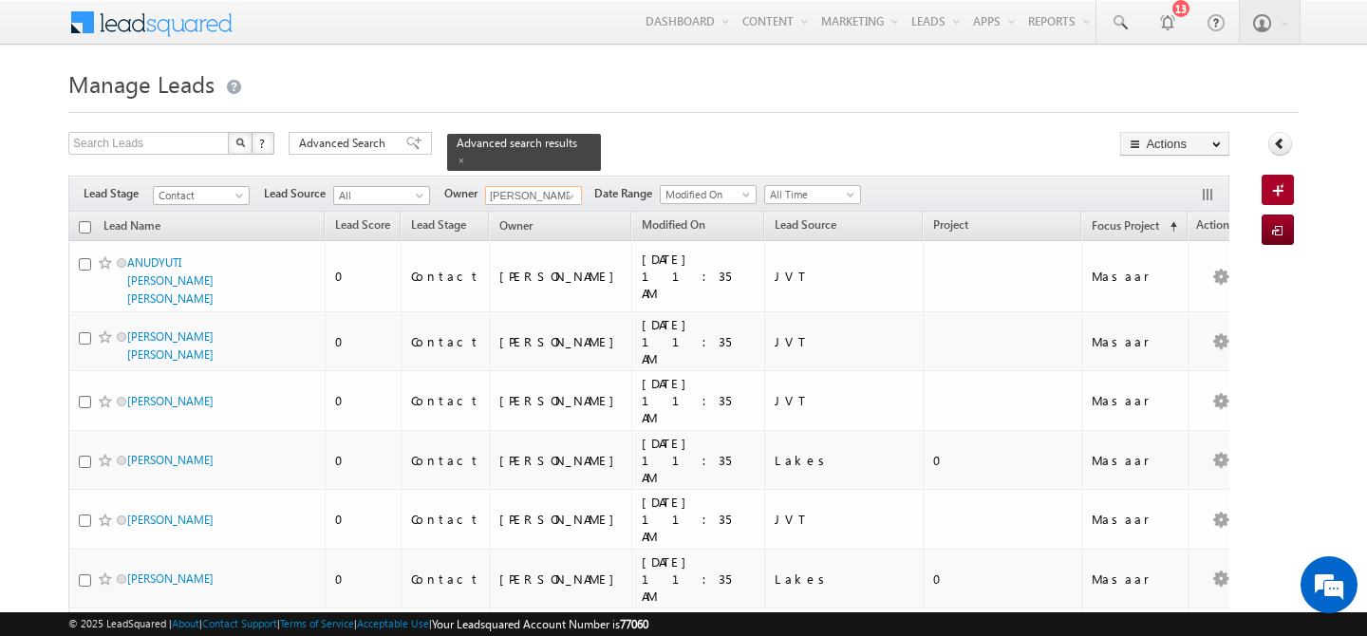
click at [85, 221] on input "checkbox" at bounding box center [85, 227] width 12 height 12
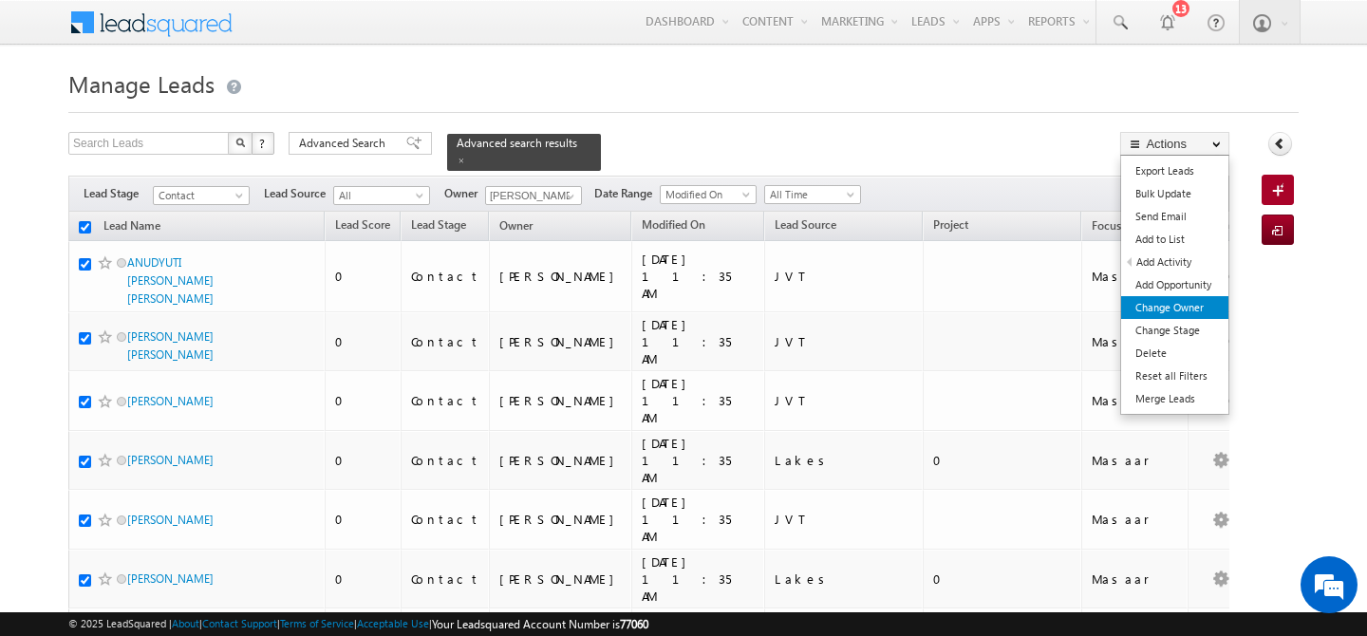
click at [1180, 311] on link "Change Owner" at bounding box center [1175, 307] width 107 height 23
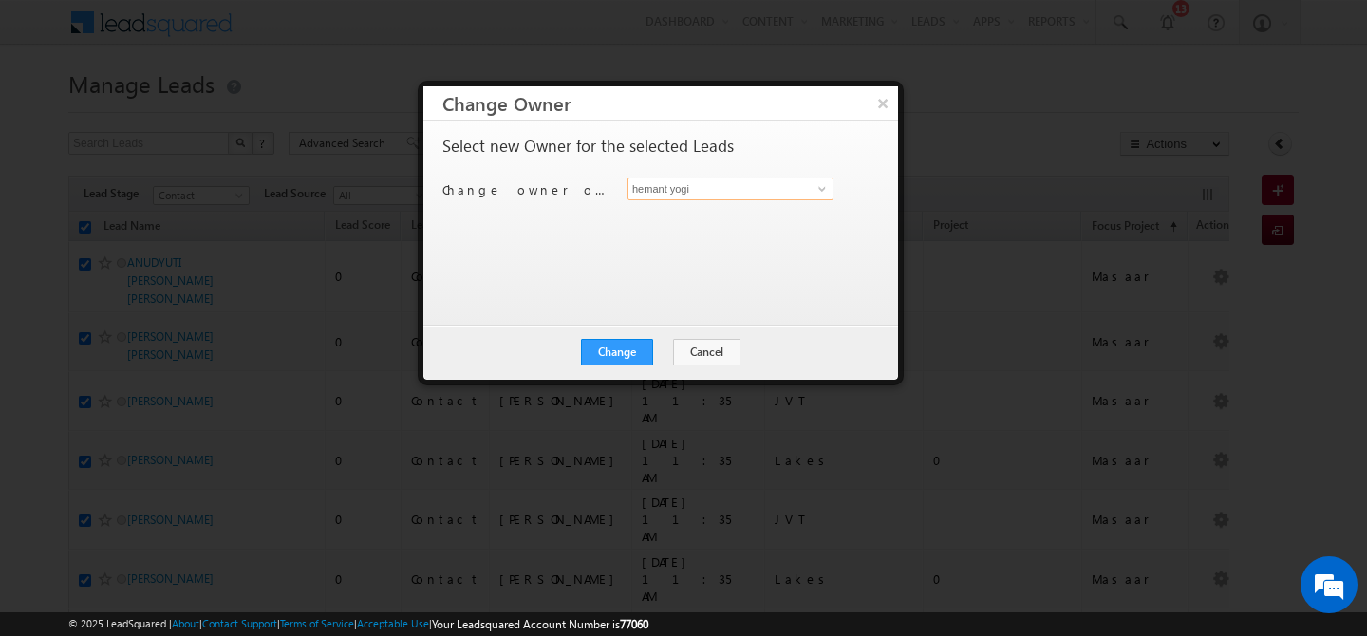
click at [754, 184] on input "hemant yogi" at bounding box center [731, 189] width 206 height 23
click at [714, 211] on link "[PERSON_NAME] [PERSON_NAME][EMAIL_ADDRESS][DOMAIN_NAME]" at bounding box center [731, 218] width 206 height 36
click at [631, 346] on button "Change" at bounding box center [617, 352] width 72 height 27
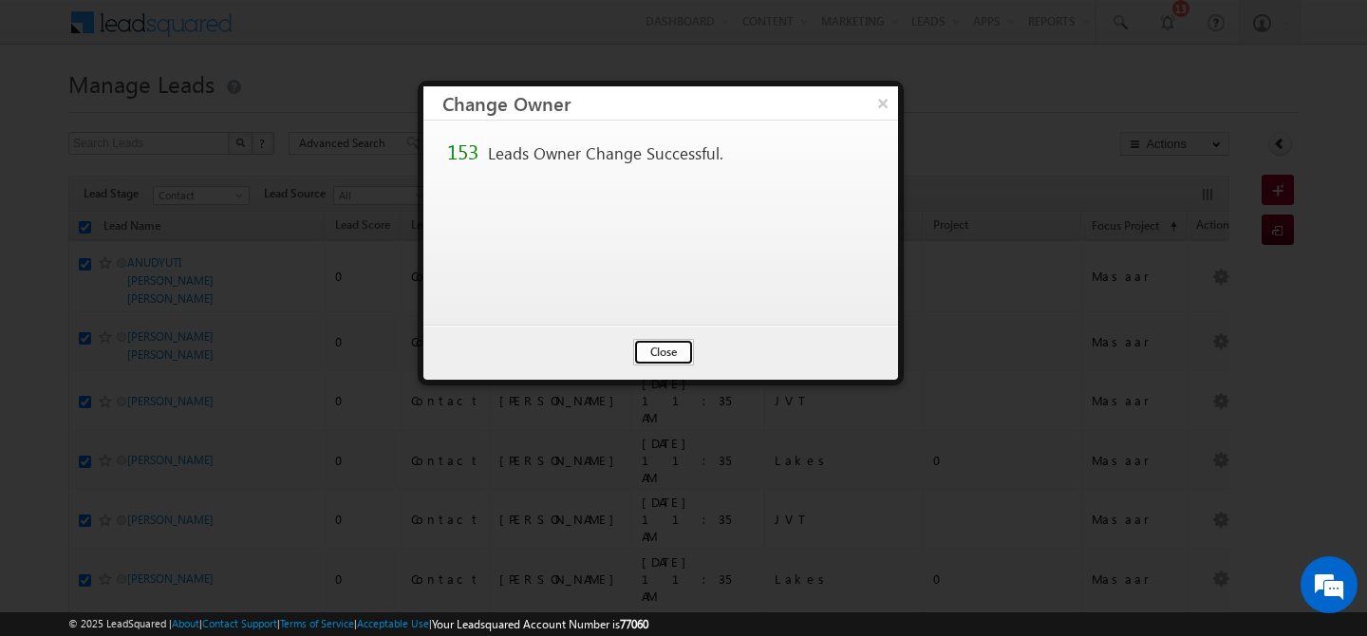
click at [669, 349] on button "Close" at bounding box center [663, 352] width 61 height 27
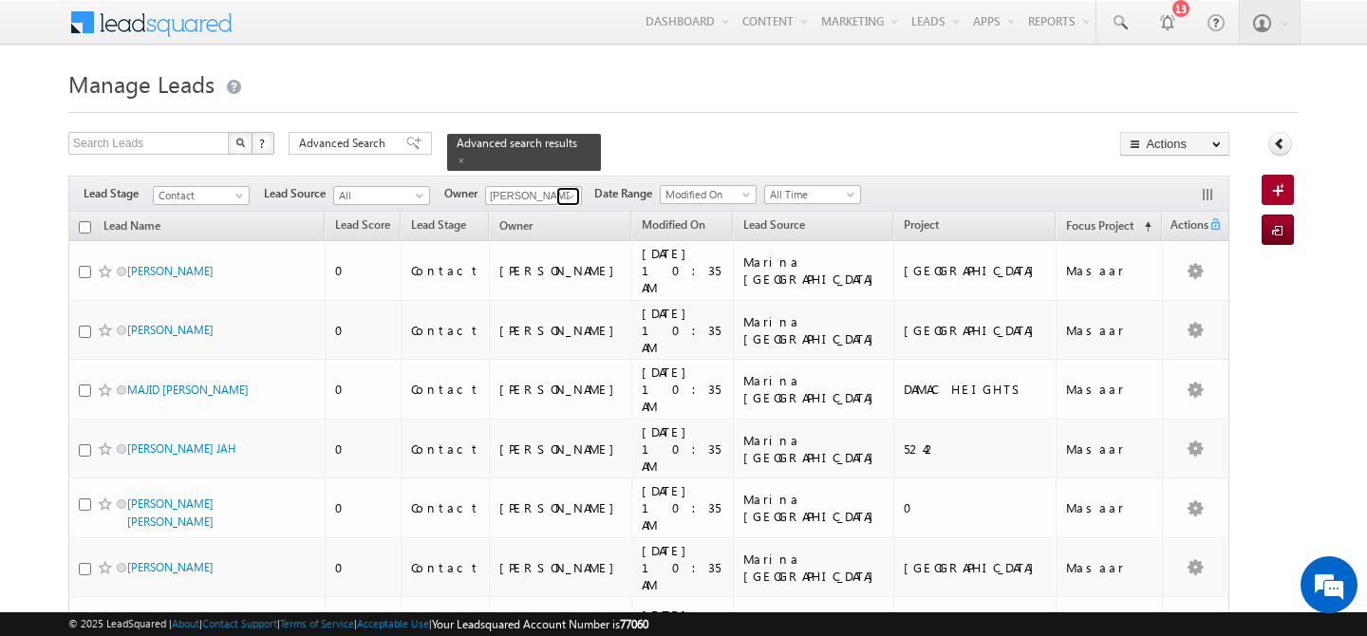
click at [568, 189] on span at bounding box center [570, 196] width 15 height 15
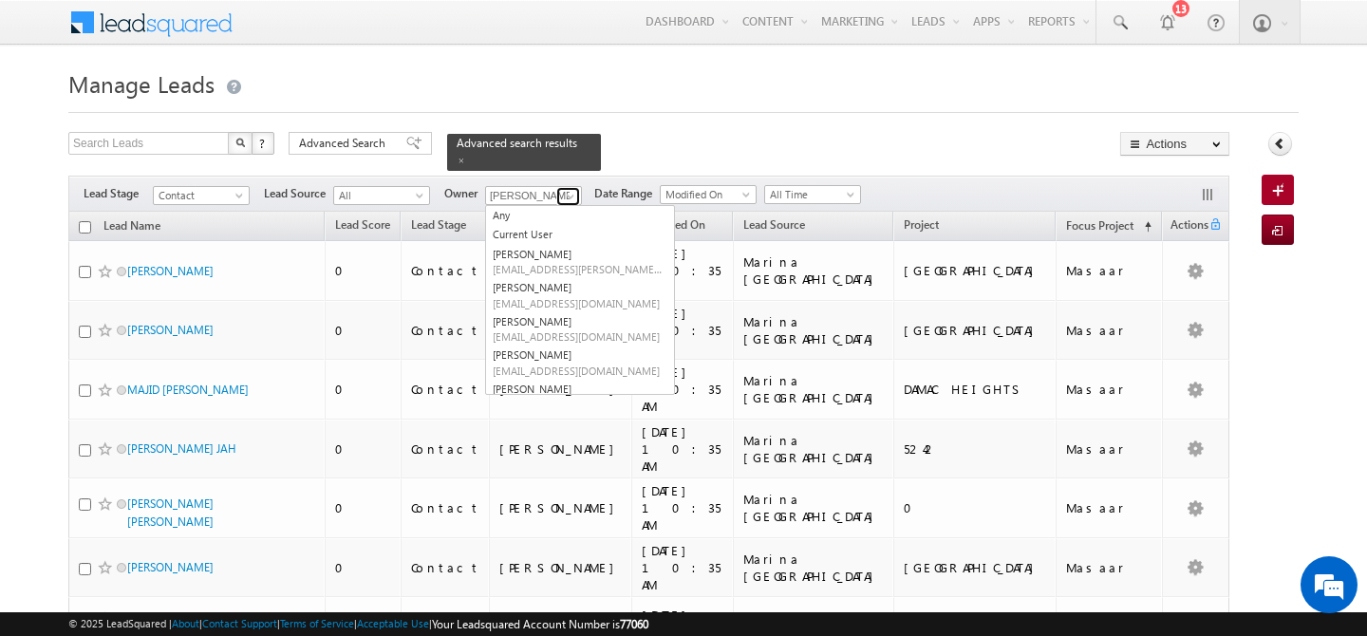
click at [577, 189] on span at bounding box center [570, 196] width 15 height 15
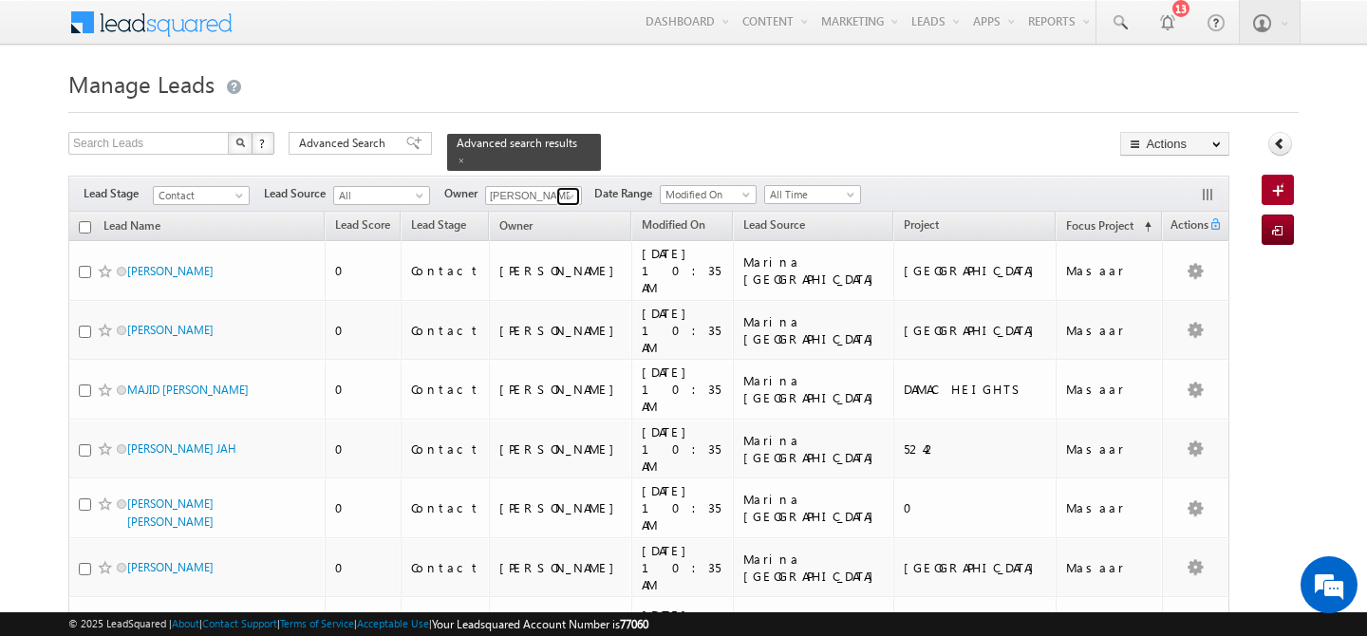
click at [571, 189] on span at bounding box center [570, 196] width 15 height 15
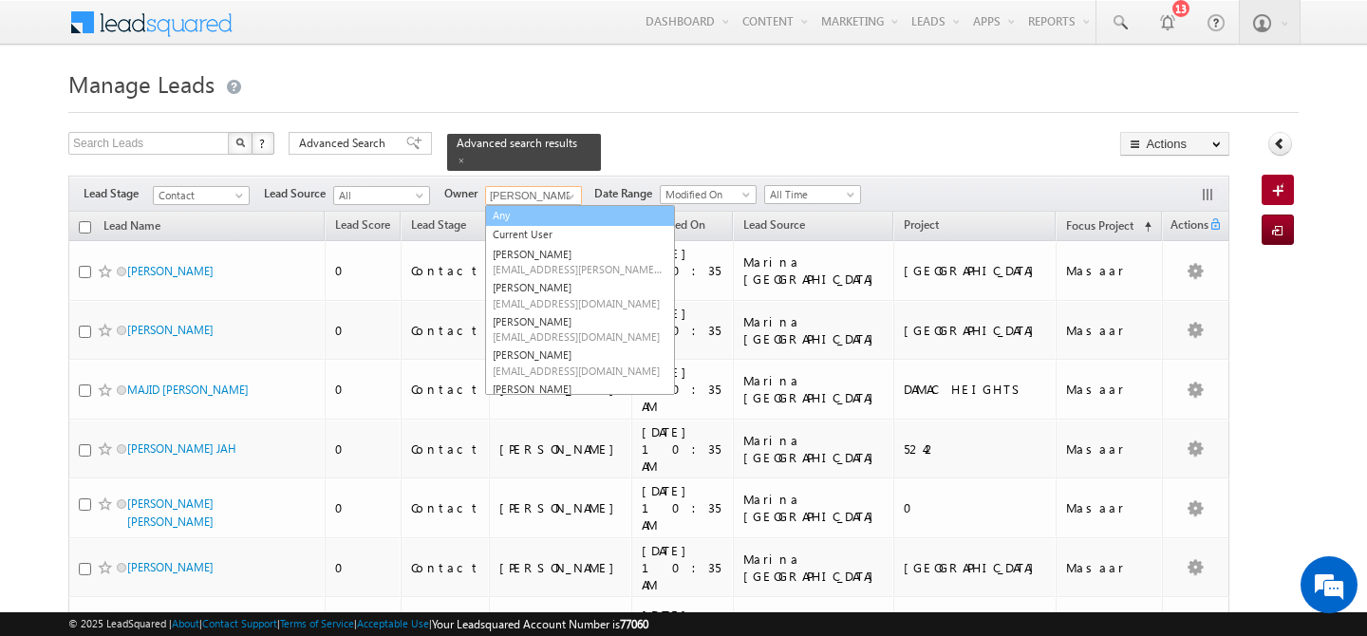
click at [527, 205] on link "Any" at bounding box center [580, 216] width 190 height 22
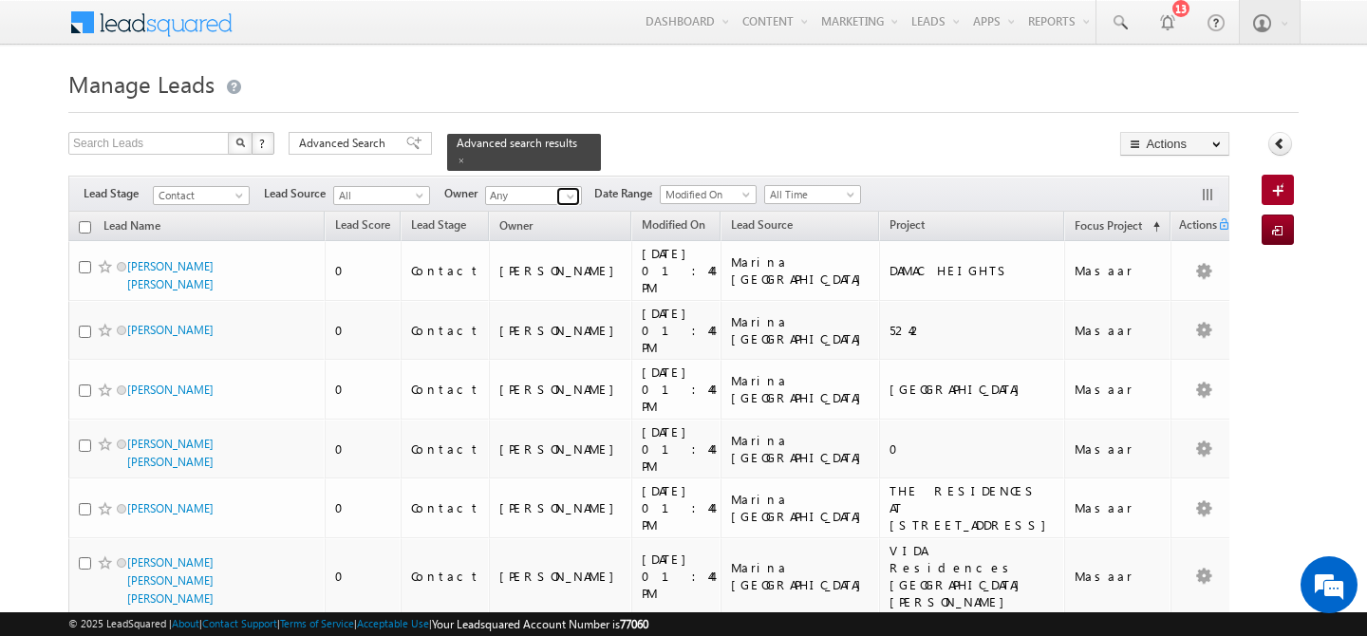
click at [575, 189] on span at bounding box center [570, 196] width 15 height 15
click at [563, 205] on link "[PERSON_NAME] [PERSON_NAME][EMAIL_ADDRESS][PERSON_NAME][DOMAIN_NAME]" at bounding box center [580, 223] width 190 height 36
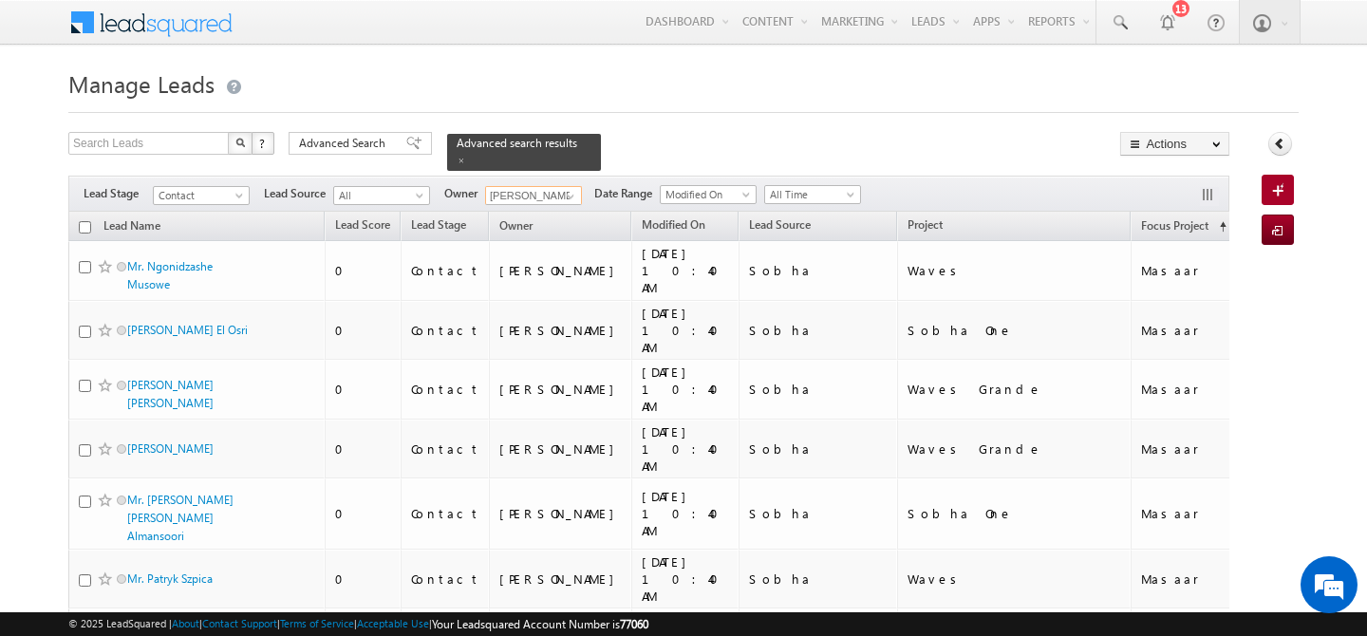
click at [89, 221] on input "checkbox" at bounding box center [85, 227] width 12 height 12
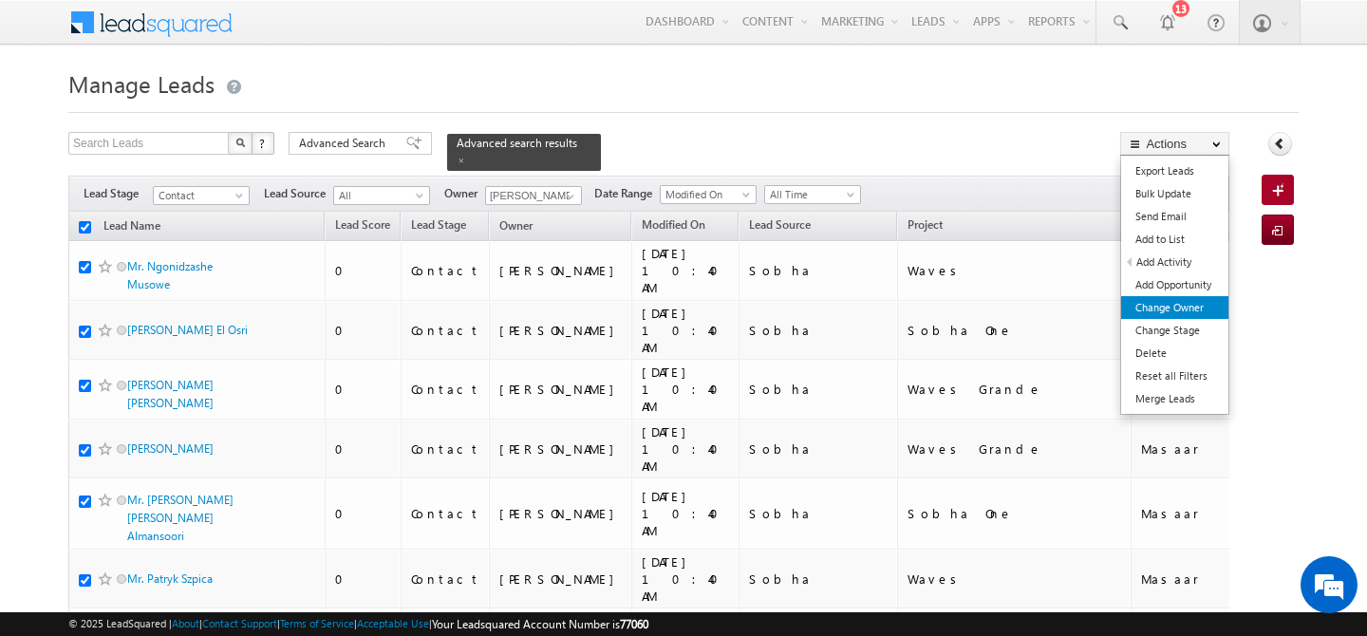
click at [1183, 303] on link "Change Owner" at bounding box center [1175, 307] width 107 height 23
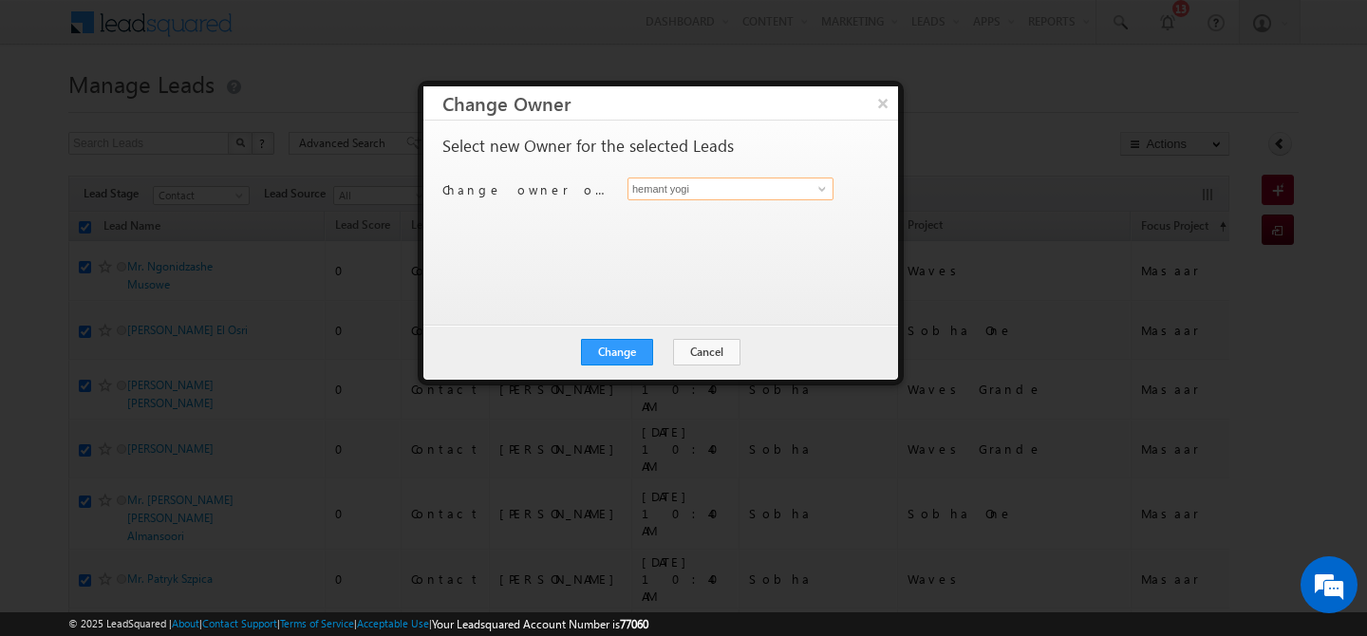
click at [786, 192] on input "hemant yogi" at bounding box center [731, 189] width 206 height 23
click at [790, 213] on link "[PERSON_NAME] [PERSON_NAME][EMAIL_ADDRESS][PERSON_NAME][DOMAIN_NAME]" at bounding box center [731, 218] width 206 height 36
click at [621, 353] on button "Change" at bounding box center [617, 352] width 72 height 27
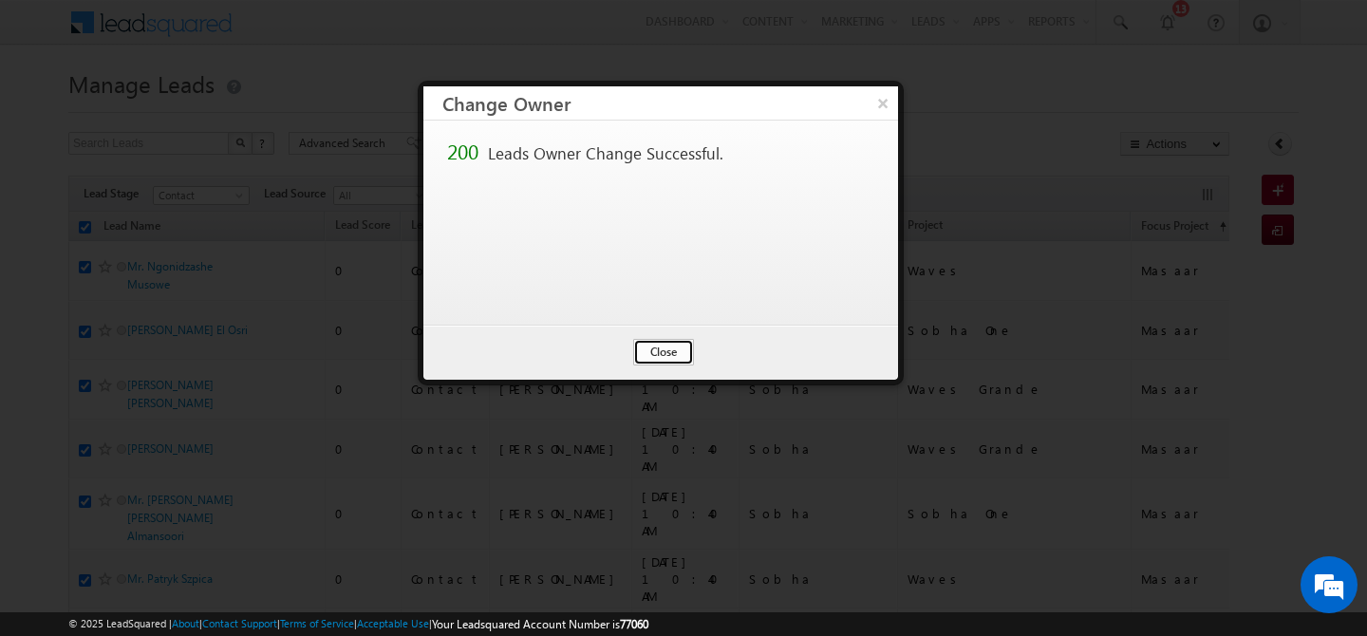
click at [663, 347] on button "Close" at bounding box center [663, 352] width 61 height 27
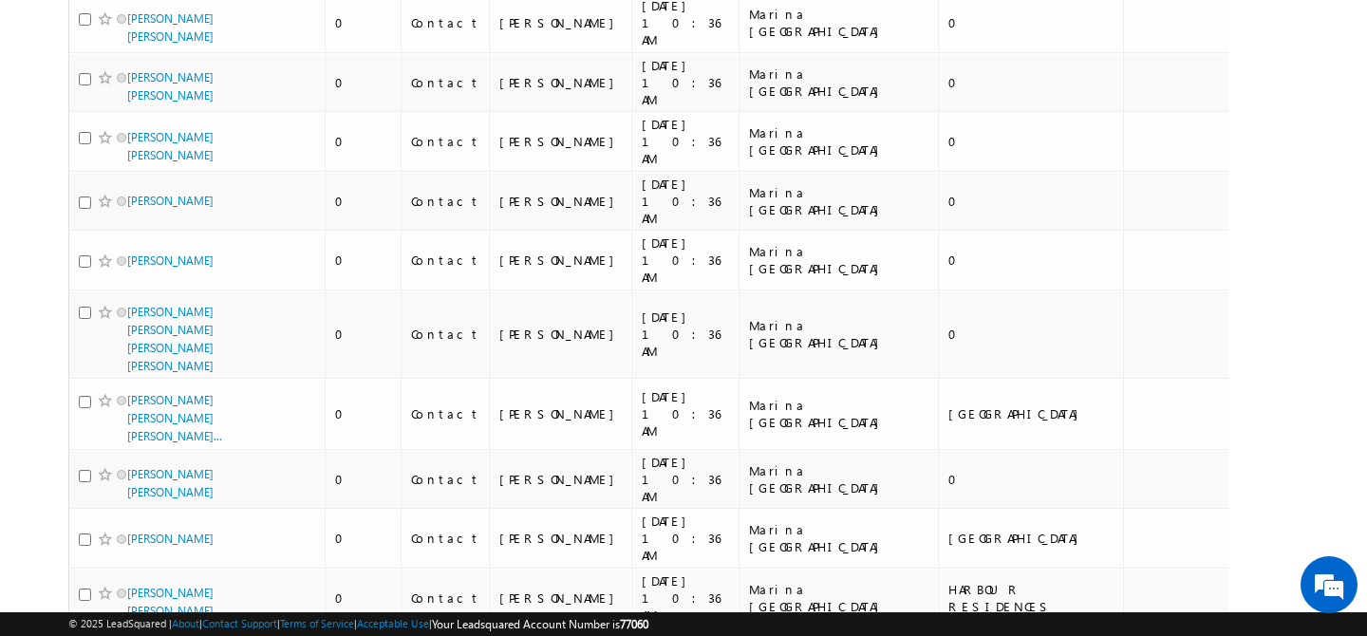
scroll to position [9538, 0]
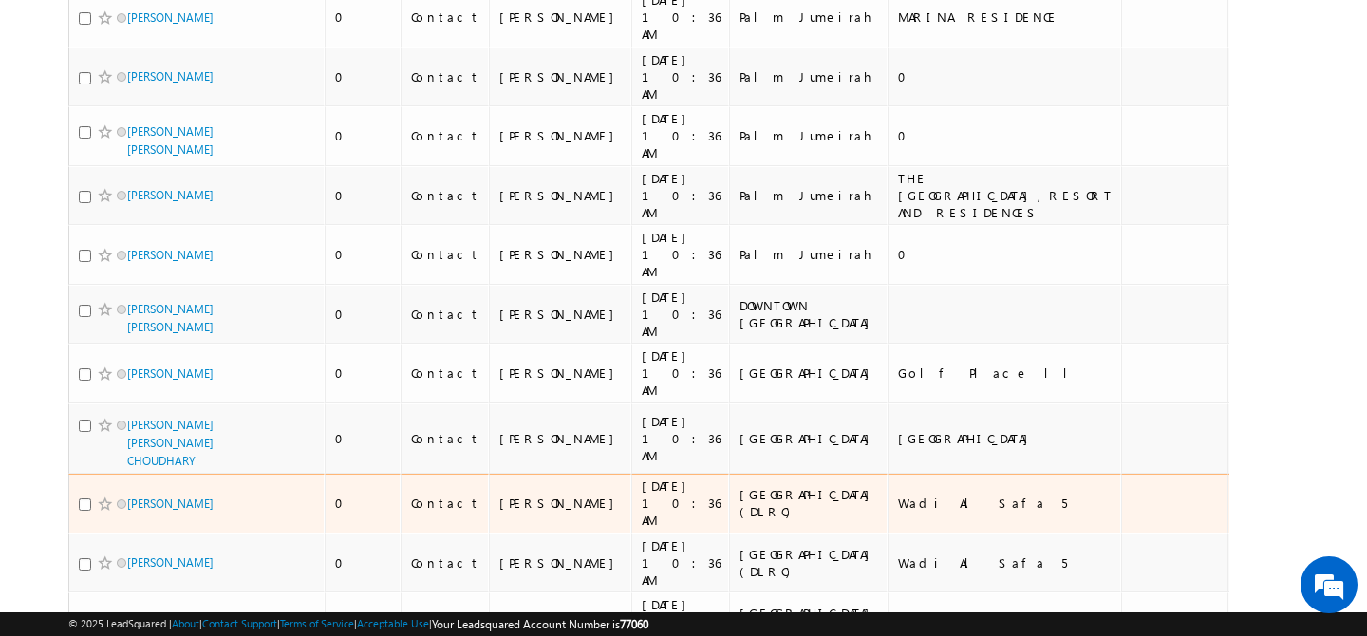
scroll to position [0, 0]
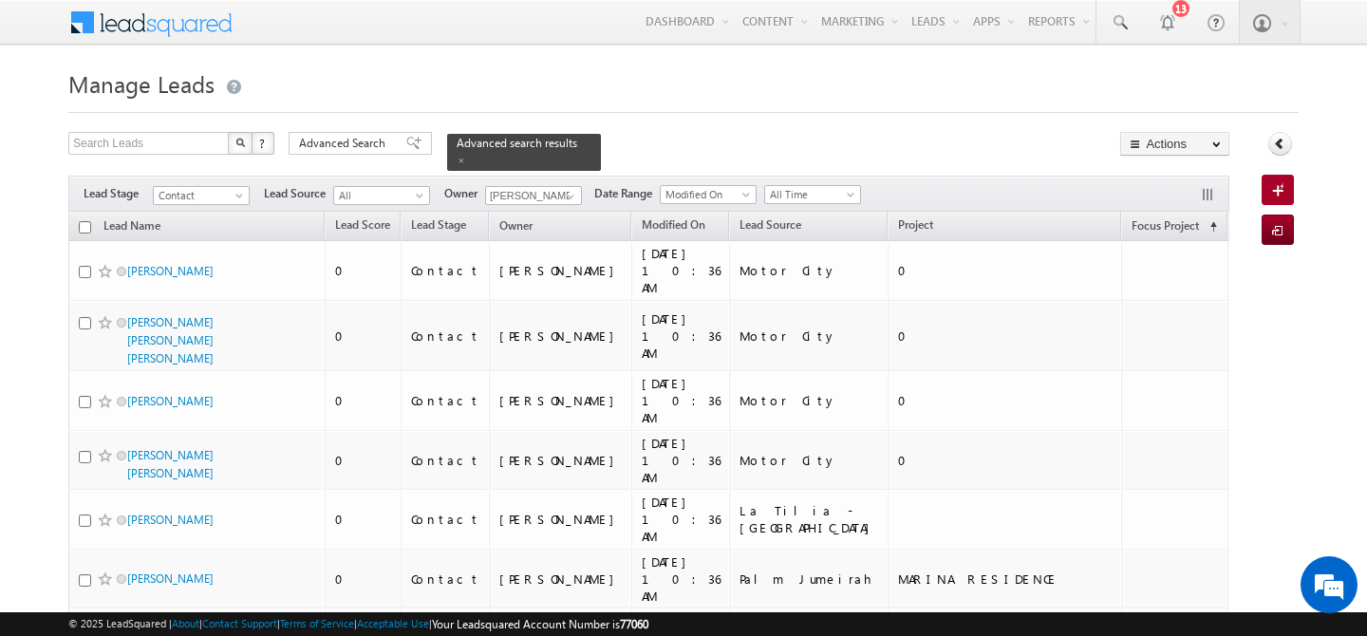
click at [85, 221] on input "checkbox" at bounding box center [85, 227] width 12 height 12
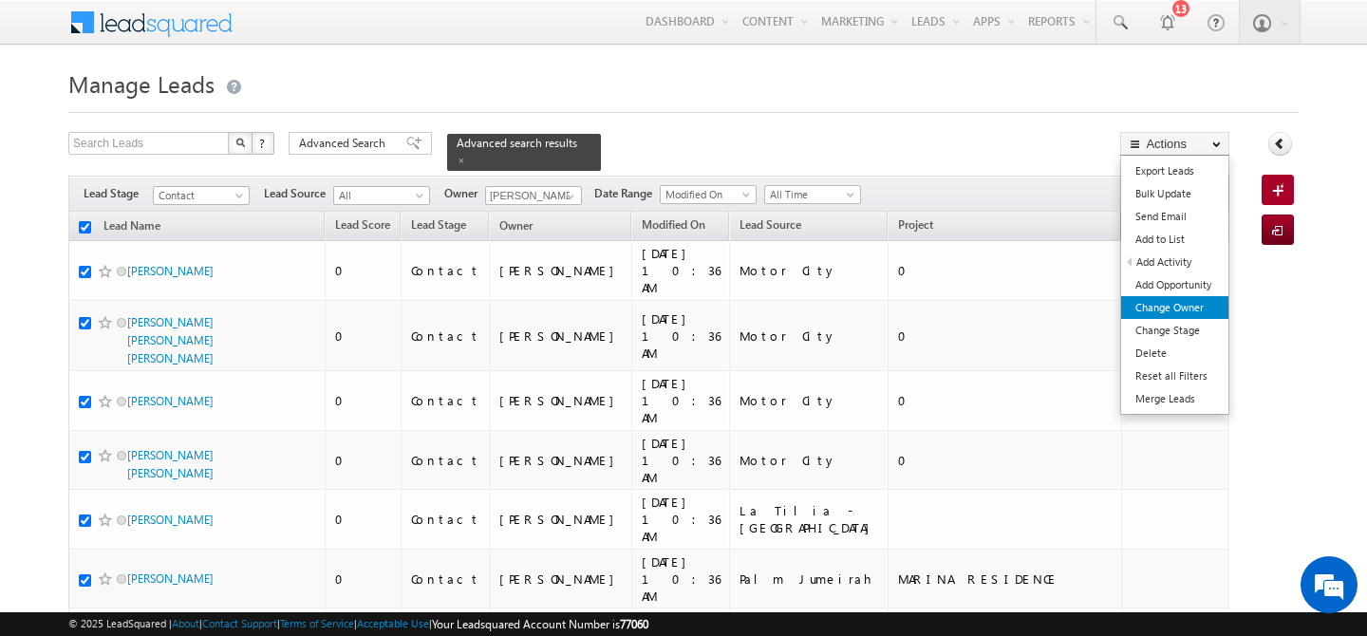
click at [1196, 304] on link "Change Owner" at bounding box center [1175, 307] width 107 height 23
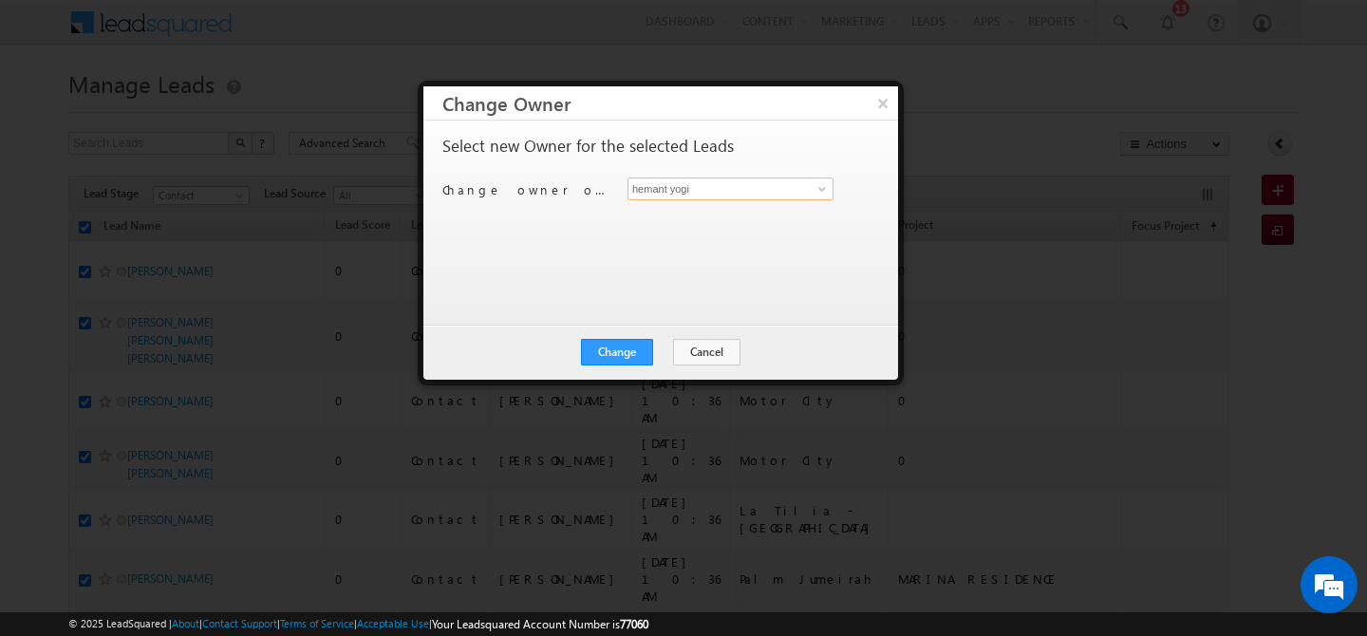
click at [719, 186] on input "hemant yogi" at bounding box center [731, 189] width 206 height 23
click at [745, 215] on link "[PERSON_NAME] [PERSON_NAME][EMAIL_ADDRESS][PERSON_NAME][DOMAIN_NAME]" at bounding box center [731, 218] width 206 height 36
click at [609, 363] on button "Change" at bounding box center [617, 352] width 72 height 27
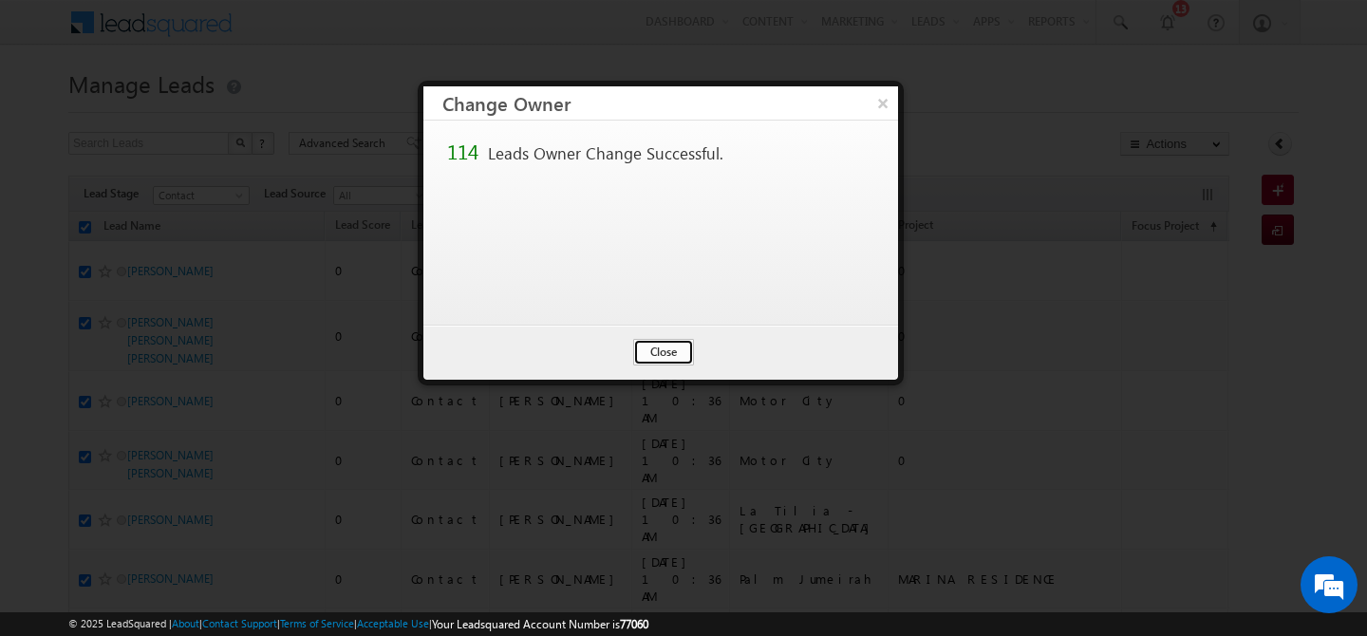
click at [656, 346] on button "Close" at bounding box center [663, 352] width 61 height 27
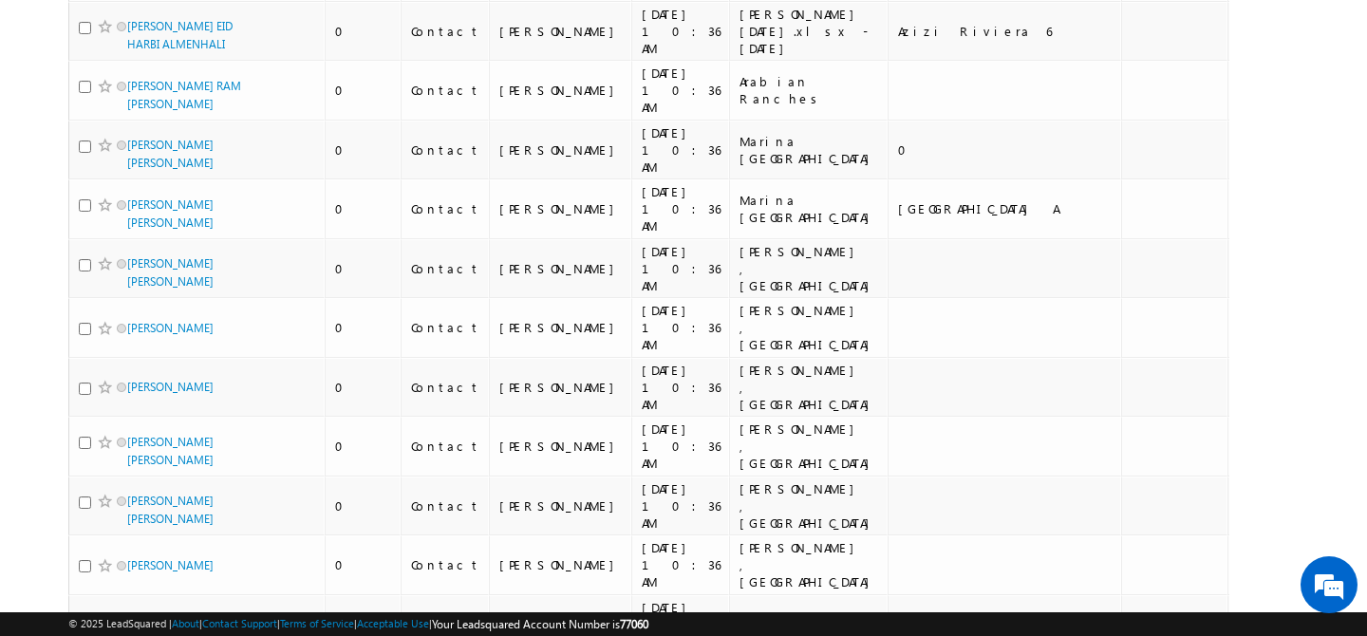
scroll to position [5460, 0]
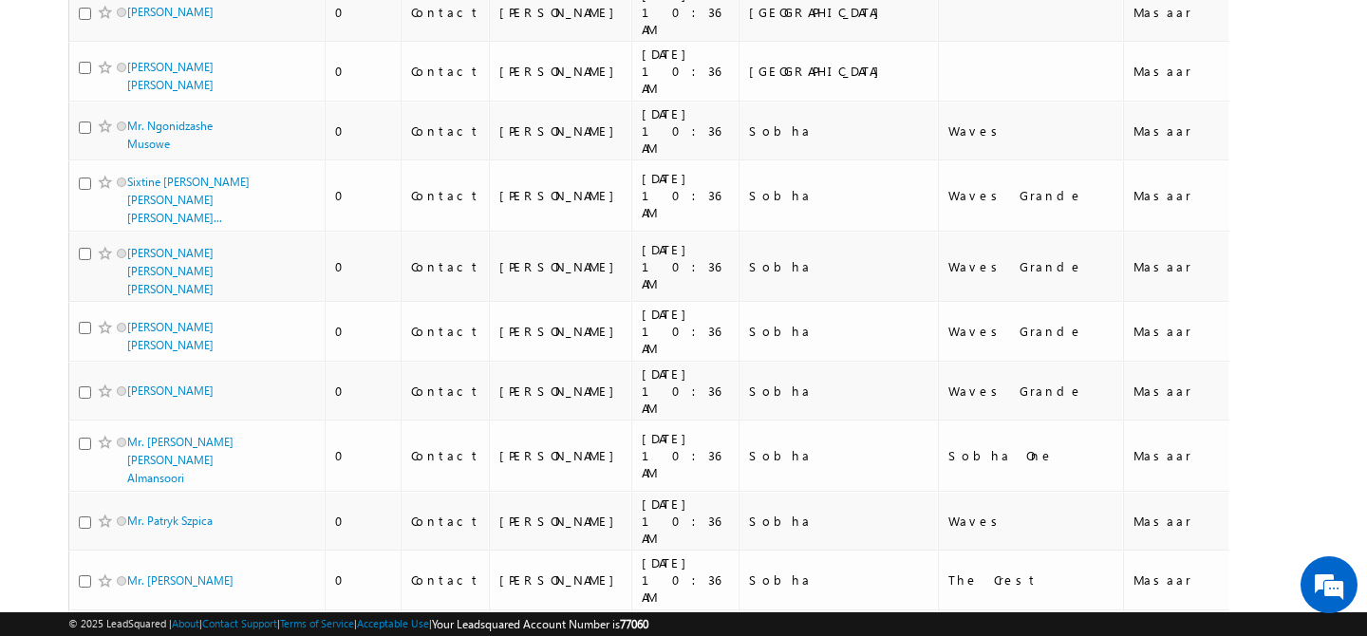
scroll to position [0, 0]
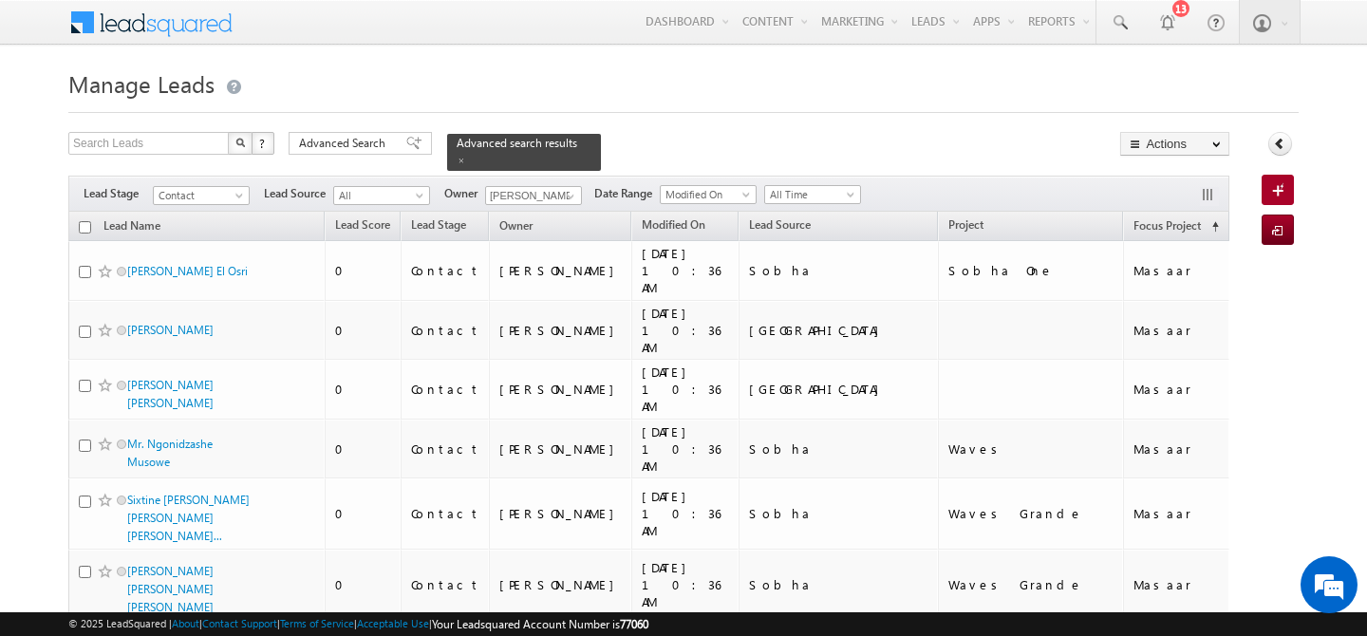
click at [84, 221] on input "checkbox" at bounding box center [85, 227] width 12 height 12
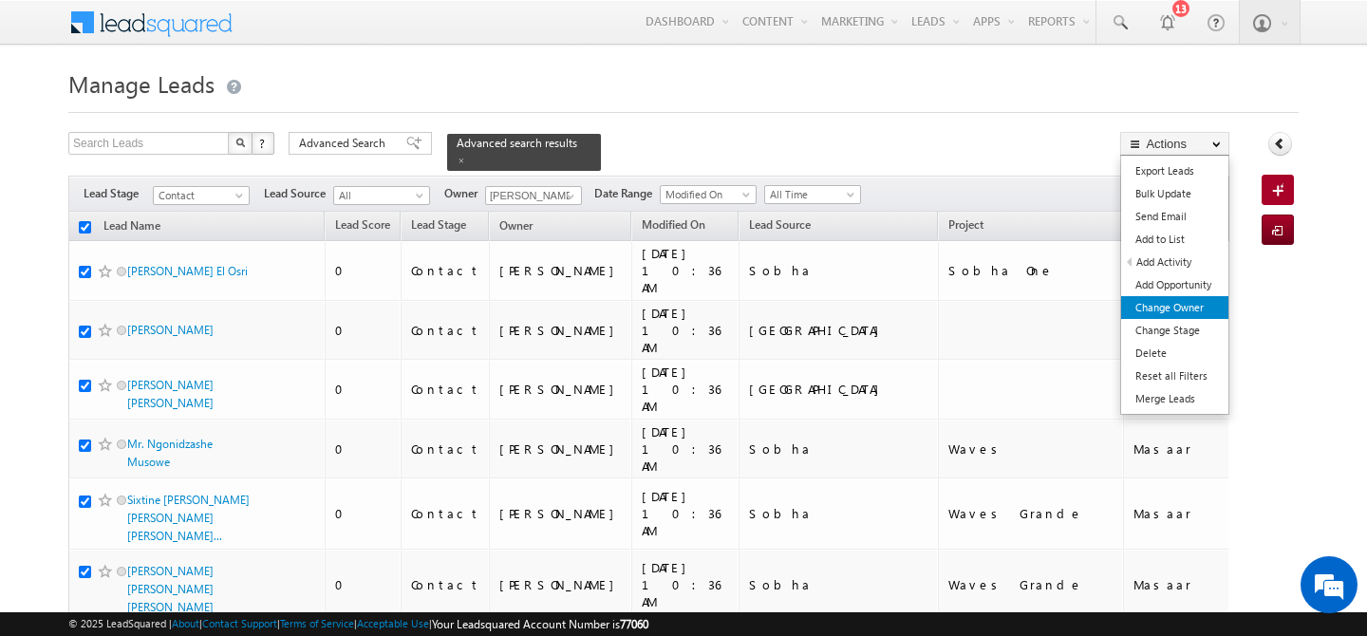
click at [1175, 304] on link "Change Owner" at bounding box center [1175, 307] width 107 height 23
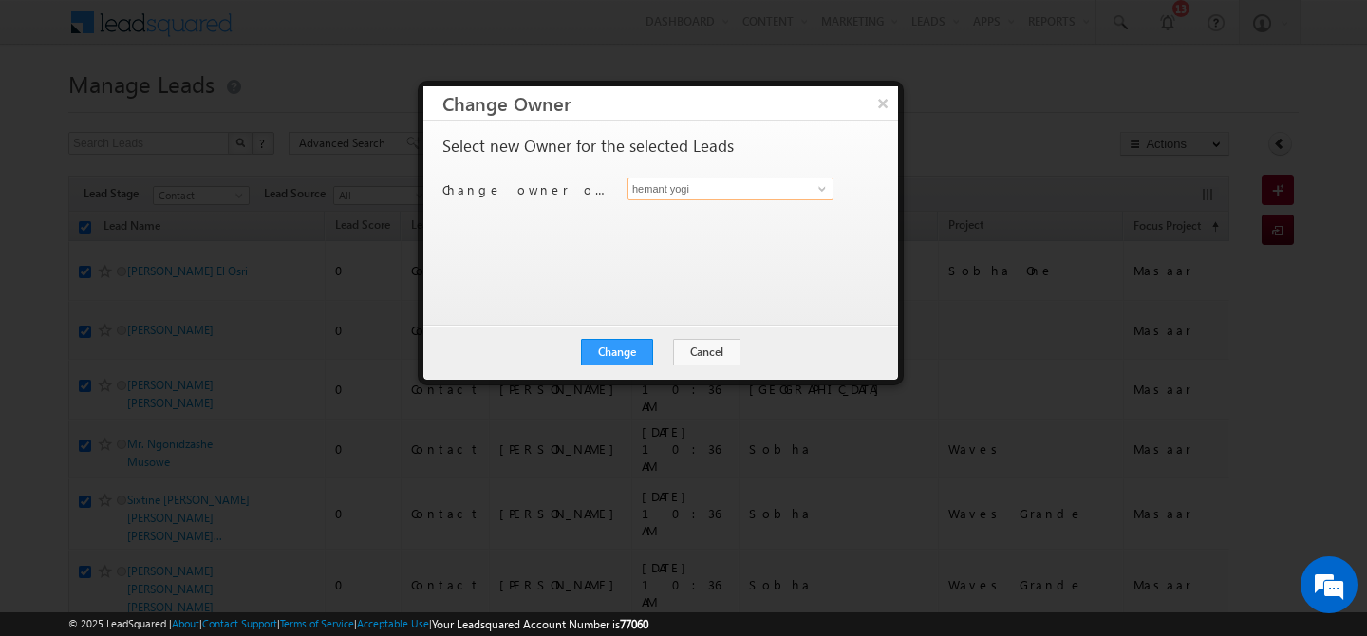
click at [727, 190] on input "hemant yogi" at bounding box center [731, 189] width 206 height 23
click at [721, 220] on span "[PERSON_NAME][EMAIL_ADDRESS][PERSON_NAME][DOMAIN_NAME]" at bounding box center [720, 226] width 171 height 14
click at [618, 349] on button "Change" at bounding box center [617, 352] width 72 height 27
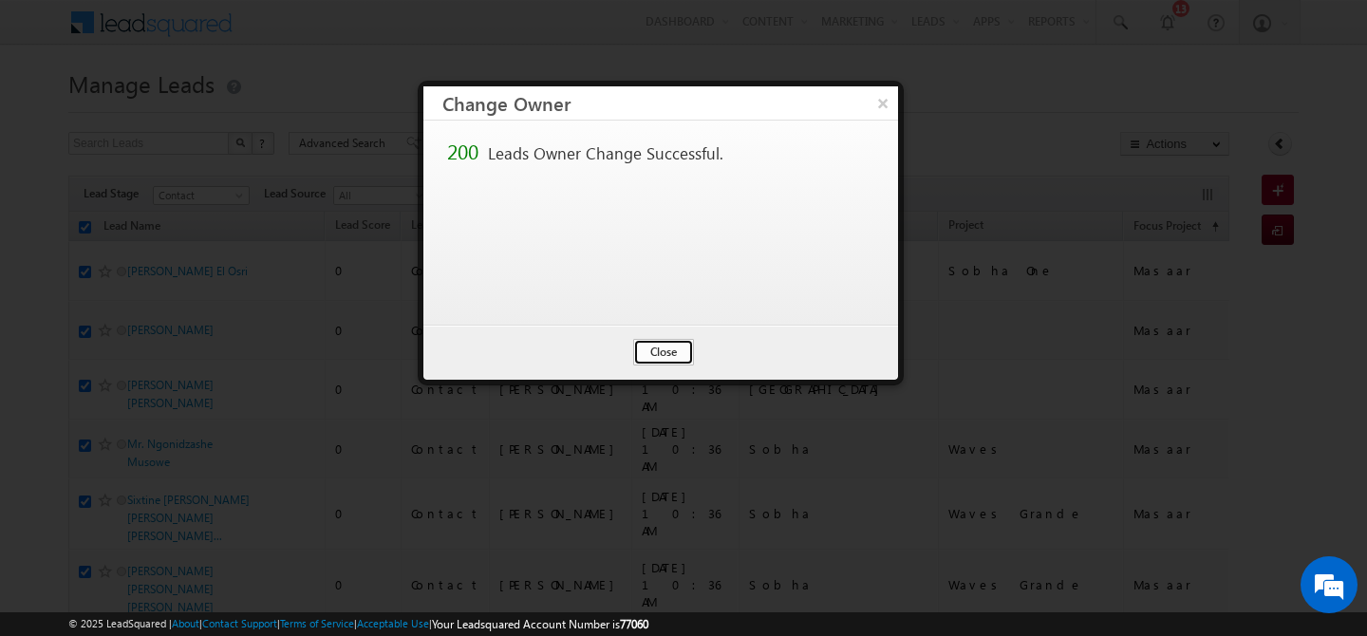
click at [656, 351] on button "Close" at bounding box center [663, 352] width 61 height 27
